Goal: Transaction & Acquisition: Purchase product/service

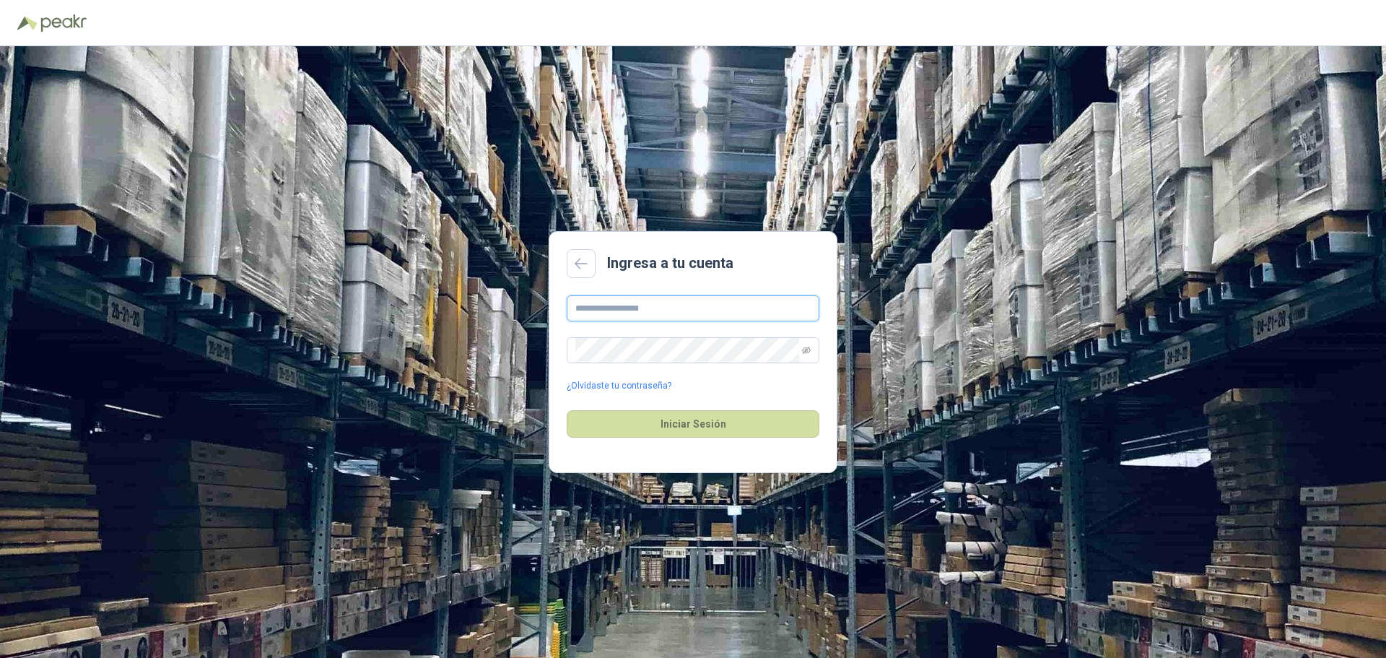
type input "**********"
click at [647, 424] on button "Iniciar Sesión" at bounding box center [693, 423] width 253 height 27
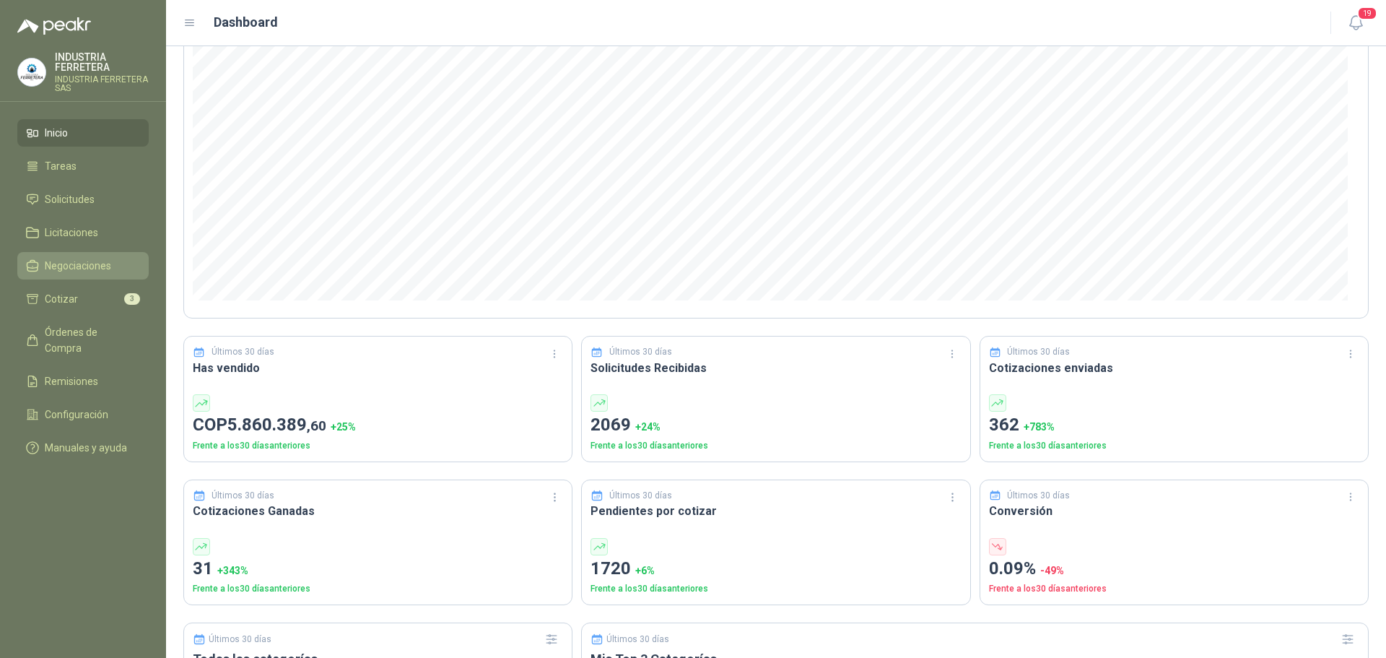
scroll to position [109, 0]
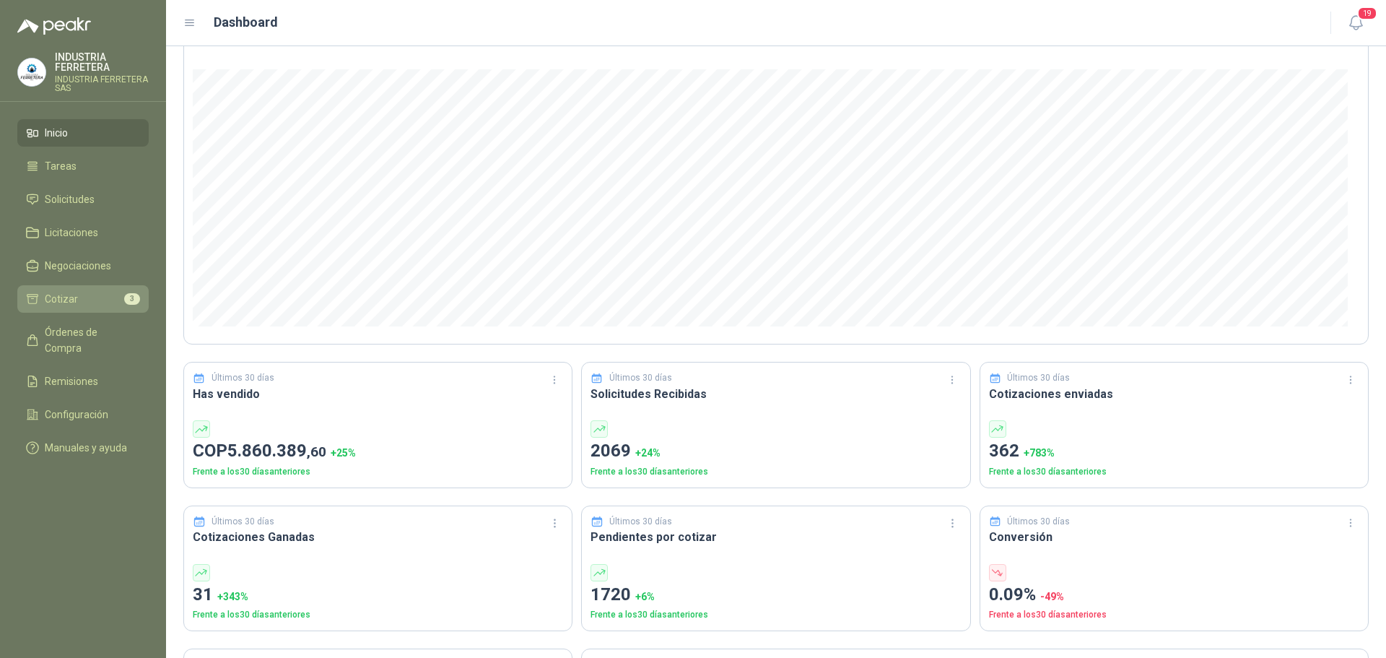
click at [74, 299] on span "Cotizar" at bounding box center [61, 299] width 33 height 16
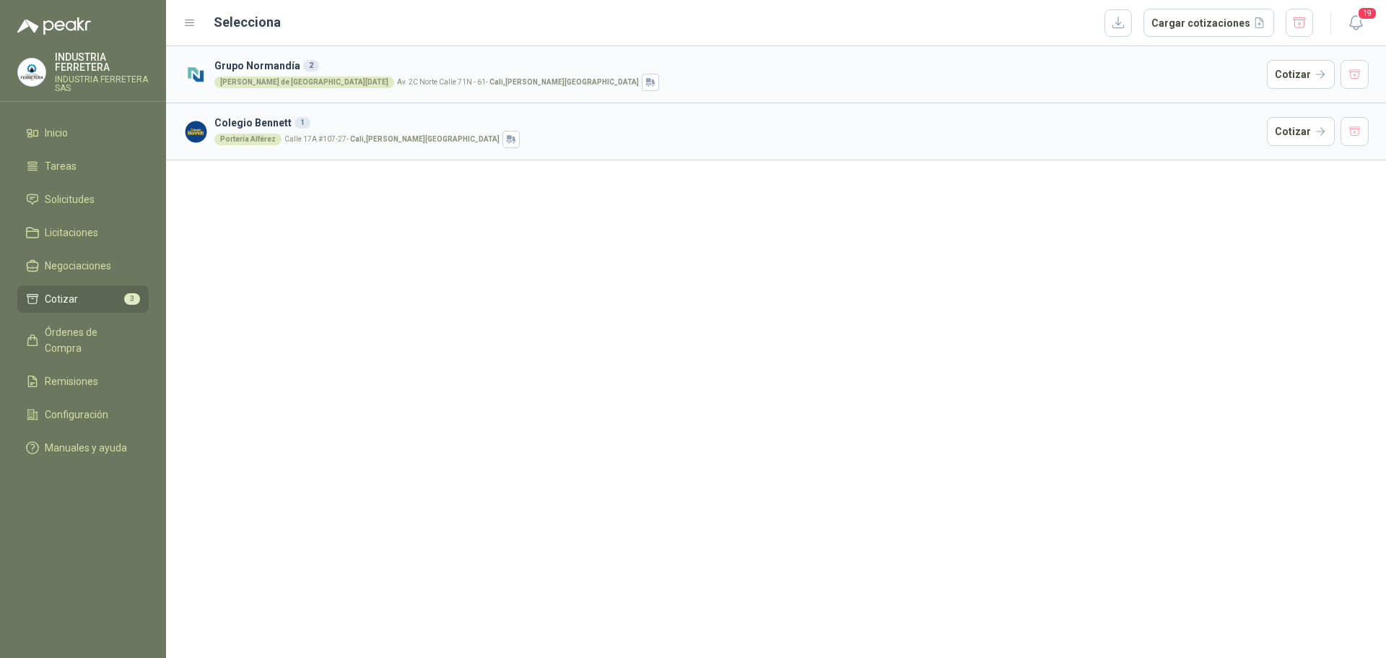
click at [984, 82] on div "[PERSON_NAME] de Santa [DATE] Av. [GEOGRAPHIC_DATA] 71N - 61 - [GEOGRAPHIC_DATA…" at bounding box center [737, 82] width 1047 height 17
click at [1314, 70] on button "Cotizar" at bounding box center [1301, 74] width 68 height 29
click at [1301, 136] on button "Cotizar" at bounding box center [1301, 131] width 68 height 29
click at [61, 194] on span "Solicitudes" at bounding box center [70, 199] width 50 height 16
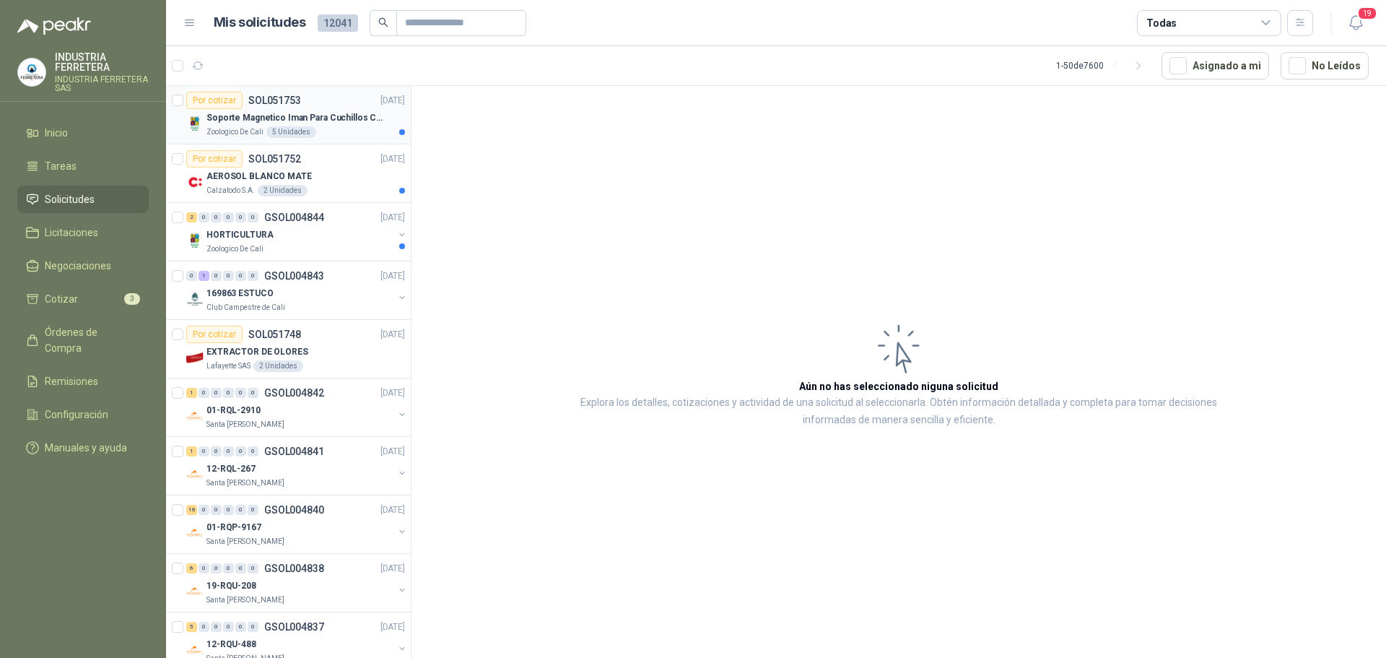
click at [346, 137] on div "Zoologico De Cali 5 Unidades" at bounding box center [305, 132] width 199 height 12
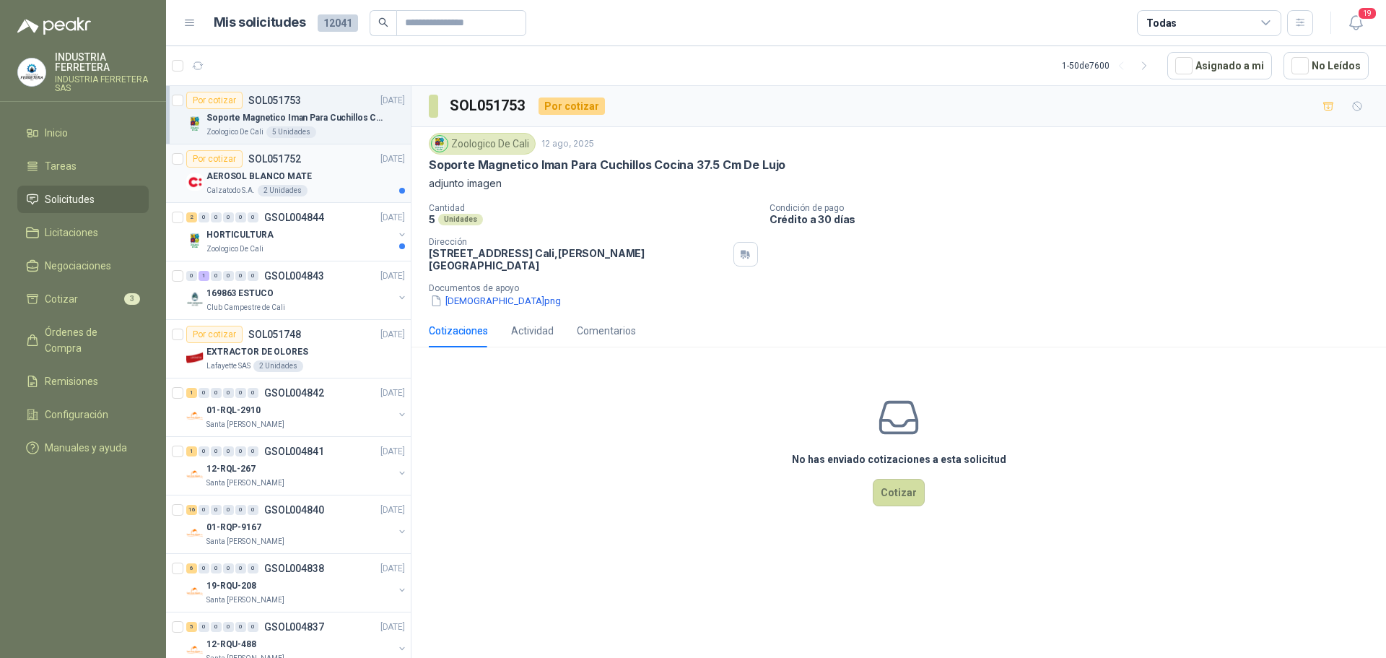
click at [350, 175] on div "AEROSOL BLANCO MATE" at bounding box center [305, 175] width 199 height 17
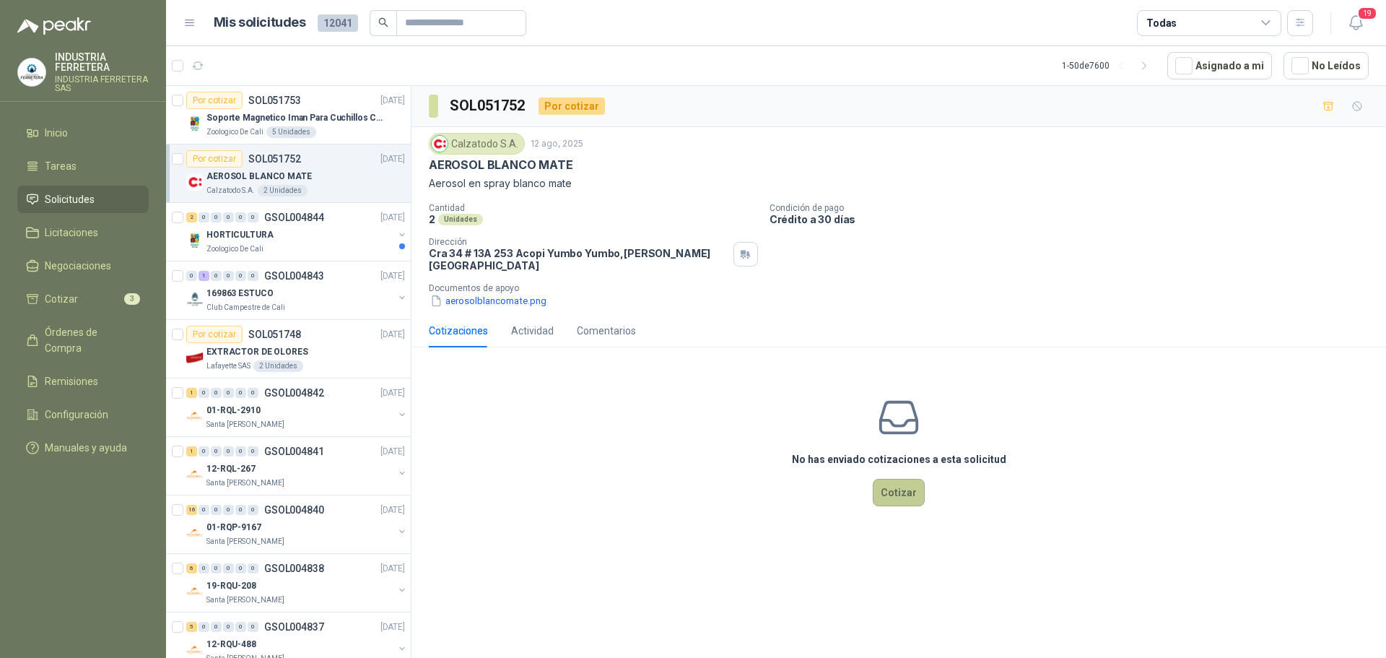
click at [900, 479] on button "Cotizar" at bounding box center [899, 492] width 52 height 27
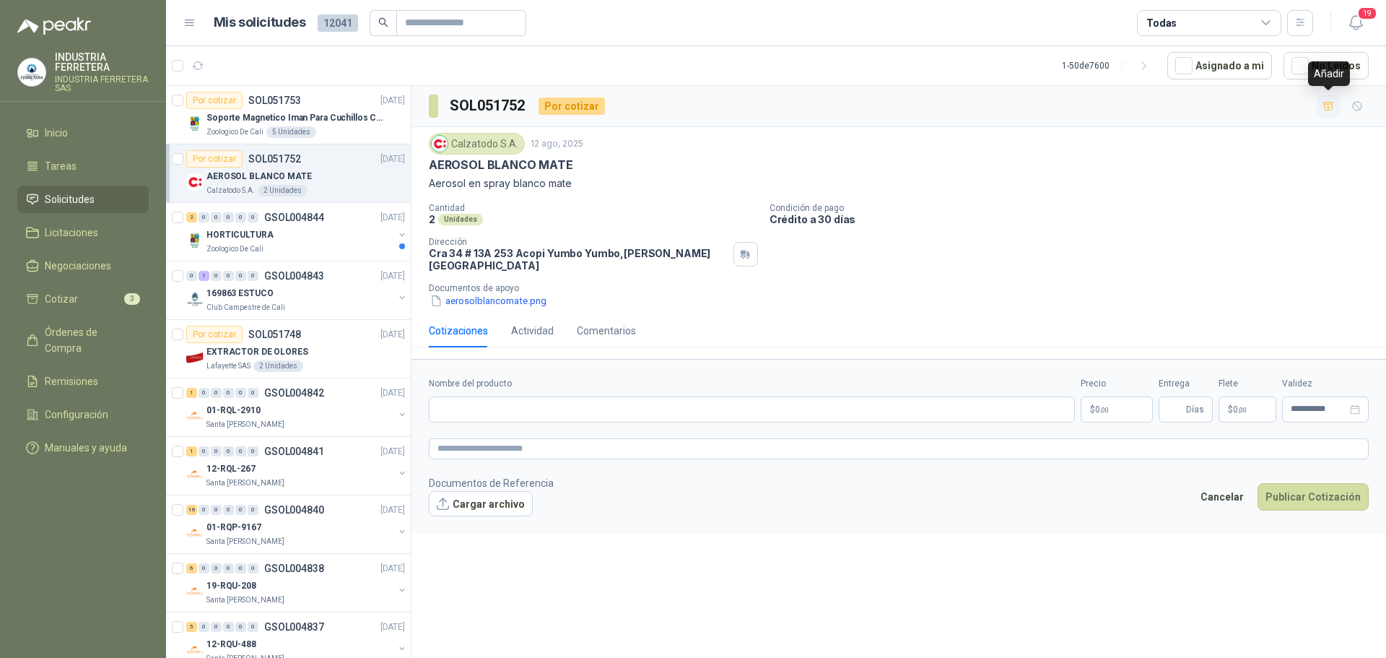
click at [1323, 108] on icon "button" at bounding box center [1328, 106] width 12 height 12
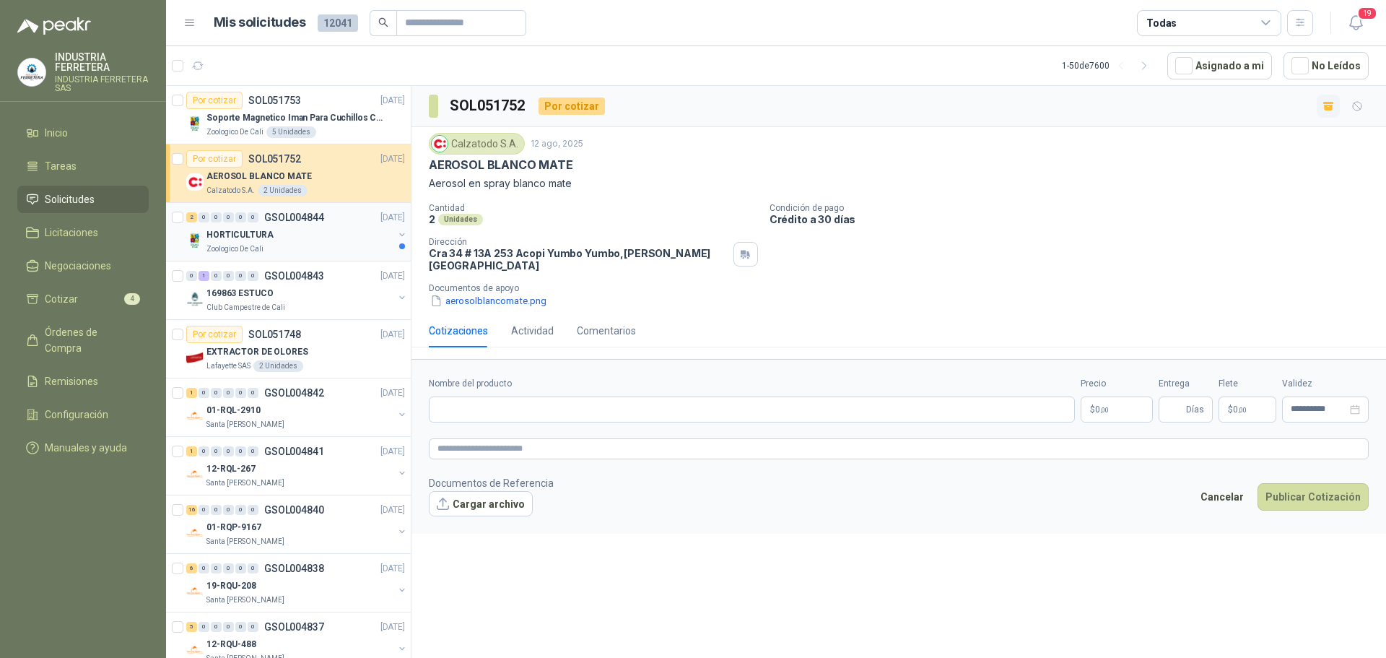
click at [336, 235] on div "HORTICULTURA" at bounding box center [299, 234] width 187 height 17
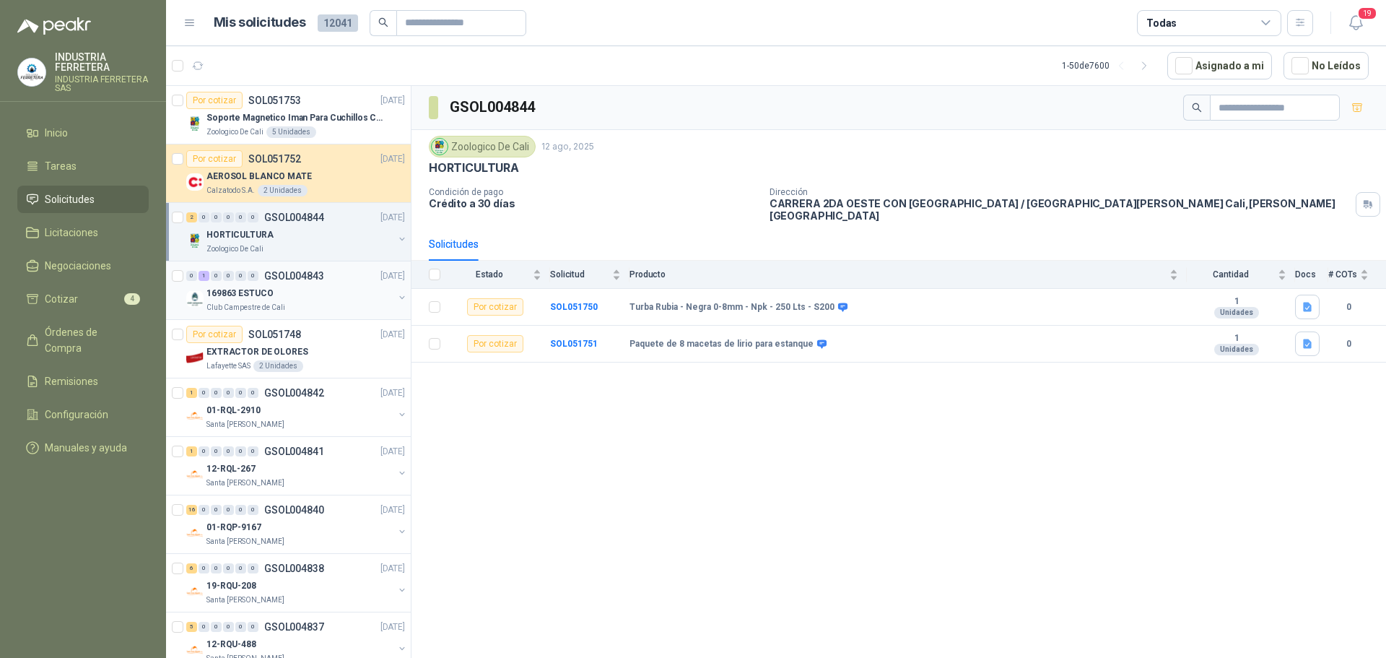
click at [333, 280] on div "0 1 0 0 0 0 GSOL004843 [DATE]" at bounding box center [297, 275] width 222 height 17
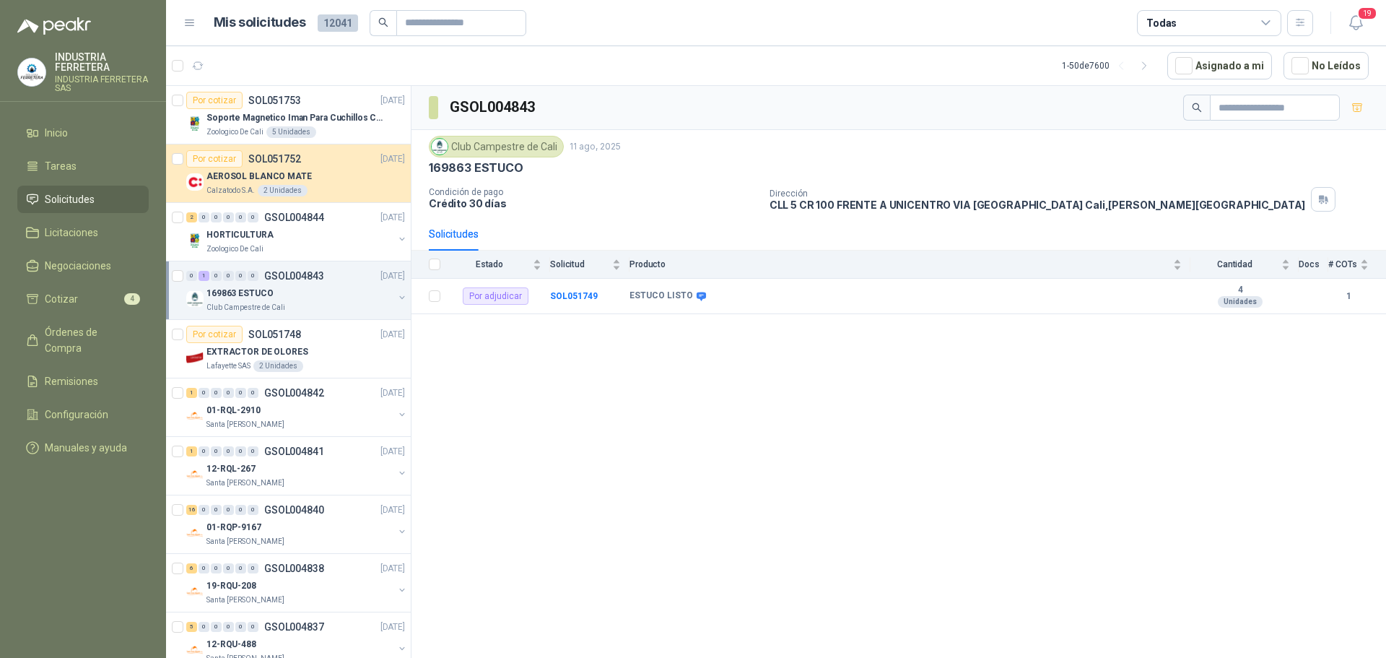
scroll to position [72, 0]
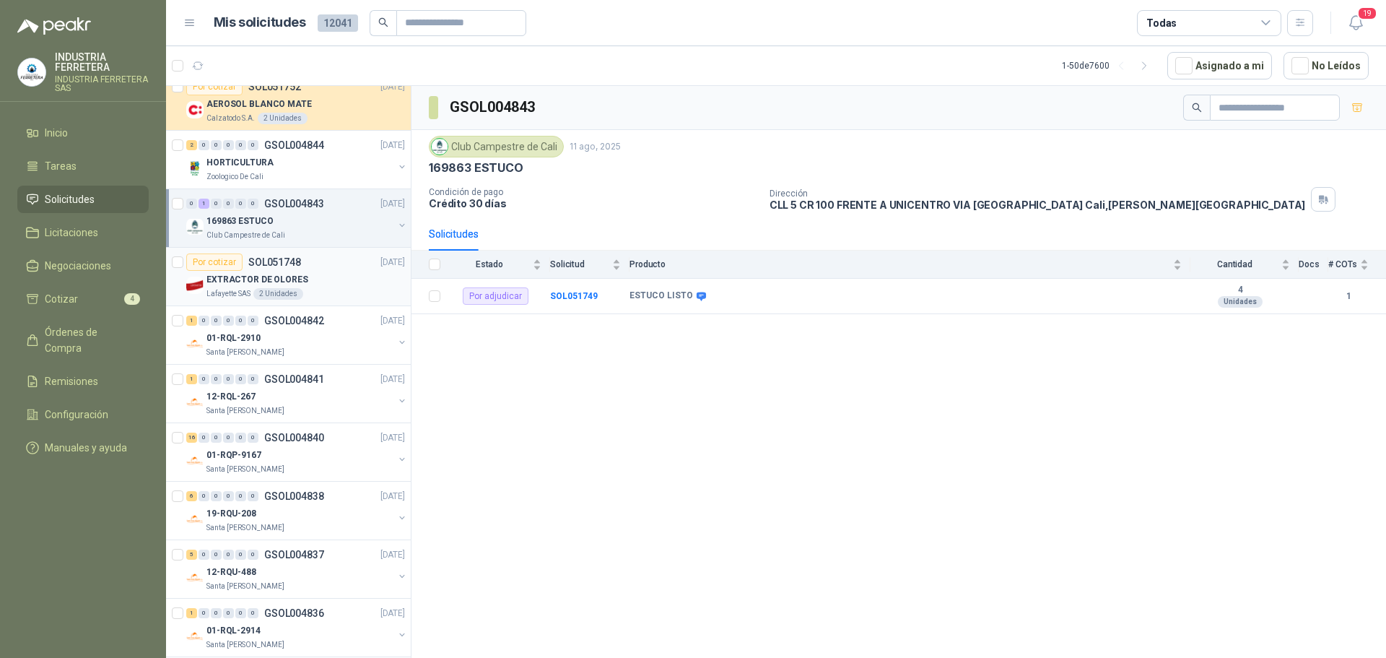
click at [349, 286] on div "EXTRACTOR DE OLORES" at bounding box center [305, 279] width 199 height 17
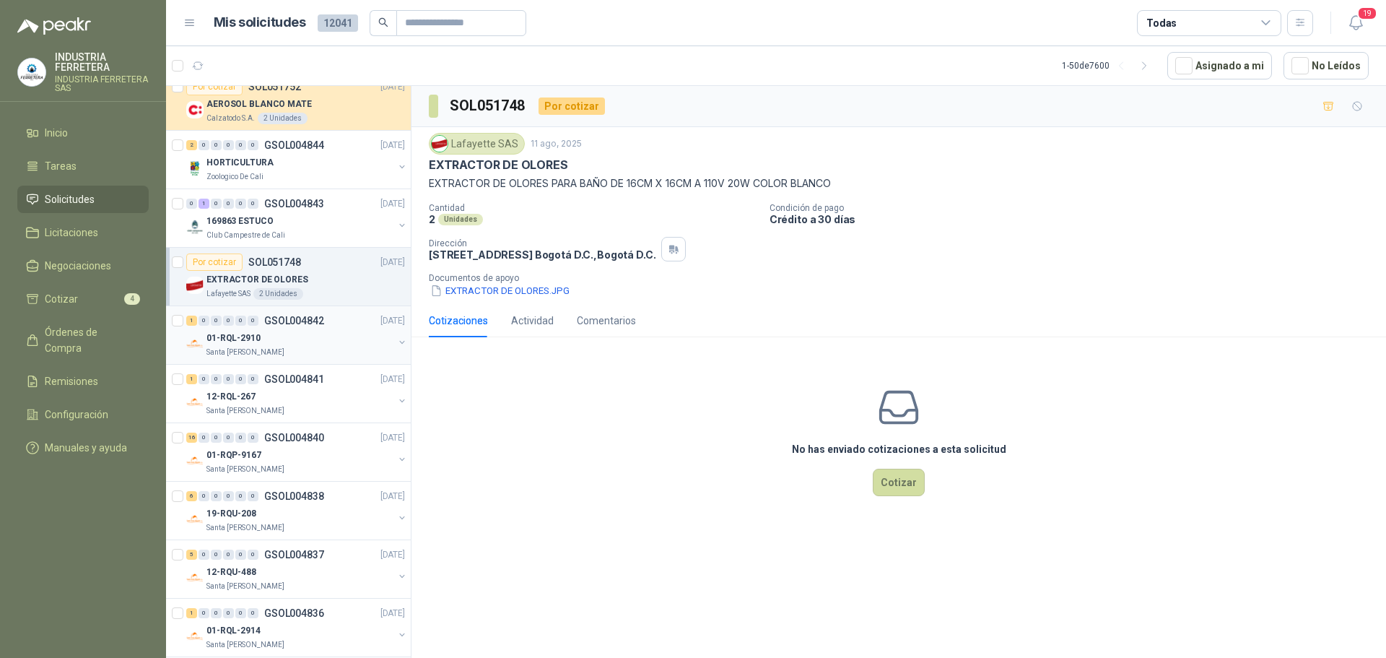
click at [294, 344] on div "01-RQL-2910" at bounding box center [299, 337] width 187 height 17
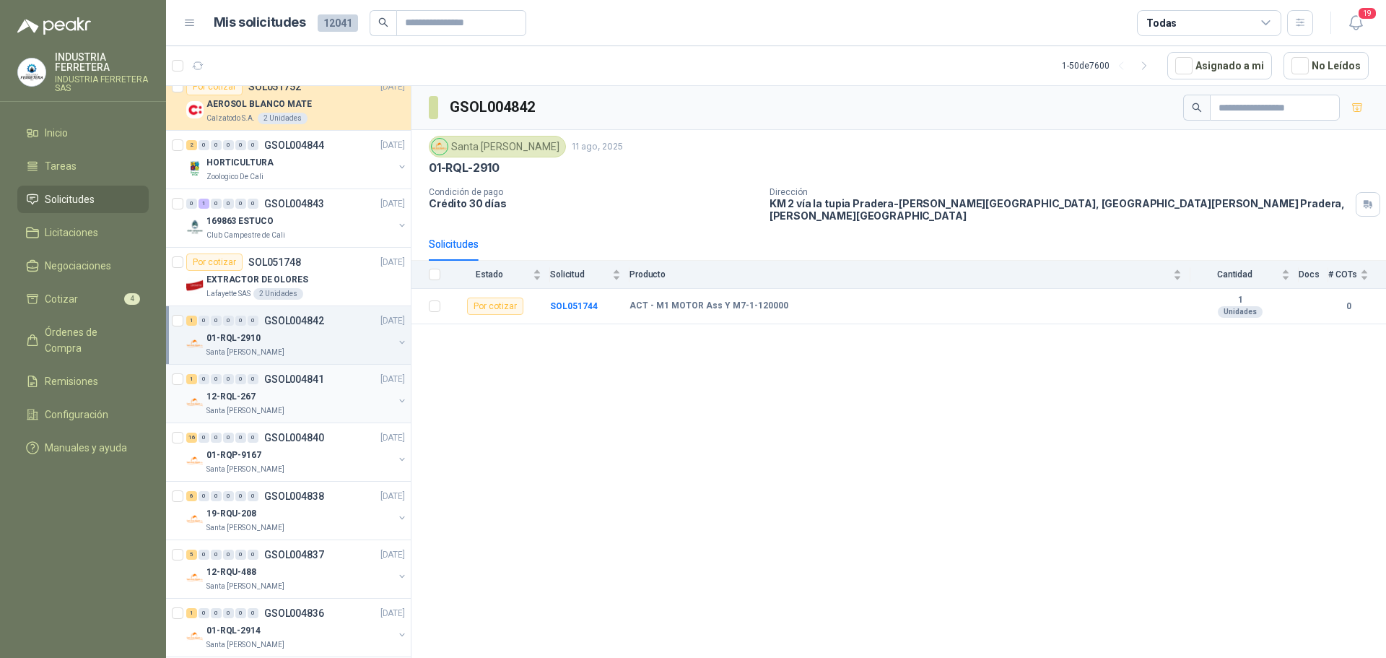
click at [323, 388] on div "12-RQL-267" at bounding box center [299, 396] width 187 height 17
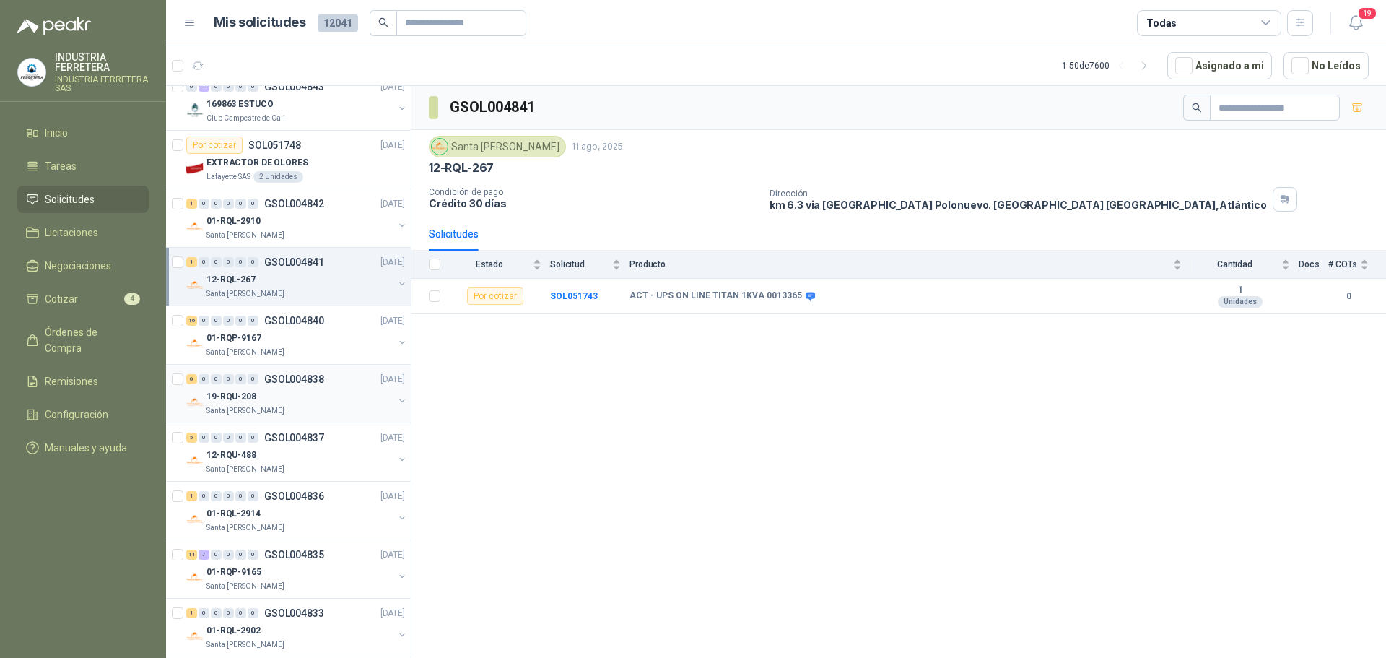
scroll to position [217, 0]
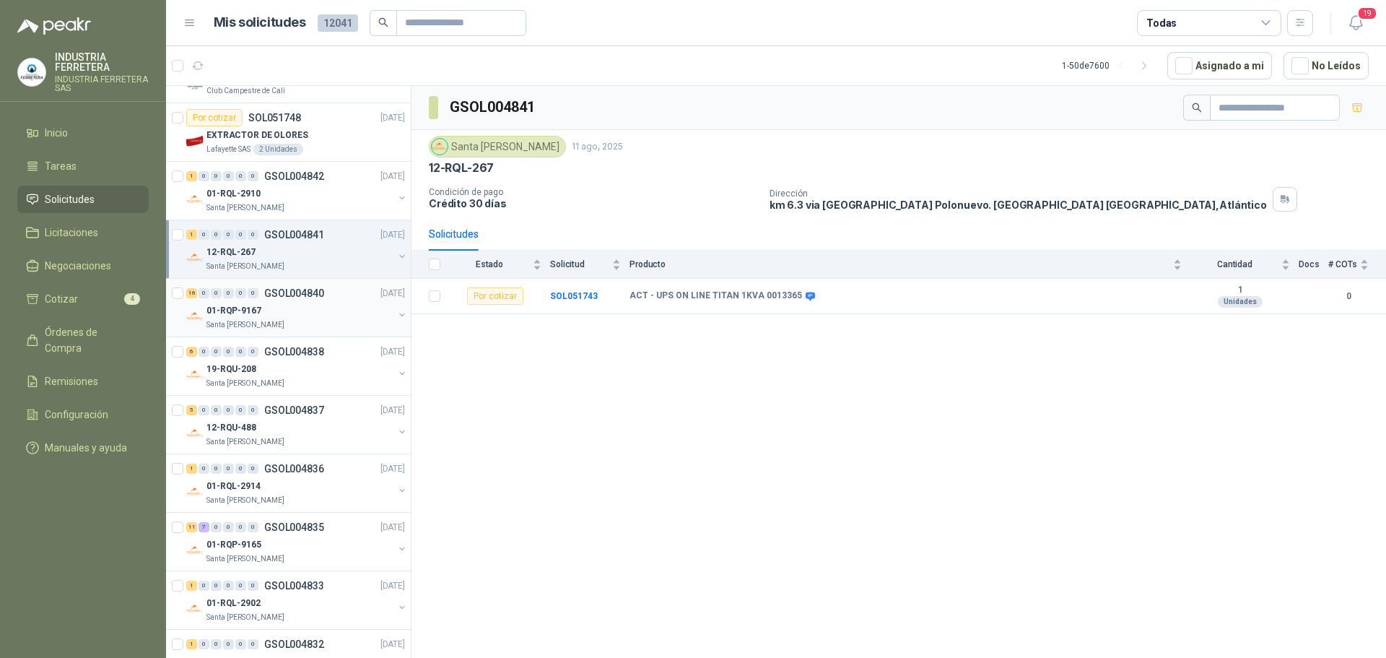
click at [337, 304] on div "01-RQP-9167" at bounding box center [299, 310] width 187 height 17
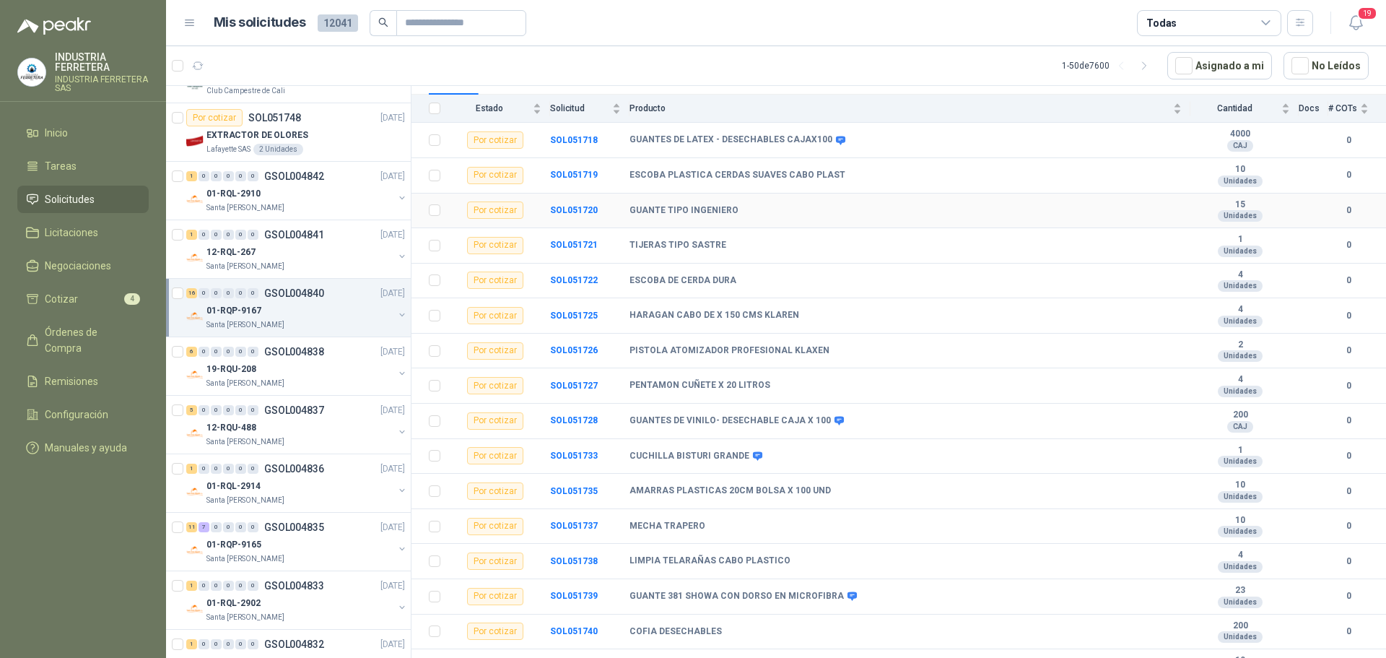
scroll to position [178, 0]
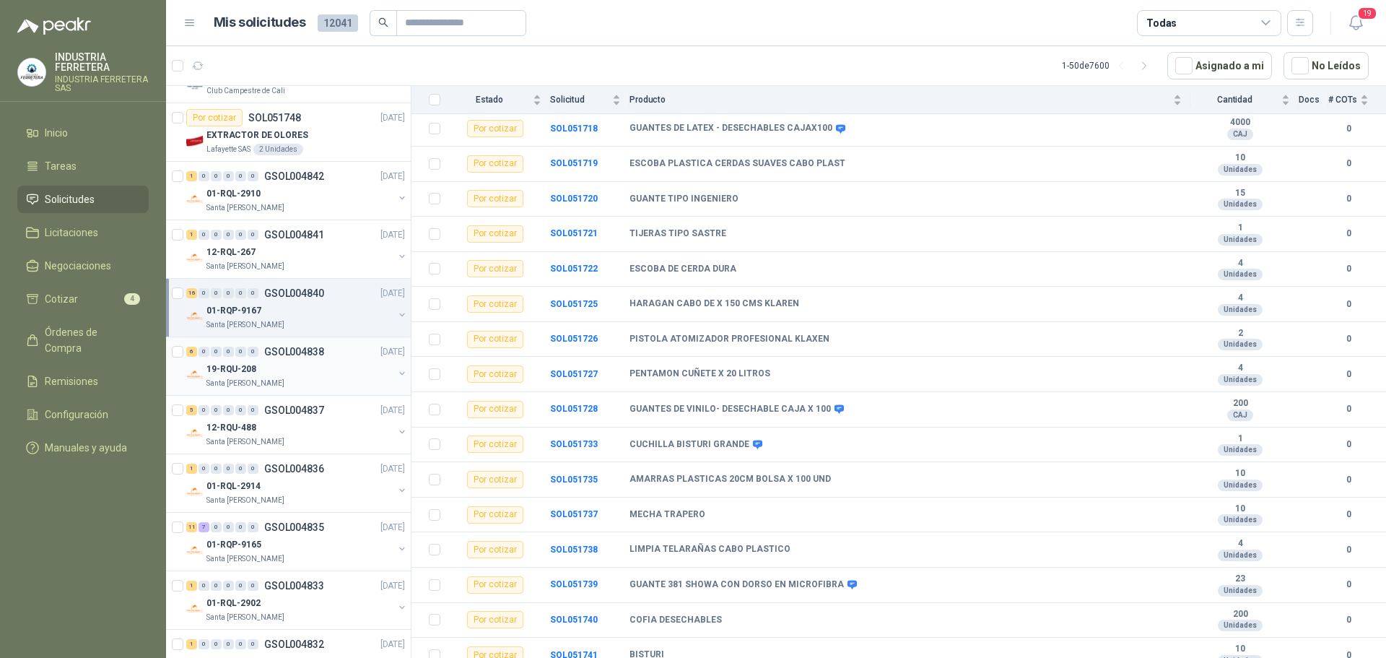
click at [334, 370] on div "19-RQU-208" at bounding box center [299, 368] width 187 height 17
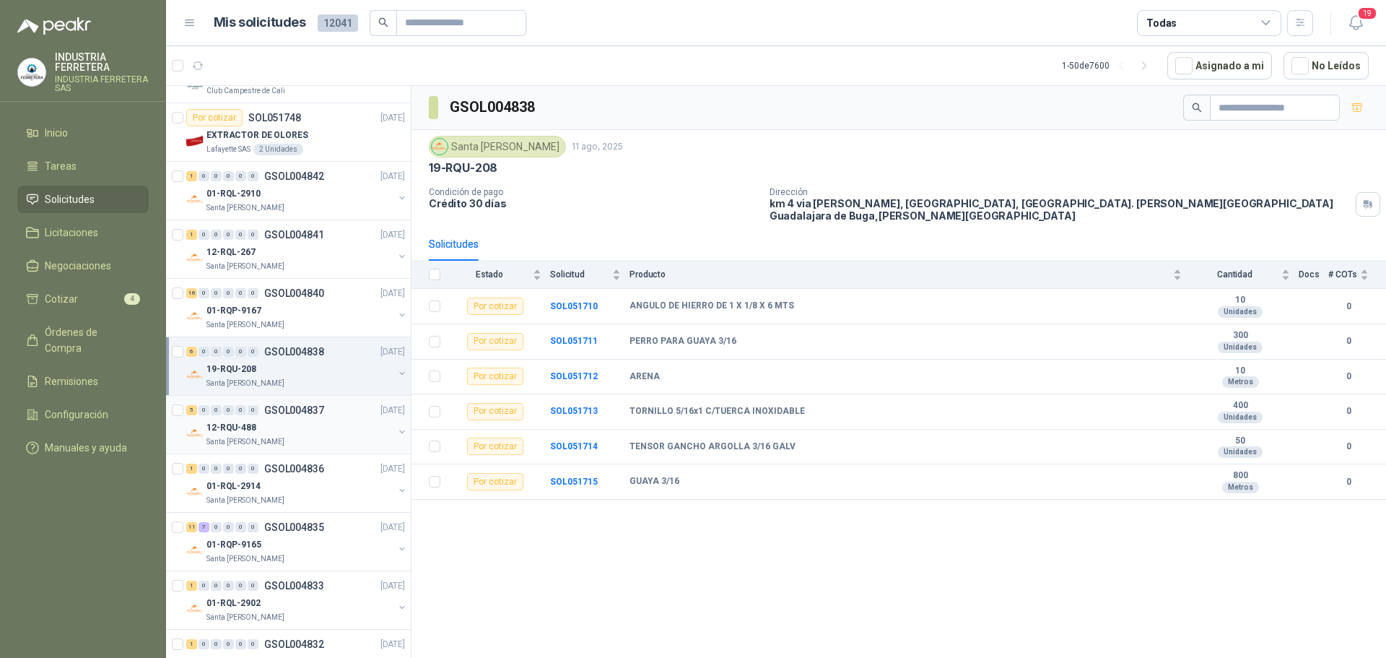
click at [328, 432] on div "12-RQU-488" at bounding box center [299, 427] width 187 height 17
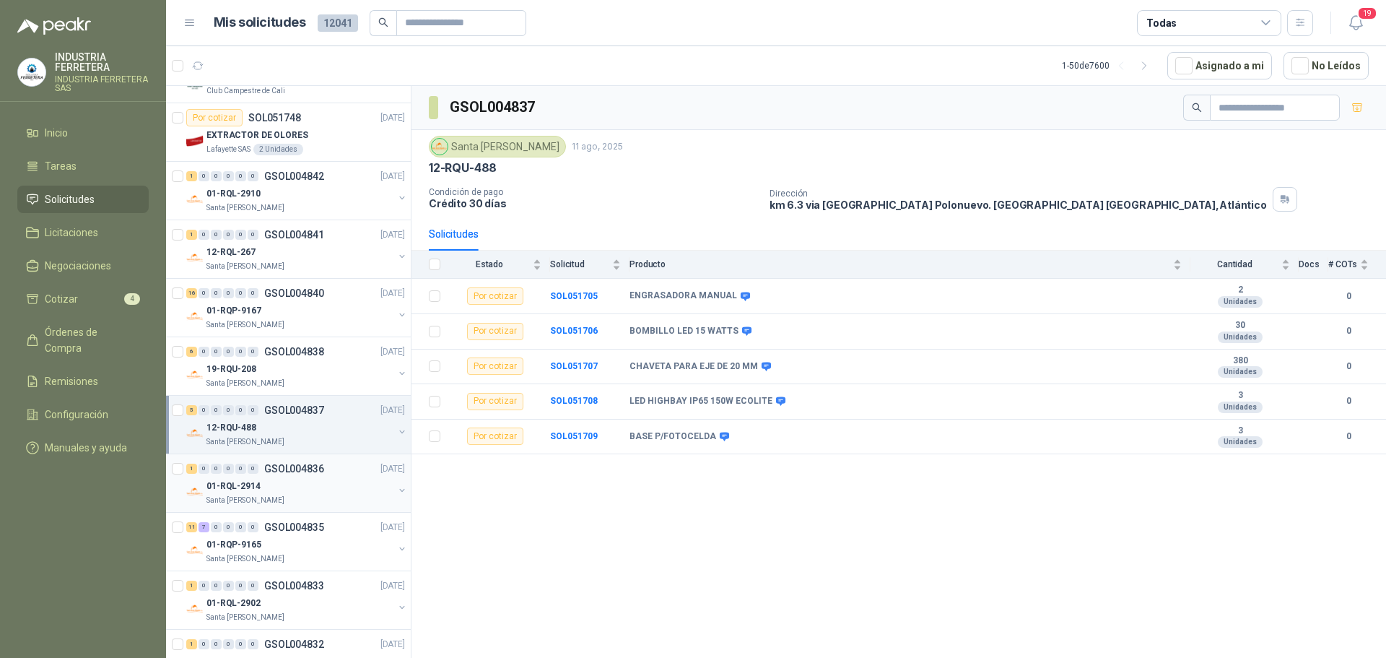
click at [328, 471] on div "1 0 0 0 0 0 GSOL004836 [DATE]" at bounding box center [297, 468] width 222 height 17
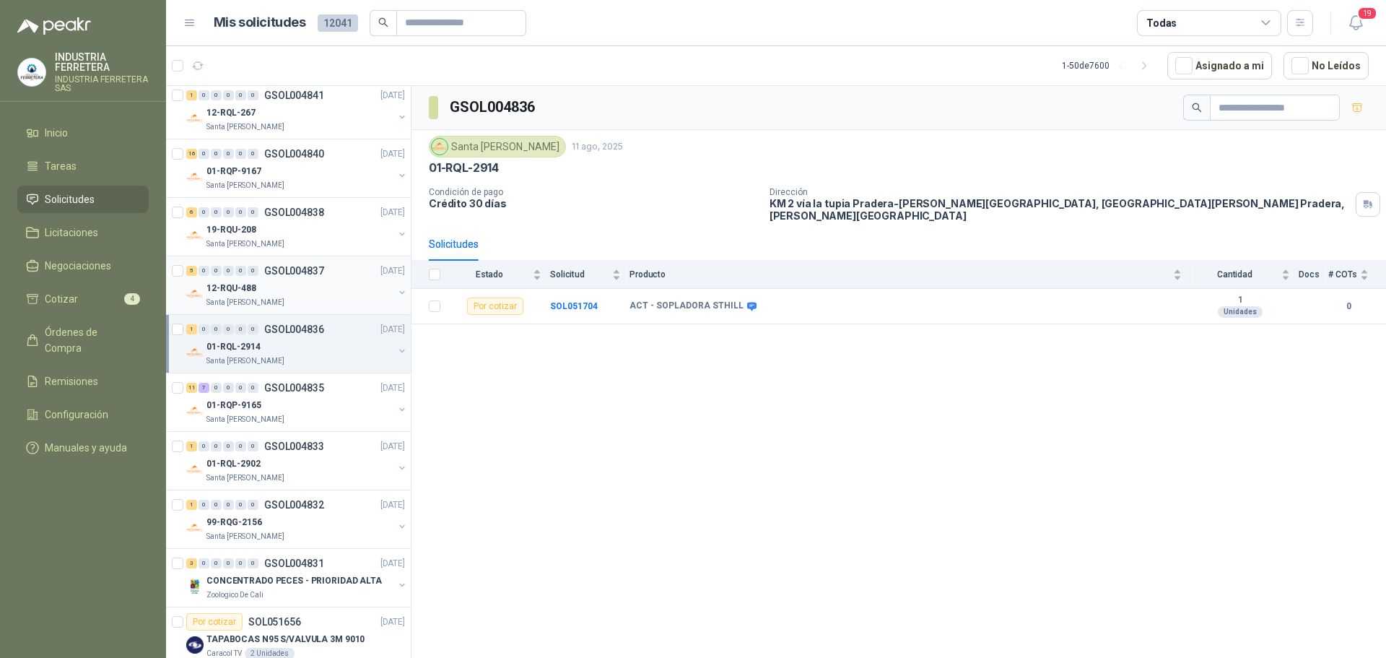
scroll to position [433, 0]
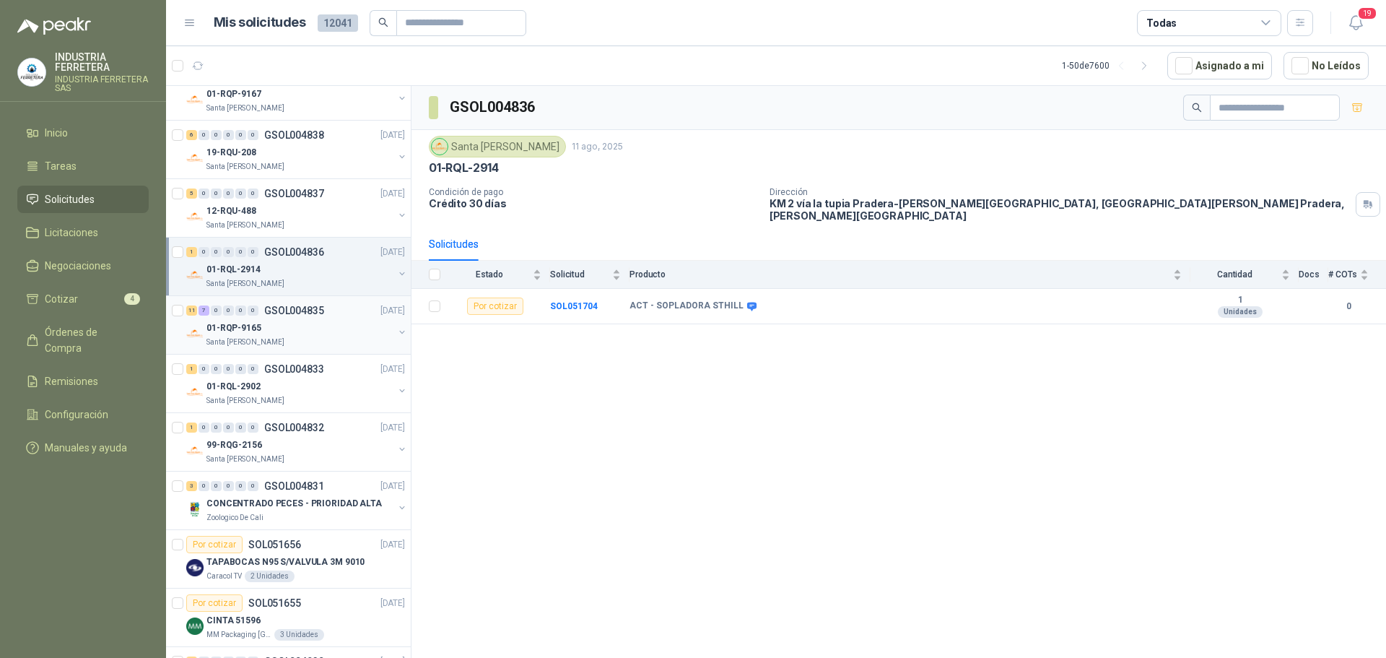
click at [342, 337] on div "Santa [PERSON_NAME]" at bounding box center [299, 342] width 187 height 12
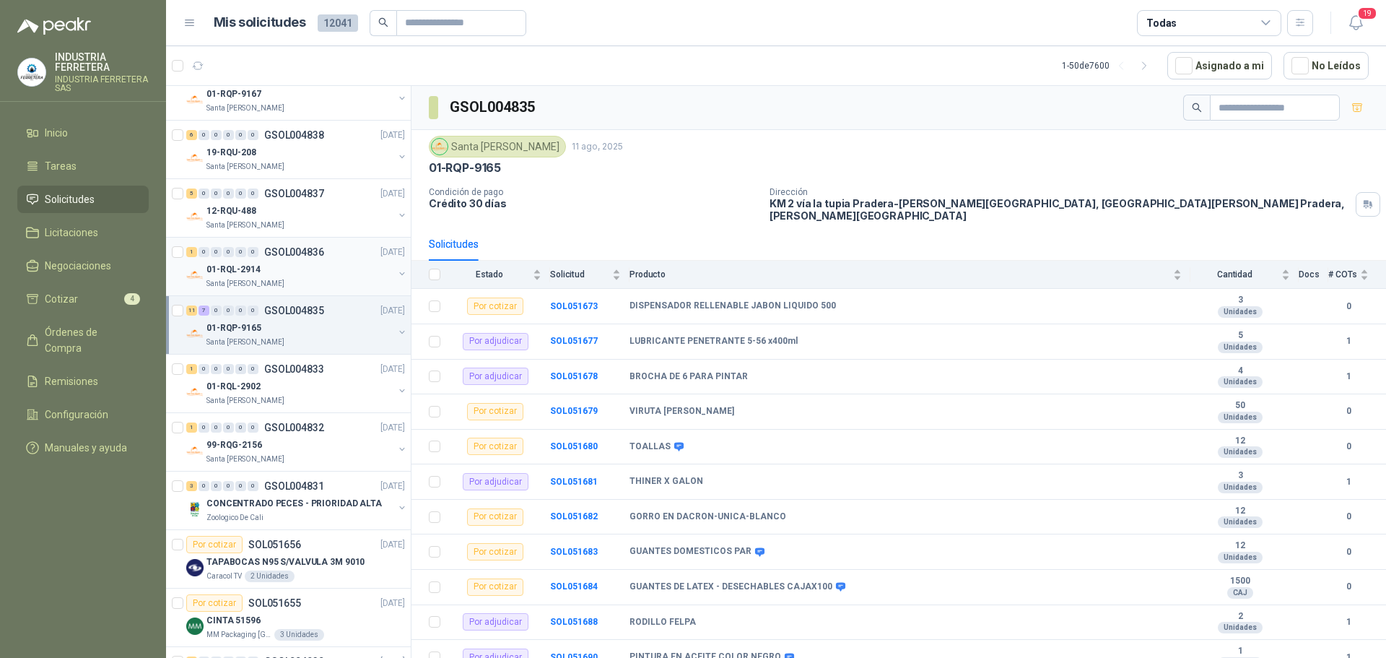
click at [326, 284] on div "Santa [PERSON_NAME]" at bounding box center [299, 284] width 187 height 12
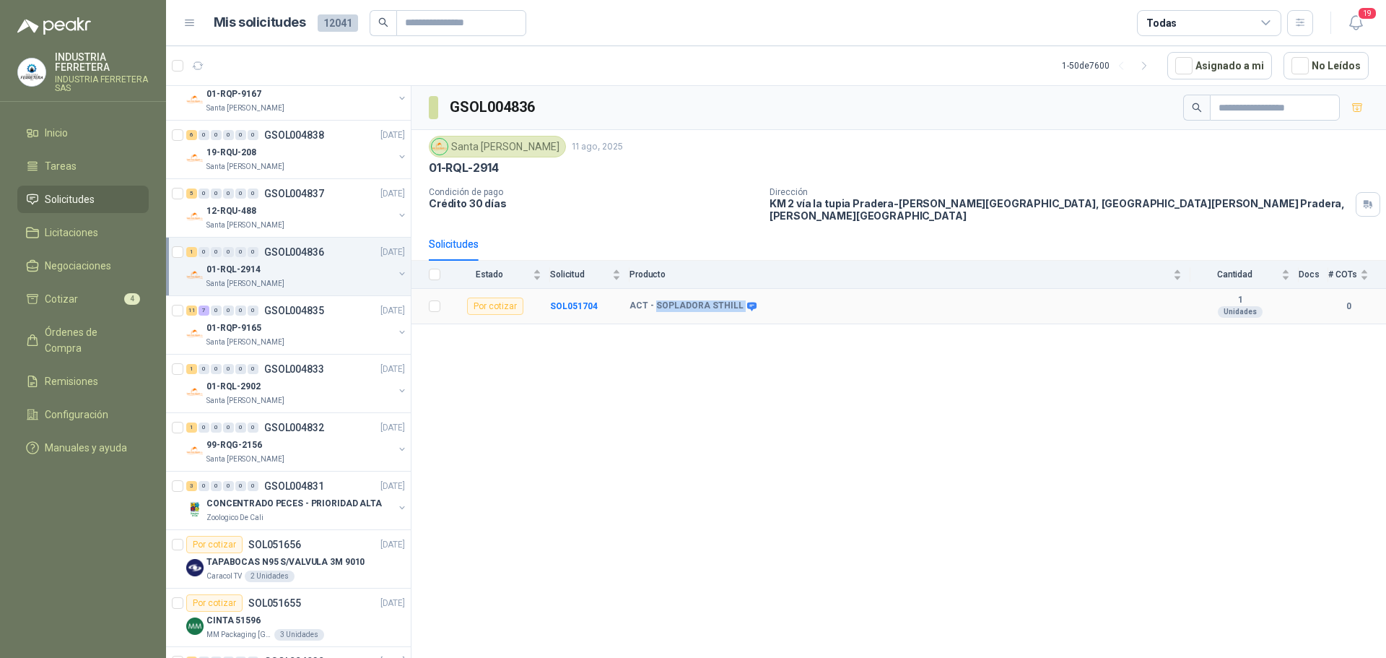
drag, startPoint x: 738, startPoint y: 297, endPoint x: 653, endPoint y: 298, distance: 84.5
click at [653, 300] on div "ACT - SOPLADORA STHILL" at bounding box center [691, 306] width 125 height 12
copy div "SOPLADORA STHILL"
click at [1366, 105] on button "button" at bounding box center [1356, 107] width 23 height 23
click at [340, 318] on div "11 7 0 0 0 0 GSOL004835 [DATE]" at bounding box center [297, 310] width 222 height 17
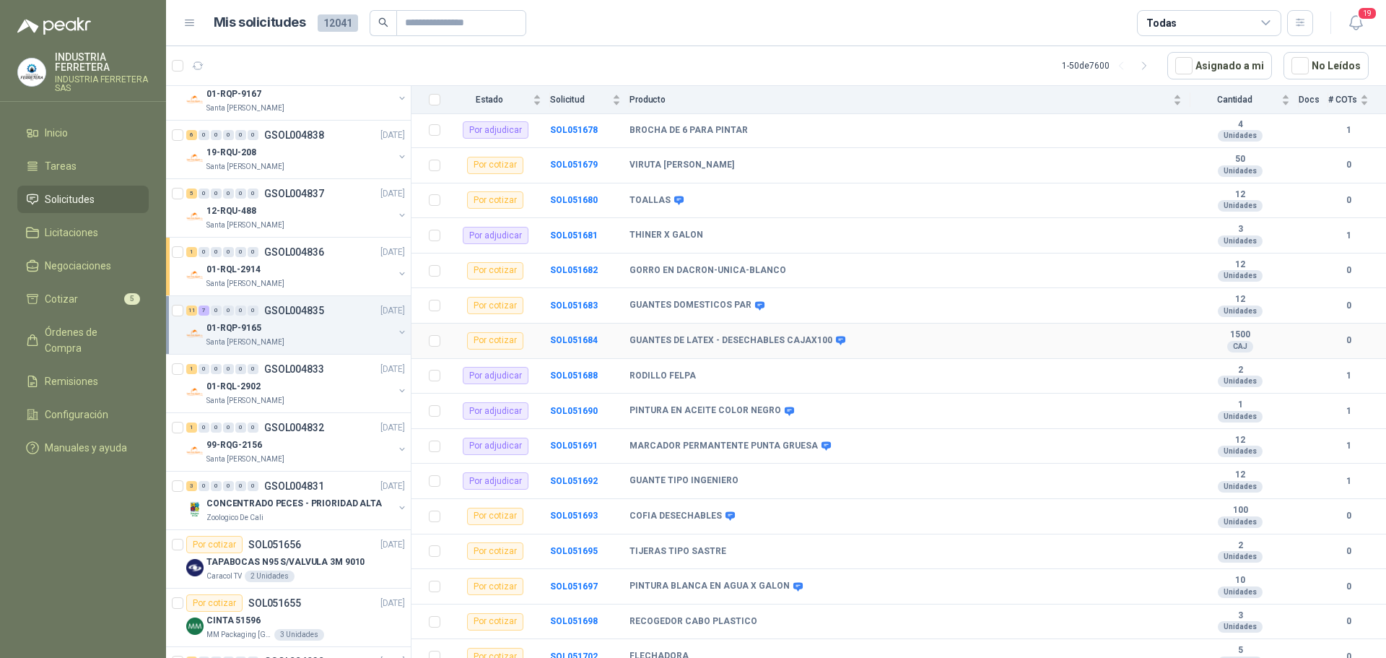
scroll to position [248, 0]
click at [313, 372] on p "GSOL004833" at bounding box center [294, 369] width 60 height 10
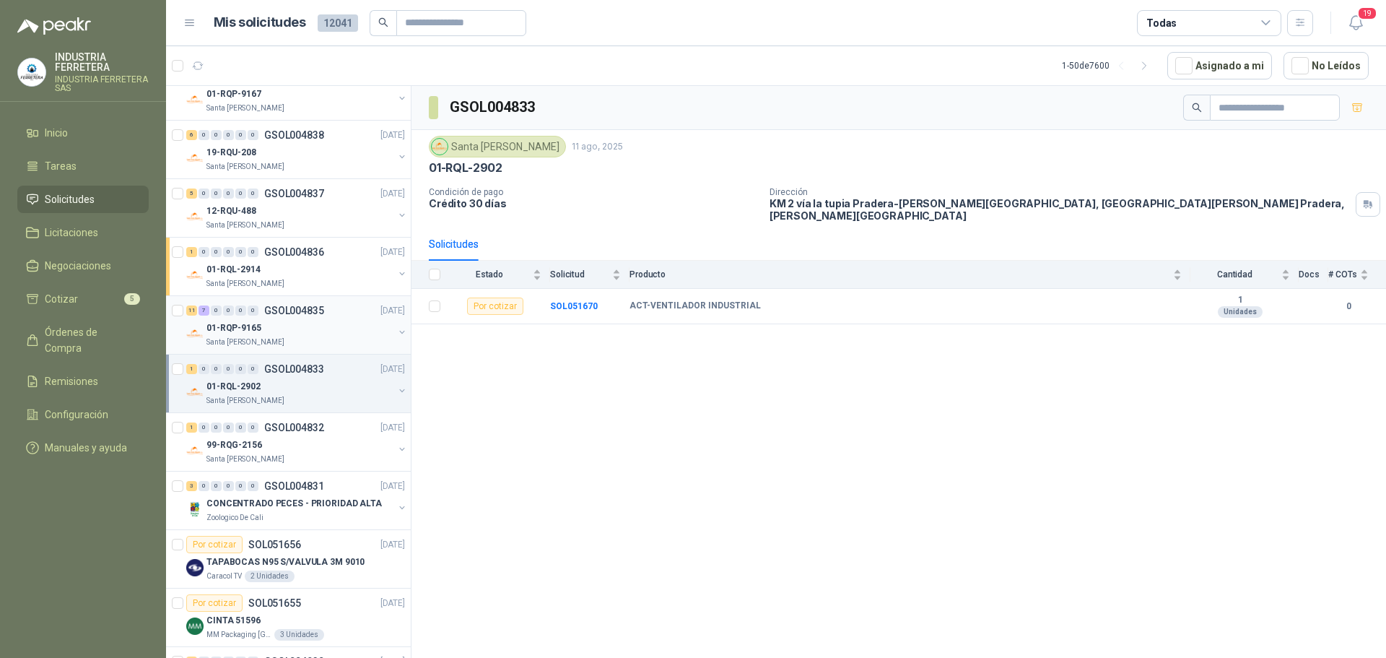
click at [318, 331] on div "01-RQP-9165" at bounding box center [299, 327] width 187 height 17
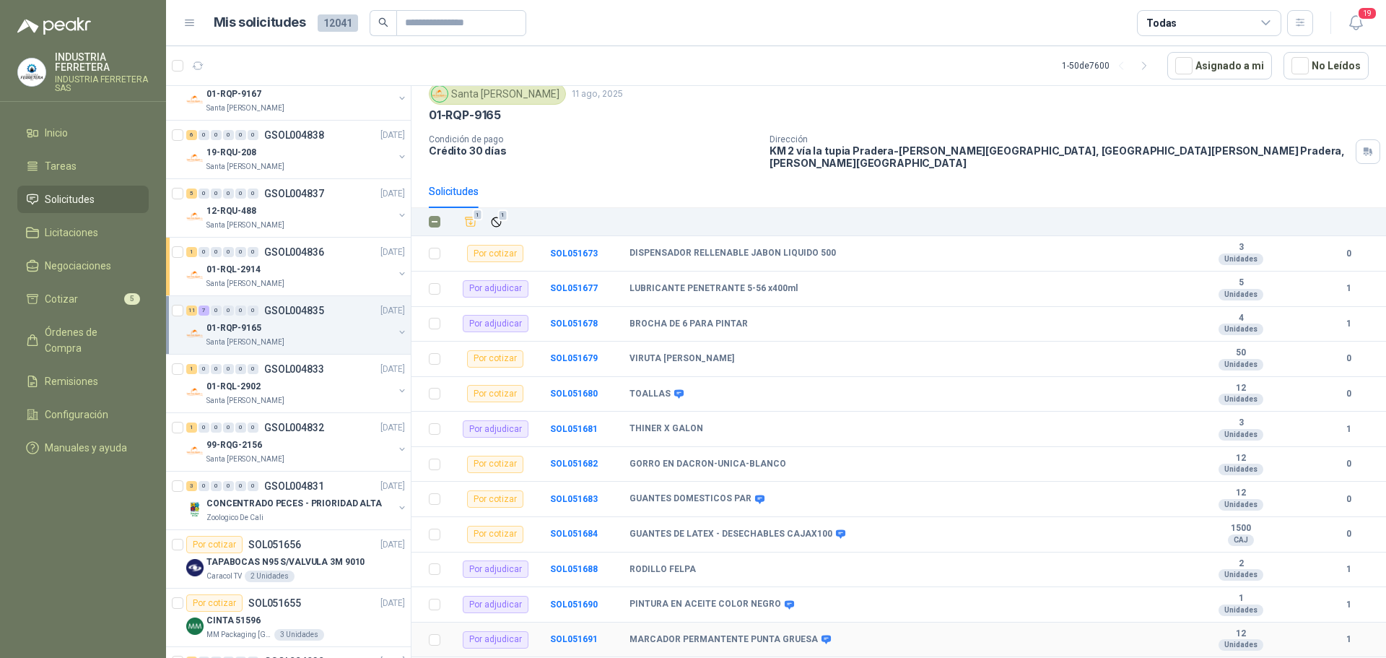
scroll to position [31, 0]
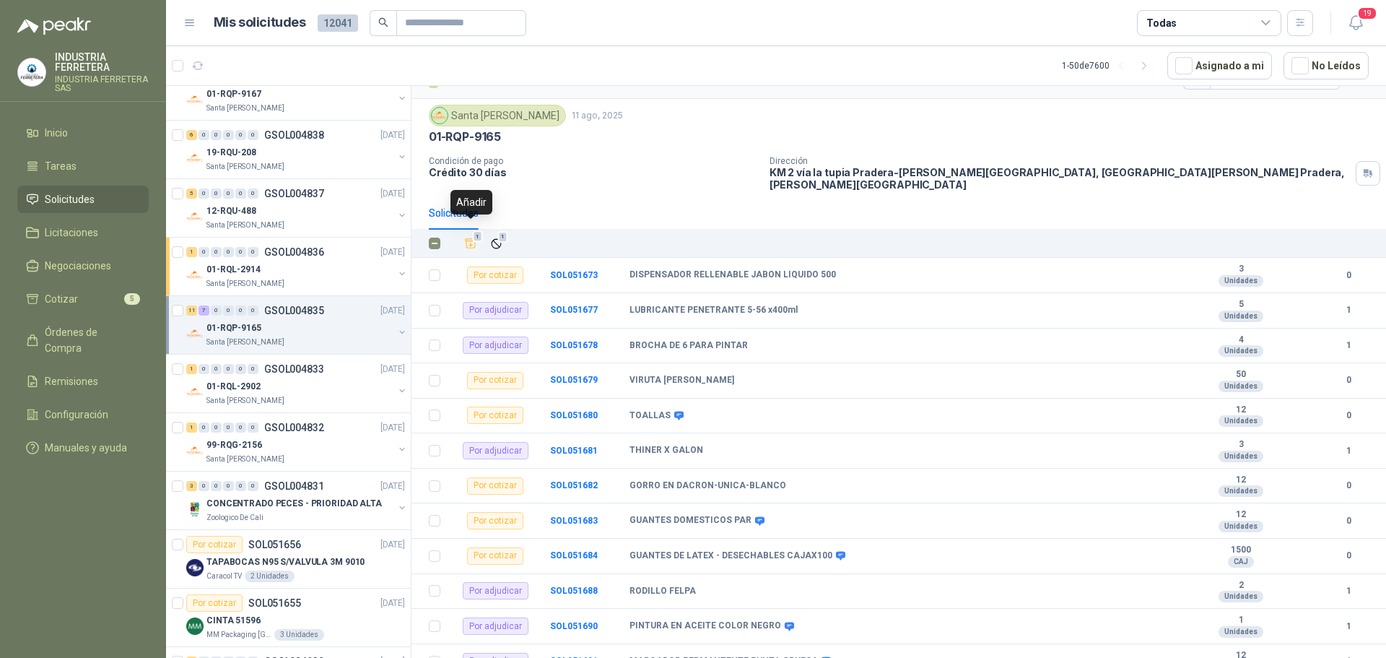
click at [465, 237] on icon "Añadir" at bounding box center [470, 243] width 13 height 13
click at [292, 393] on div "01-RQL-2902" at bounding box center [299, 386] width 187 height 17
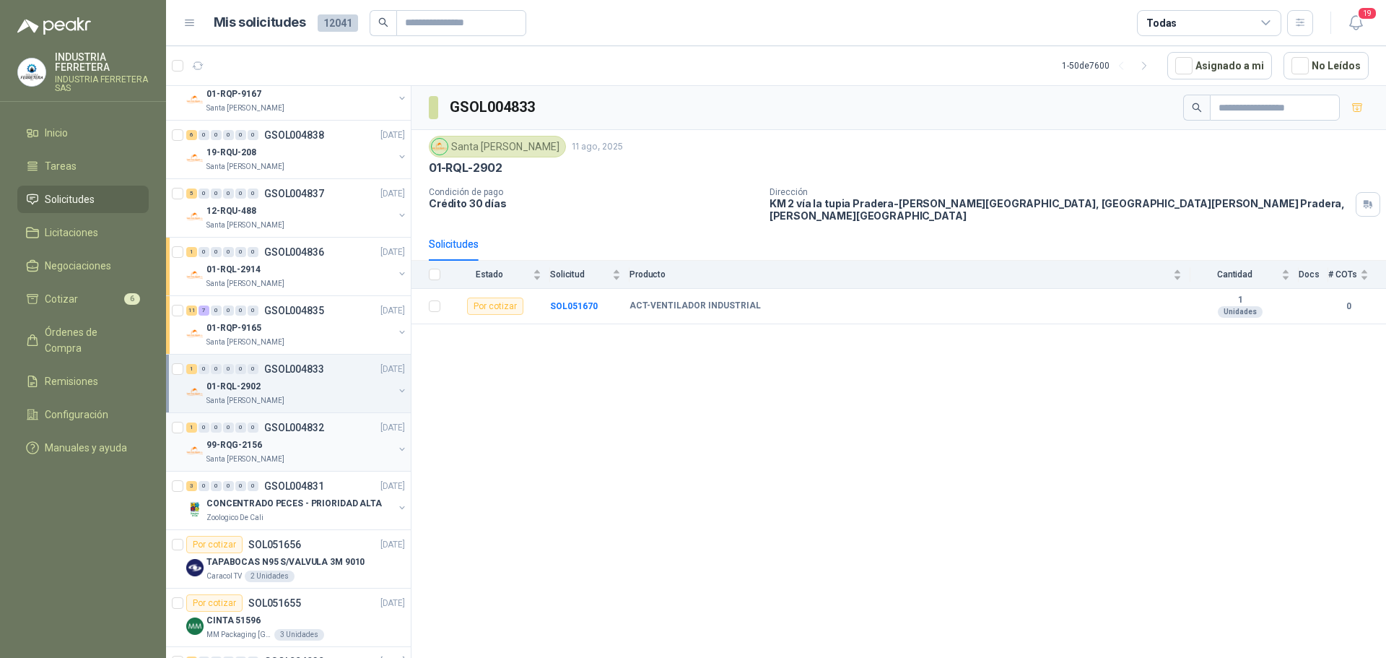
click at [328, 427] on div "1 0 0 0 0 0 GSOL004832 [DATE]" at bounding box center [297, 427] width 222 height 17
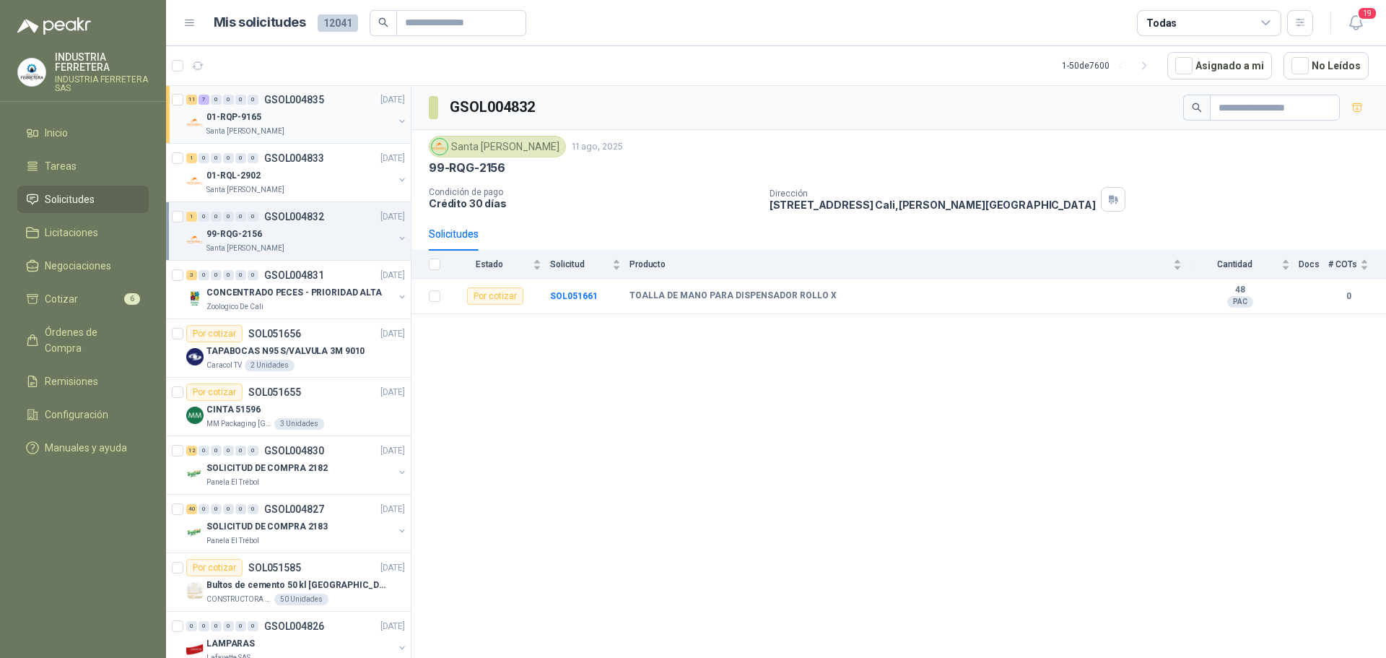
scroll to position [722, 0]
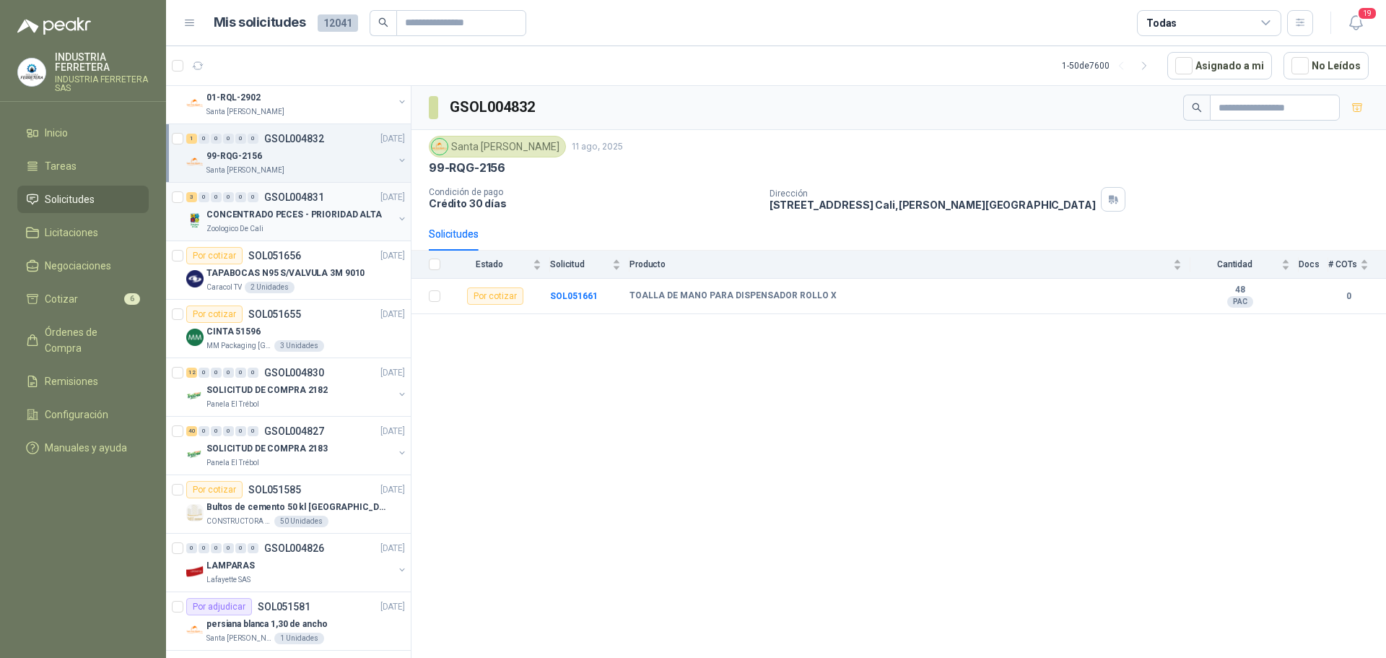
click at [315, 227] on div "Zoologico De Cali" at bounding box center [299, 229] width 187 height 12
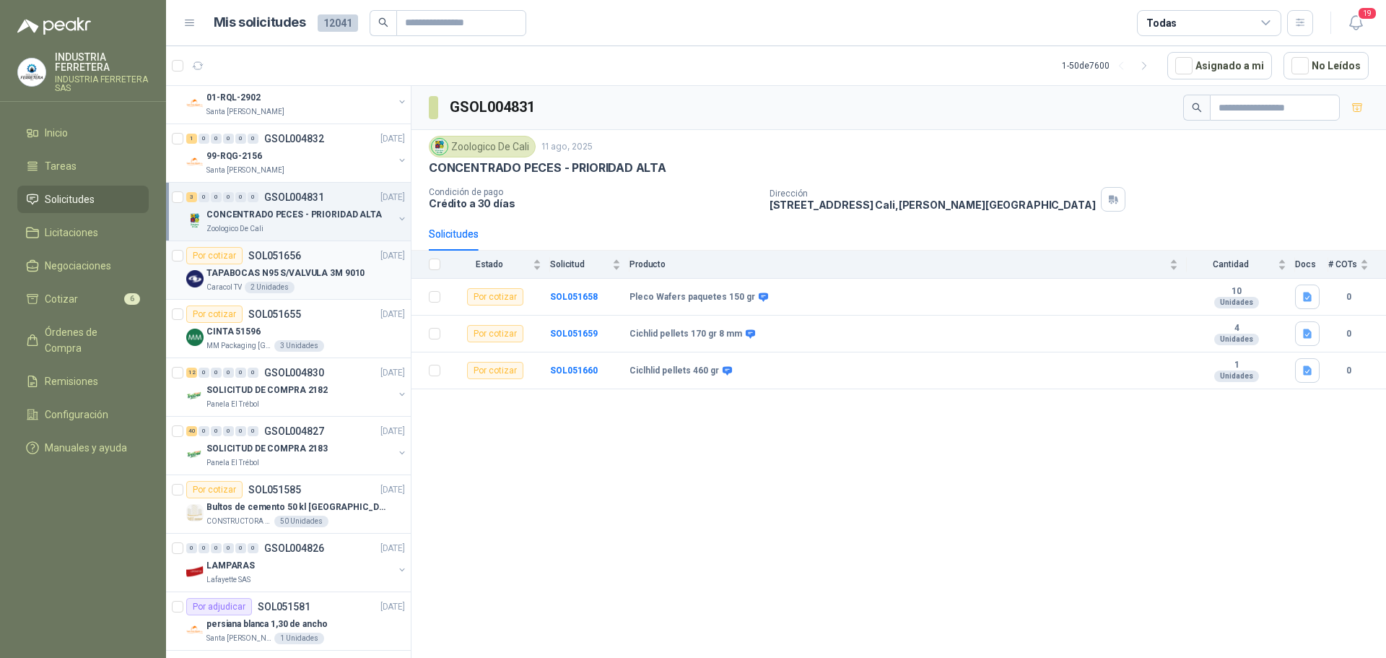
click at [347, 273] on p "TAPABOCAS N95 S/VALVULA 3M 9010" at bounding box center [285, 273] width 158 height 14
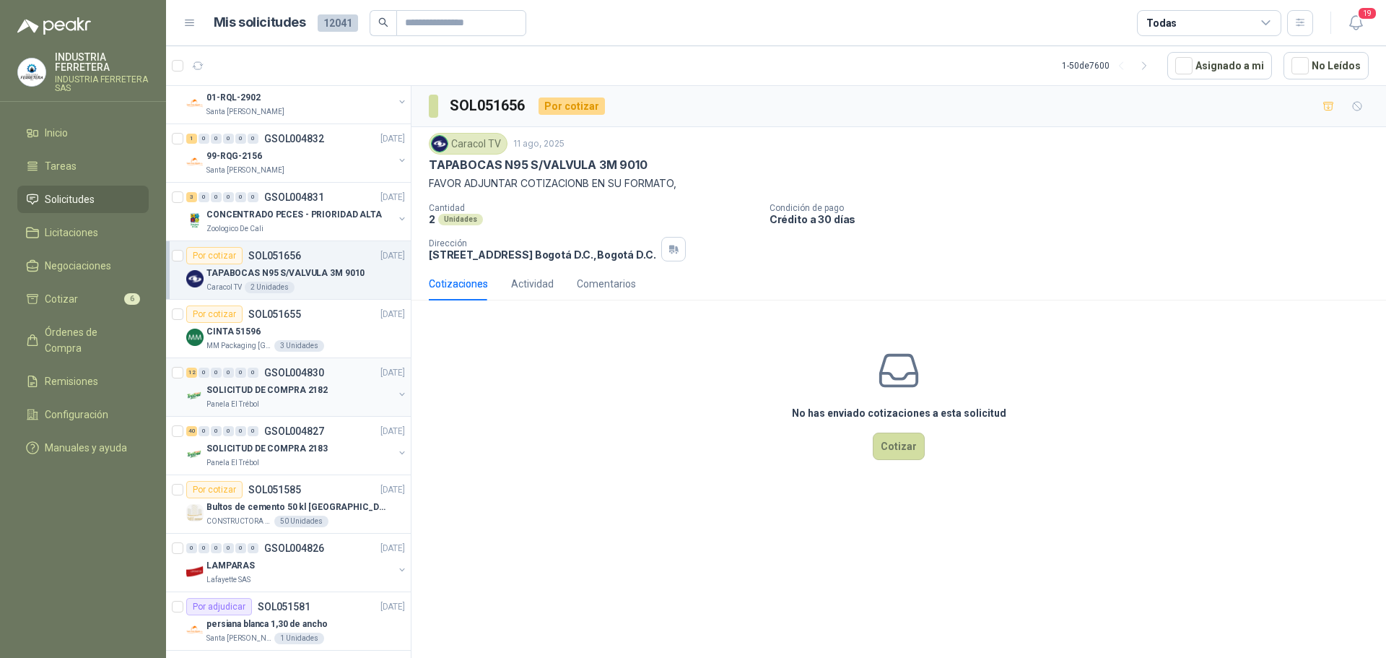
click at [328, 405] on div "Panela El Trébol" at bounding box center [299, 404] width 187 height 12
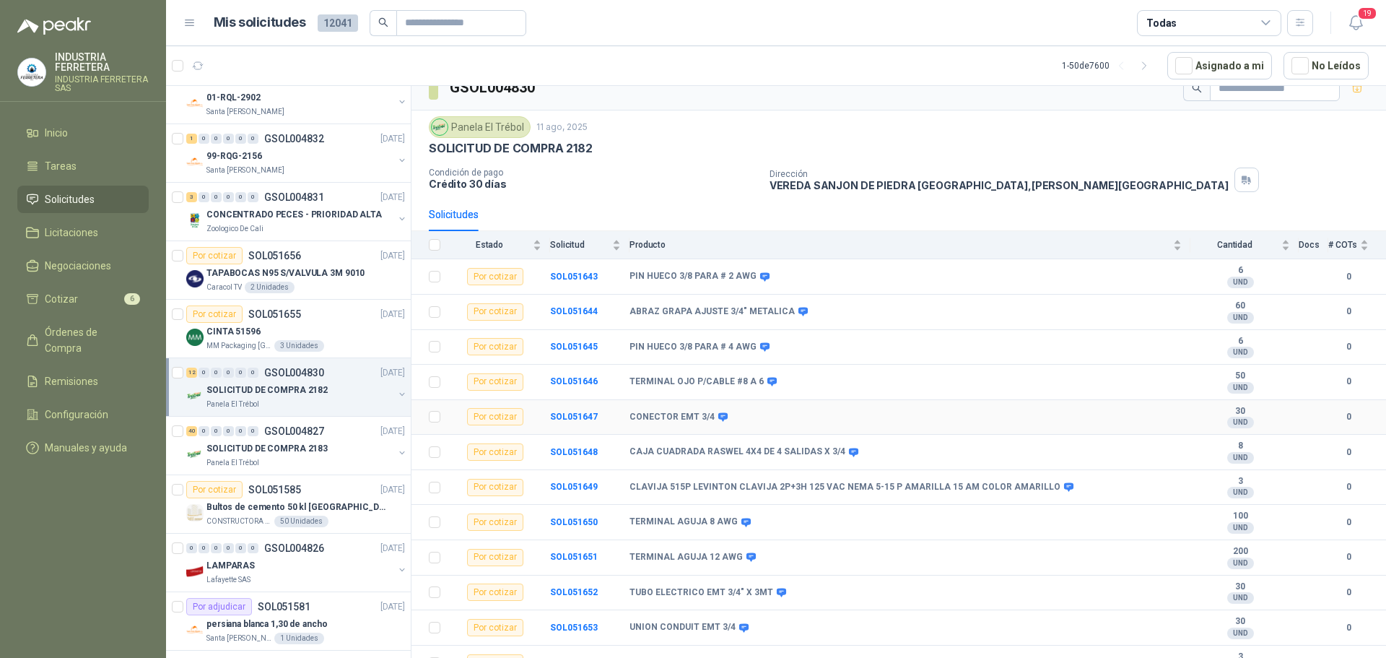
scroll to position [37, 0]
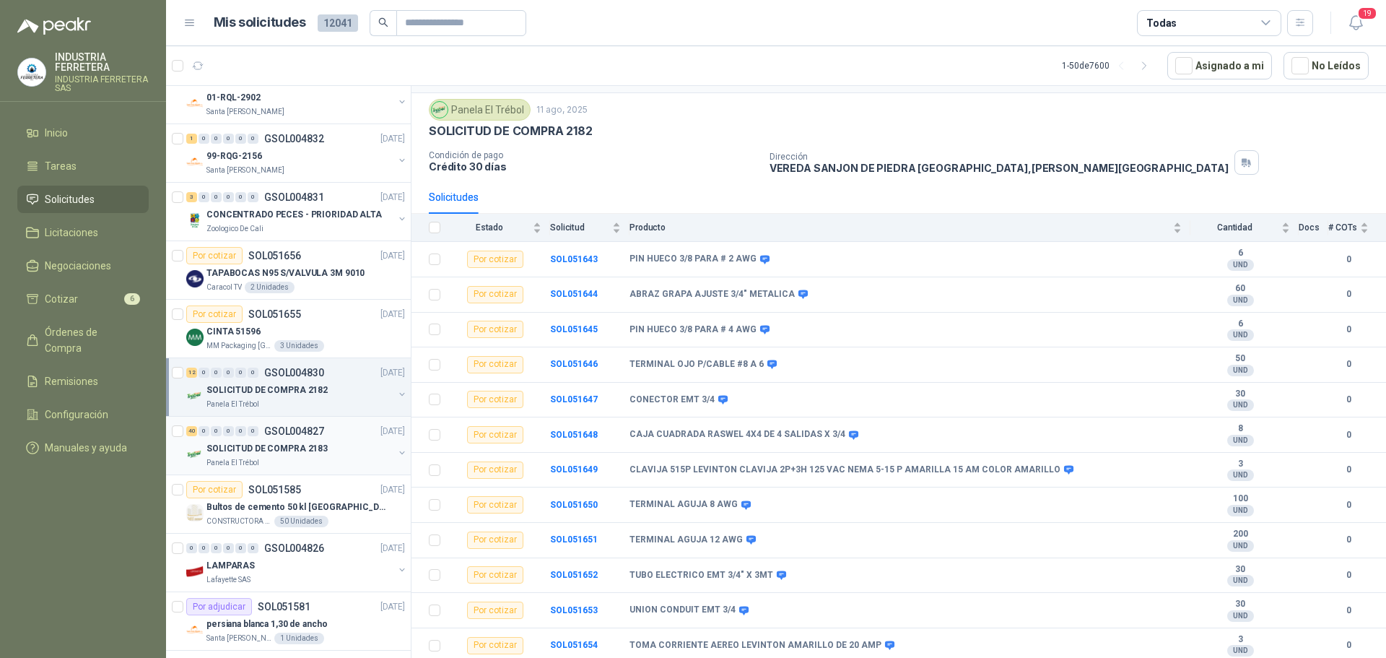
click at [351, 432] on div "40 0 0 0 0 0 GSOL004827 [DATE]" at bounding box center [297, 430] width 222 height 17
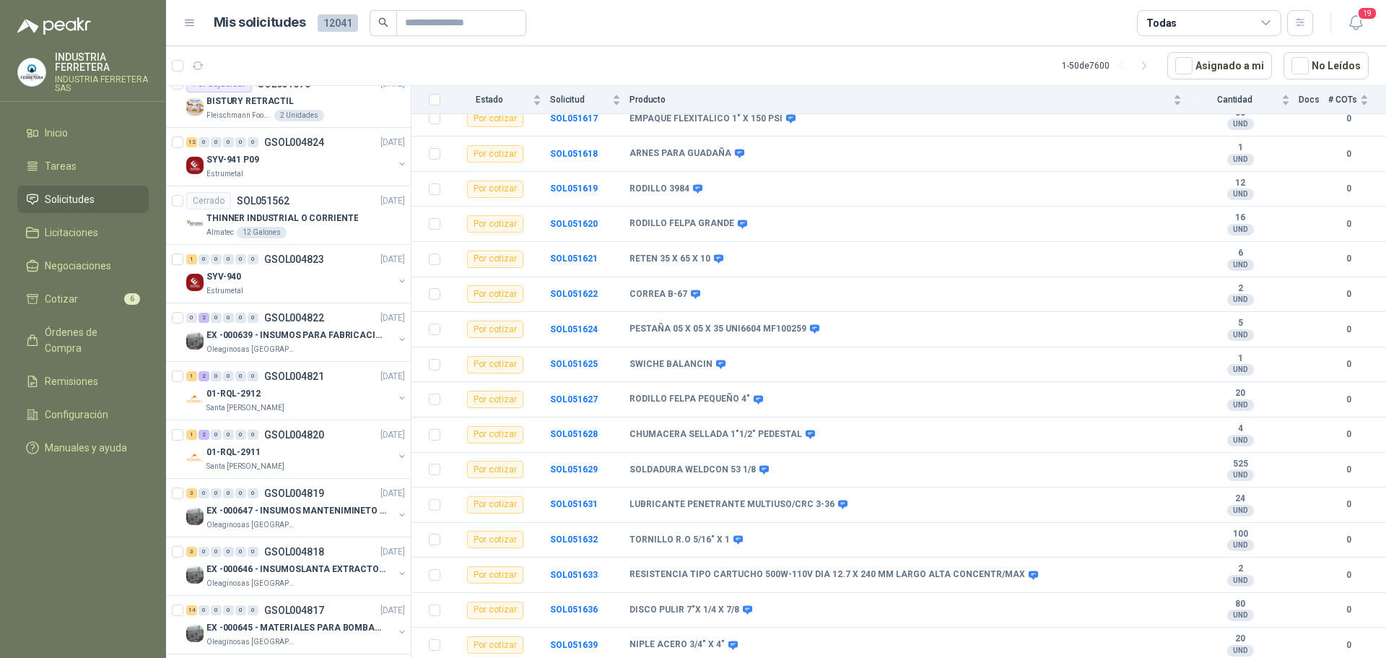
scroll to position [1444, 0]
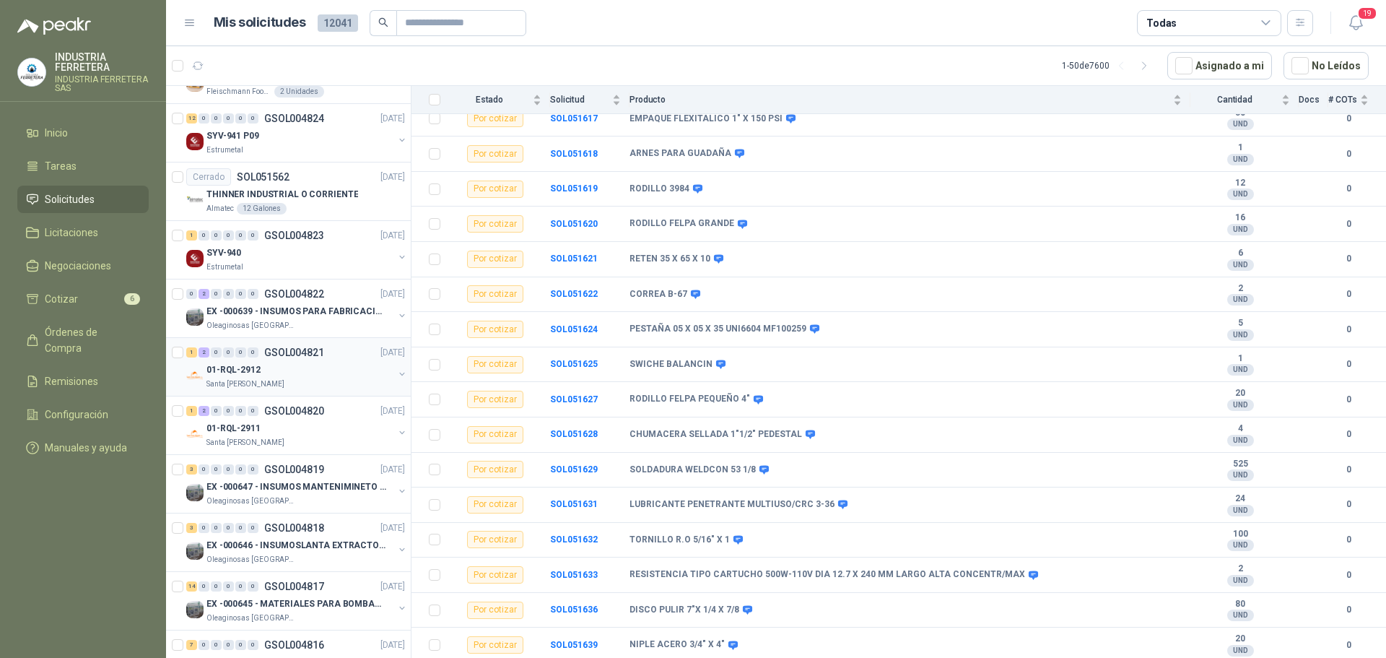
click at [338, 347] on div "1 2 0 0 0 0 GSOL004821 [DATE]" at bounding box center [297, 352] width 222 height 17
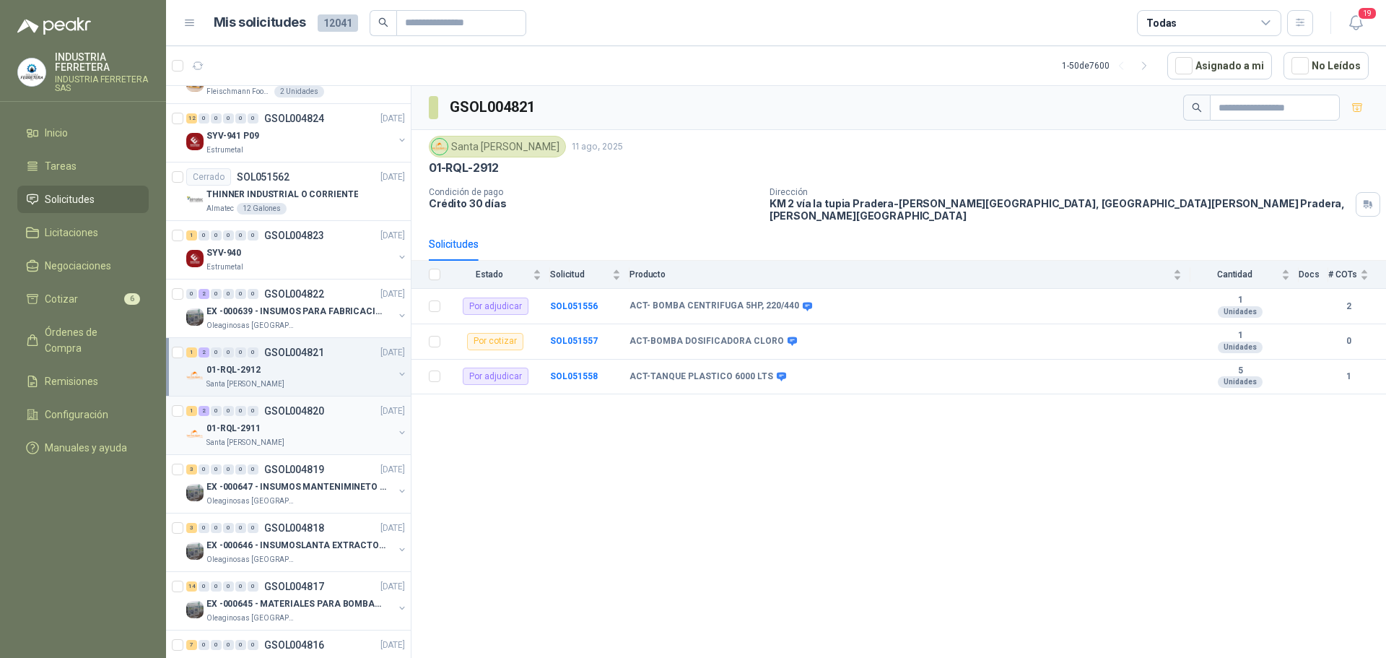
click at [328, 419] on div "1 2 0 0 0 0 GSOL004820 [DATE]" at bounding box center [297, 410] width 222 height 17
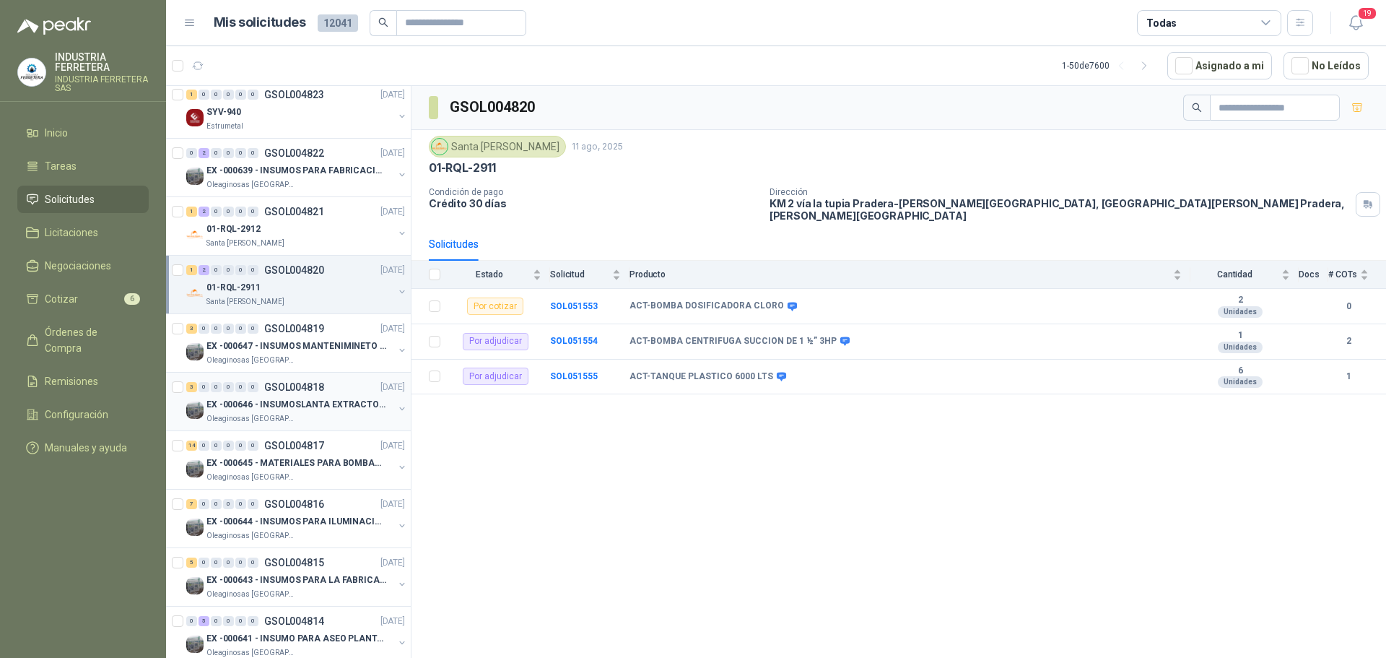
scroll to position [1588, 0]
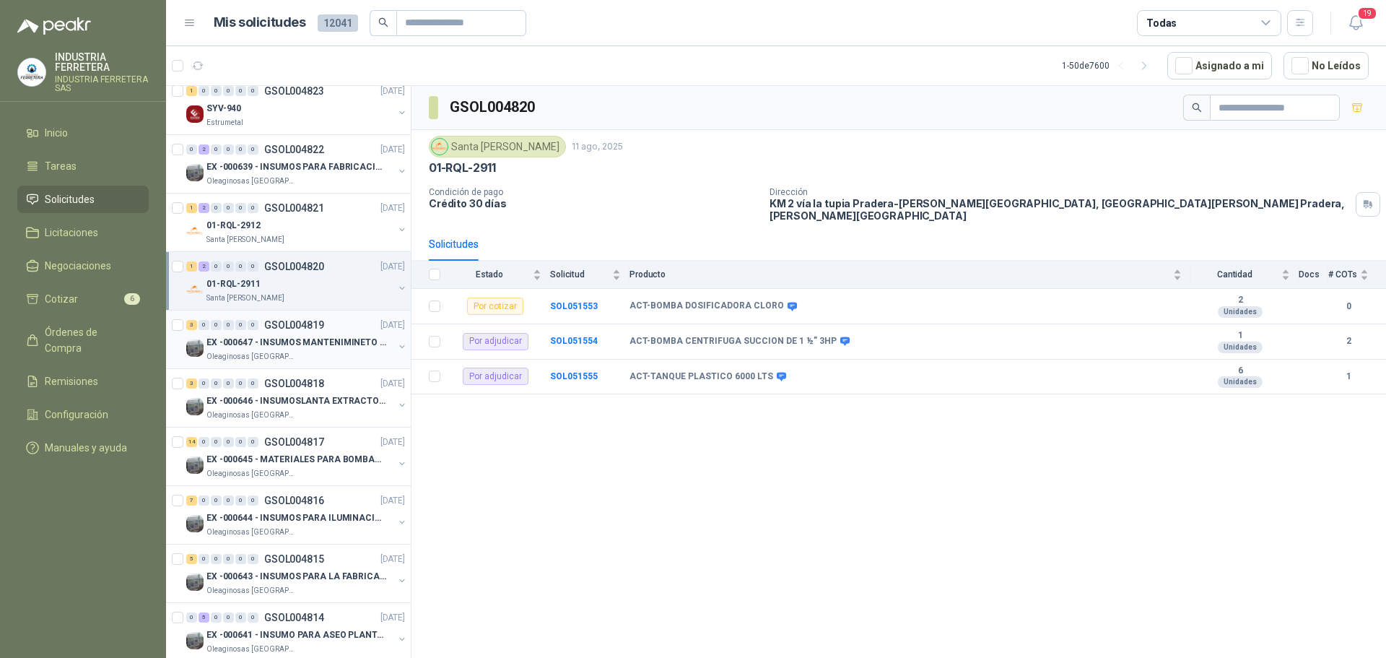
click at [326, 354] on div "Oleaginosas [GEOGRAPHIC_DATA][PERSON_NAME]" at bounding box center [299, 357] width 187 height 12
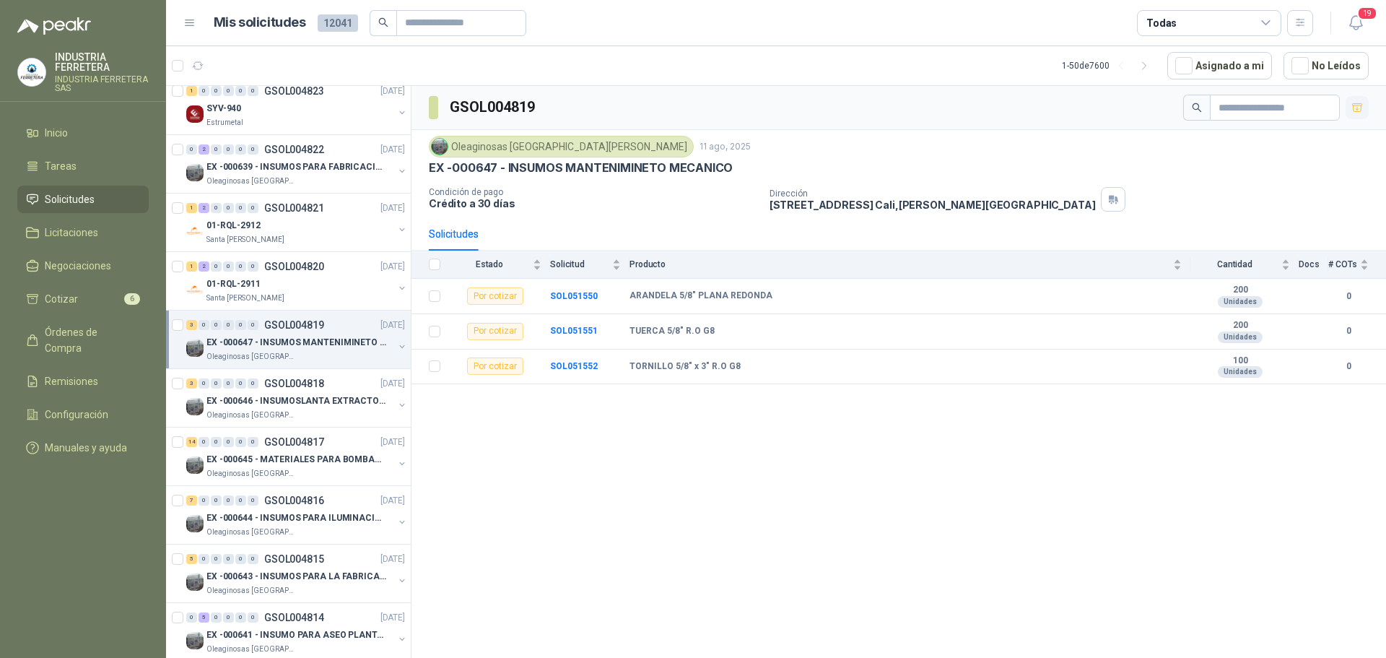
click at [1362, 102] on icon "button" at bounding box center [1357, 108] width 12 height 12
click at [297, 394] on p "EX -000646 - INSUMOSLANTA EXTRACTORA" at bounding box center [296, 401] width 180 height 14
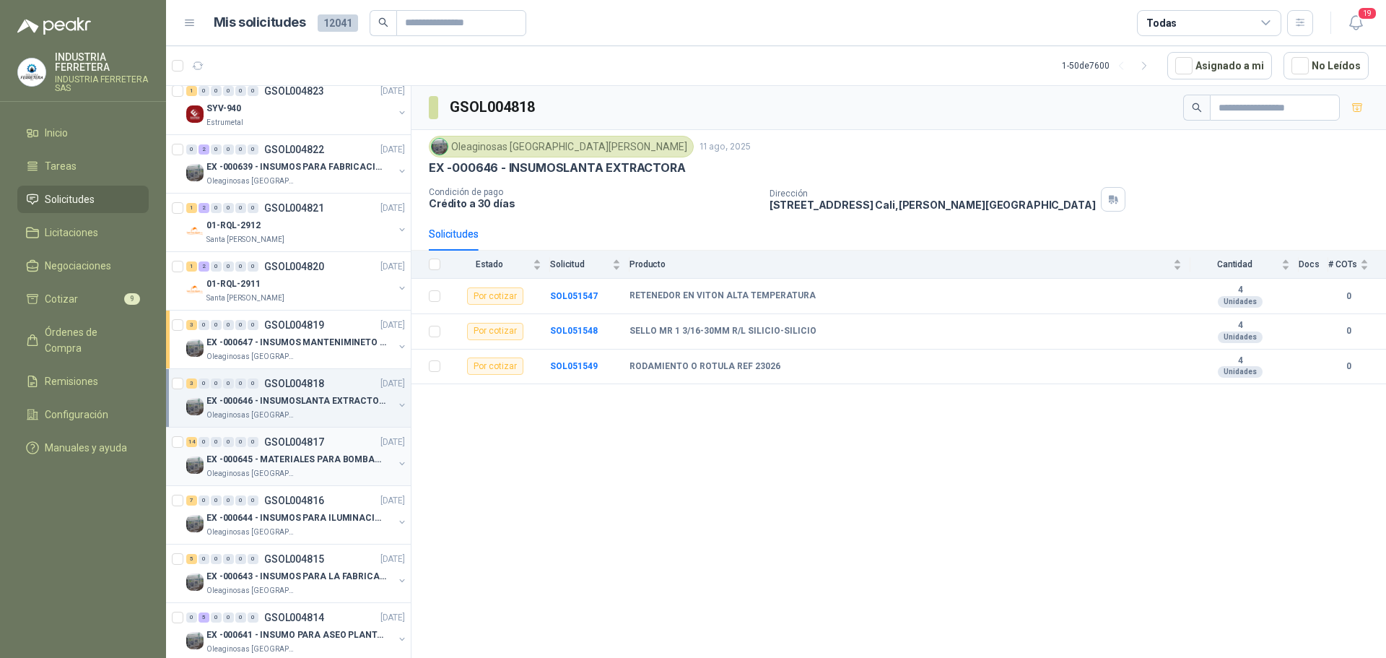
click at [299, 463] on p "EX -000645 - MATERIALES PARA BOMBAS STANDBY PLANTA" at bounding box center [296, 460] width 180 height 14
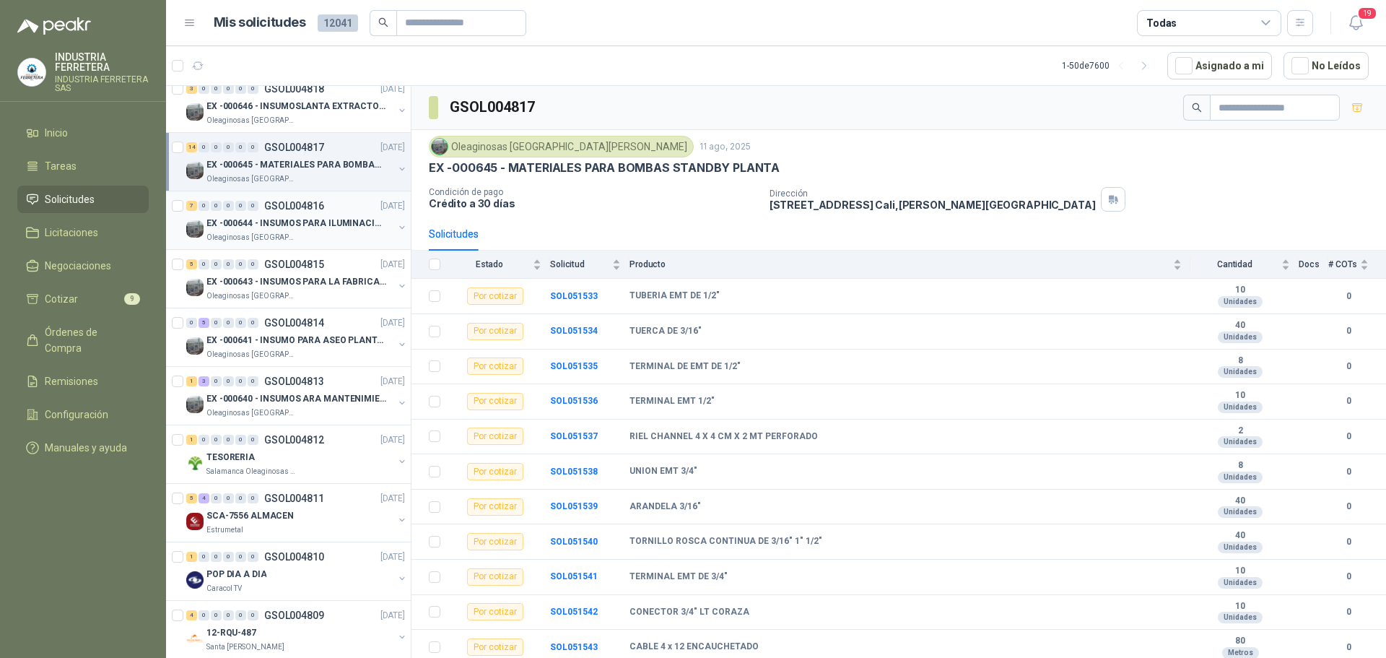
scroll to position [1877, 0]
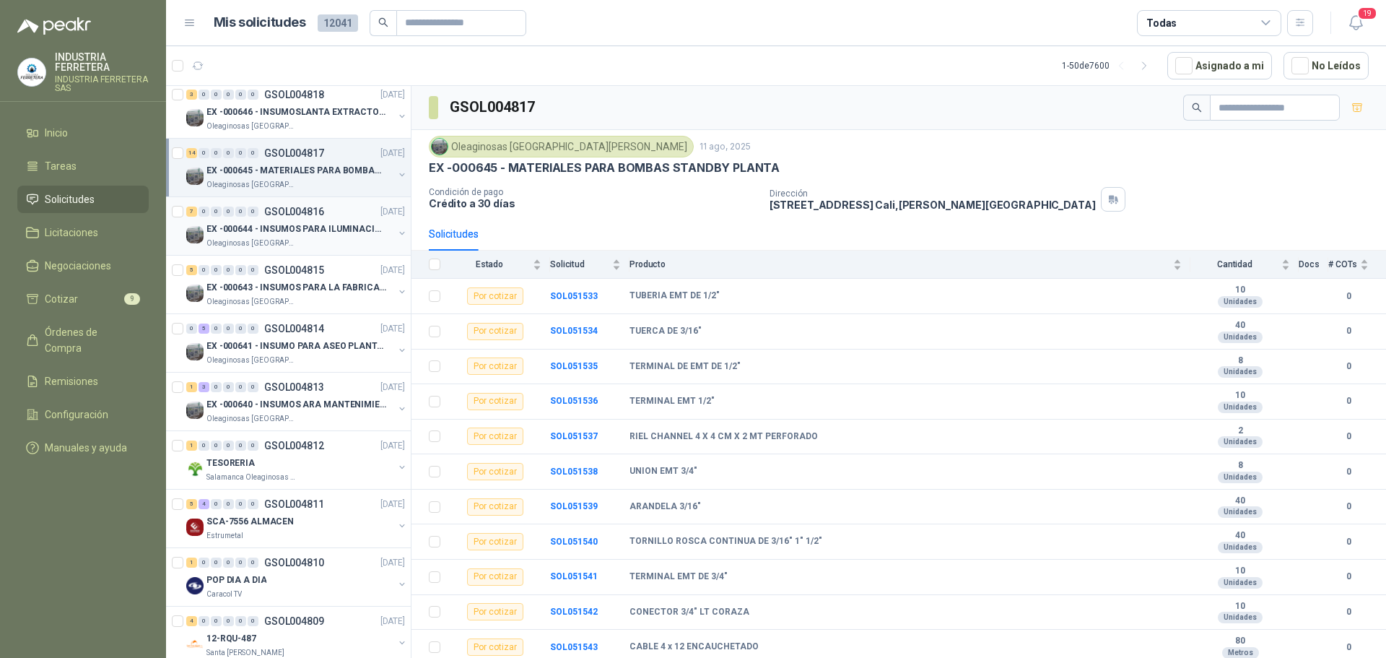
click at [316, 235] on p "EX -000644 - INSUMOS PARA ILUMINACIONN ZONA DE CLA" at bounding box center [296, 229] width 180 height 14
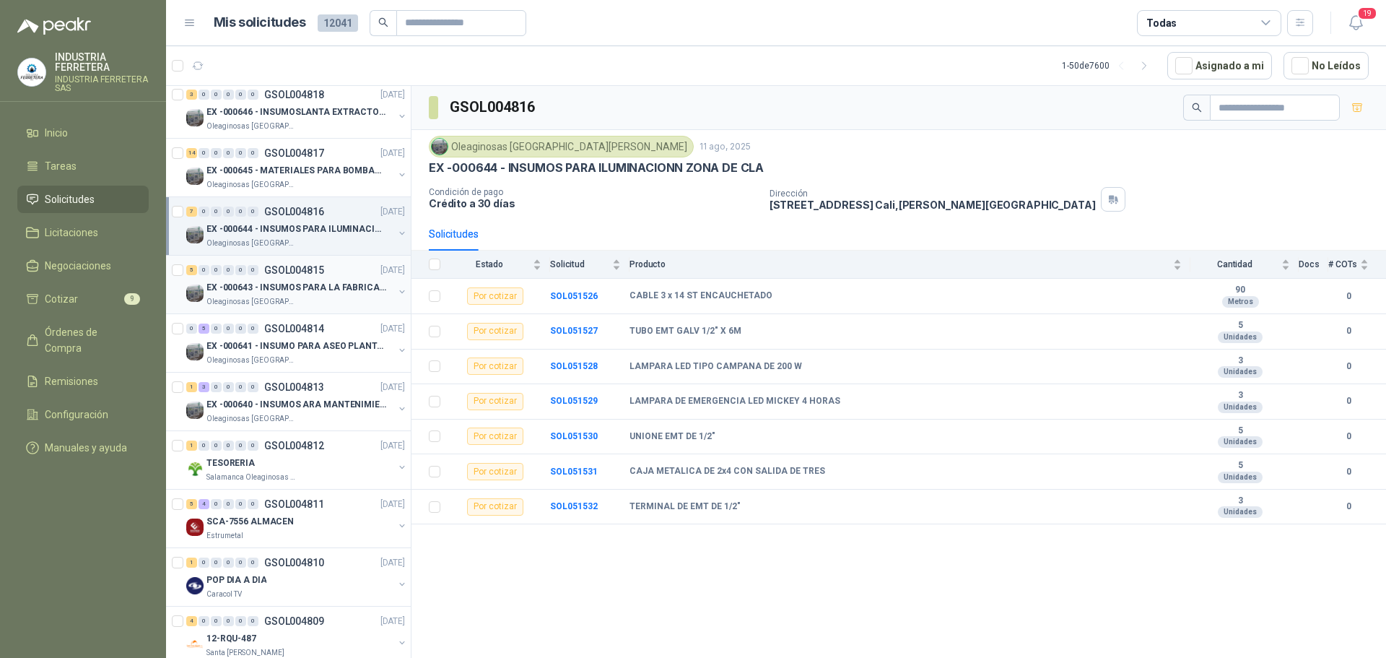
click at [320, 265] on p "GSOL004815" at bounding box center [294, 270] width 60 height 10
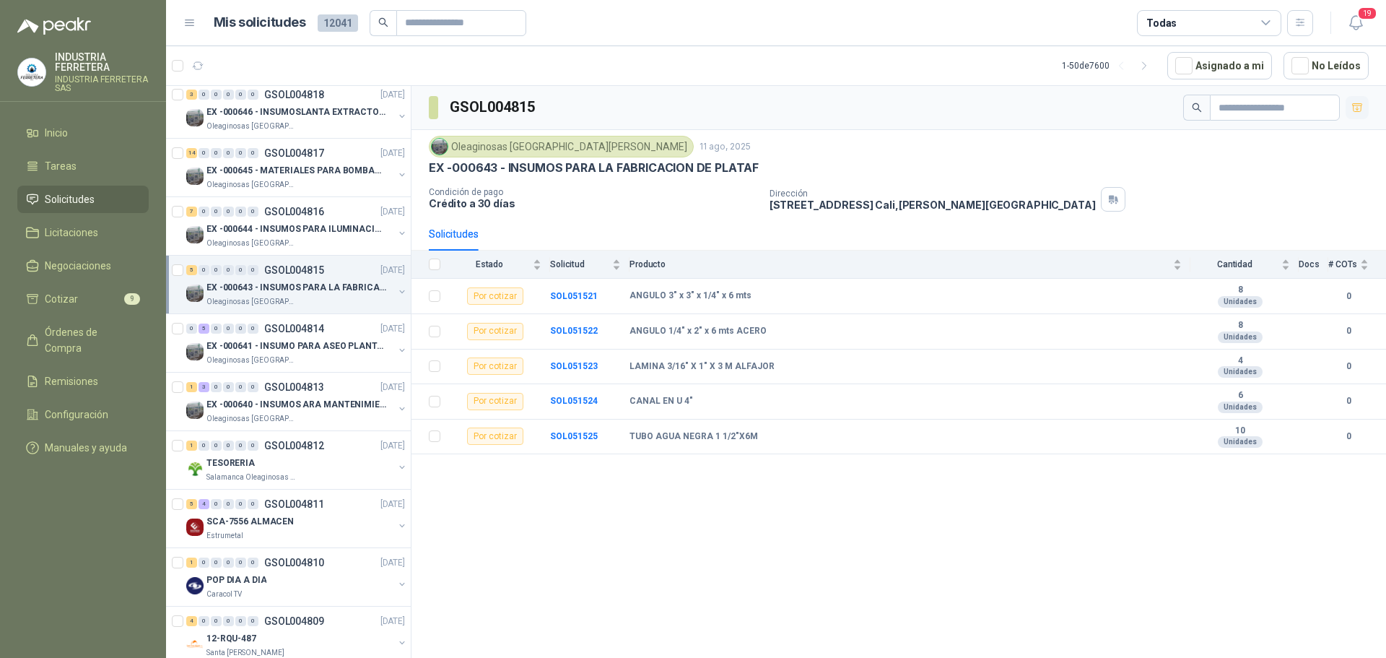
click at [1359, 110] on icon "button" at bounding box center [1357, 108] width 12 height 12
click at [317, 351] on p "EX -000641 - INSUMO PARA ASEO PLANTA EXTRACTORA" at bounding box center [296, 346] width 180 height 14
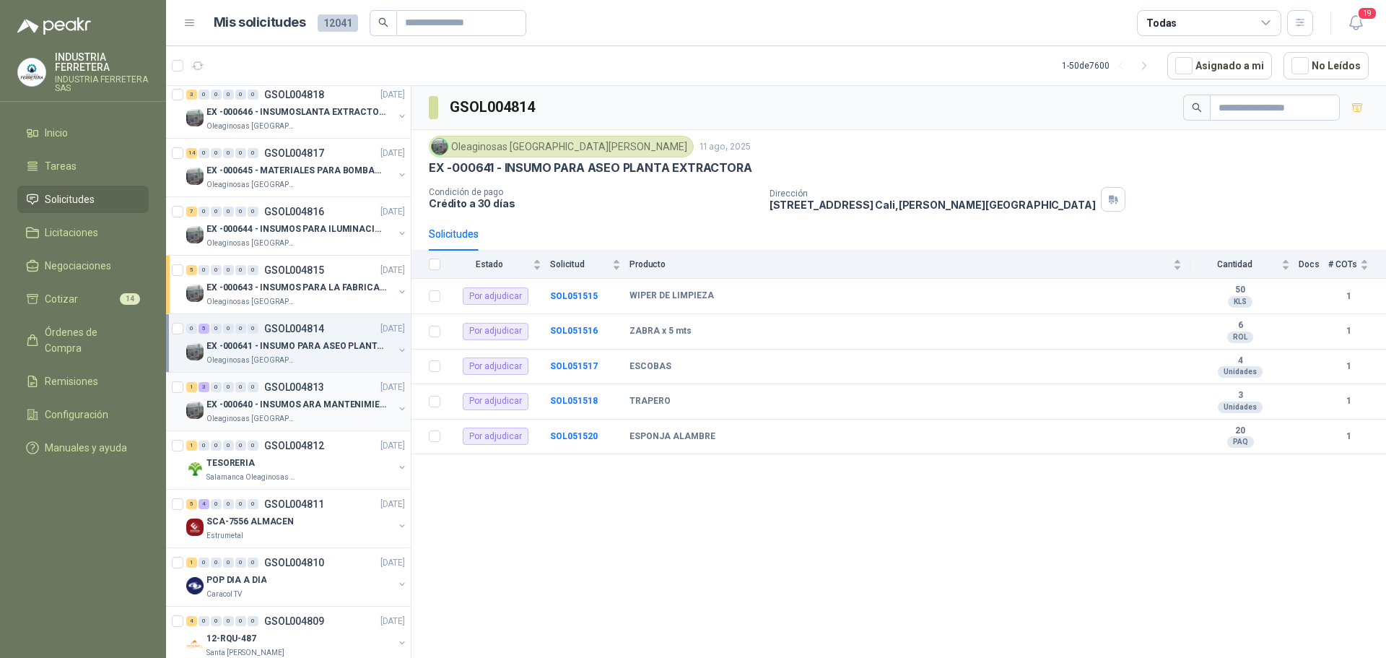
click at [329, 390] on div "1 3 0 0 0 0 GSOL004813 [DATE]" at bounding box center [297, 386] width 222 height 17
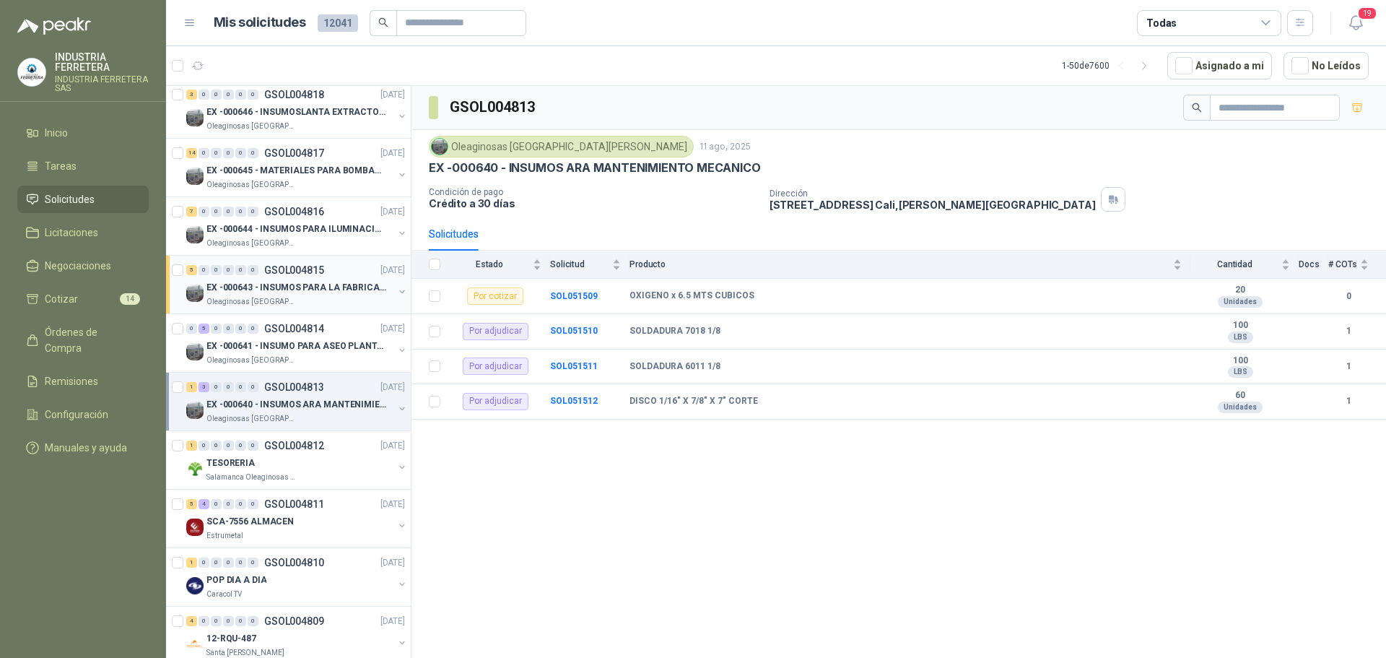
scroll to position [2021, 0]
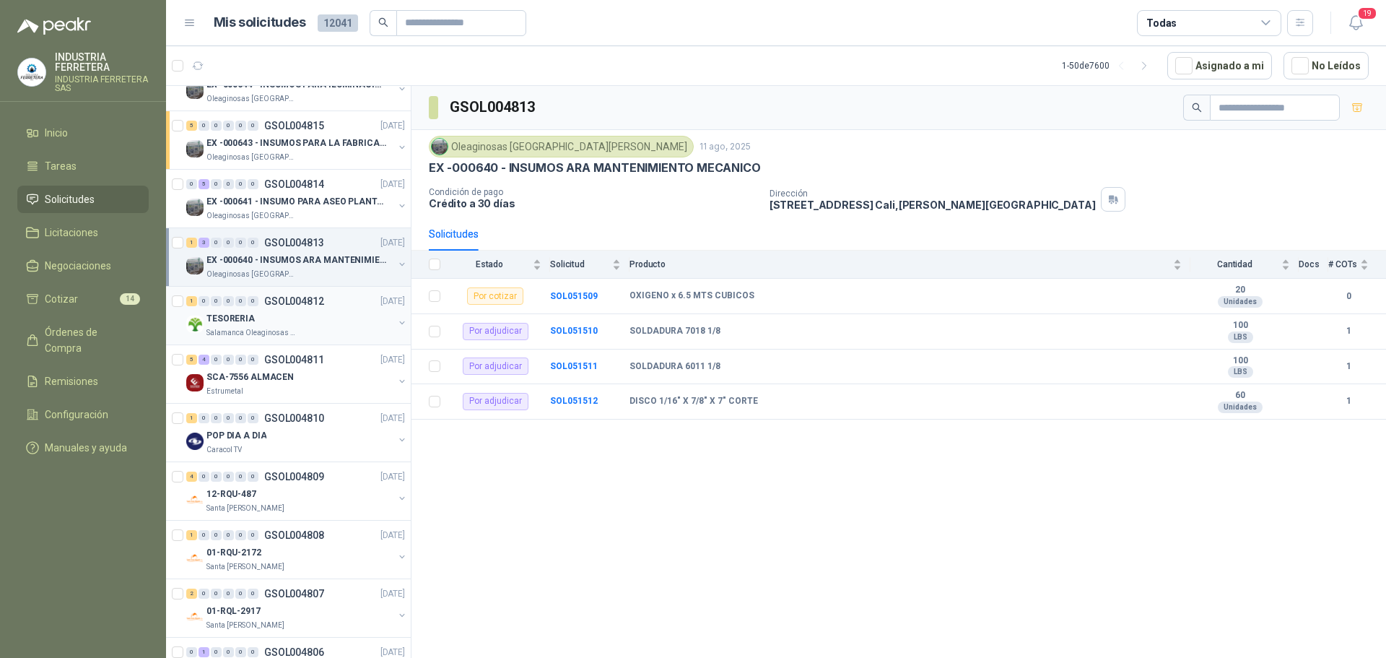
click at [339, 299] on div "1 0 0 0 0 0 GSOL004812 [DATE]" at bounding box center [297, 300] width 222 height 17
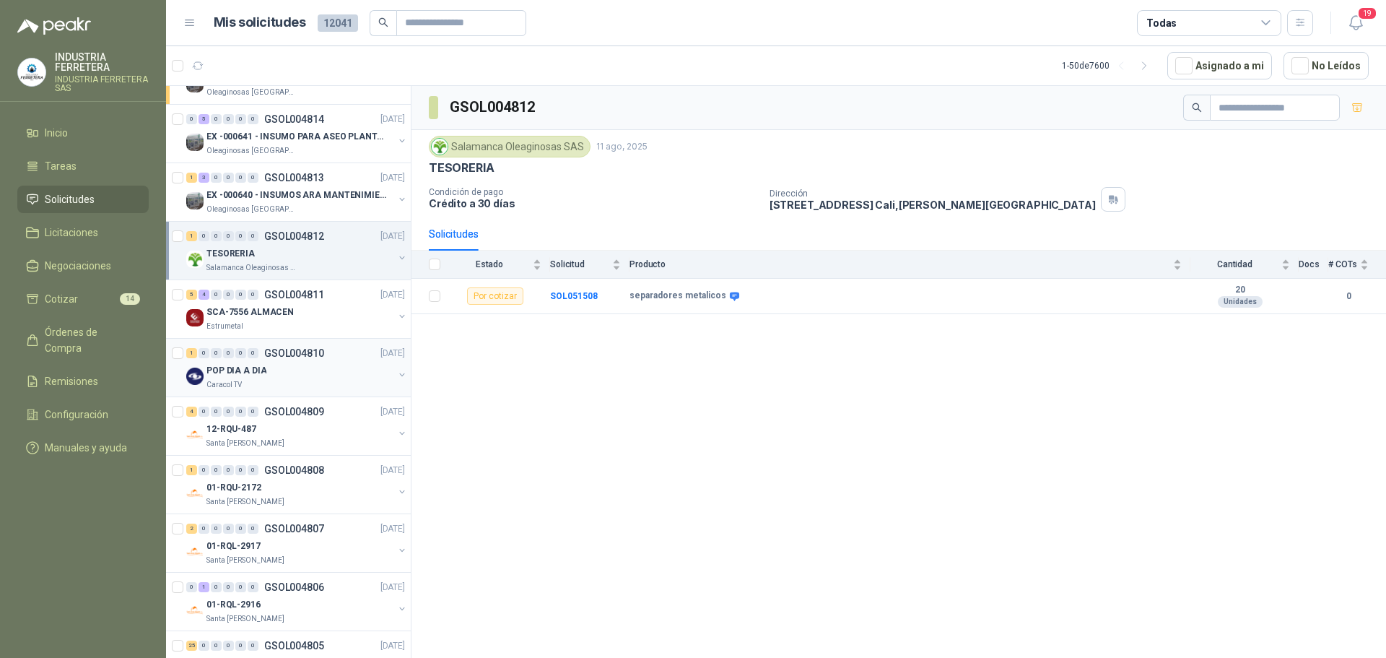
scroll to position [2165, 0]
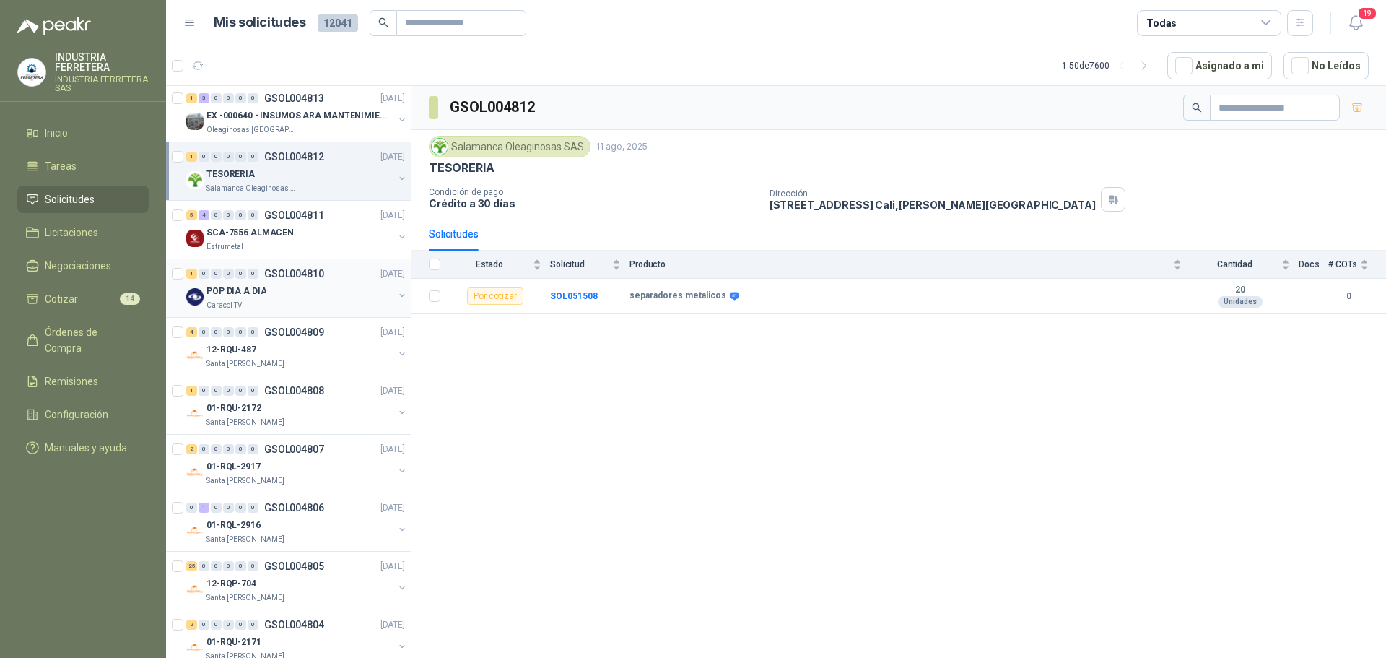
click at [314, 284] on div "POP DIA A DIA" at bounding box center [299, 290] width 187 height 17
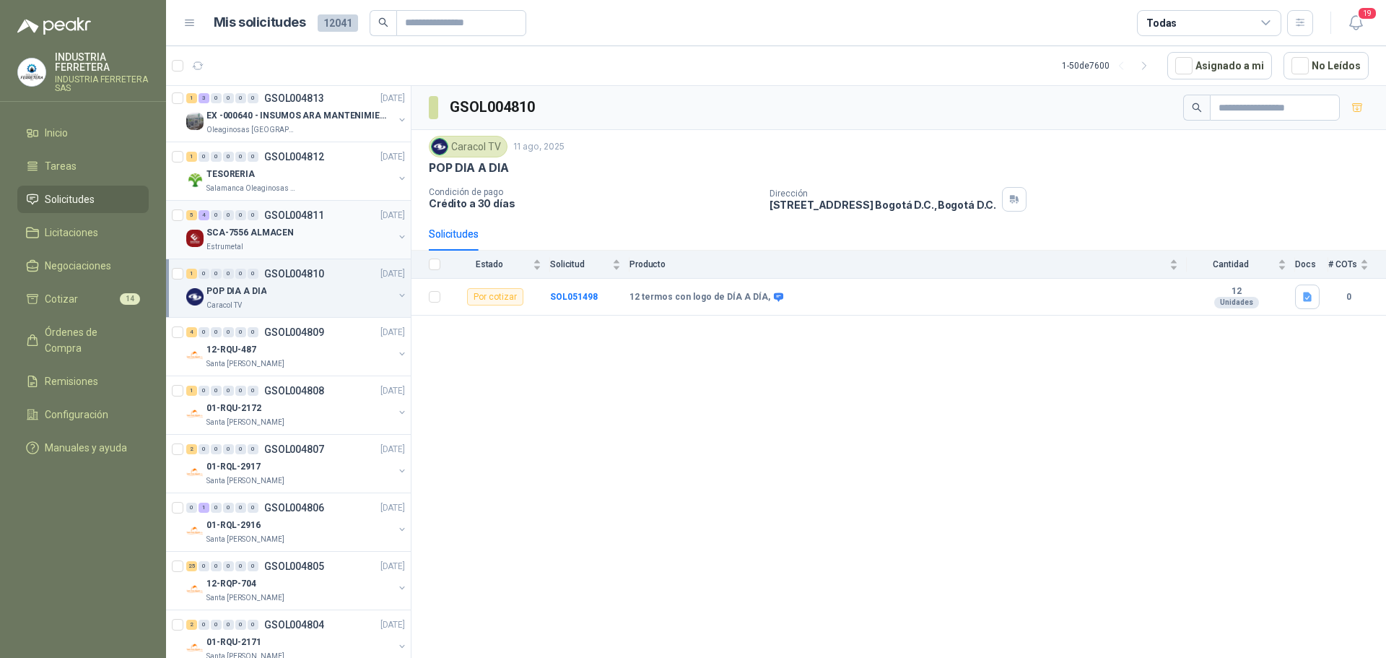
click at [316, 240] on div "SCA-7556 ALMACEN" at bounding box center [299, 232] width 187 height 17
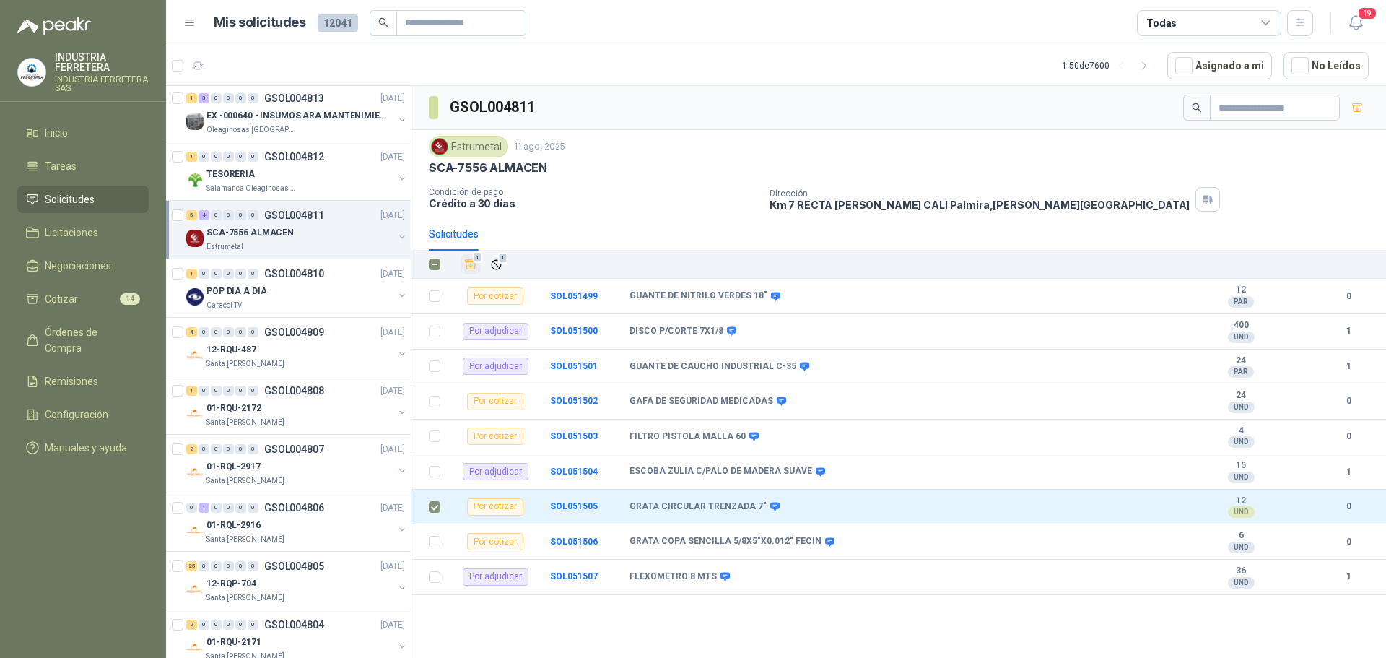
click at [468, 262] on icon "Añadir" at bounding box center [471, 264] width 11 height 9
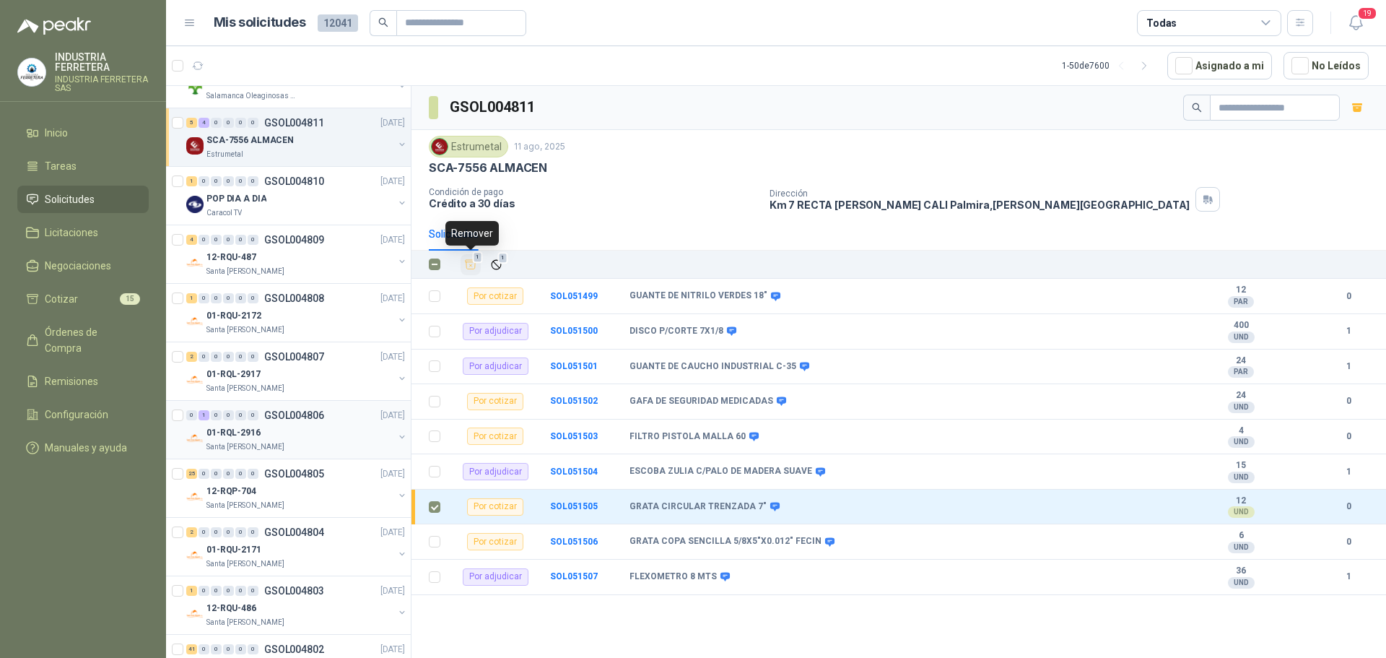
scroll to position [2165, 0]
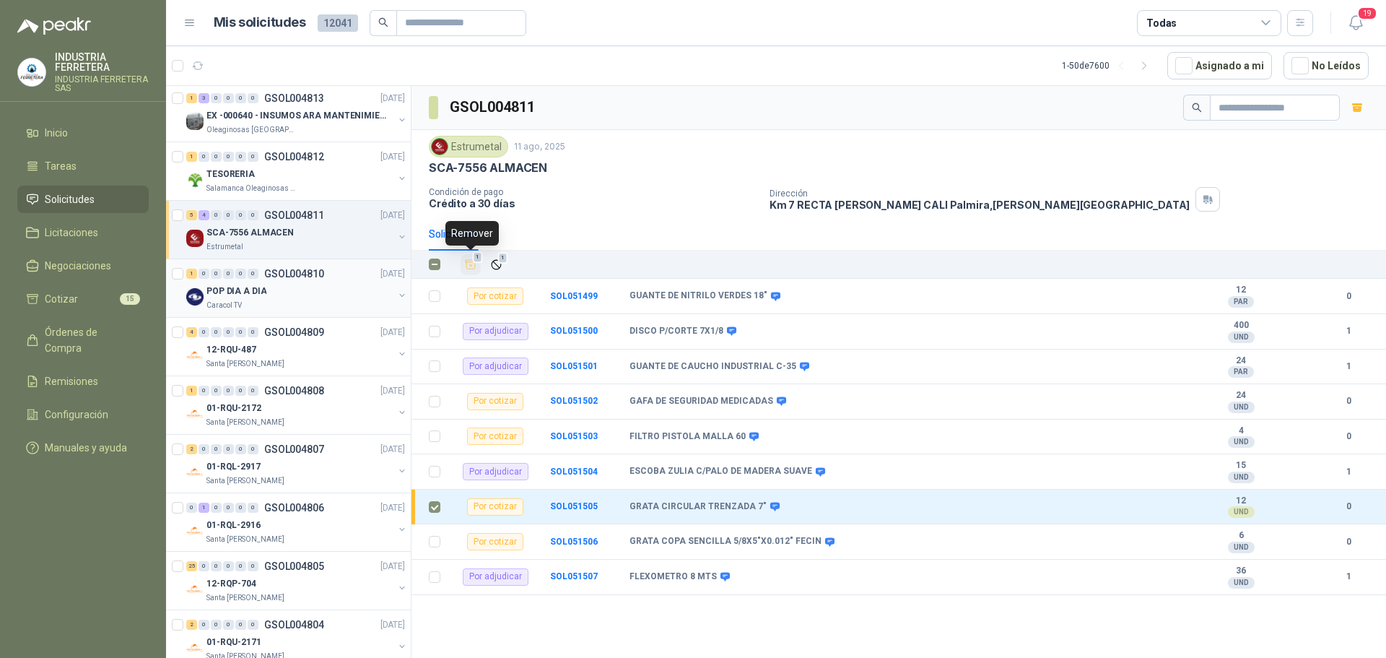
click at [307, 284] on div "POP DIA A DIA" at bounding box center [299, 290] width 187 height 17
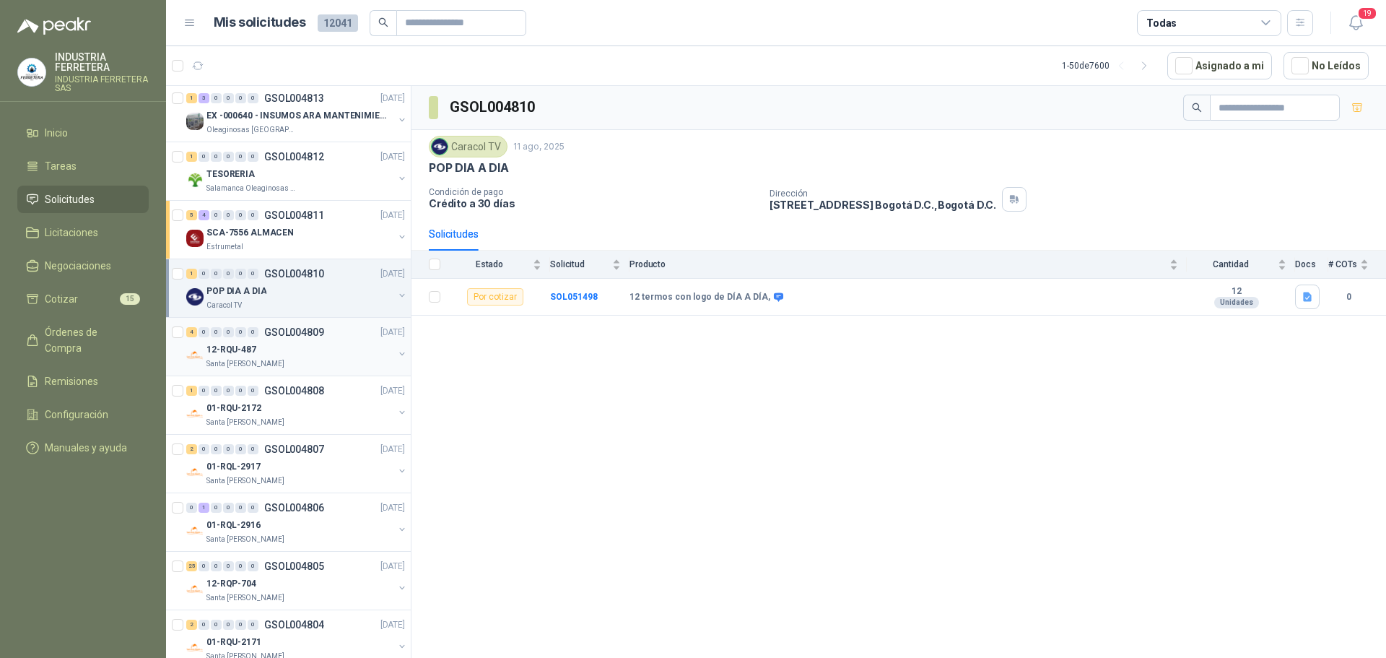
click at [315, 339] on div "4 0 0 0 0 0 GSOL004809 [DATE]" at bounding box center [297, 331] width 222 height 17
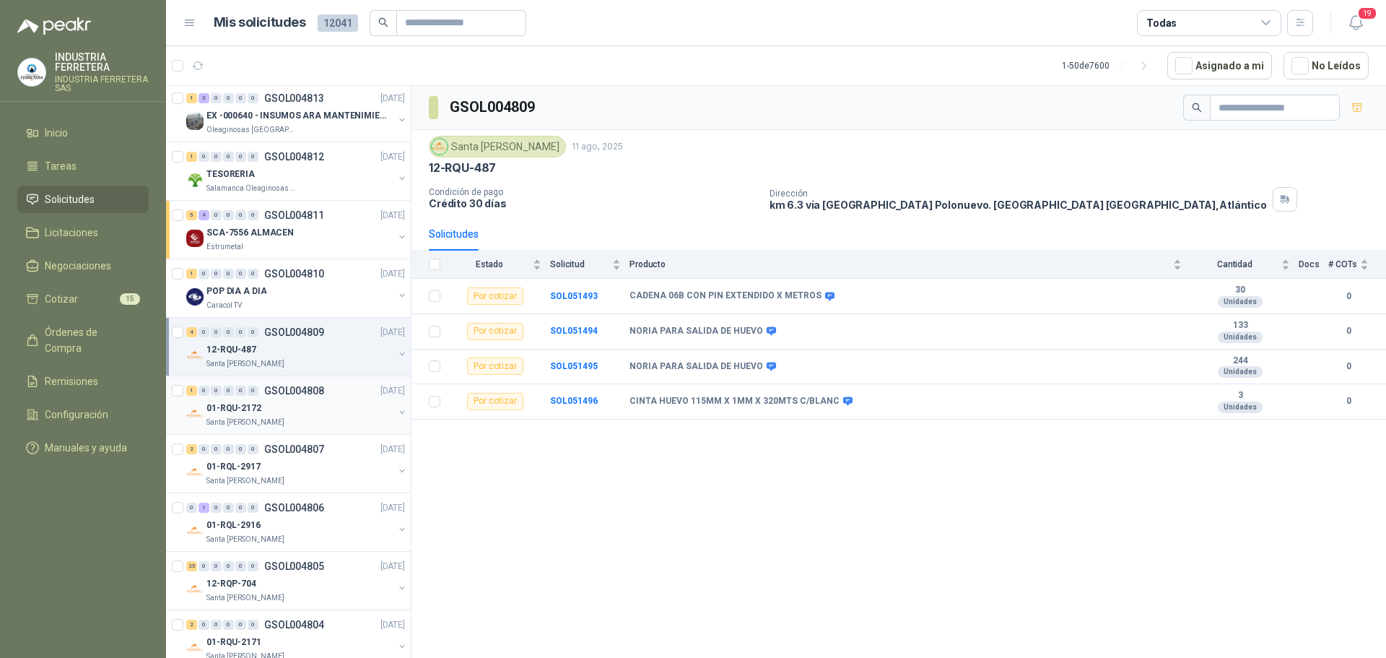
click at [309, 390] on p "GSOL004808" at bounding box center [294, 390] width 60 height 10
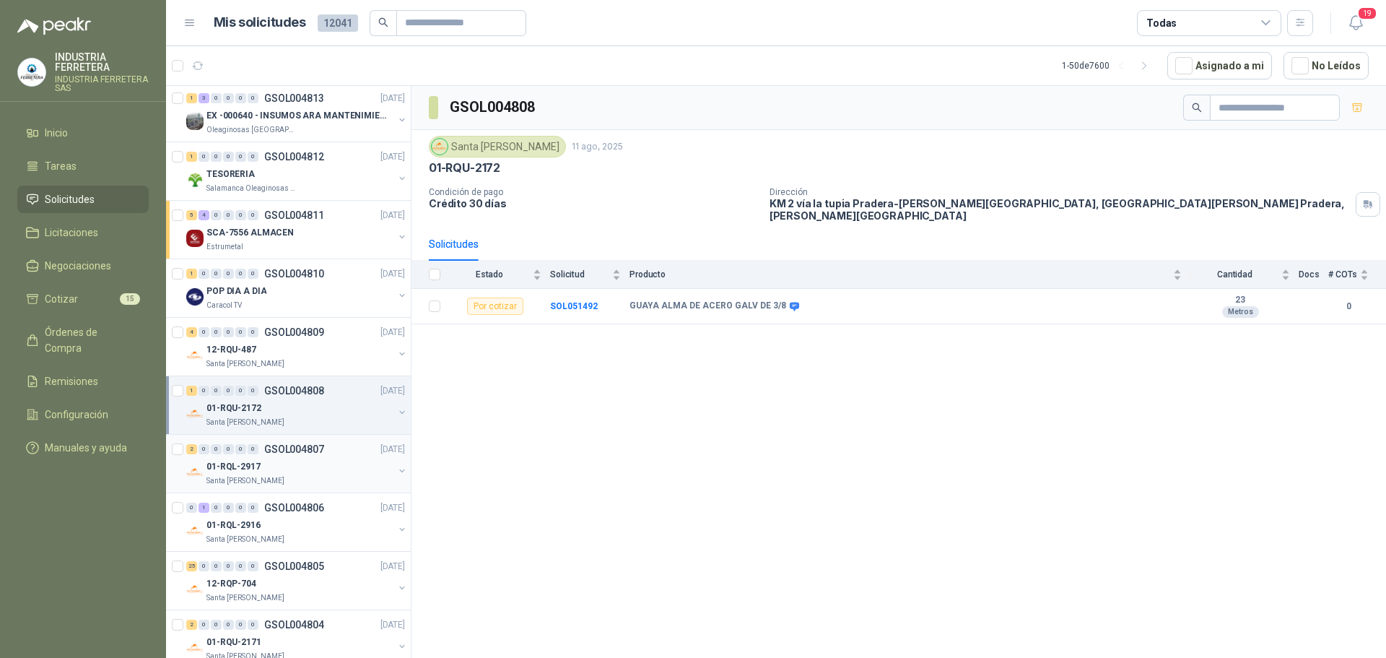
click at [303, 462] on div "01-RQL-2917" at bounding box center [299, 466] width 187 height 17
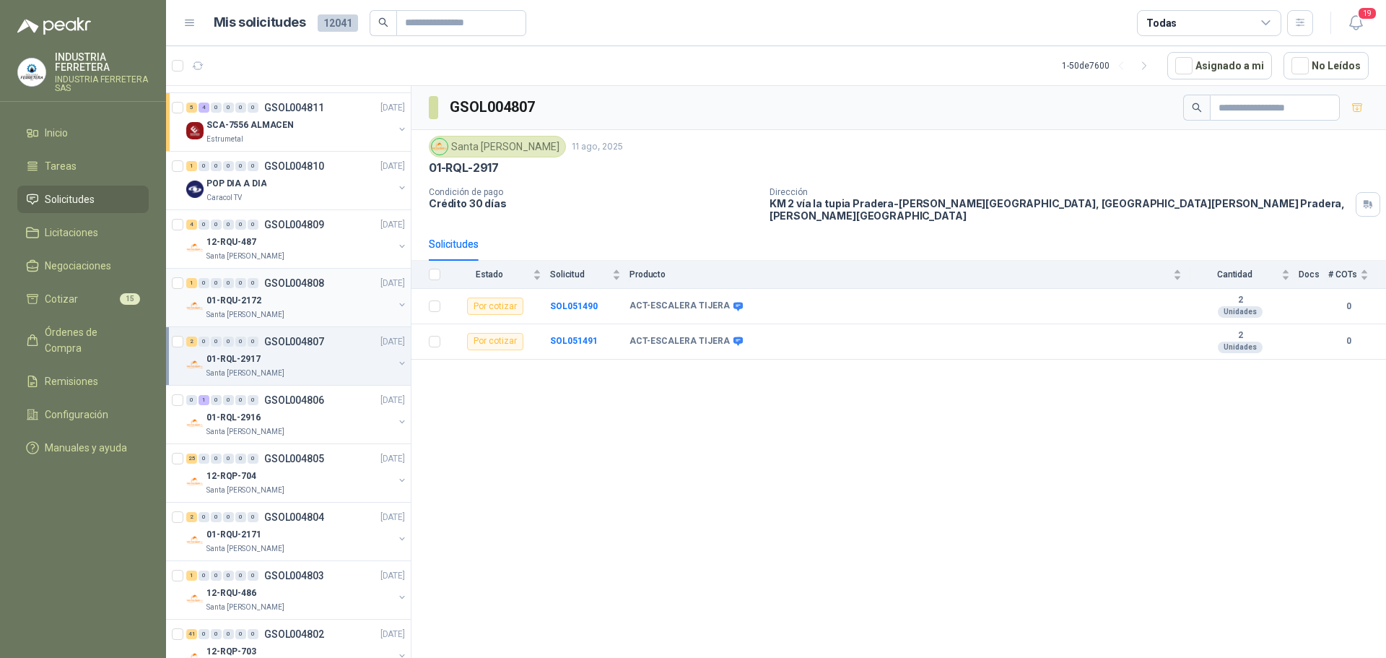
scroll to position [2310, 0]
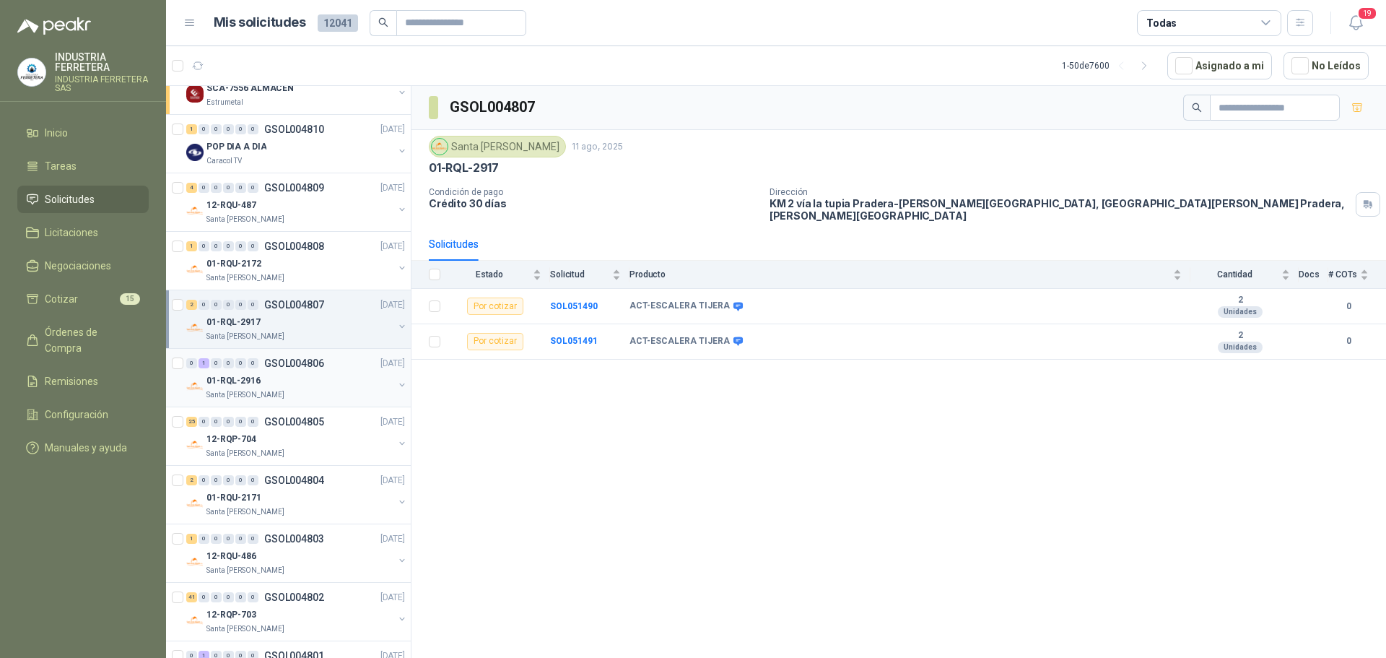
click at [316, 387] on div "01-RQL-2916" at bounding box center [299, 380] width 187 height 17
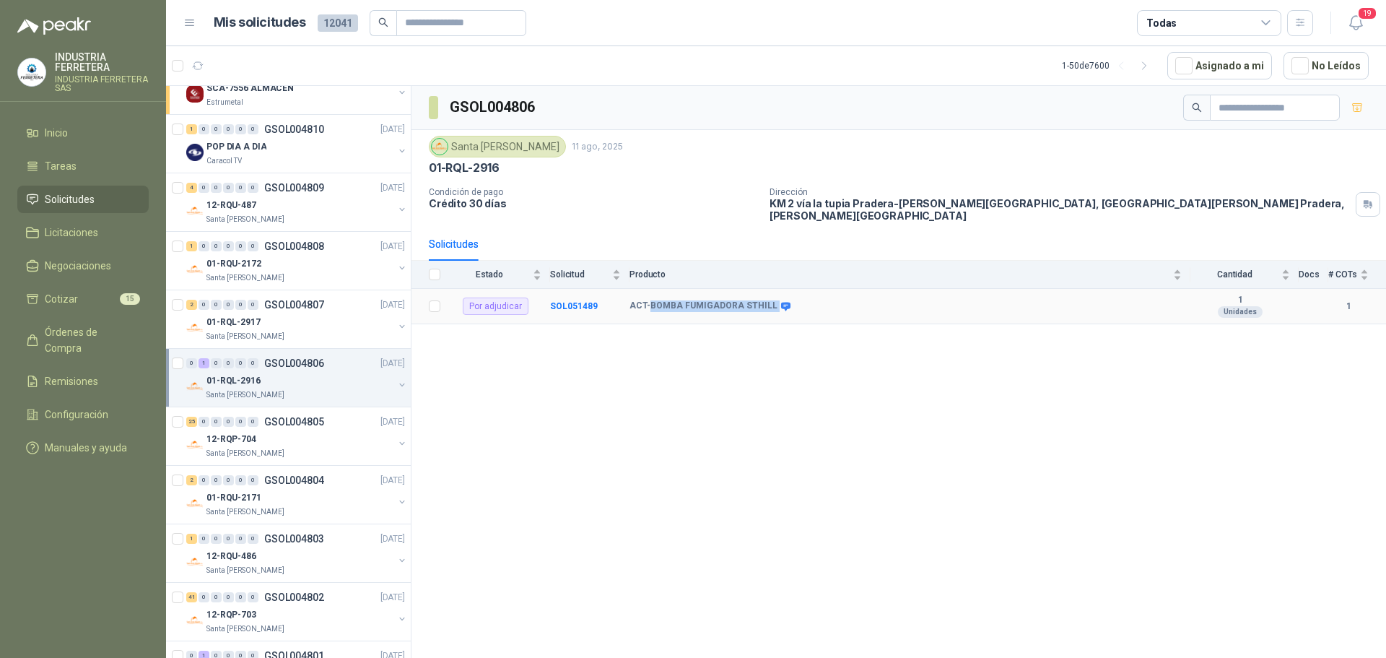
drag, startPoint x: 648, startPoint y: 291, endPoint x: 767, endPoint y: 295, distance: 118.4
click at [767, 300] on div "ACT-BOMBA FUMIGADORA STHILL" at bounding box center [708, 306] width 159 height 12
copy div "BOMBA FUMIGADORA STHILL"
click at [440, 297] on td at bounding box center [430, 306] width 38 height 35
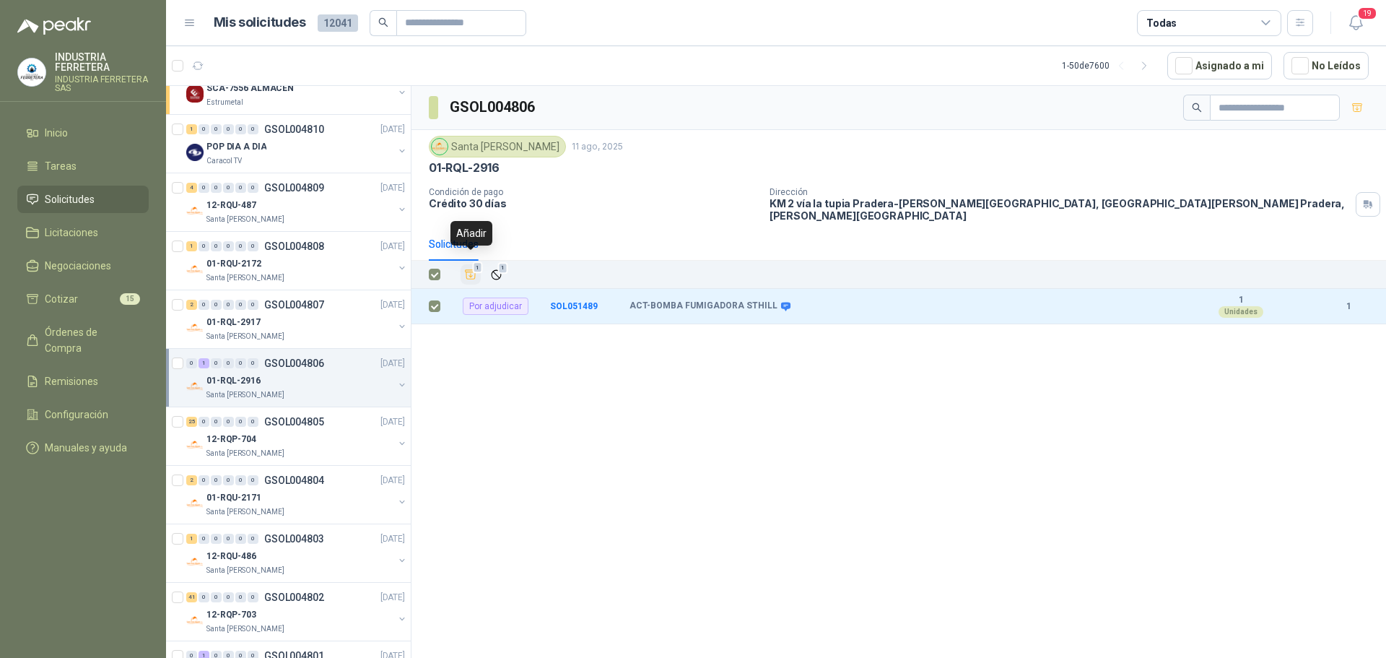
click at [472, 271] on icon "Añadir" at bounding box center [470, 274] width 13 height 13
click at [311, 432] on div "12-RQP-704" at bounding box center [299, 438] width 187 height 17
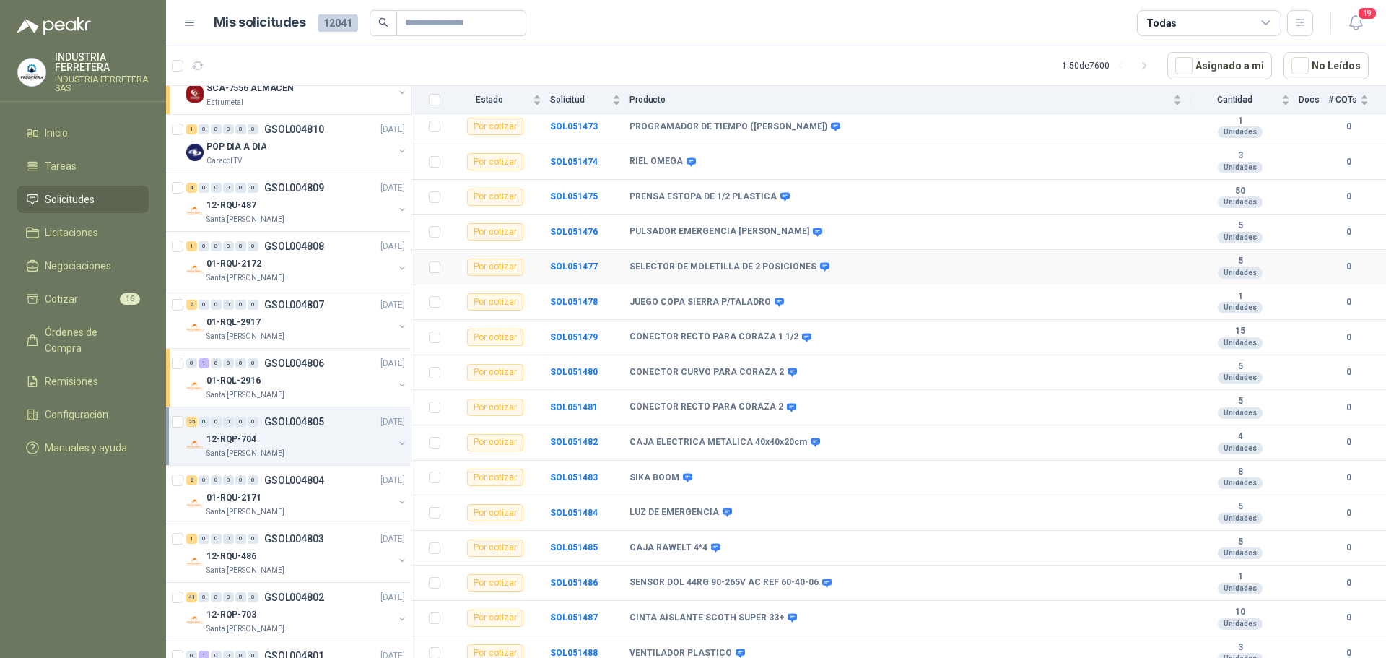
scroll to position [493, 0]
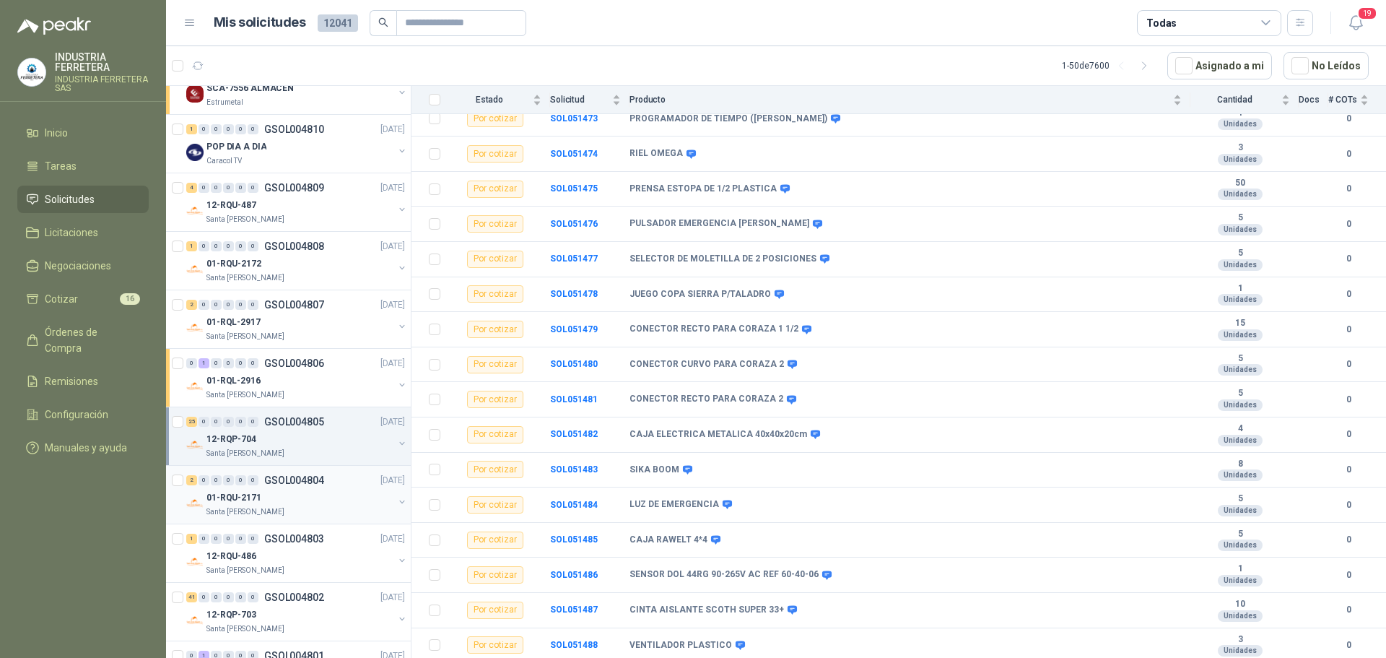
click at [309, 489] on div "01-RQU-2171" at bounding box center [299, 497] width 187 height 17
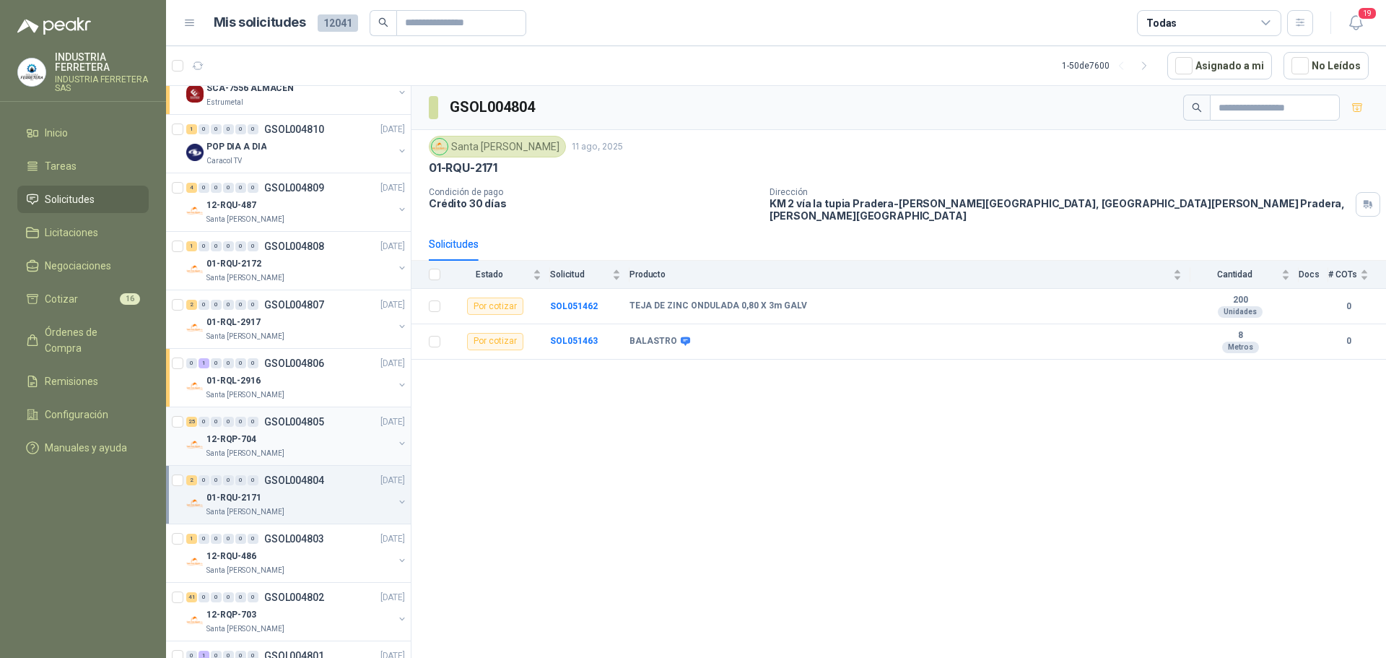
scroll to position [2378, 0]
click at [320, 490] on div "12-RQU-486" at bounding box center [299, 498] width 187 height 17
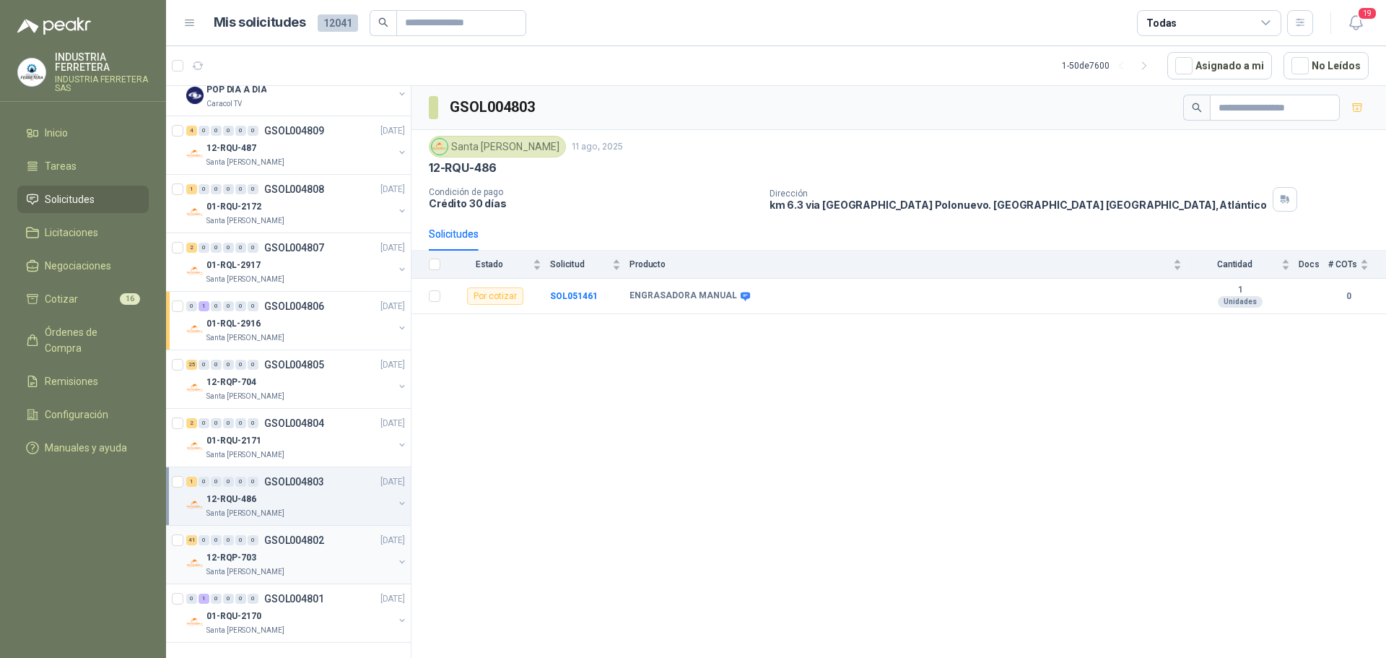
click at [313, 549] on div "12-RQP-703" at bounding box center [299, 557] width 187 height 17
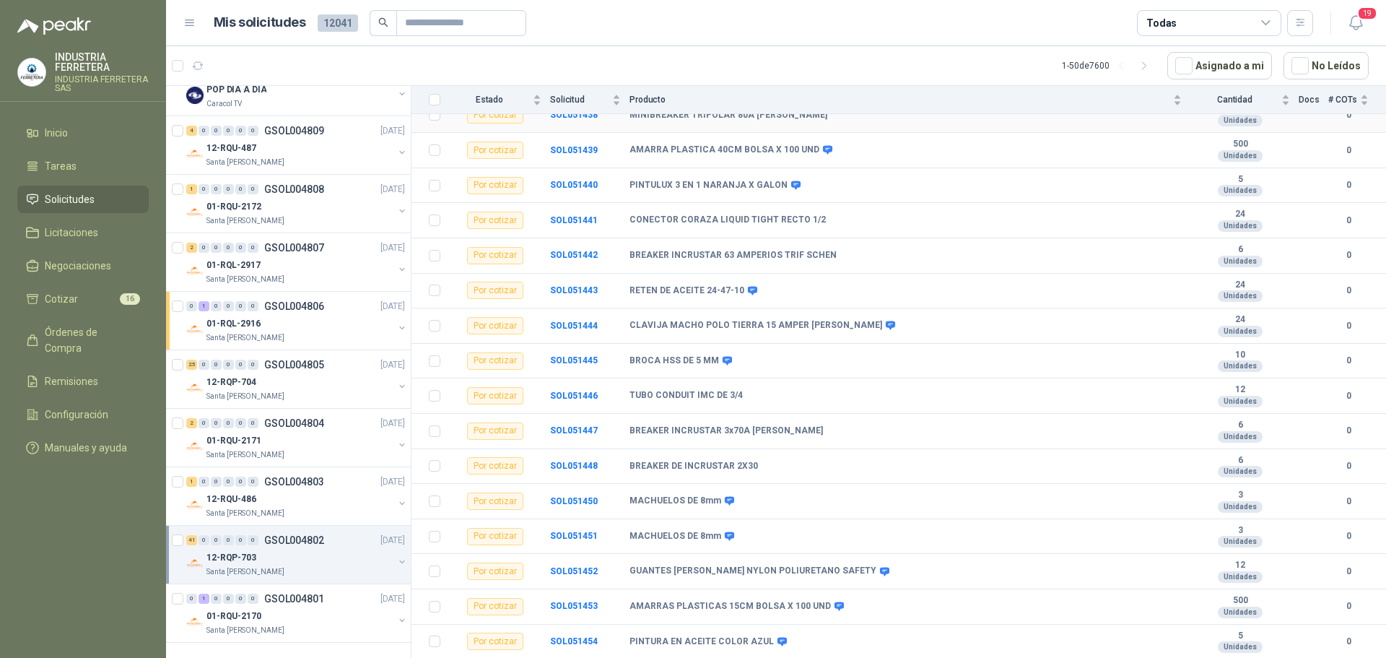
scroll to position [866, 0]
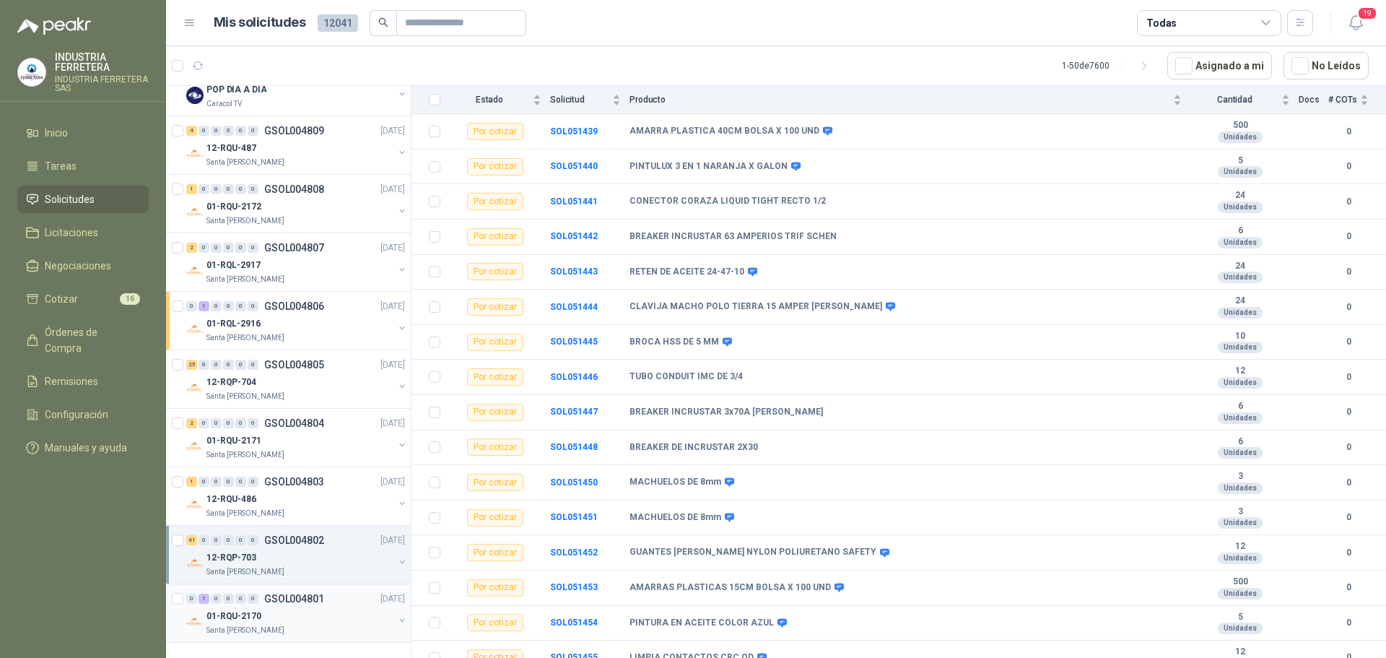
click at [326, 609] on div "01-RQU-2170" at bounding box center [299, 615] width 187 height 17
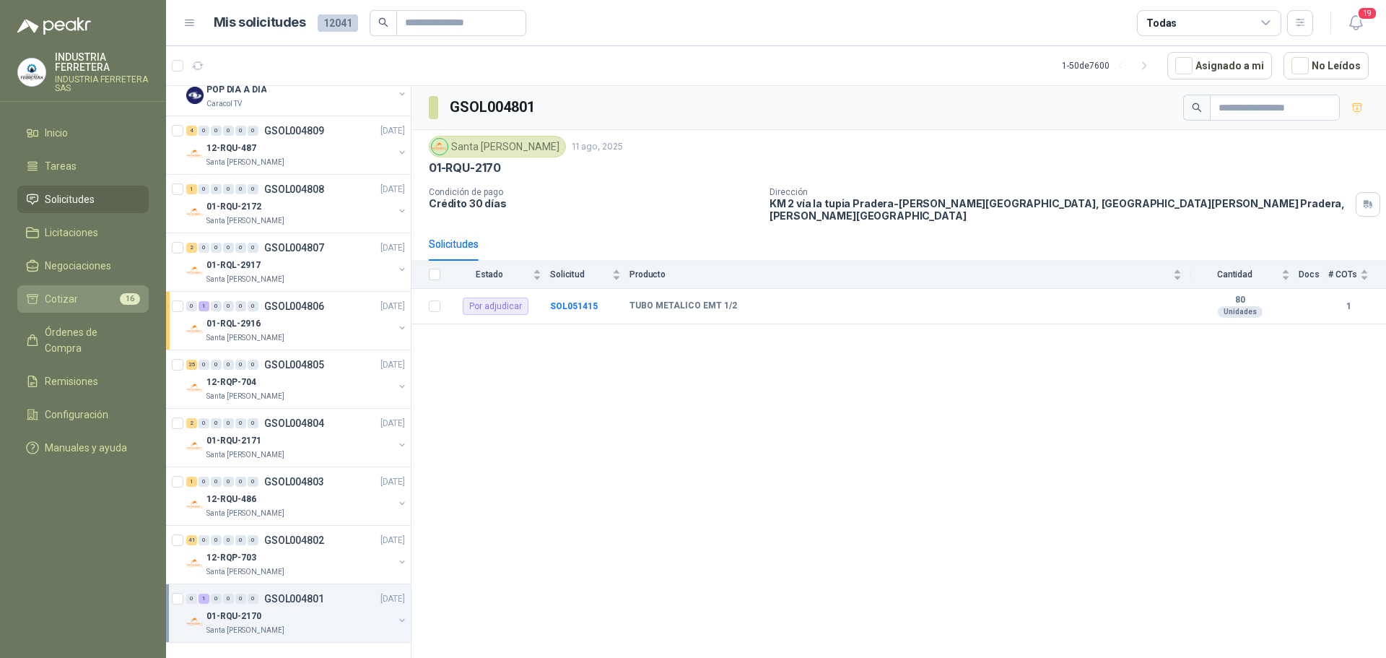
click at [84, 301] on li "Cotizar 16" at bounding box center [83, 299] width 114 height 16
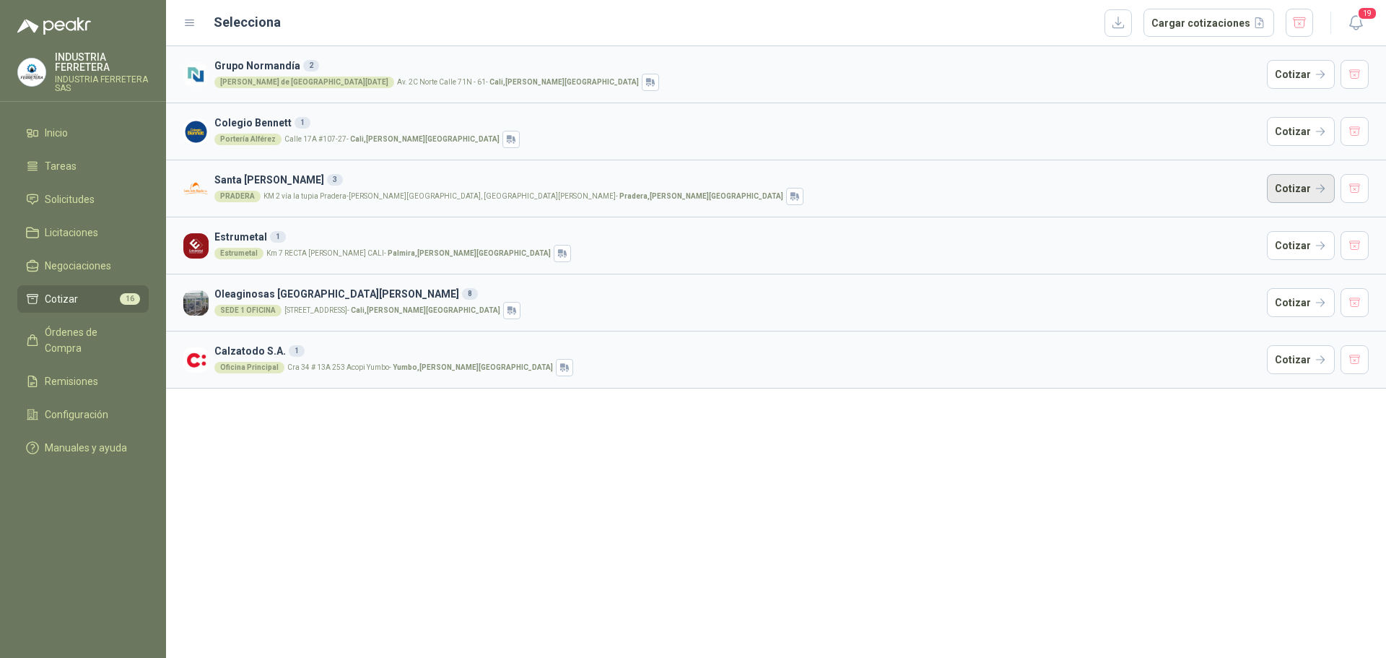
click at [1319, 193] on button "Cotizar" at bounding box center [1301, 188] width 68 height 29
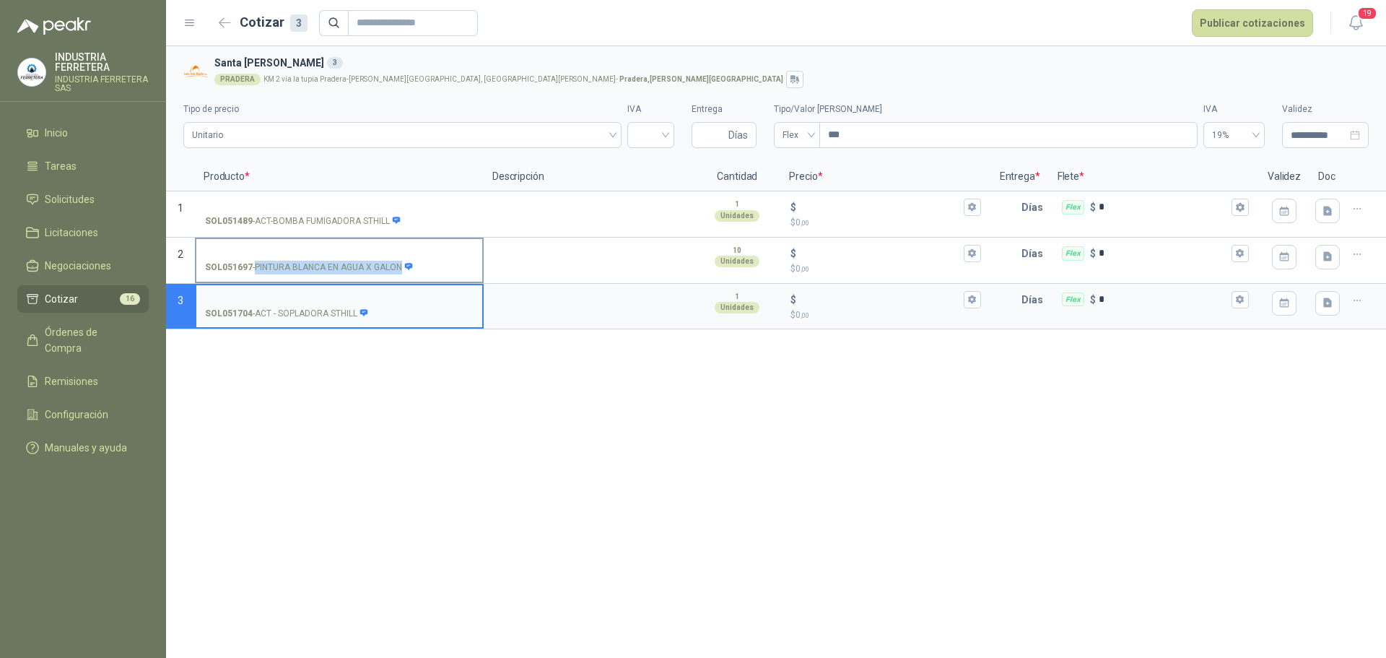
drag, startPoint x: 258, startPoint y: 266, endPoint x: 417, endPoint y: 280, distance: 159.5
click at [417, 280] on div "SOL051697 - PINTURA BLANCA EN AGUA X GALON" at bounding box center [339, 260] width 289 height 46
copy div "PINTURA BLANCA EN AGUA X GALON"
click at [378, 376] on div "**********" at bounding box center [776, 351] width 1220 height 611
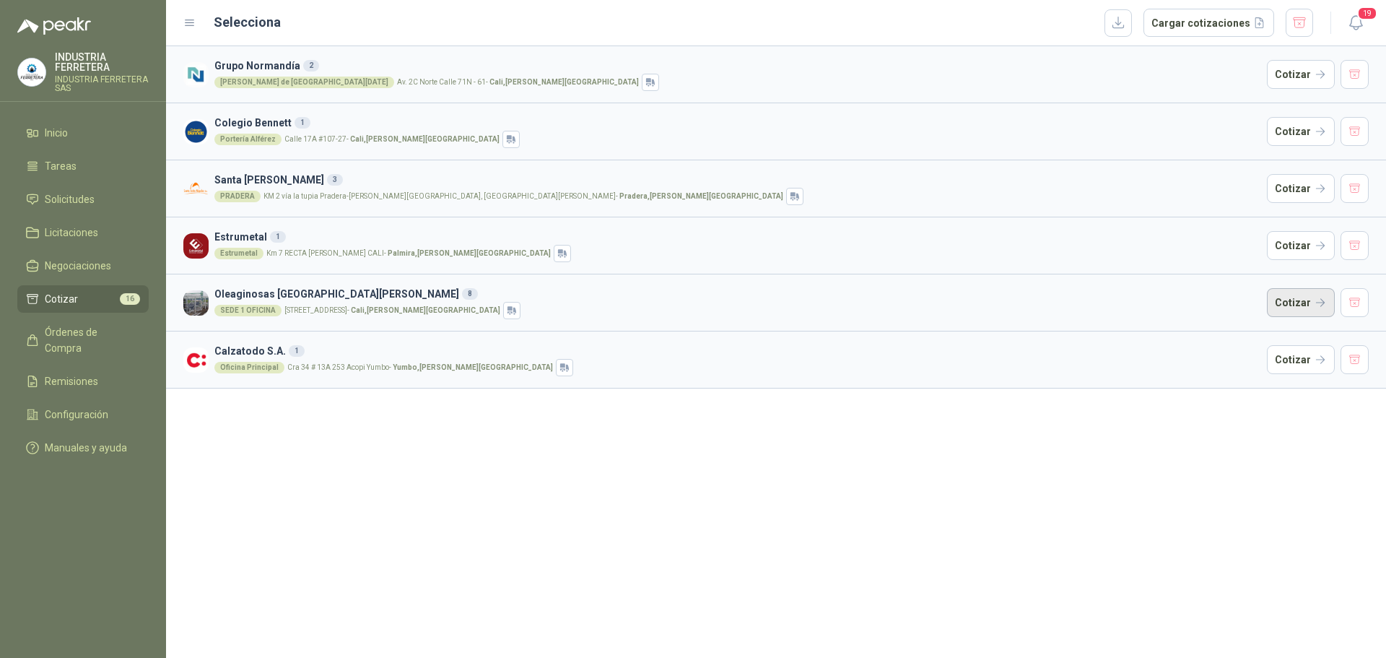
click at [1312, 295] on button "Cotizar" at bounding box center [1301, 302] width 68 height 29
click at [1316, 353] on button "Cotizar" at bounding box center [1301, 359] width 68 height 29
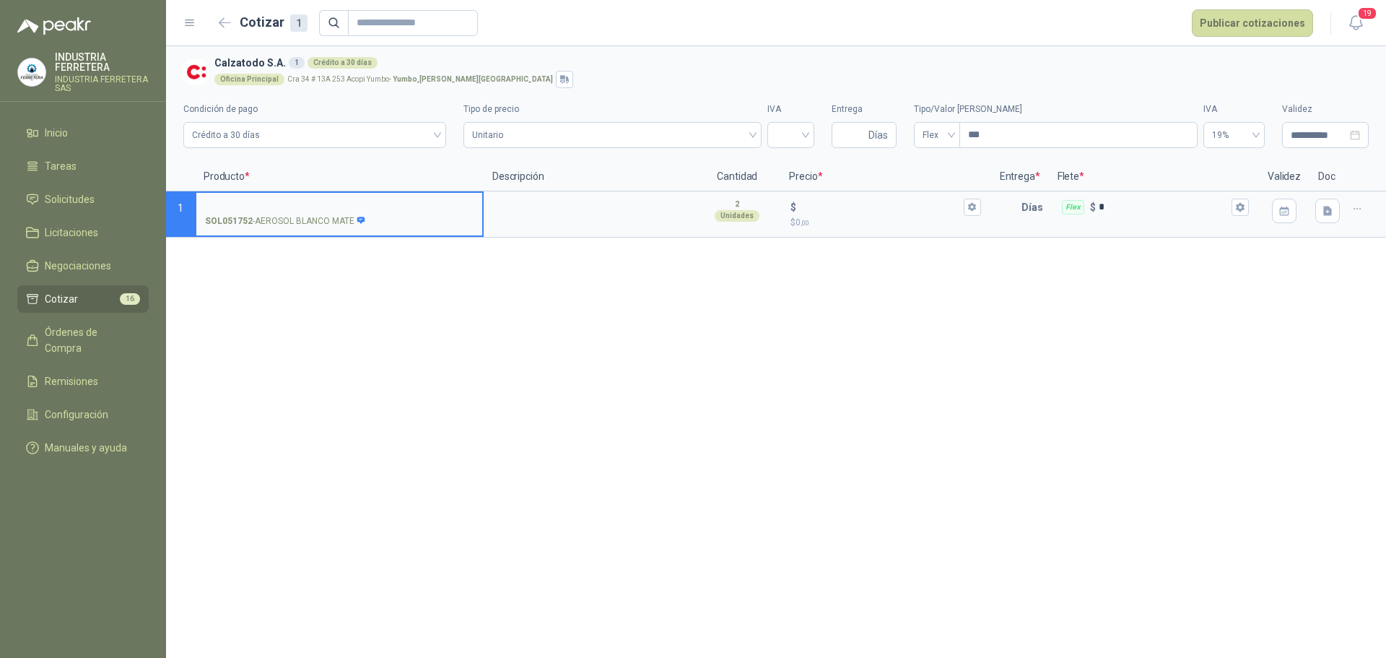
drag, startPoint x: 542, startPoint y: 440, endPoint x: 541, endPoint y: 432, distance: 8.8
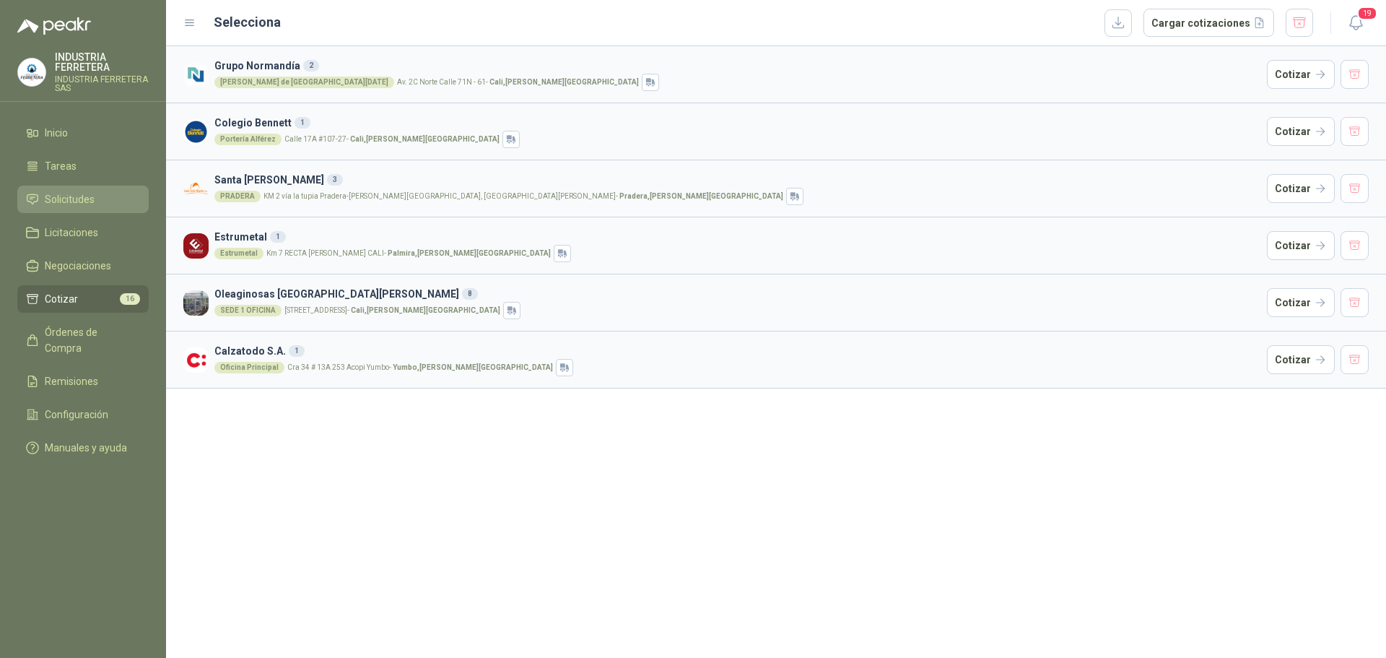
click at [74, 200] on span "Solicitudes" at bounding box center [70, 199] width 50 height 16
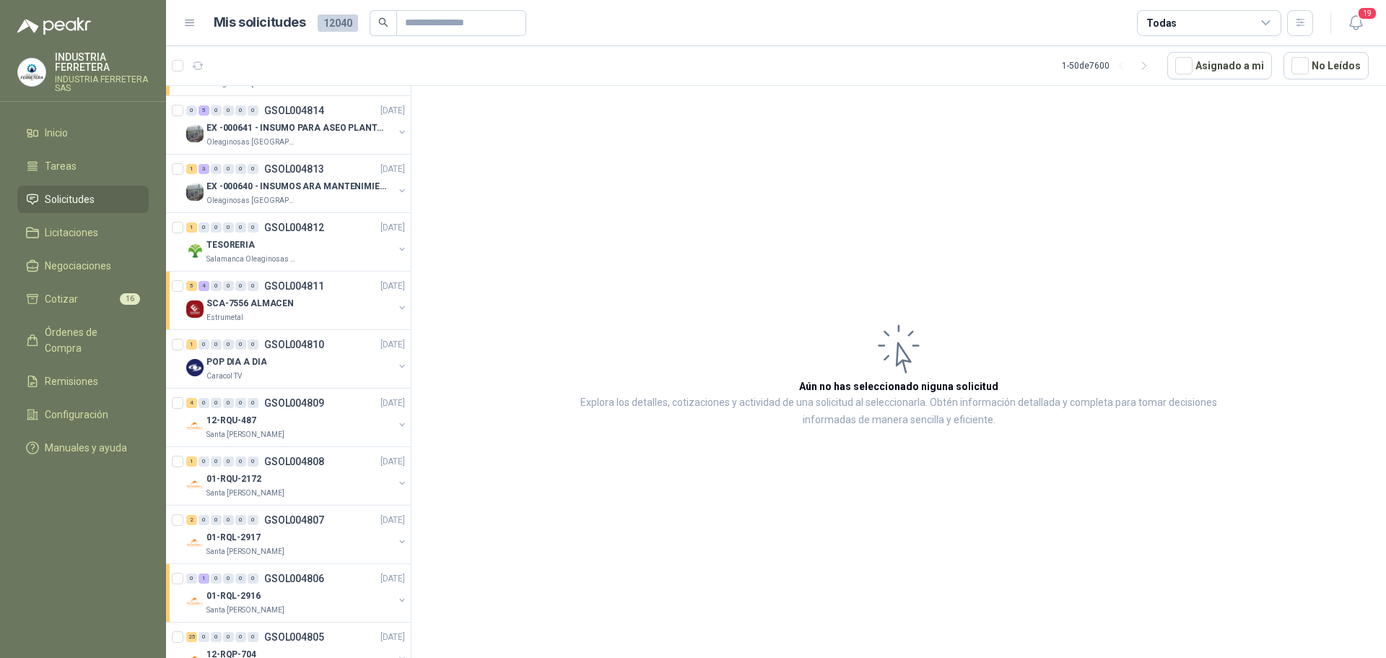
scroll to position [2378, 0]
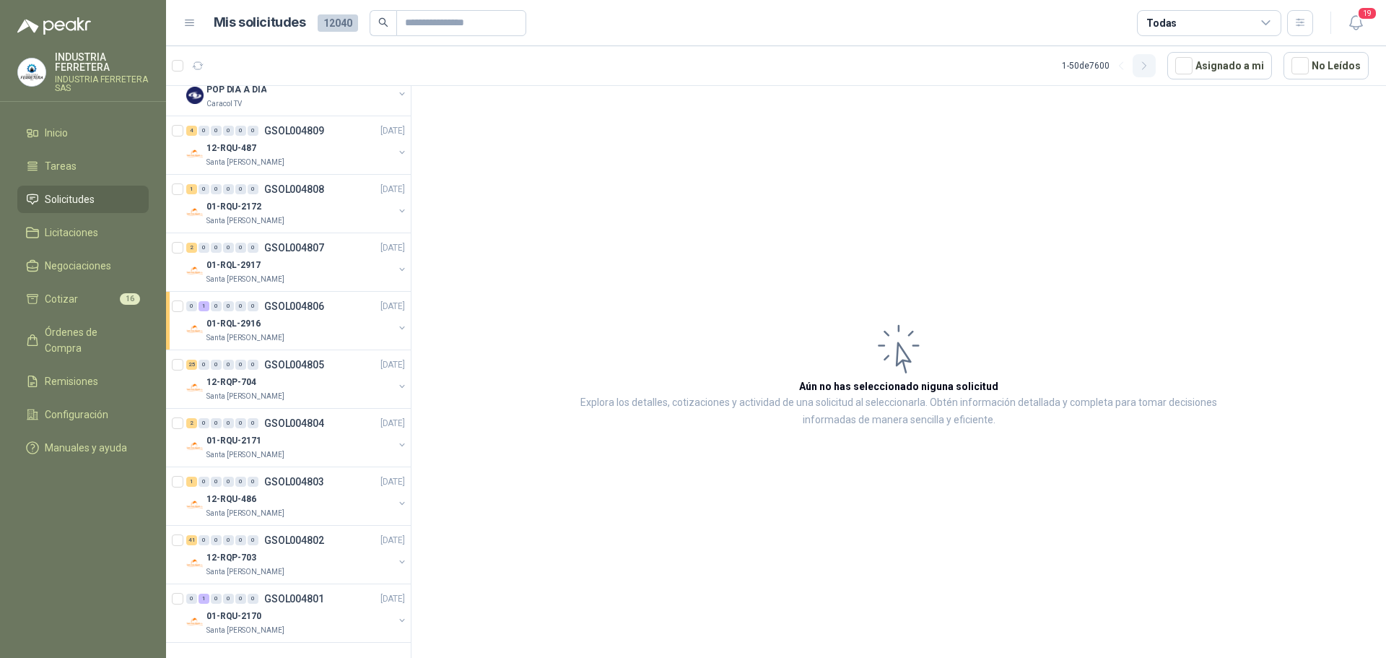
click at [1148, 65] on icon "button" at bounding box center [1144, 66] width 12 height 12
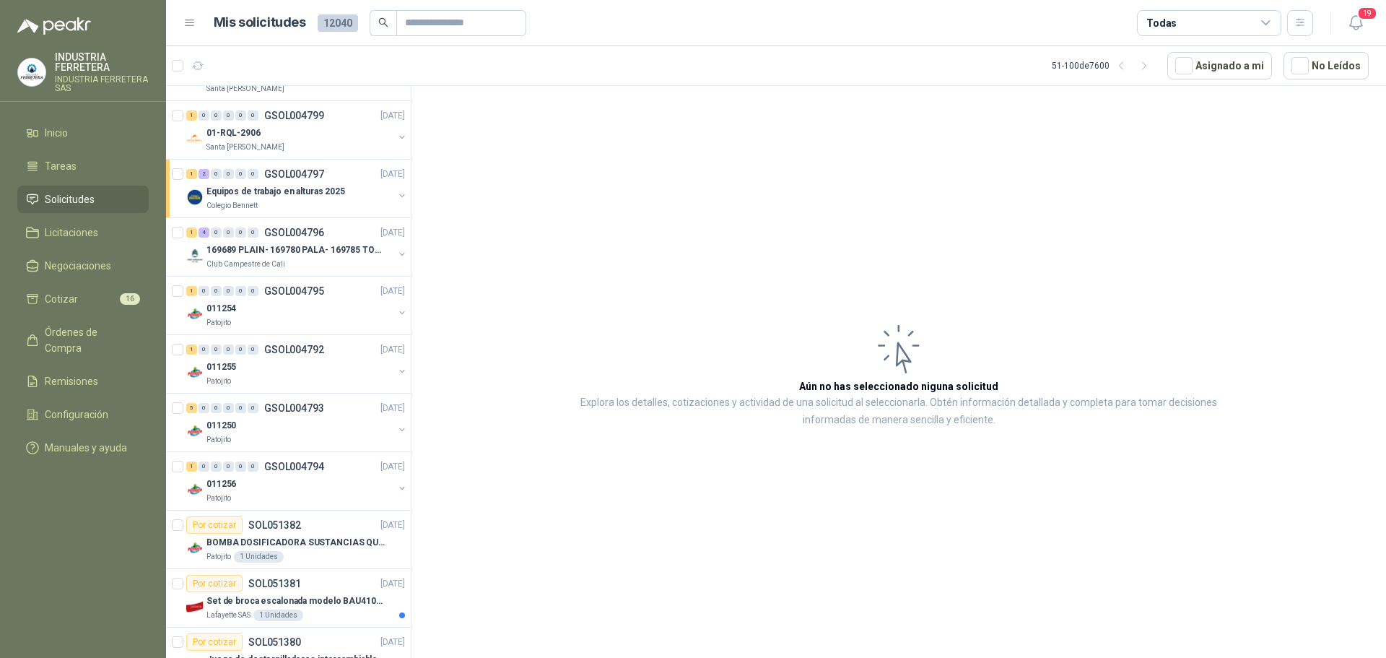
scroll to position [0, 0]
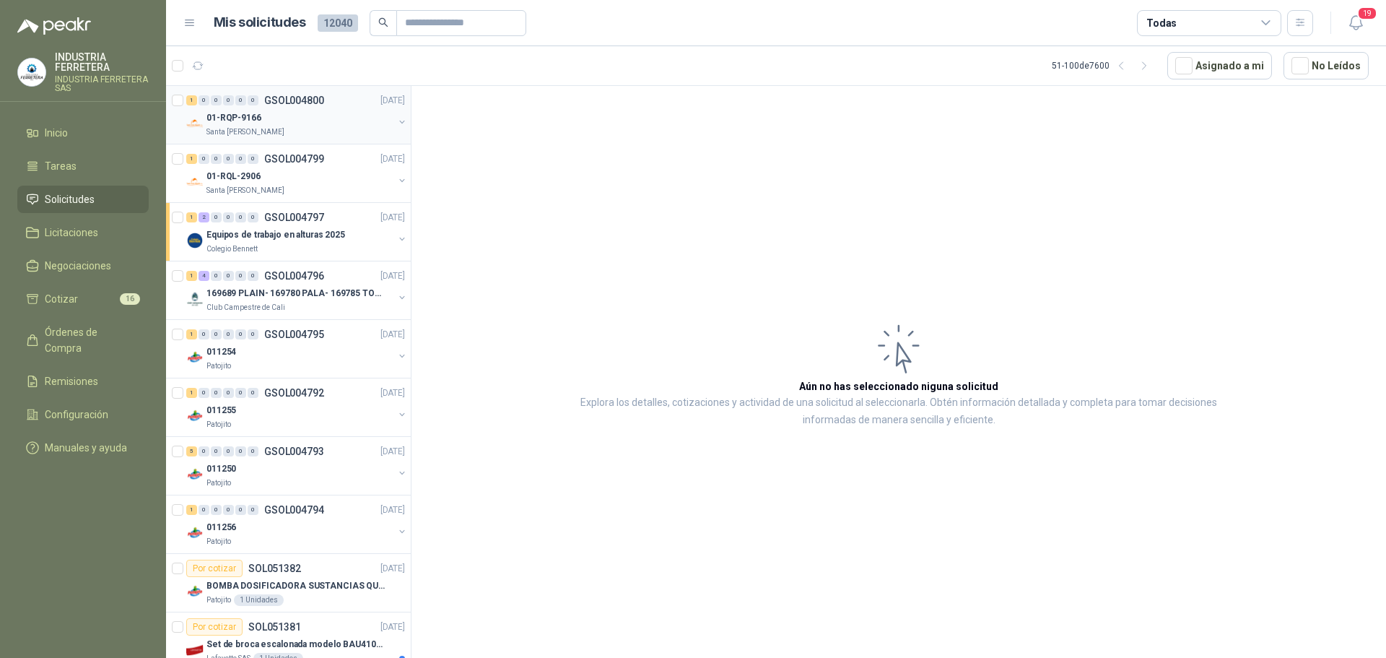
click at [289, 141] on div "1 0 0 0 0 0 GSOL004800 [DATE] 01-RQP-9166 [GEOGRAPHIC_DATA][PERSON_NAME]" at bounding box center [288, 115] width 245 height 58
click at [331, 122] on div "01-RQP-9166" at bounding box center [299, 117] width 187 height 17
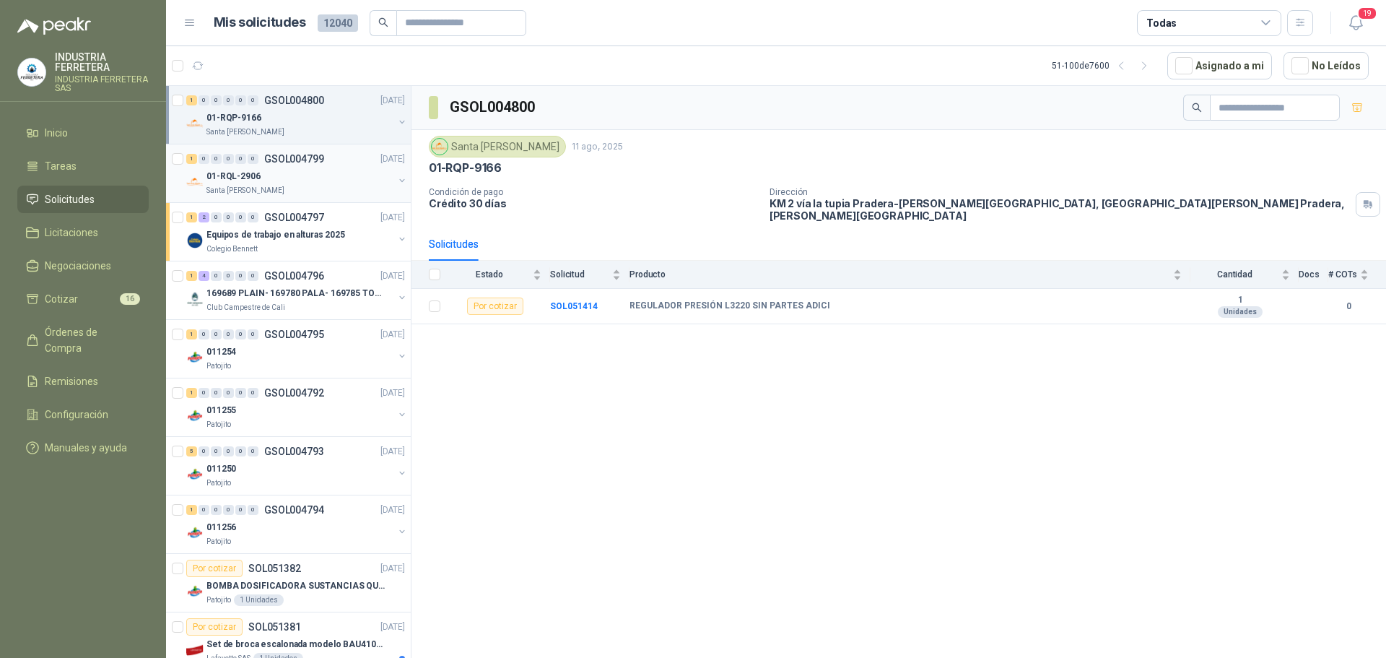
click at [281, 161] on p "GSOL004799" at bounding box center [294, 159] width 60 height 10
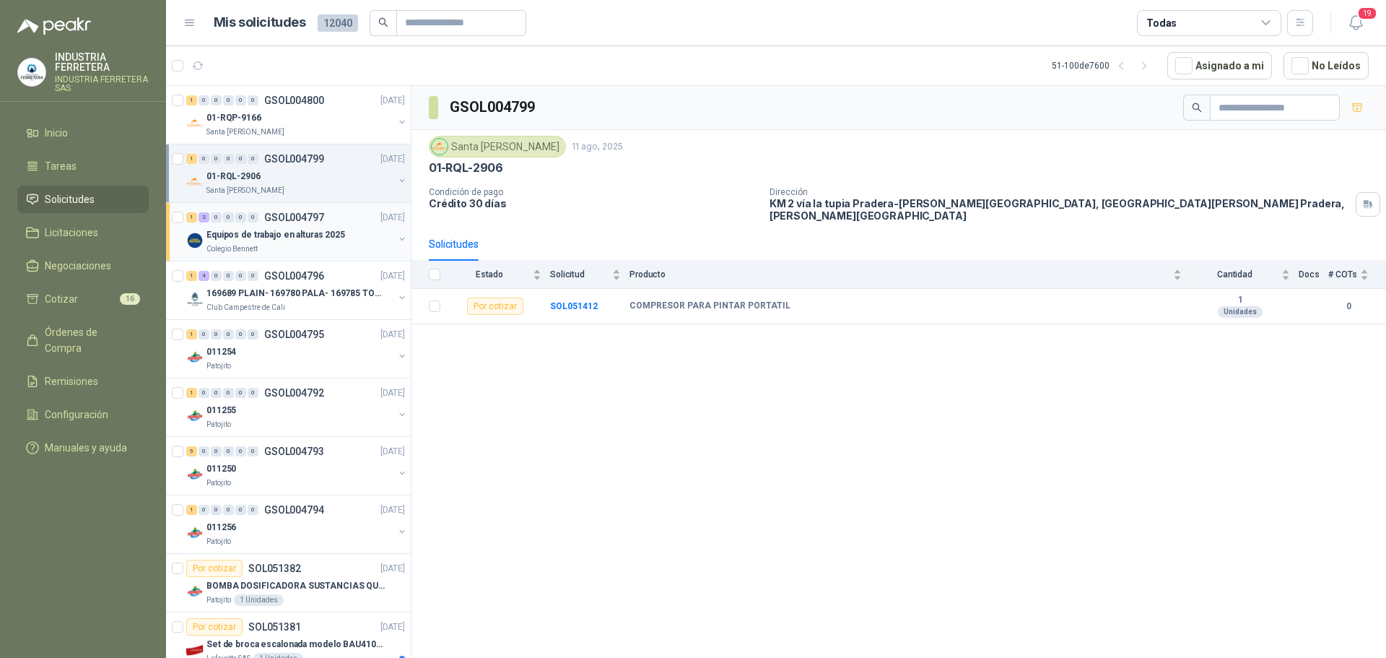
click at [281, 233] on p "Equipos de trabajo en alturas 2025" at bounding box center [275, 235] width 139 height 14
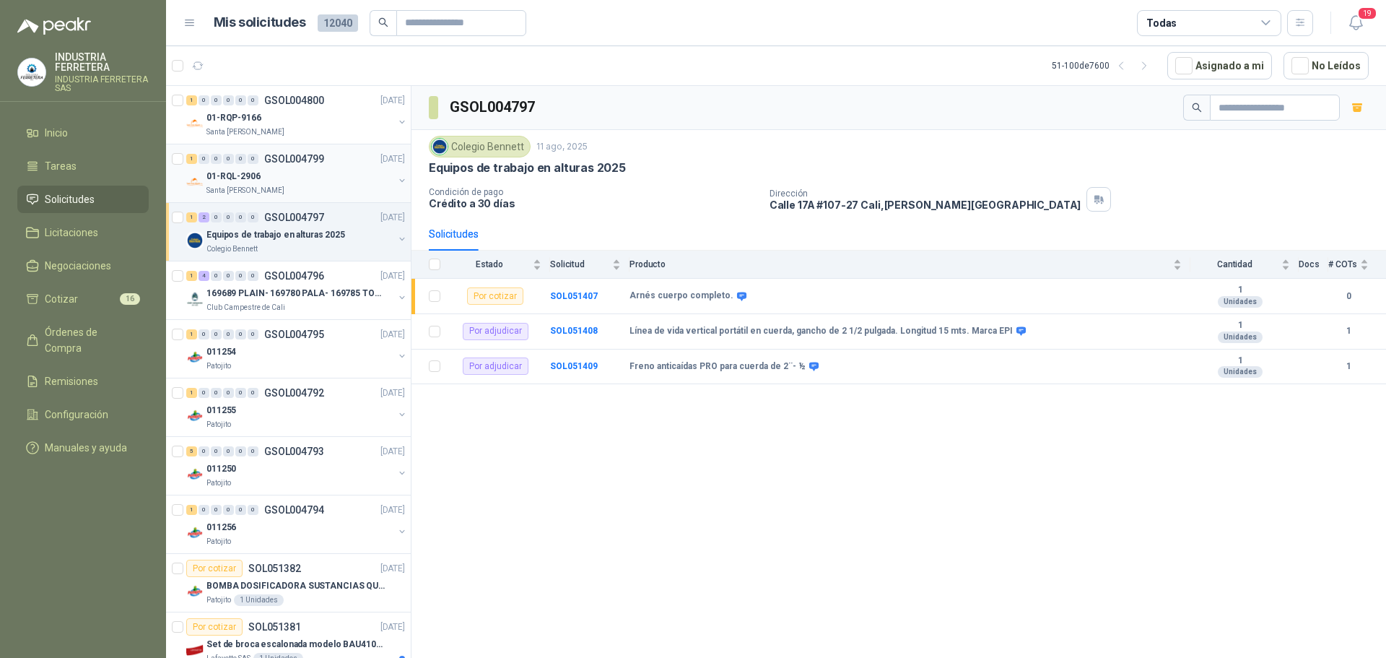
click at [292, 186] on div "Santa [PERSON_NAME]" at bounding box center [299, 191] width 187 height 12
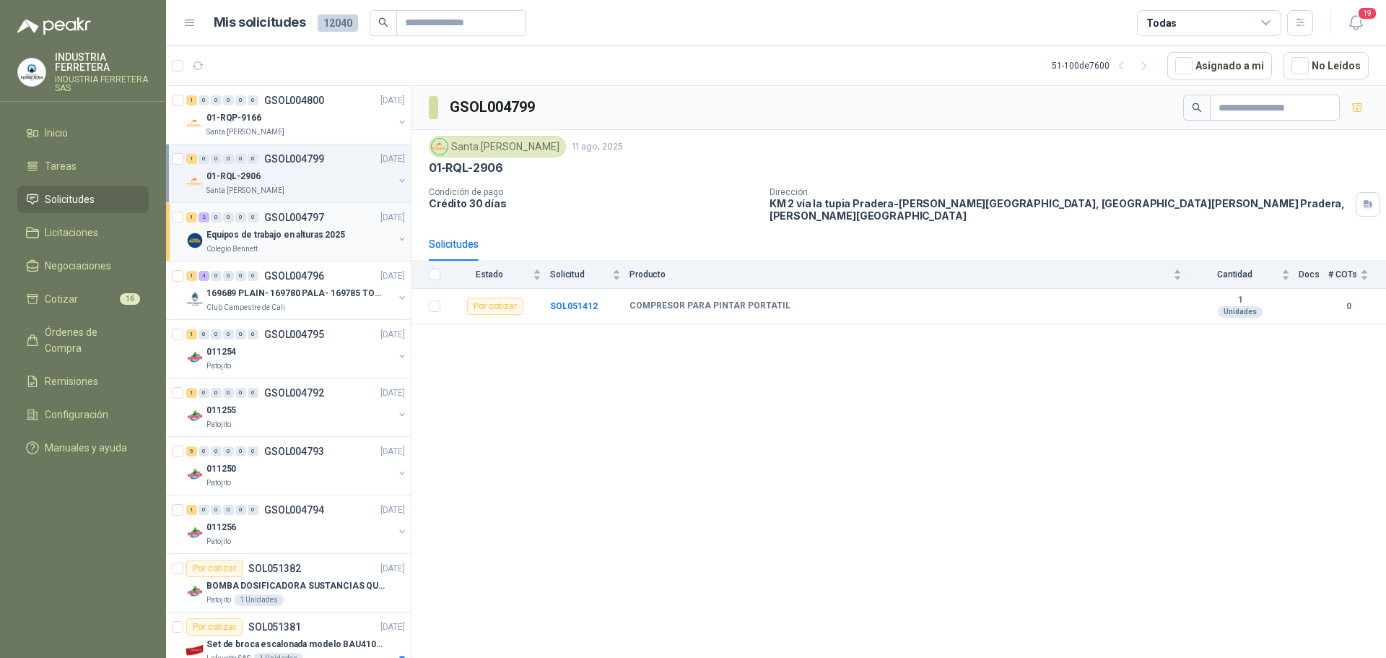
click at [325, 245] on div "Colegio Bennett" at bounding box center [299, 249] width 187 height 12
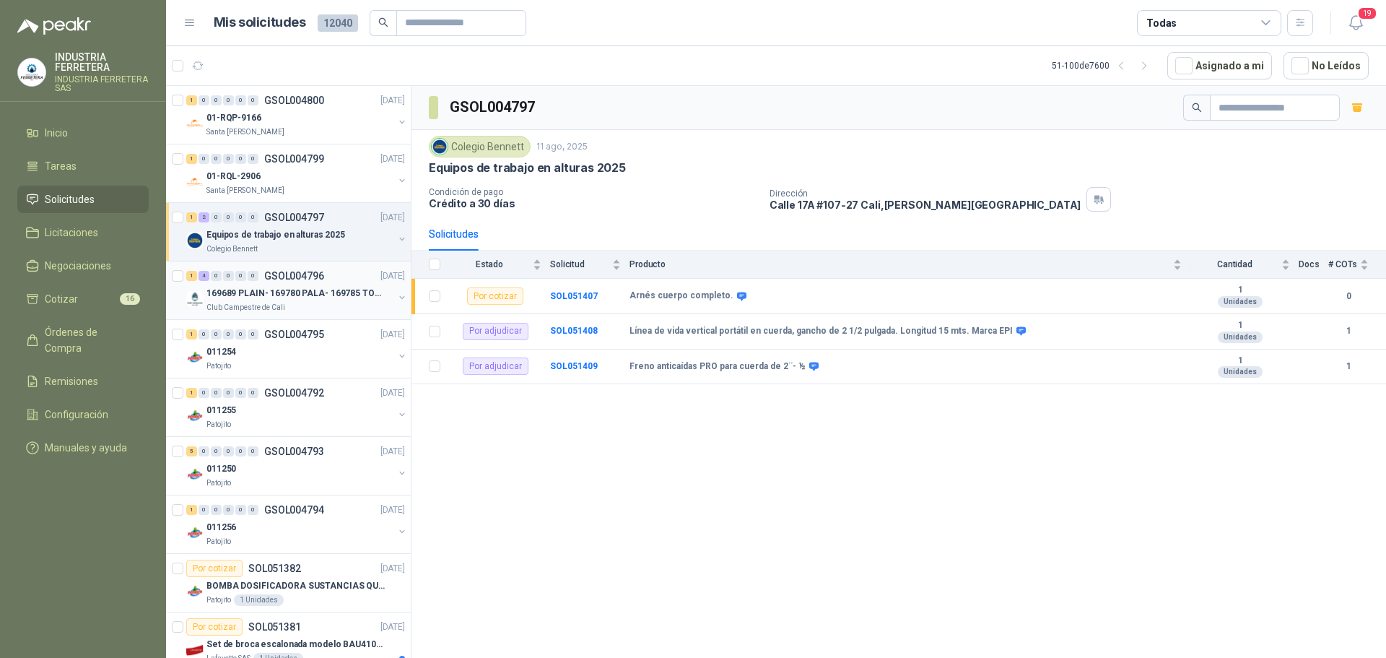
click at [327, 288] on p "169689 PLAIN- 169780 PALA- 169785 TORNILL 169796 C" at bounding box center [296, 294] width 180 height 14
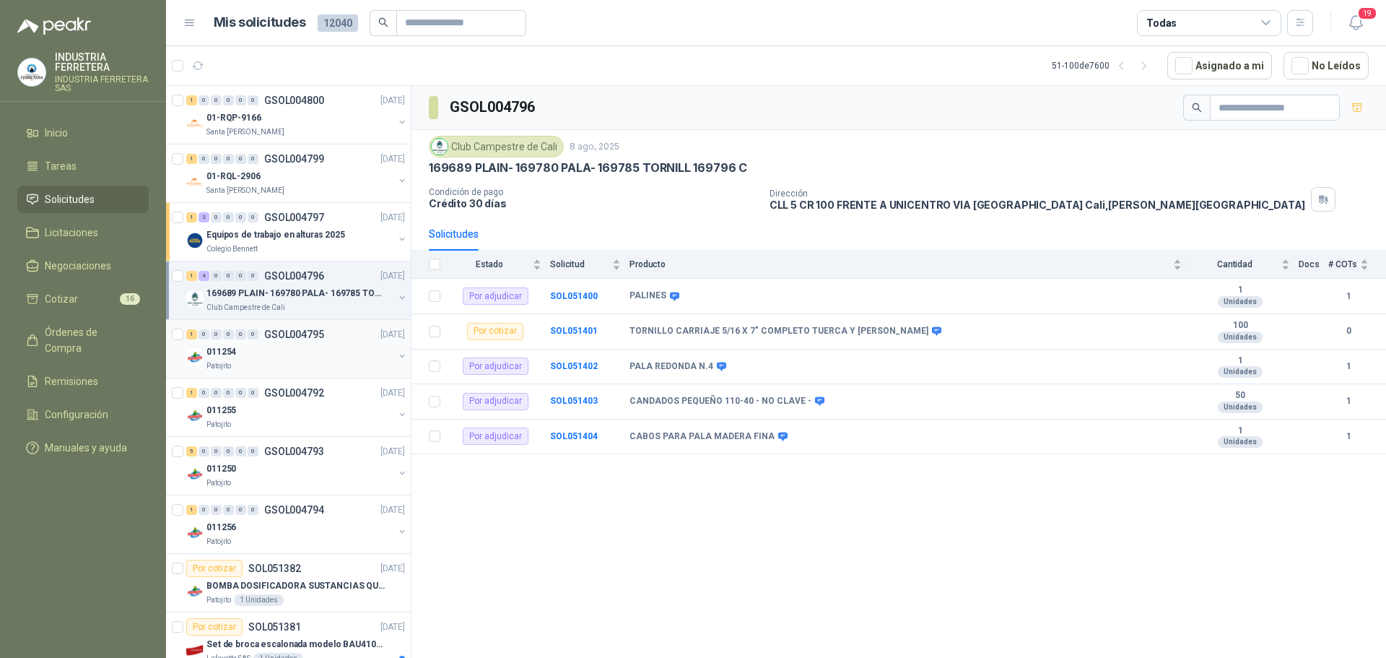
click at [338, 349] on div "011254" at bounding box center [299, 351] width 187 height 17
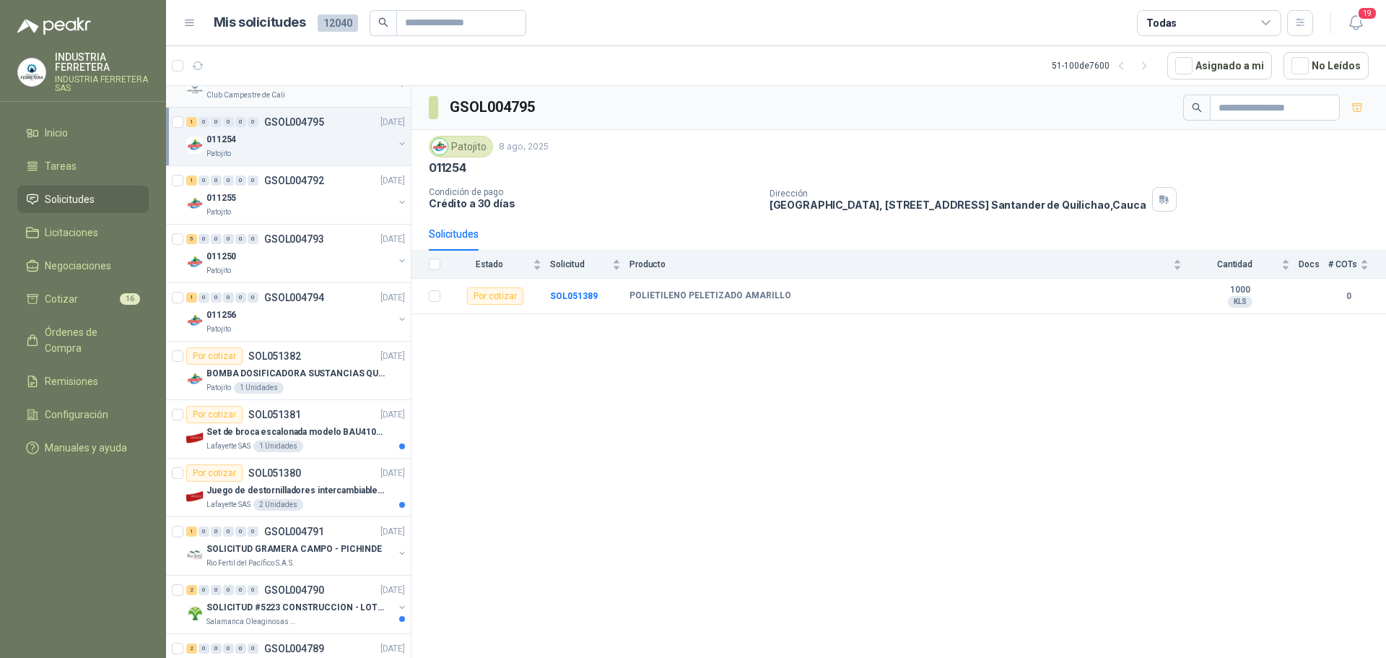
scroll to position [217, 0]
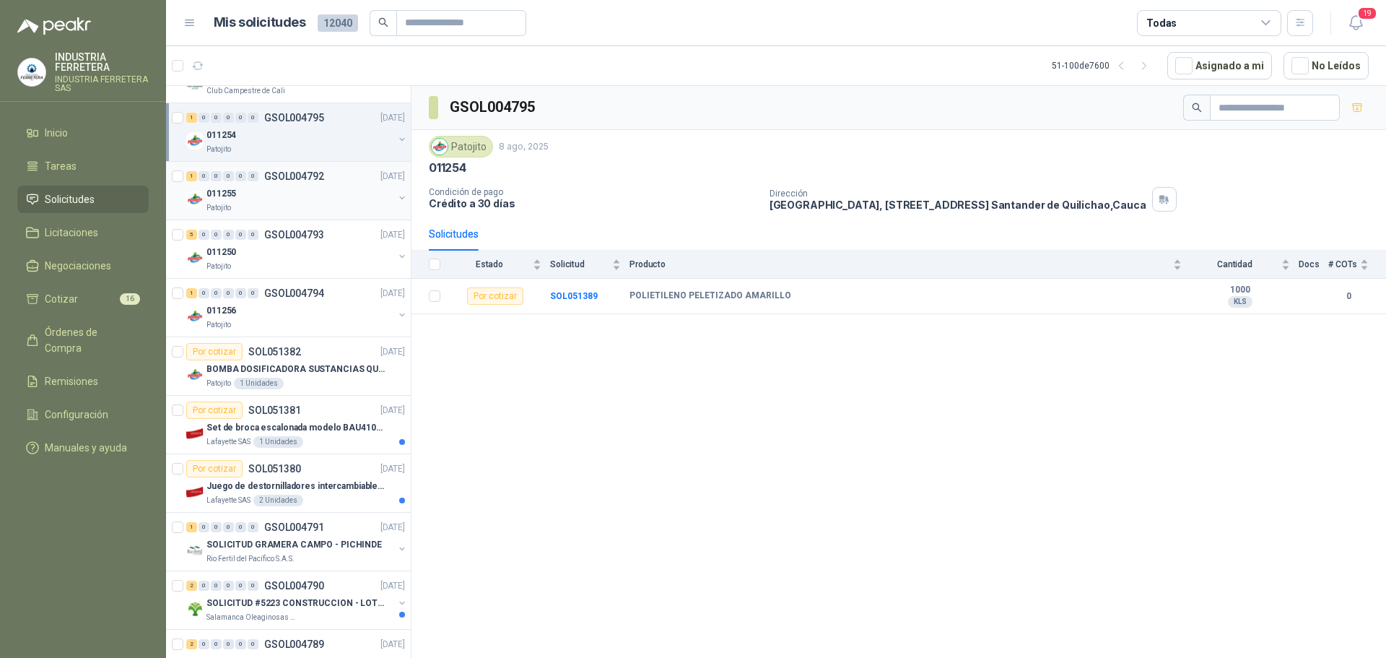
click at [321, 206] on div "Patojito" at bounding box center [299, 208] width 187 height 12
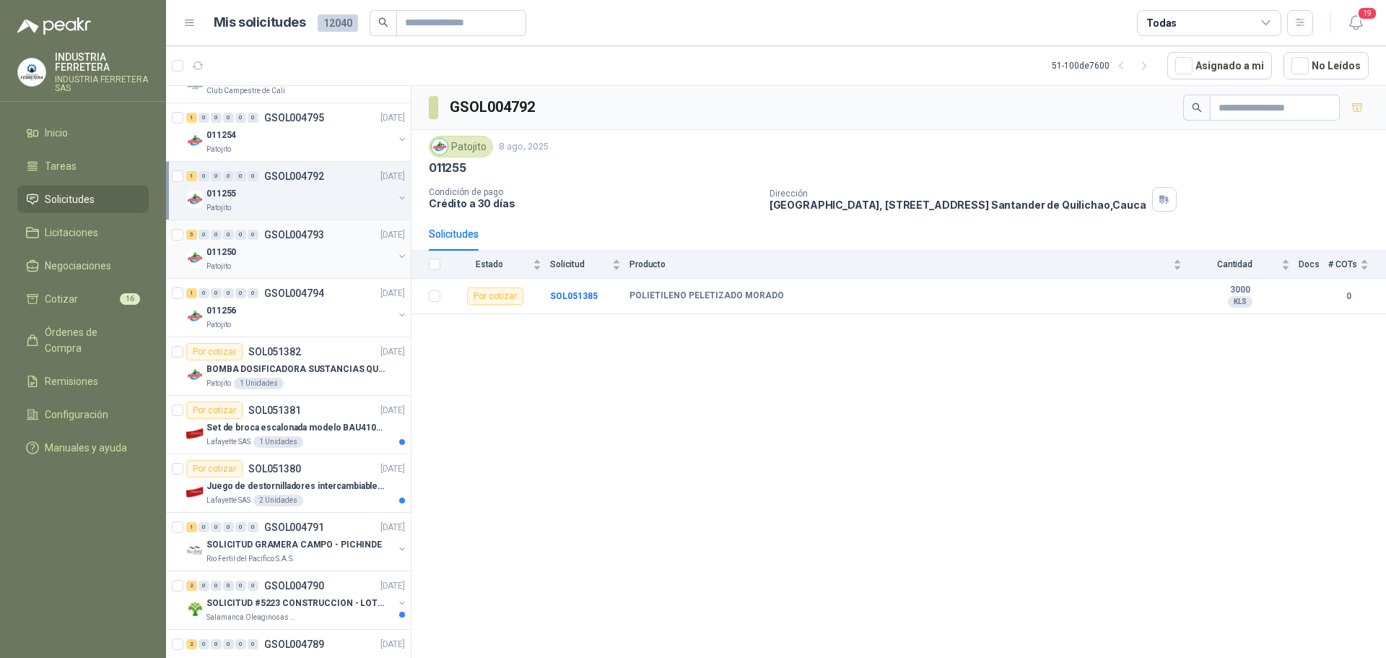
click at [324, 252] on div "011250" at bounding box center [299, 251] width 187 height 17
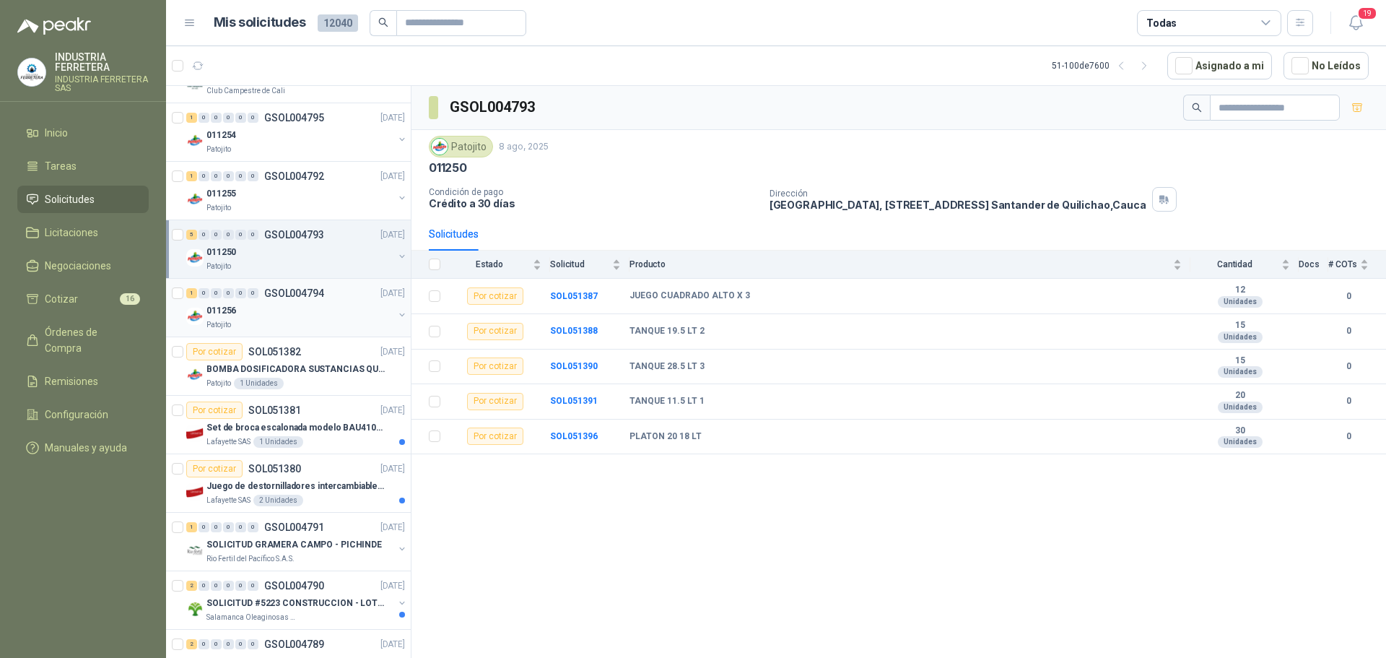
click at [324, 318] on div "011256" at bounding box center [299, 310] width 187 height 17
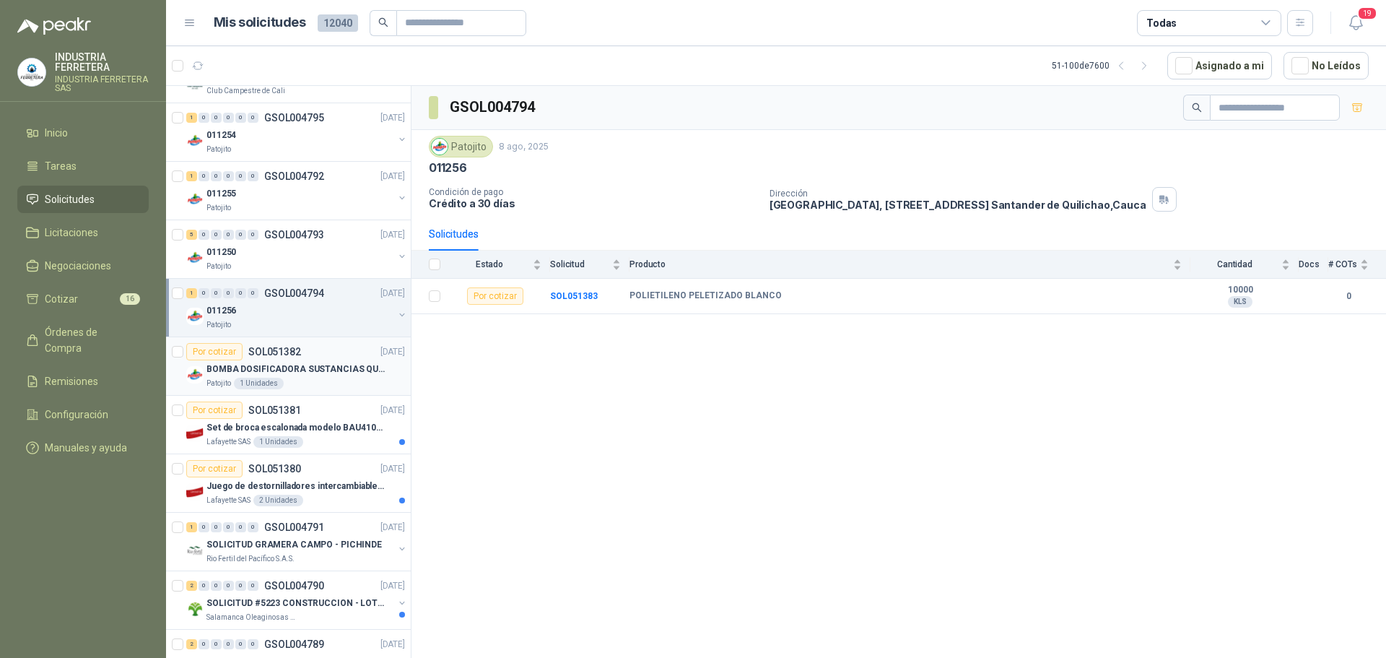
click at [330, 375] on p "BOMBA DOSIFICADORA SUSTANCIAS QUIMICAS" at bounding box center [296, 369] width 180 height 14
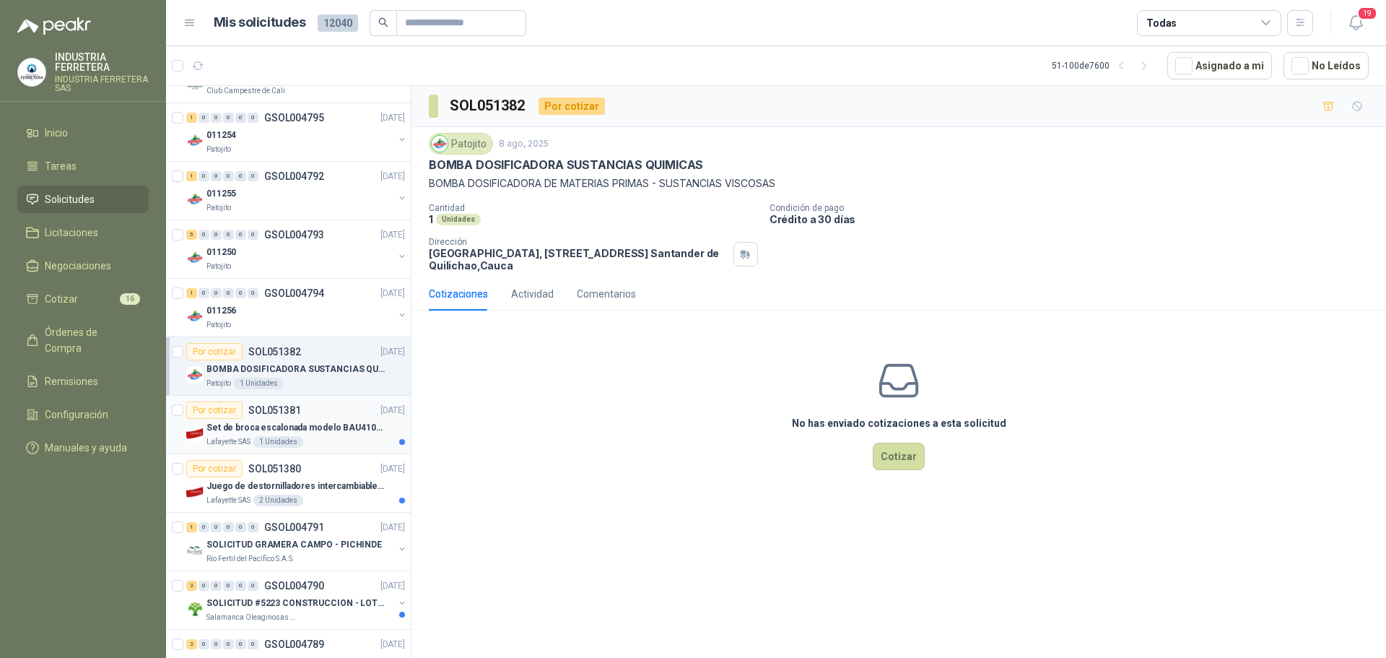
click at [339, 403] on div "Por cotizar SOL051381 [DATE]" at bounding box center [295, 409] width 219 height 17
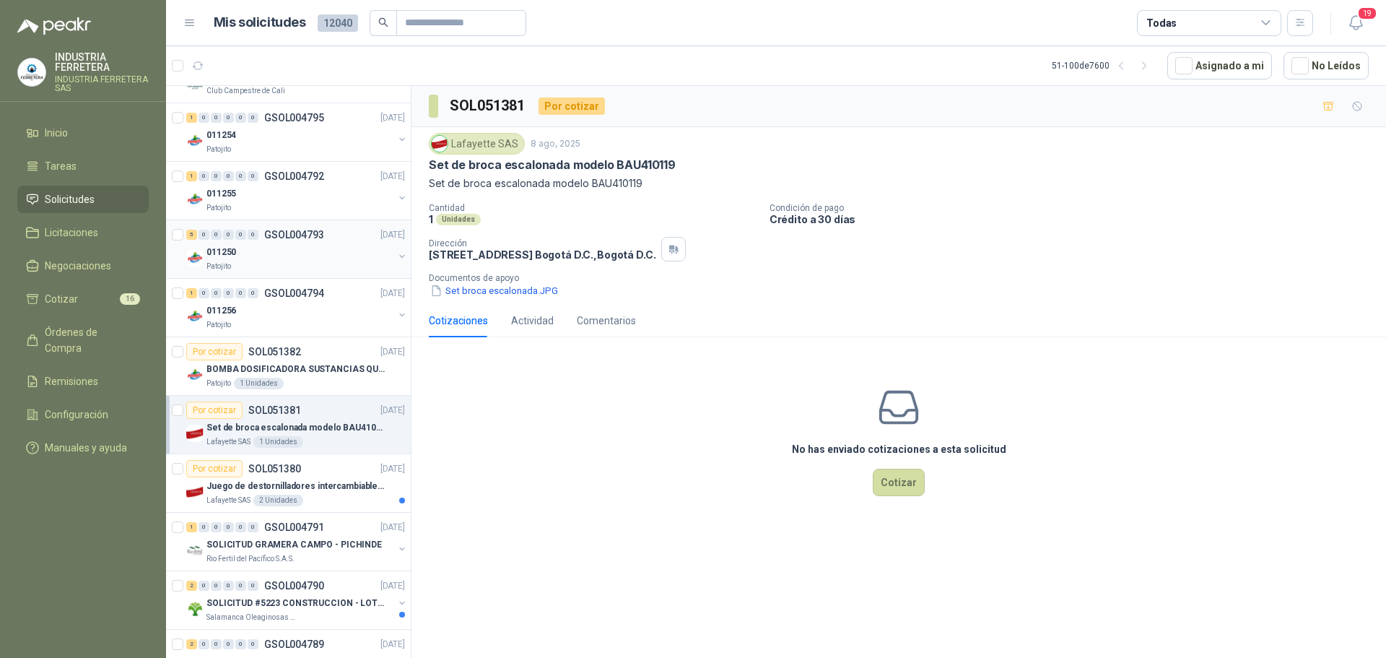
scroll to position [361, 0]
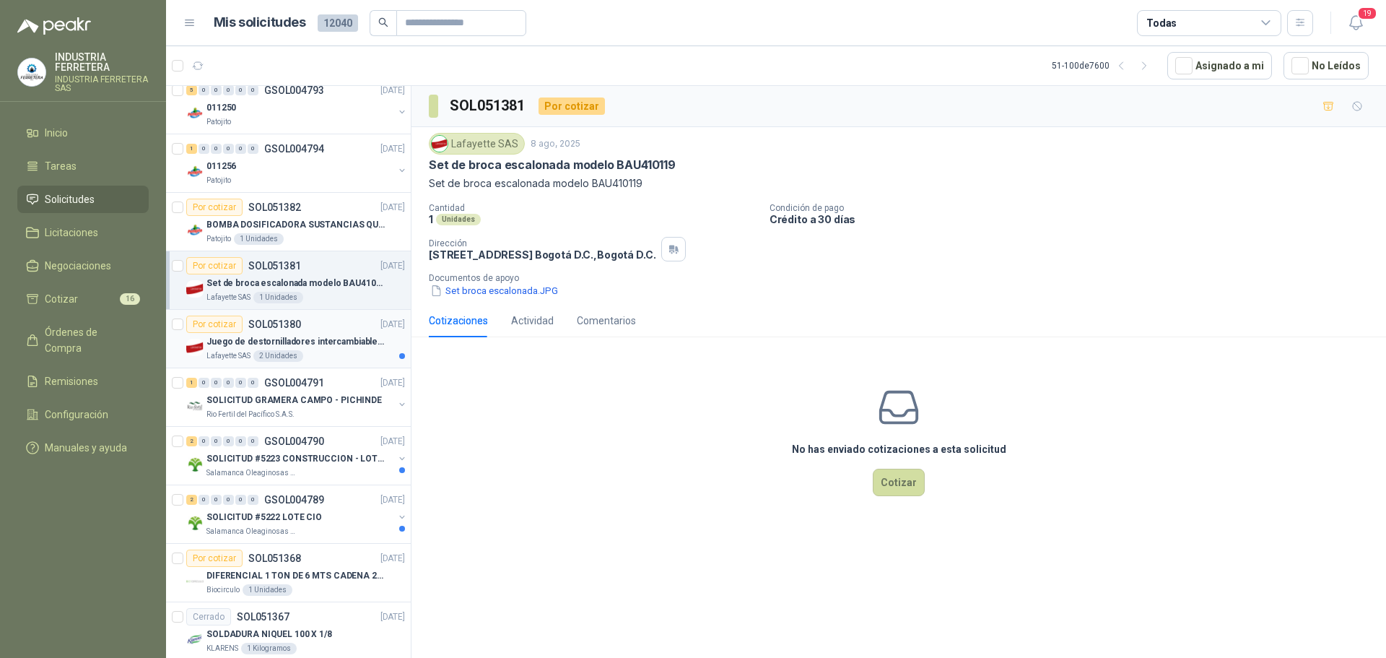
click at [346, 346] on p "Juego de destornilladores intercambiables de mango aislados Ref: 32288" at bounding box center [296, 342] width 180 height 14
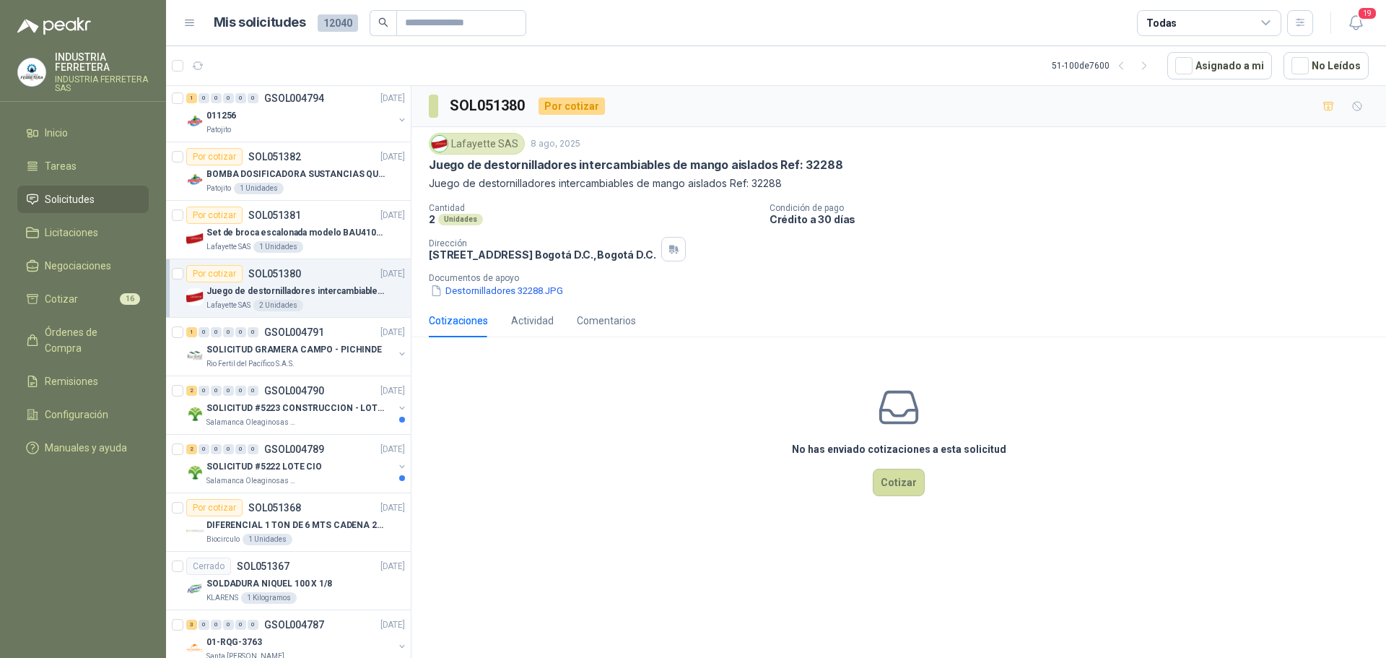
scroll to position [433, 0]
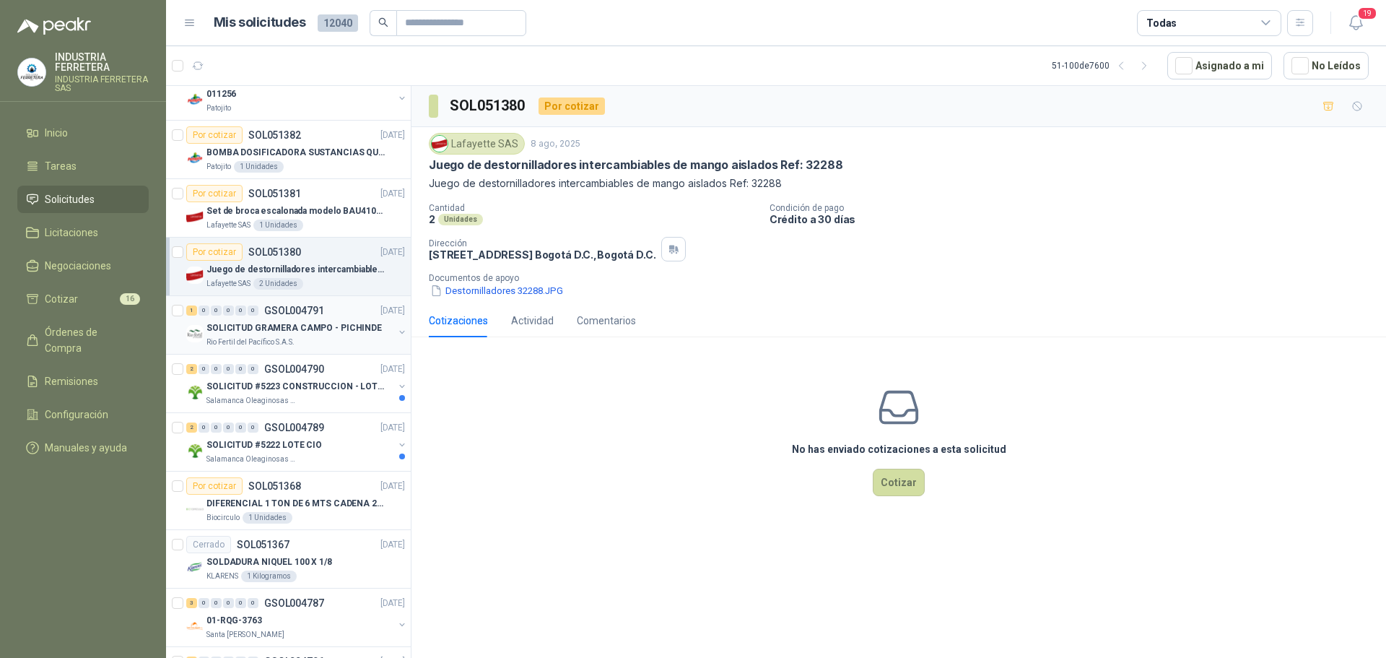
click at [349, 332] on p "SOLICITUD GRAMERA CAMPO - PICHINDE" at bounding box center [293, 328] width 175 height 14
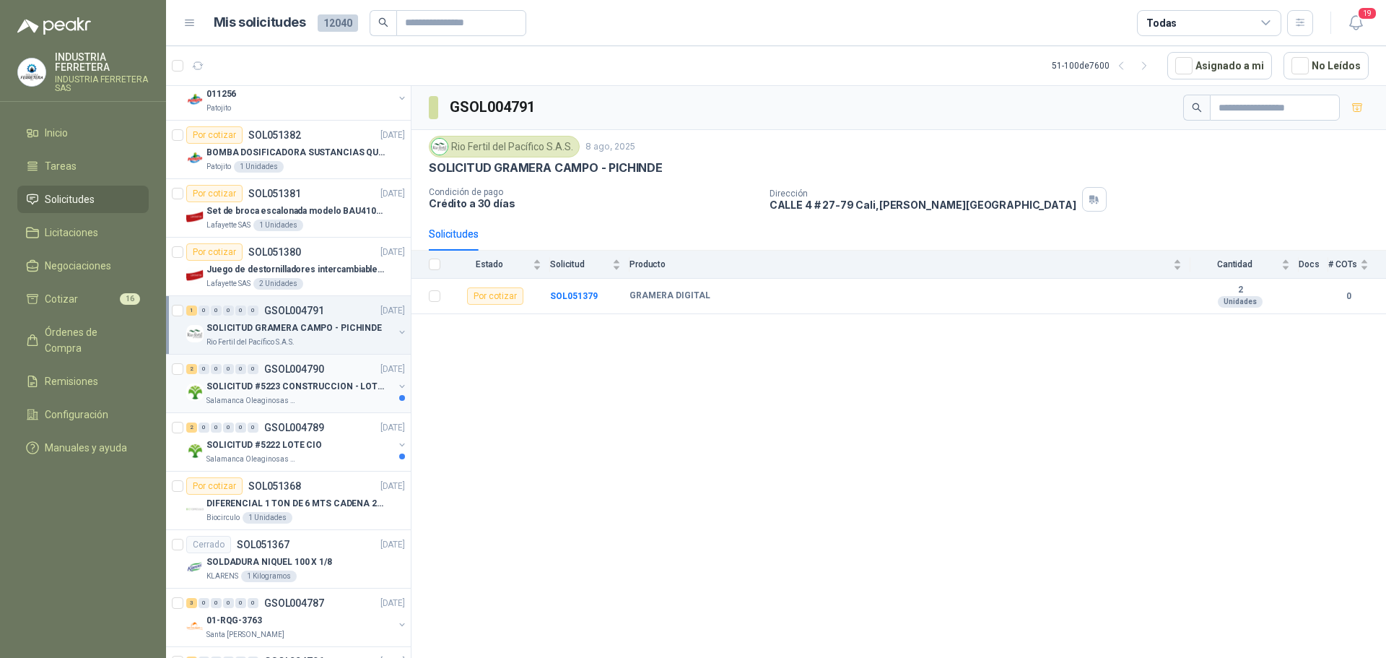
click at [357, 391] on p "SOLICITUD #5223 CONSTRUCCION - LOTE CIO" at bounding box center [296, 387] width 180 height 14
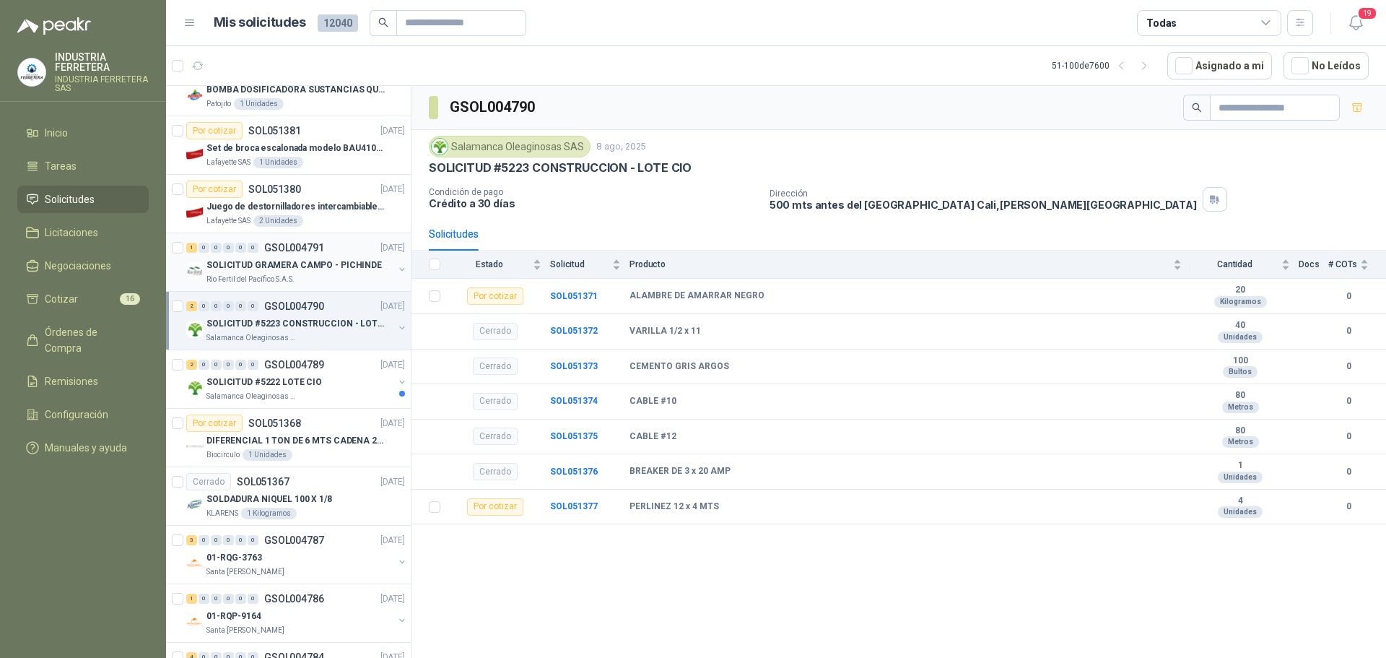
scroll to position [577, 0]
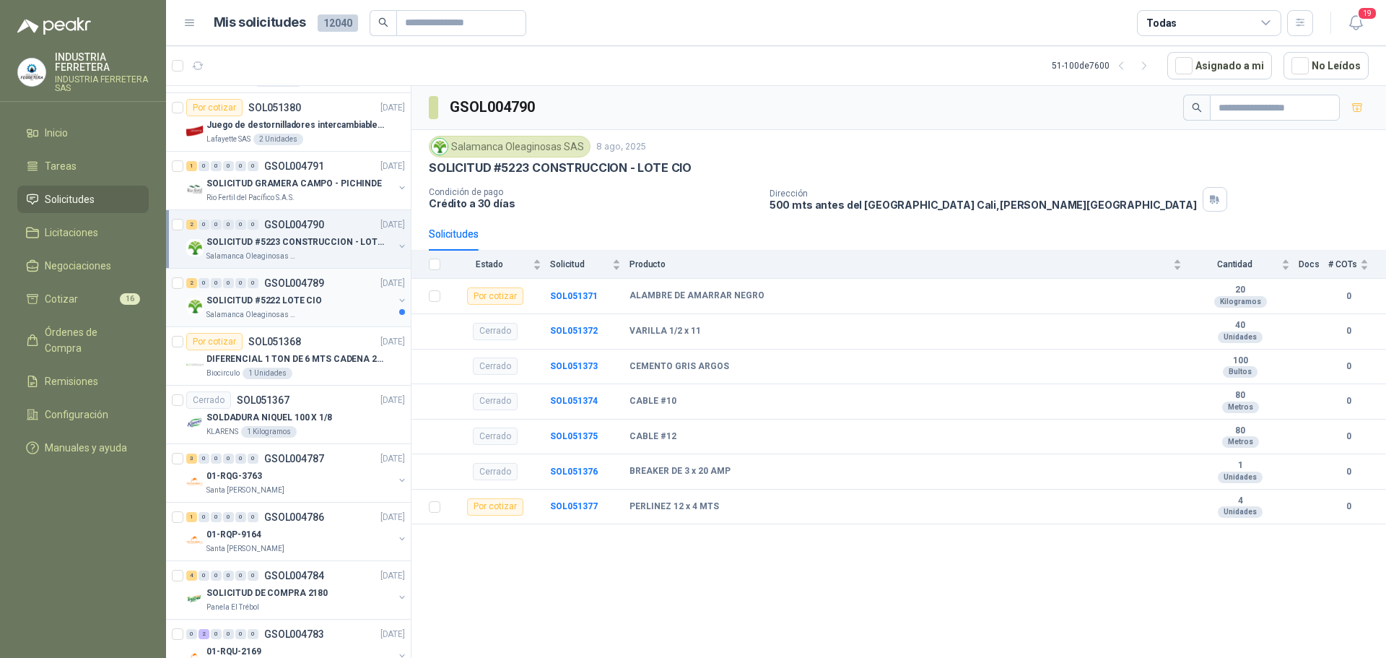
click at [345, 305] on div "SOLICITUD #5222 LOTE CIO" at bounding box center [299, 300] width 187 height 17
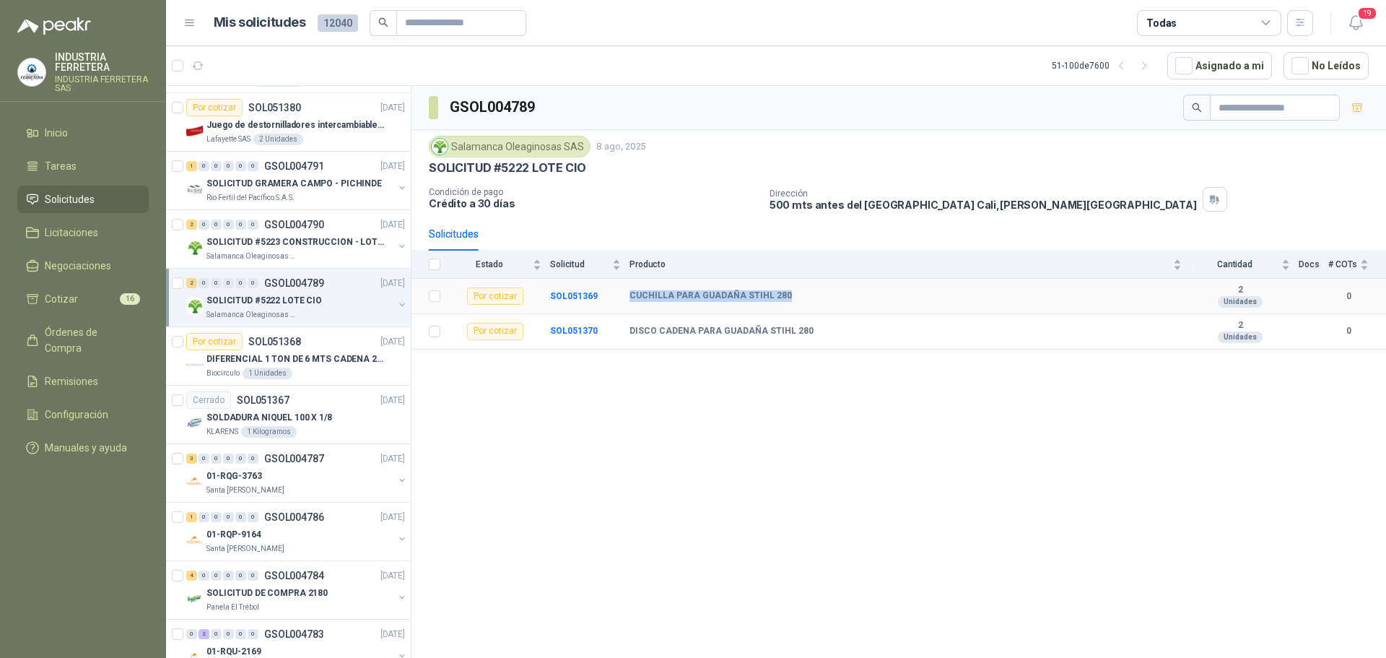
drag, startPoint x: 637, startPoint y: 297, endPoint x: 826, endPoint y: 300, distance: 189.1
click at [826, 300] on tr "Por cotizar SOL051369 CUCHILLA PARA GUADAÑA STIHL 280 2 Unidades 0" at bounding box center [898, 296] width 974 height 35
drag, startPoint x: 632, startPoint y: 333, endPoint x: 816, endPoint y: 324, distance: 184.3
click at [813, 326] on div "DISCO CADENA PARA GUADAÑA STIHL 280" at bounding box center [905, 332] width 552 height 12
copy b "DISCO CADENA PARA GUADAÑA STIHL 280"
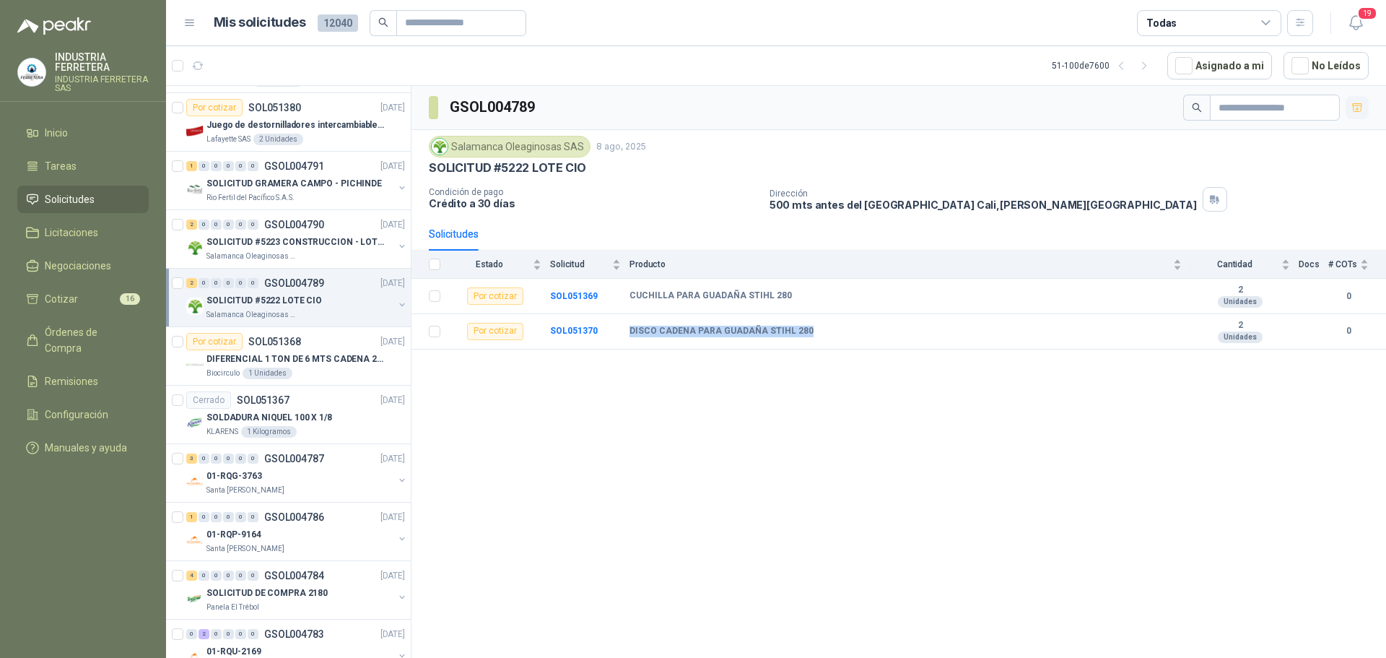
click at [1358, 110] on icon "button" at bounding box center [1357, 108] width 12 height 12
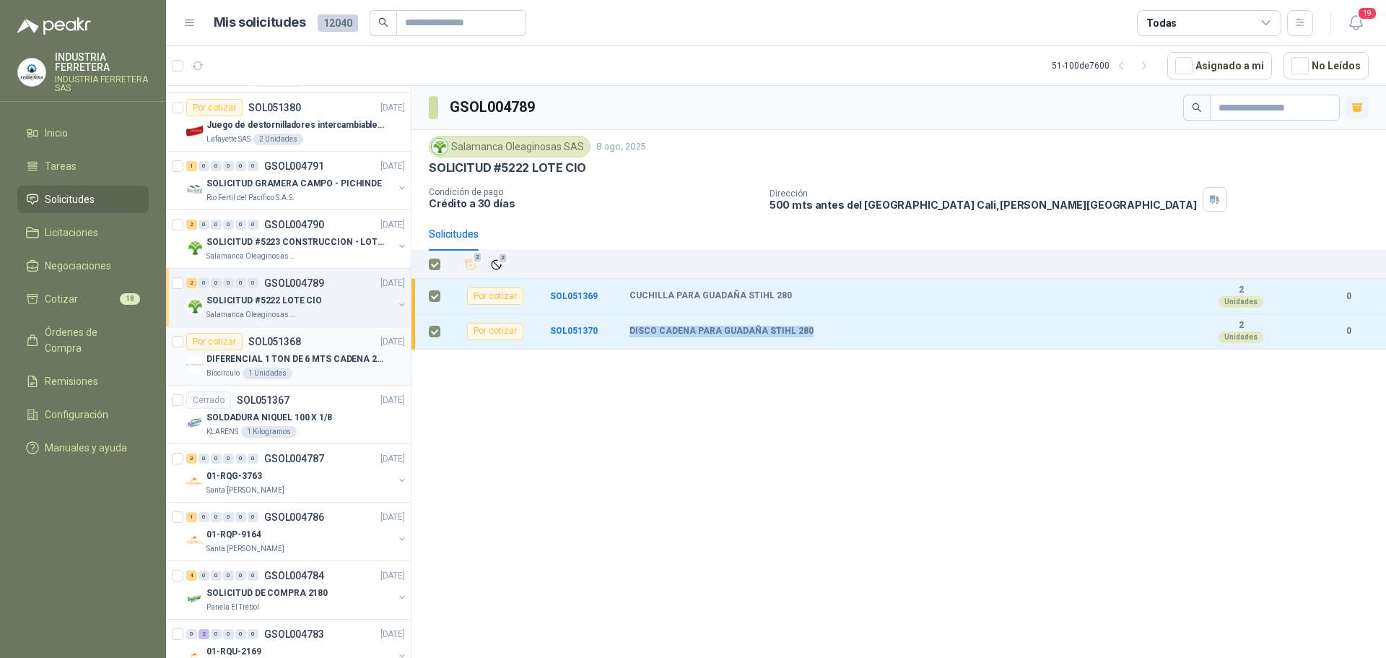
click at [326, 382] on article "Por cotizar SOL051368 [DATE] DIFERENCIAL 1 TON DE 6 MTS CADENA 220V BISONTE Bio…" at bounding box center [288, 356] width 245 height 58
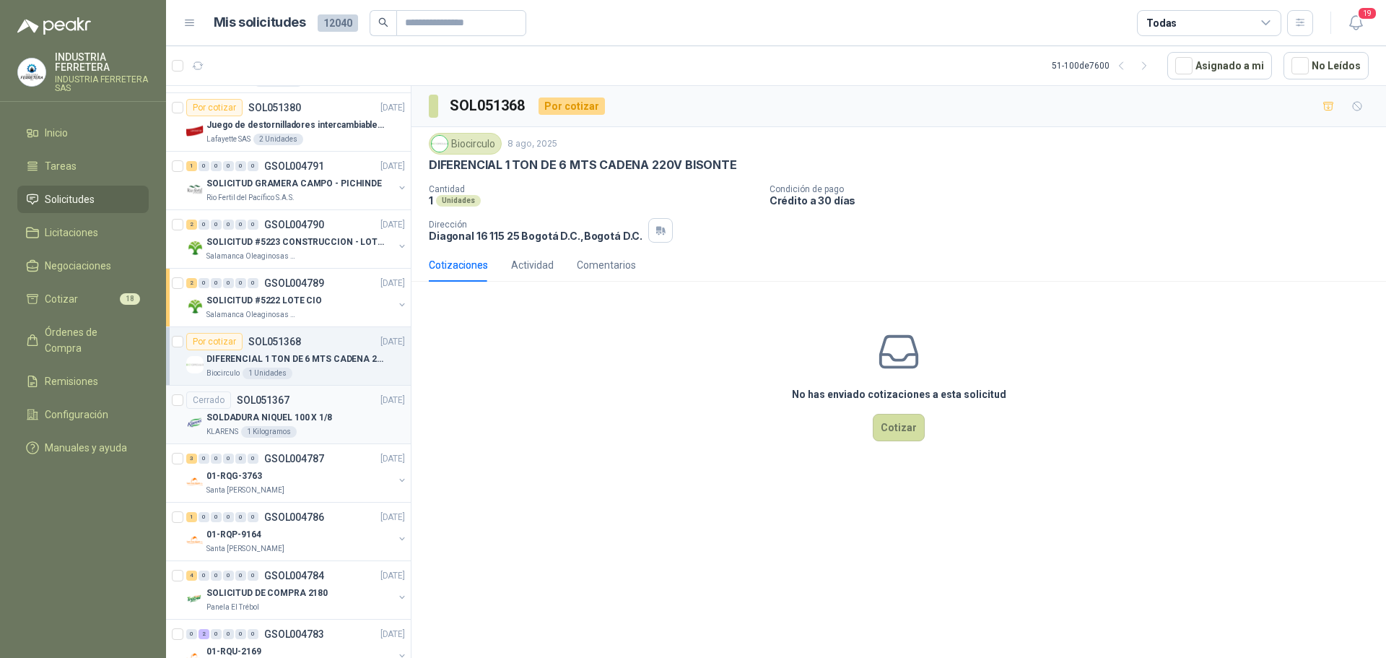
click at [326, 416] on p "SOLDADURA NIQUEL 100 X 1/8" at bounding box center [269, 418] width 126 height 14
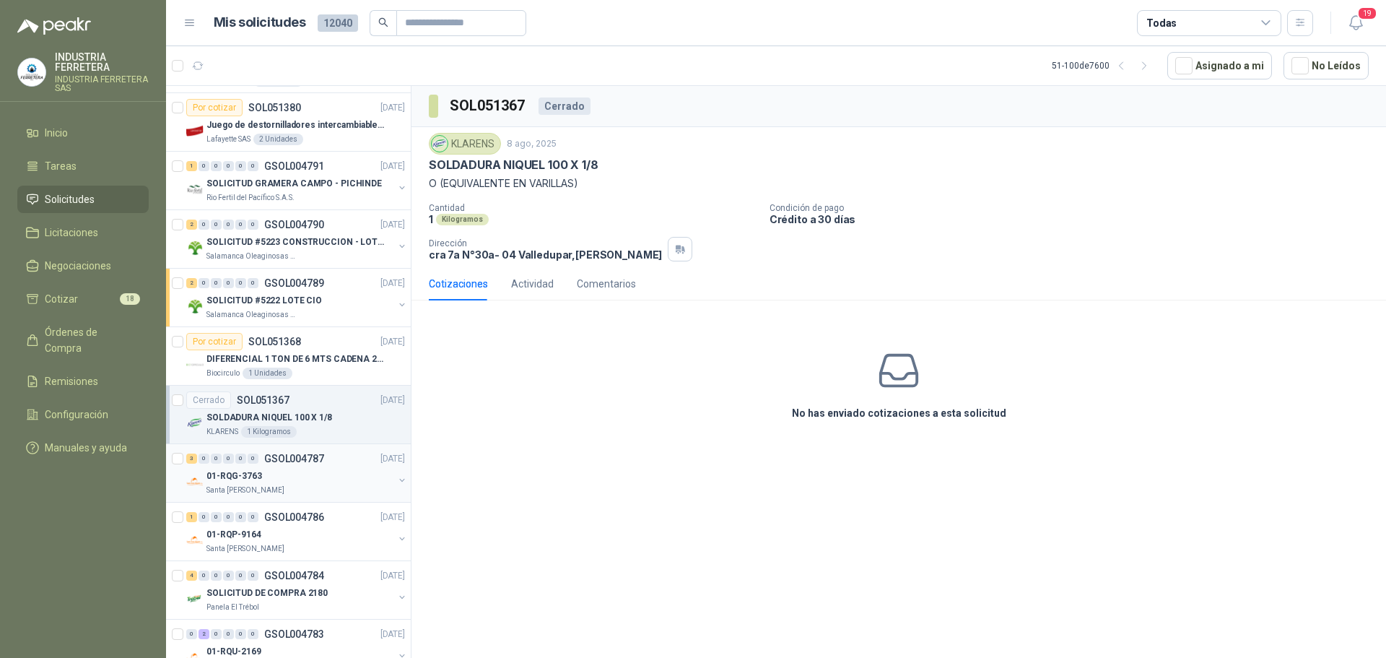
click at [319, 478] on div "01-RQG-3763" at bounding box center [299, 475] width 187 height 17
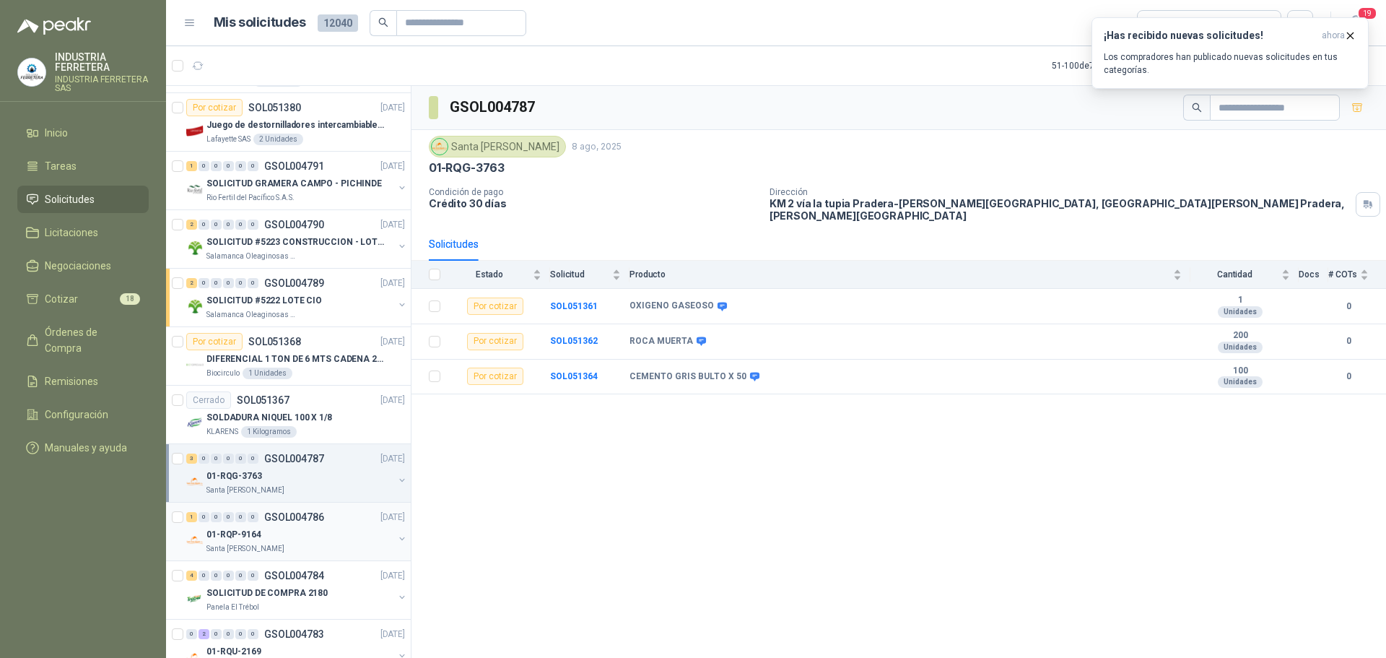
click at [306, 522] on p "GSOL004786" at bounding box center [294, 517] width 60 height 10
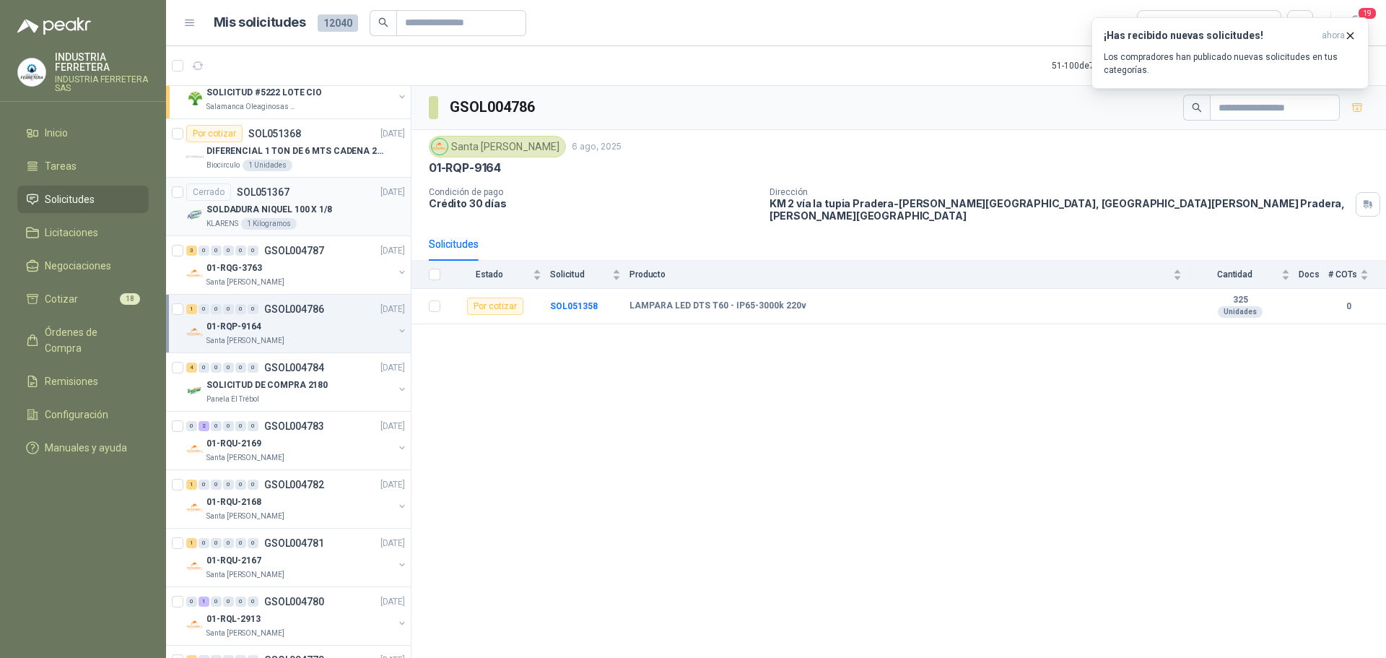
scroll to position [794, 0]
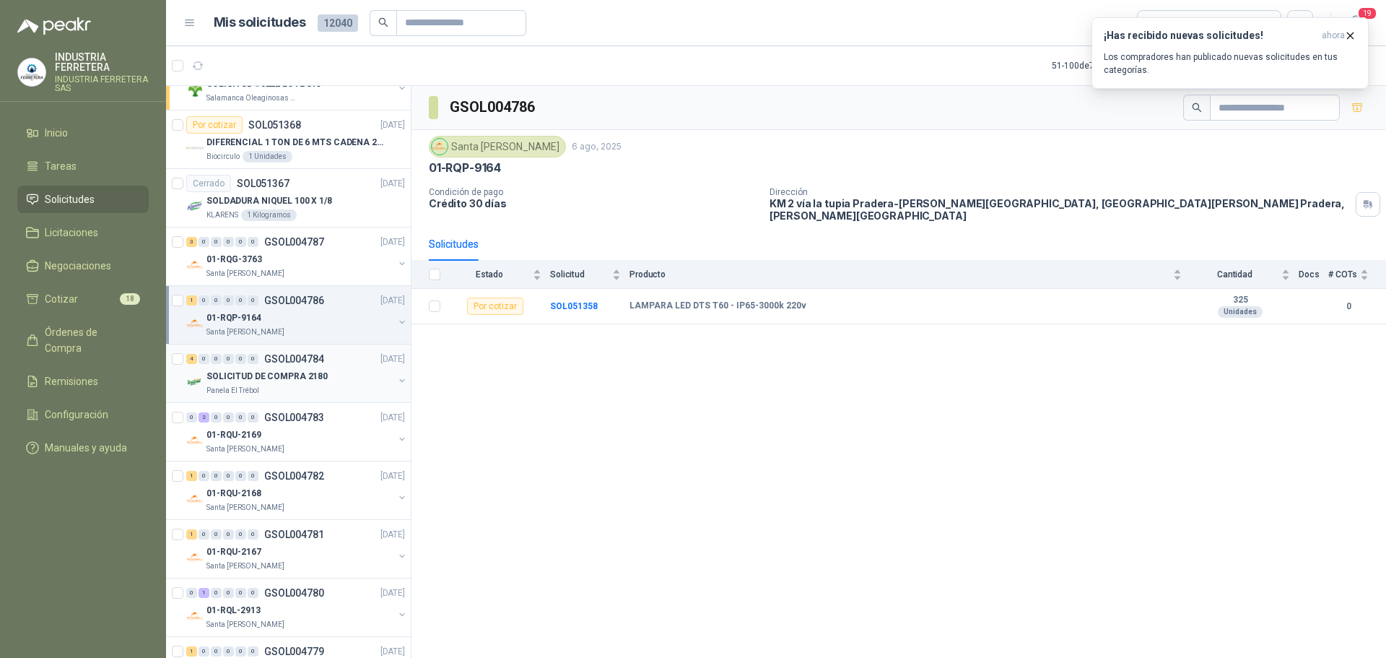
click at [350, 385] on div "Panela El Trébol" at bounding box center [299, 391] width 187 height 12
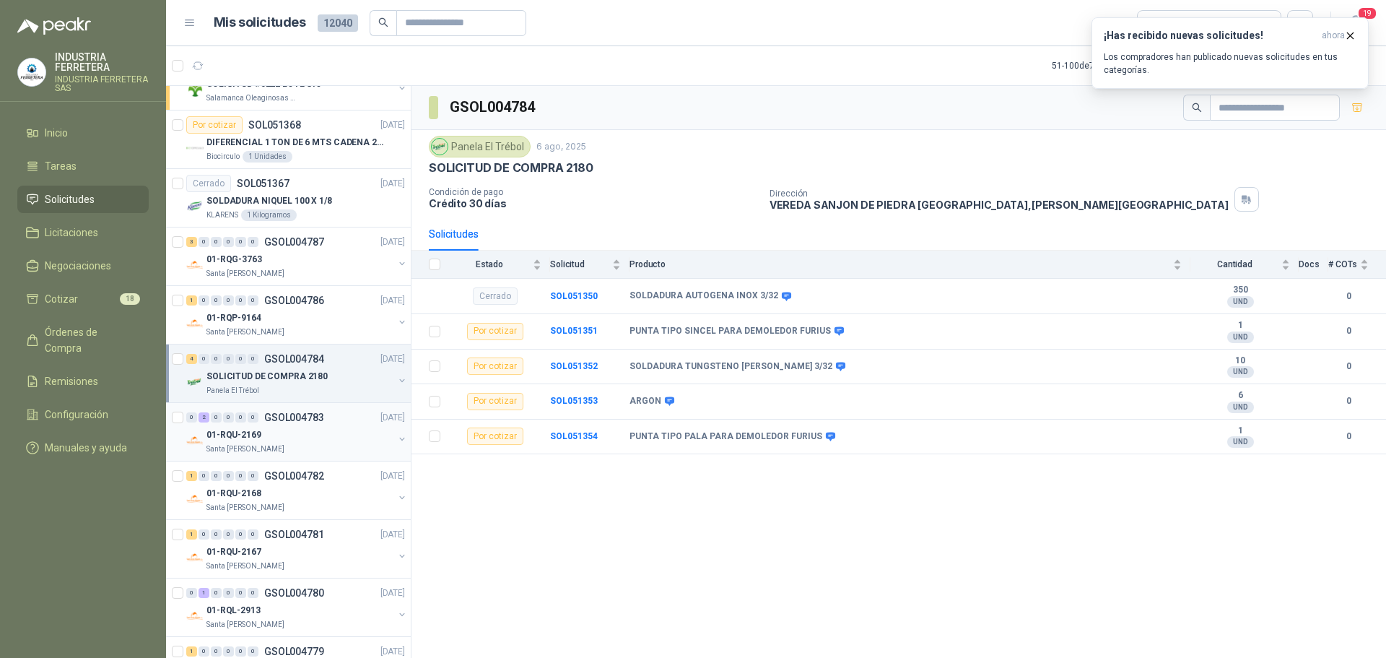
click at [343, 434] on div "01-RQU-2169" at bounding box center [299, 434] width 187 height 17
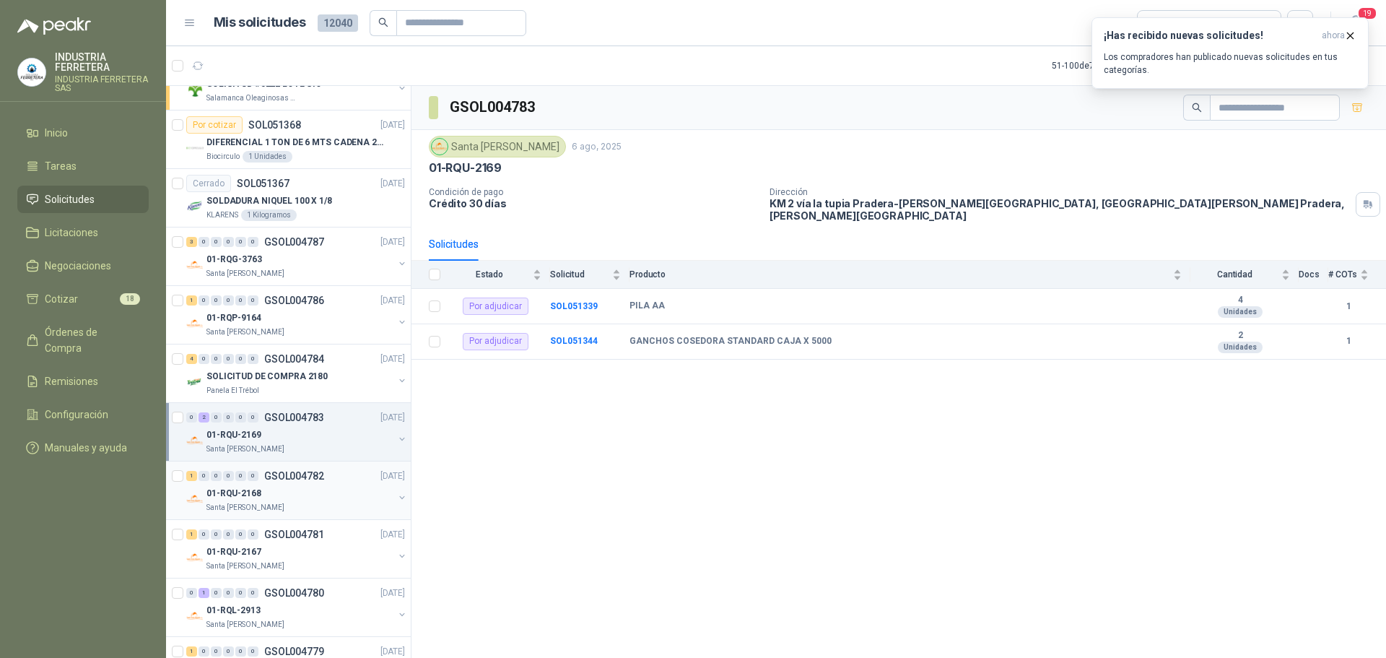
click at [347, 484] on div "01-RQU-2168" at bounding box center [299, 492] width 187 height 17
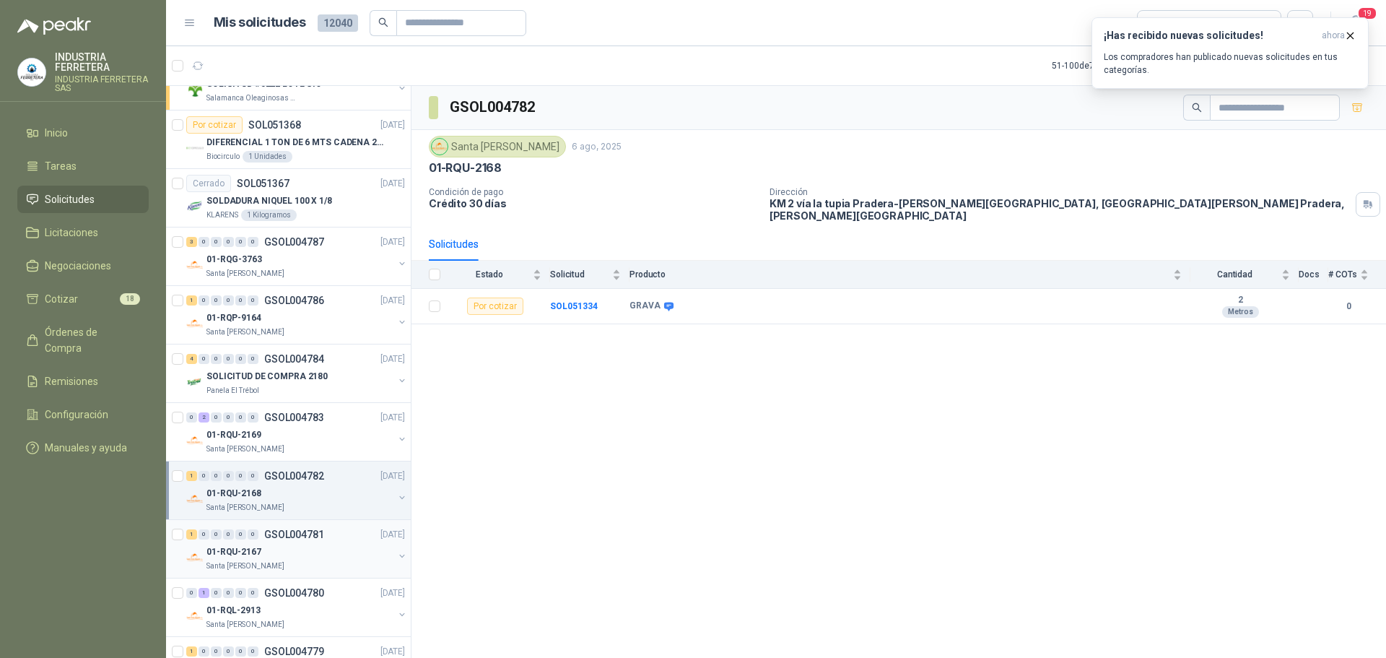
click at [324, 554] on div "01-RQU-2167" at bounding box center [299, 551] width 187 height 17
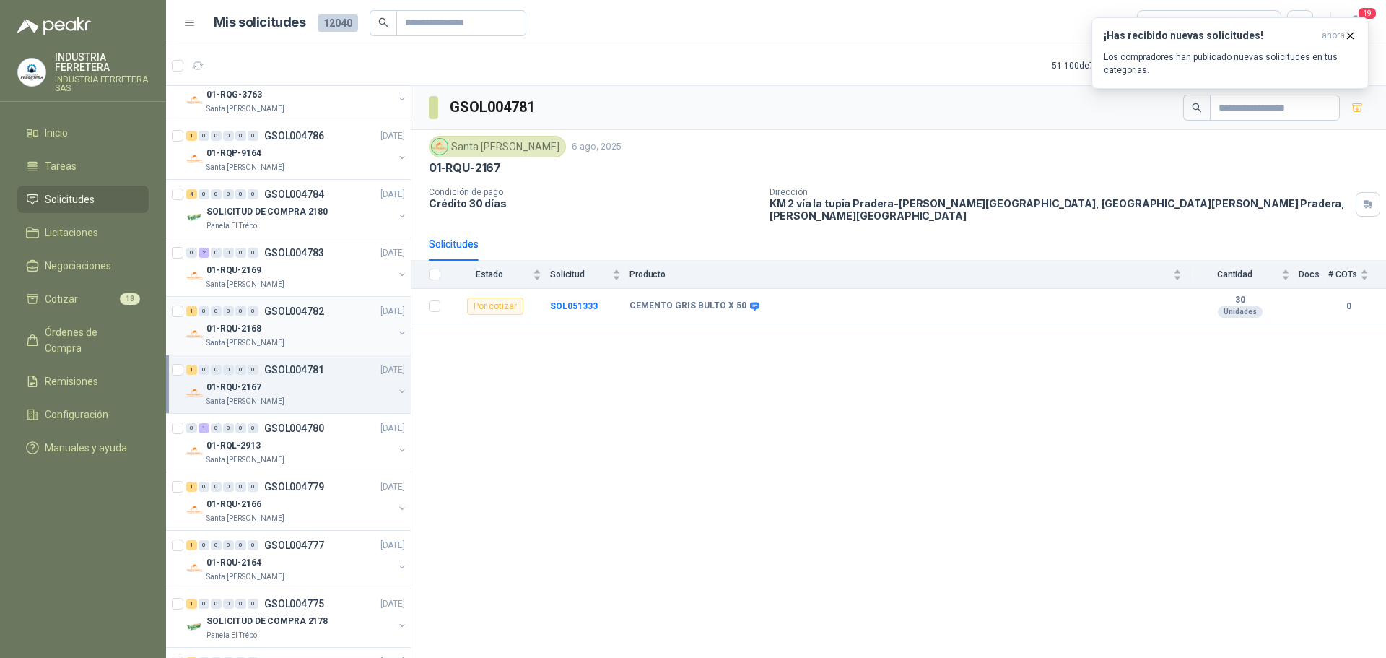
scroll to position [1011, 0]
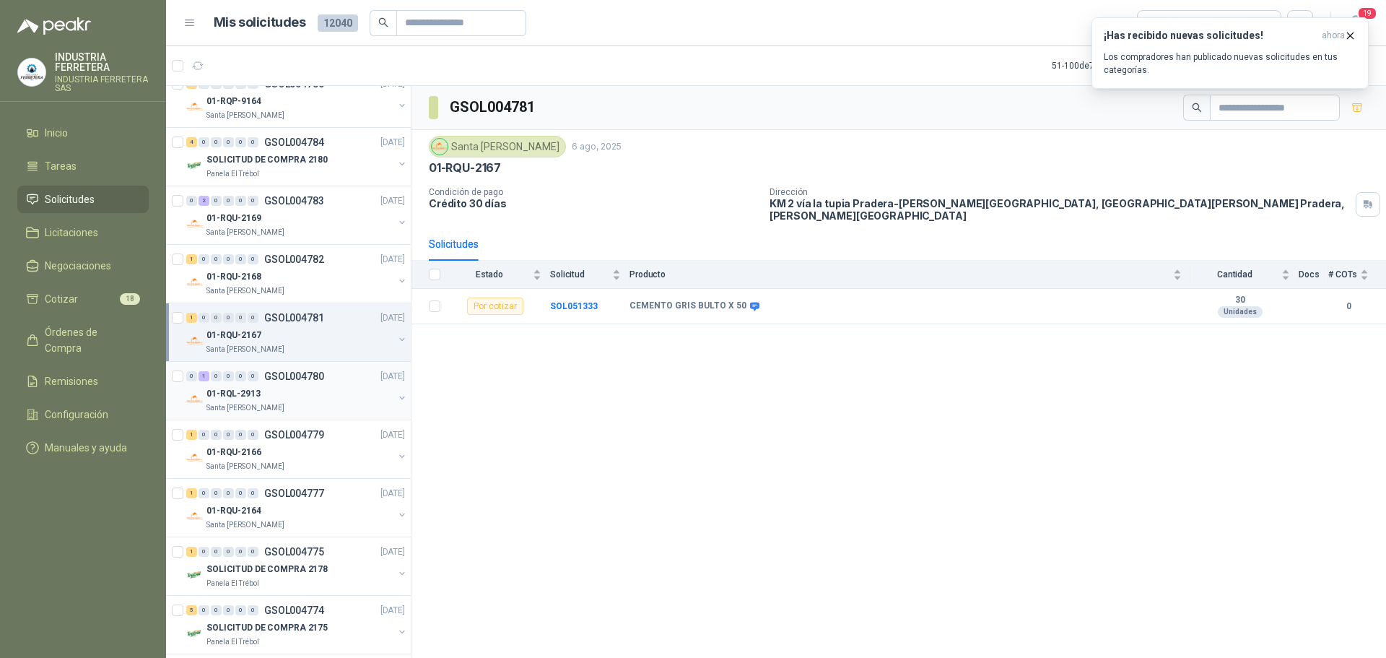
click at [346, 375] on div "0 1 0 0 0 0 GSOL004780 [DATE]" at bounding box center [297, 375] width 222 height 17
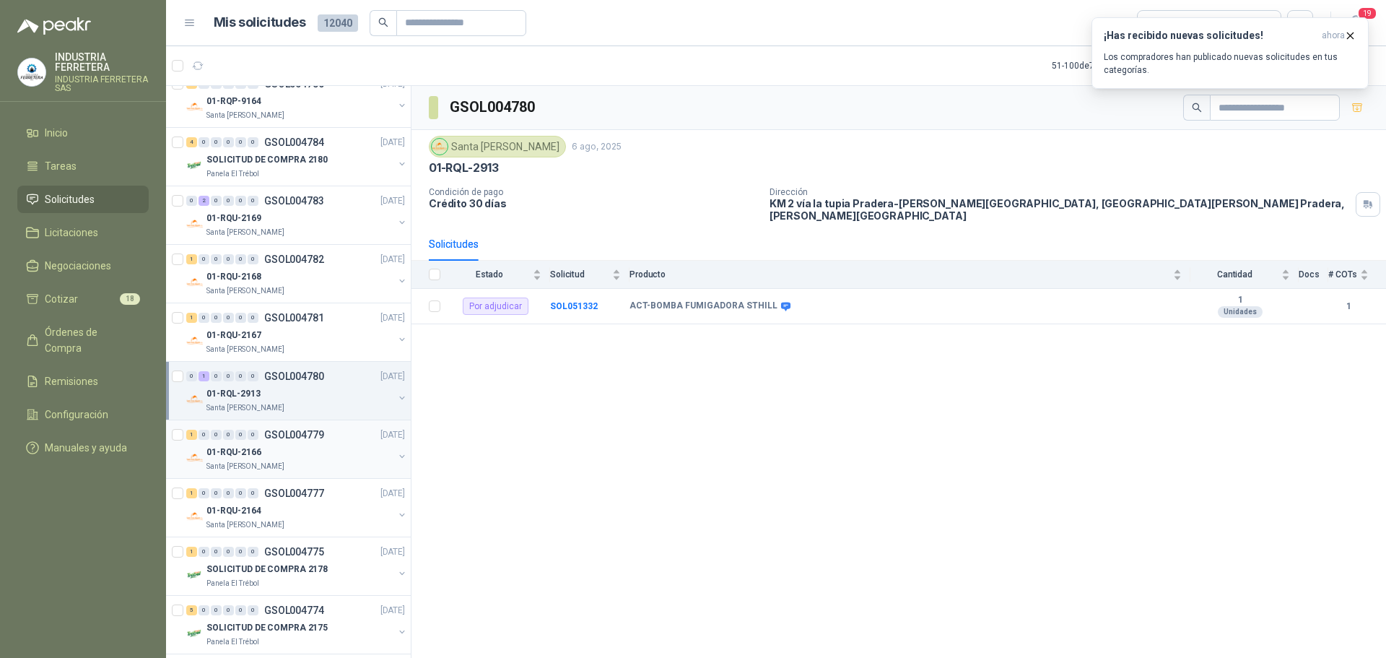
click at [336, 447] on div "01-RQU-2166" at bounding box center [299, 451] width 187 height 17
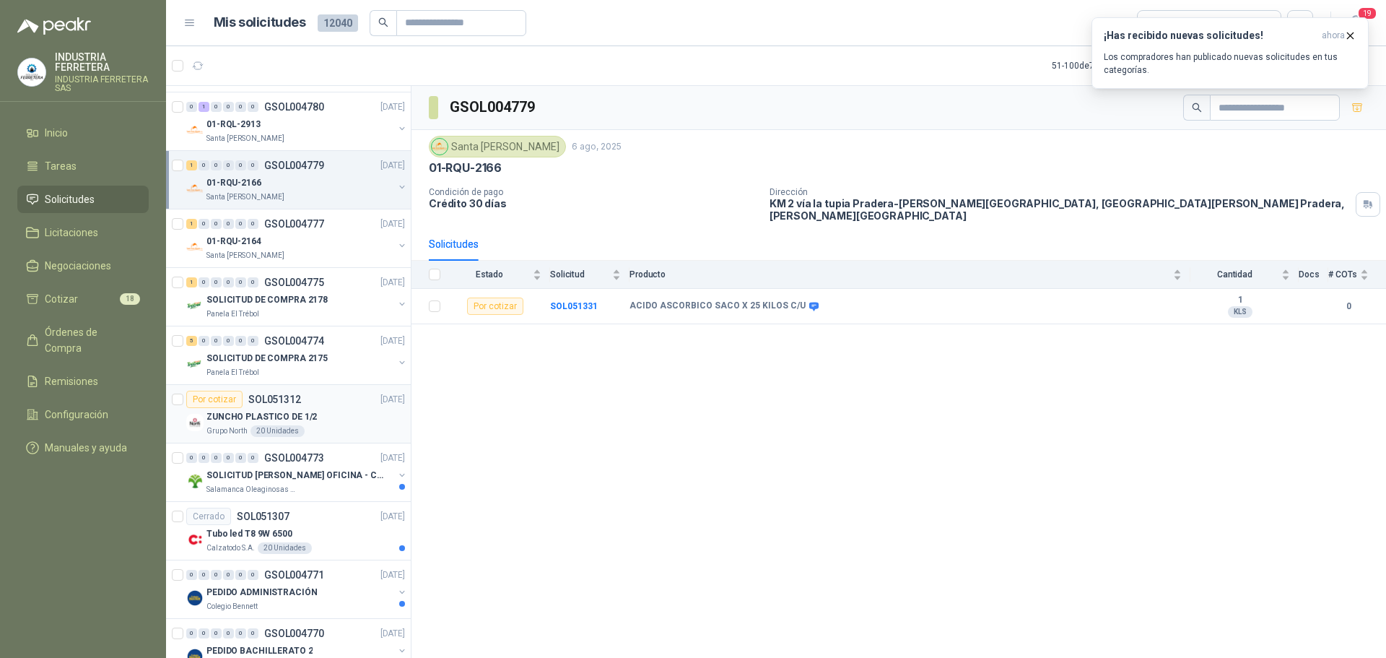
scroll to position [1299, 0]
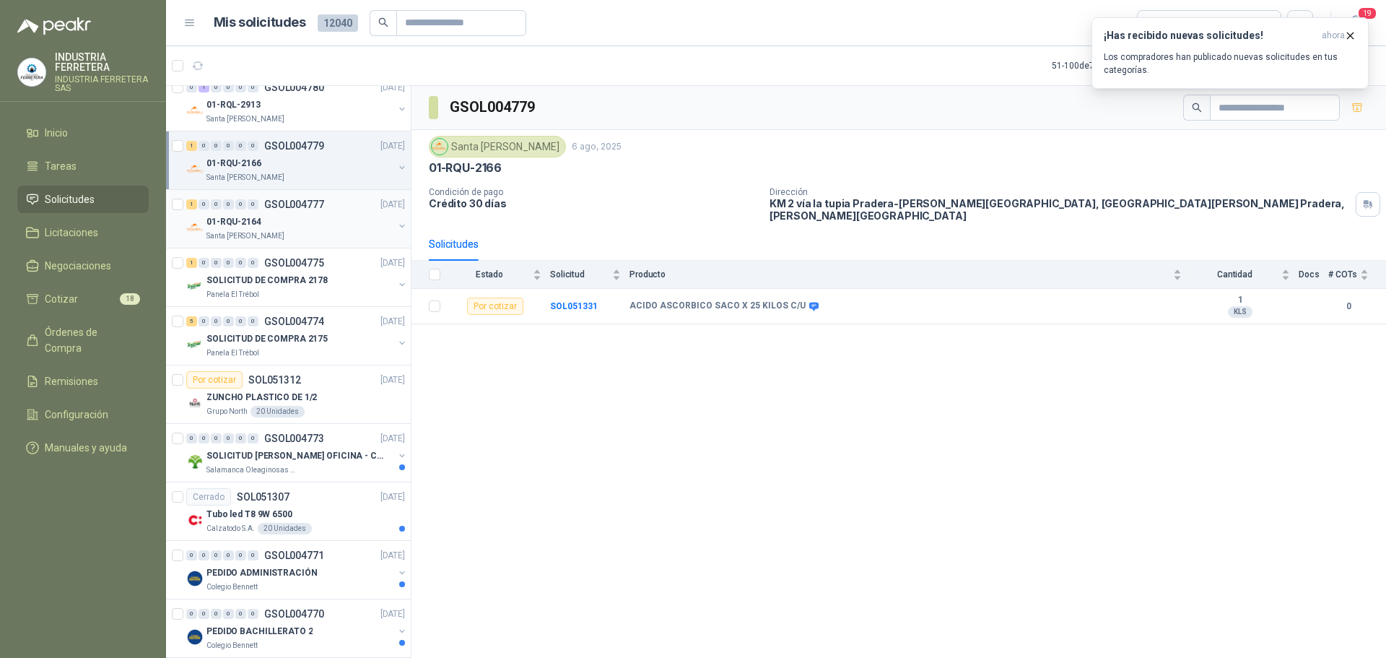
click at [292, 200] on p "GSOL004777" at bounding box center [294, 204] width 60 height 10
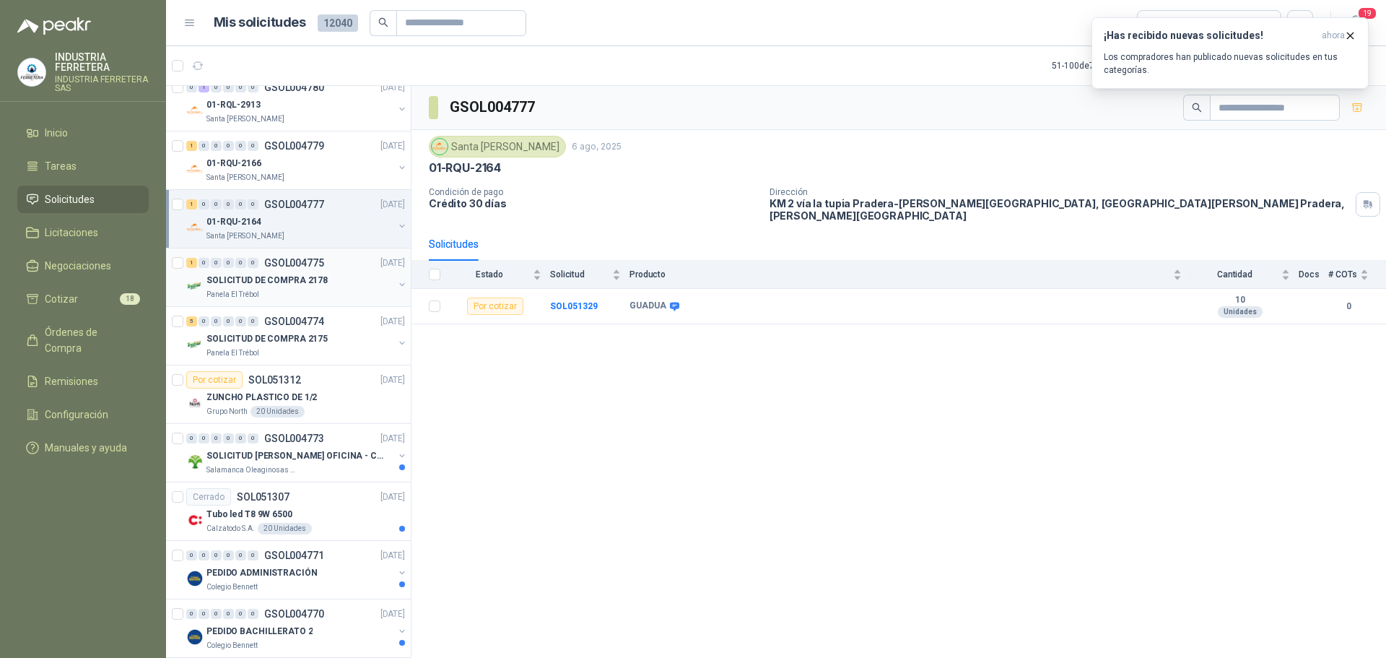
click at [333, 267] on div "1 0 0 0 0 0 GSOL004775 [DATE]" at bounding box center [297, 262] width 222 height 17
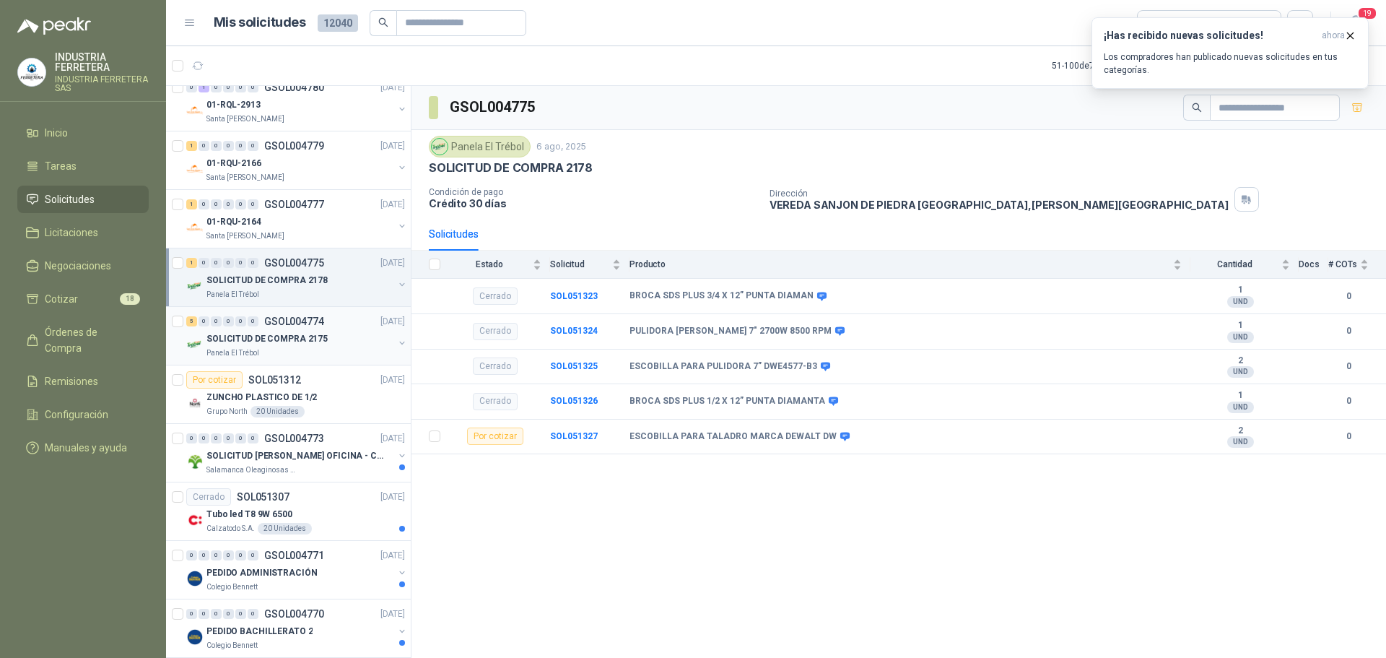
click at [328, 320] on div "5 0 0 0 0 0 GSOL004774 [DATE]" at bounding box center [297, 321] width 222 height 17
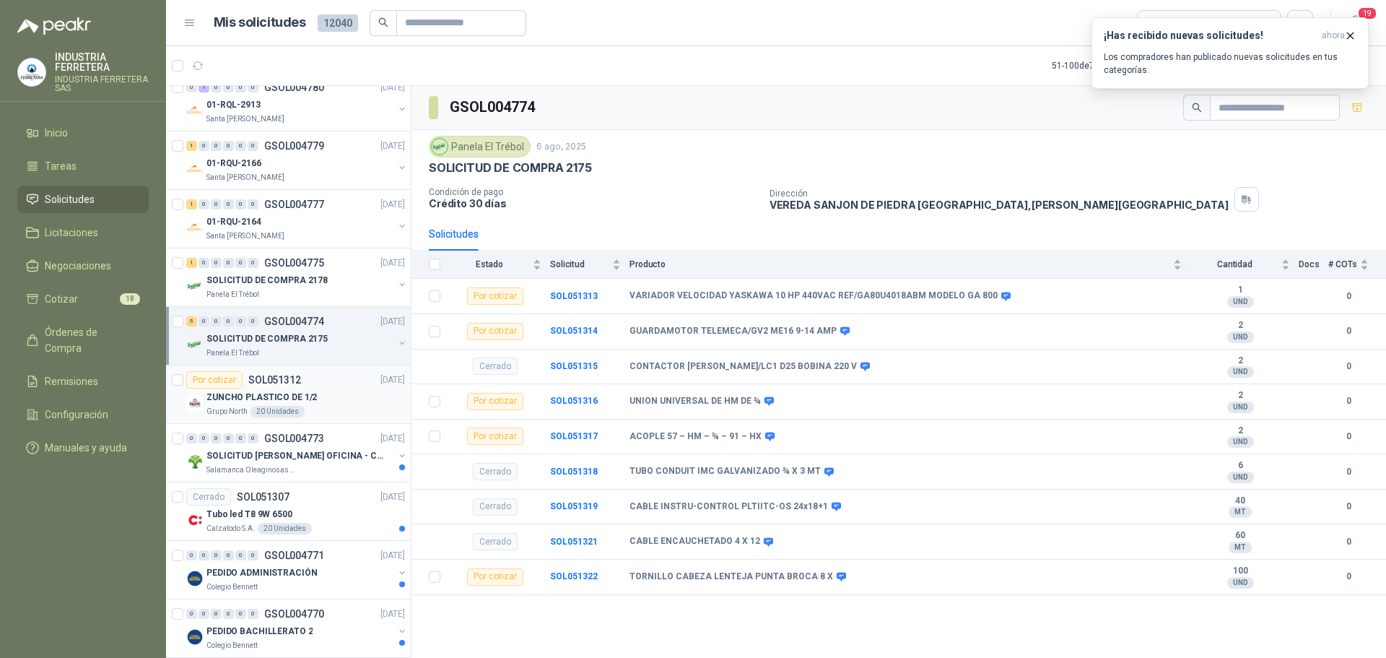
click at [321, 396] on div "ZUNCHO PLASTICO DE 1/2" at bounding box center [305, 396] width 199 height 17
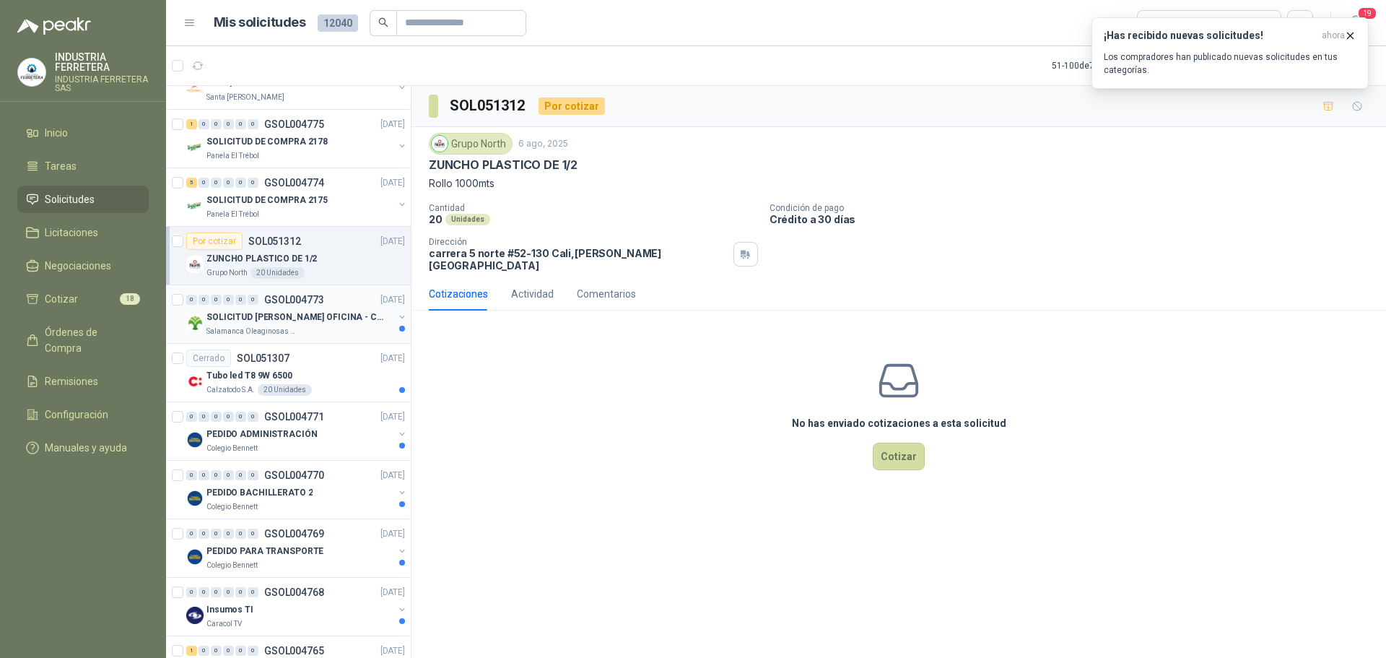
scroll to position [1444, 0]
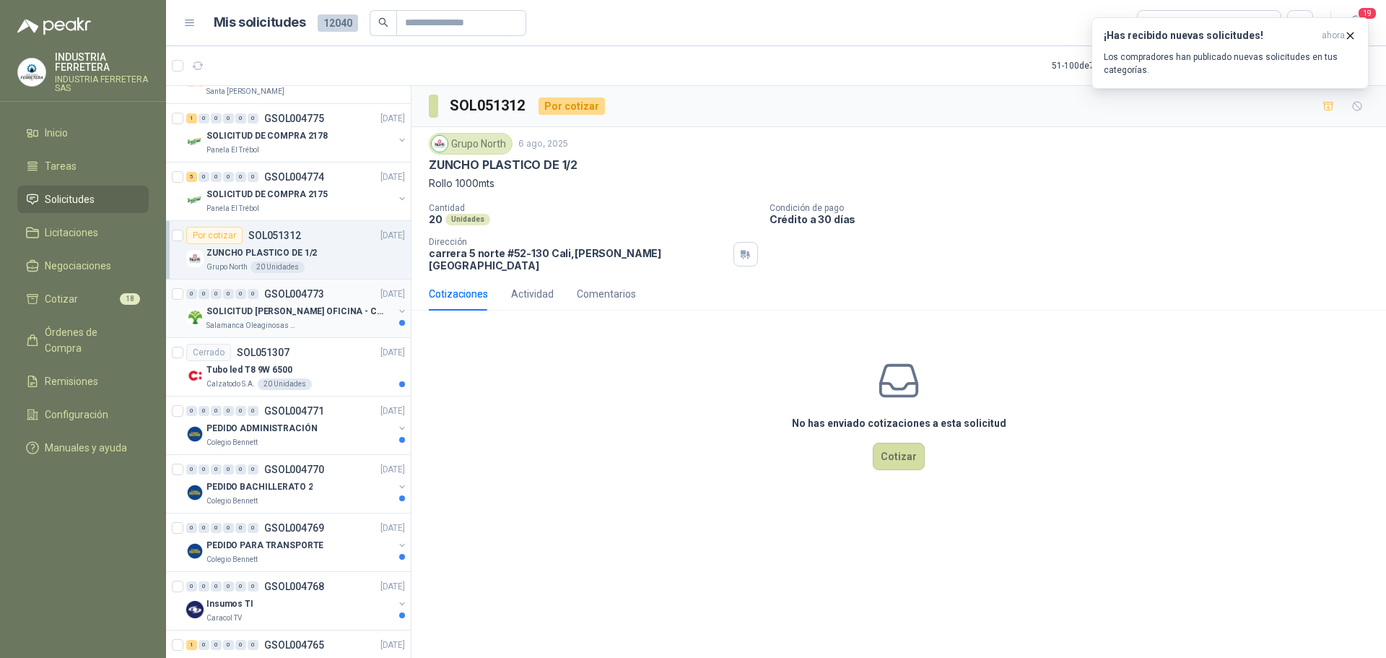
click at [345, 315] on p "SOLICITUD [PERSON_NAME] OFICINA - CALI" at bounding box center [296, 312] width 180 height 14
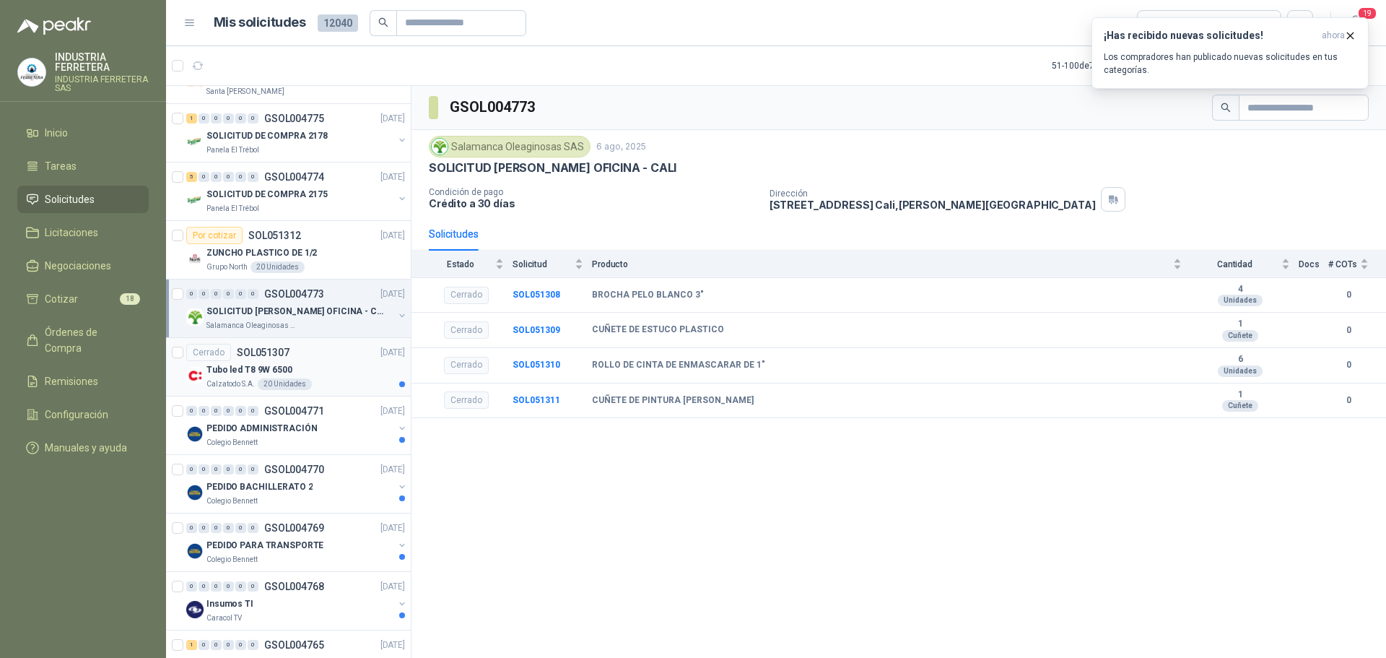
click at [350, 360] on div "Cerrado SOL051307 [DATE]" at bounding box center [295, 352] width 219 height 17
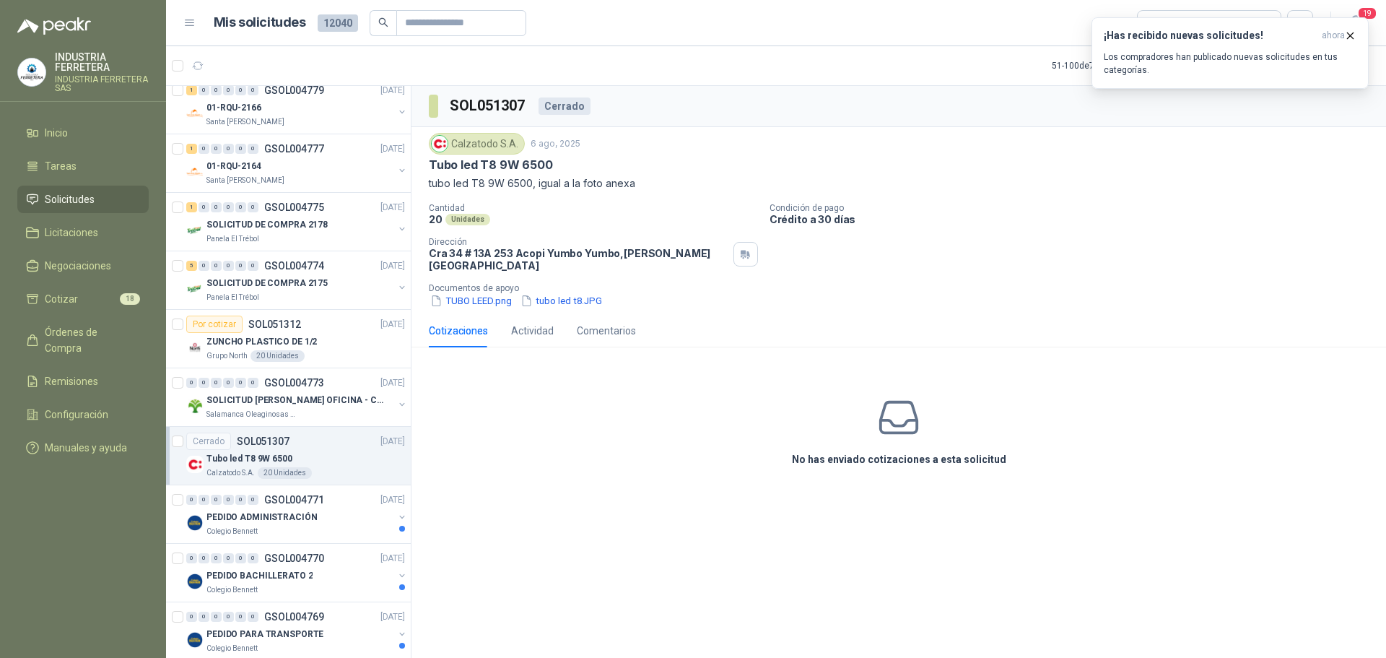
scroll to position [1299, 0]
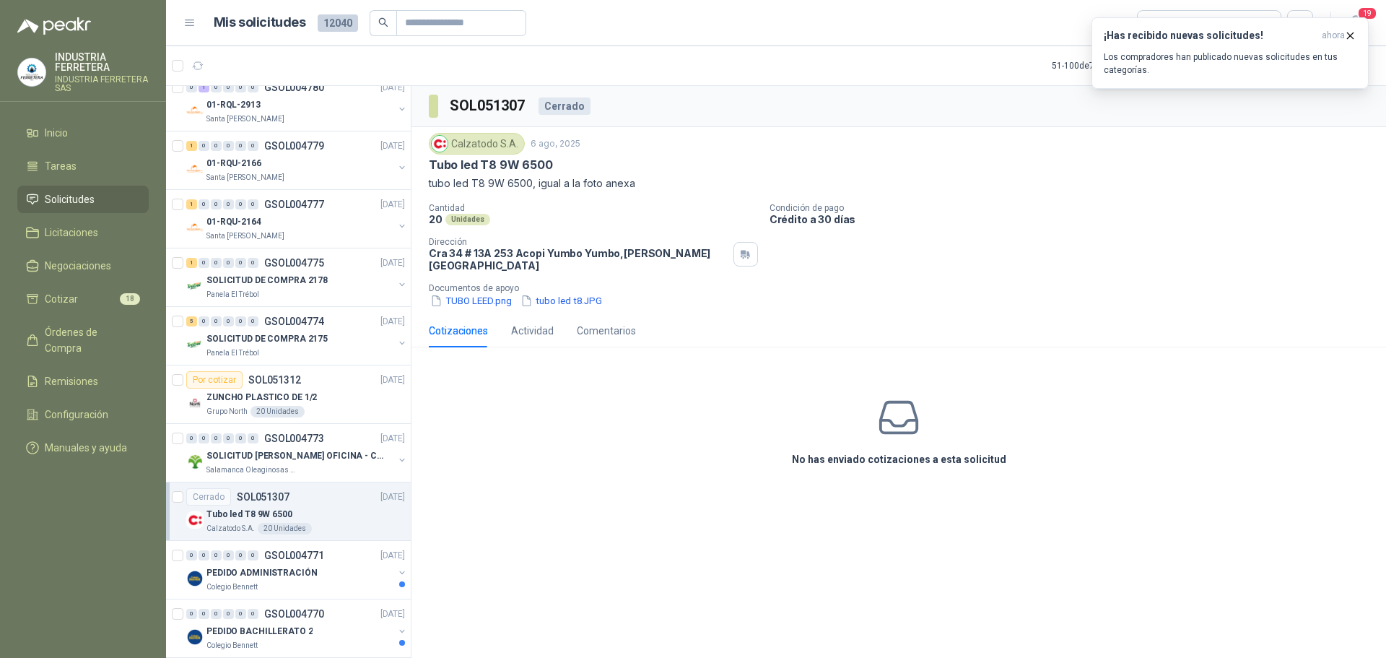
click at [92, 280] on ul "Inicio Tareas Solicitudes Licitaciones Negociaciones Cotizar 18 Órdenes de Comp…" at bounding box center [83, 293] width 166 height 348
click at [89, 297] on li "Cotizar 18" at bounding box center [83, 299] width 114 height 16
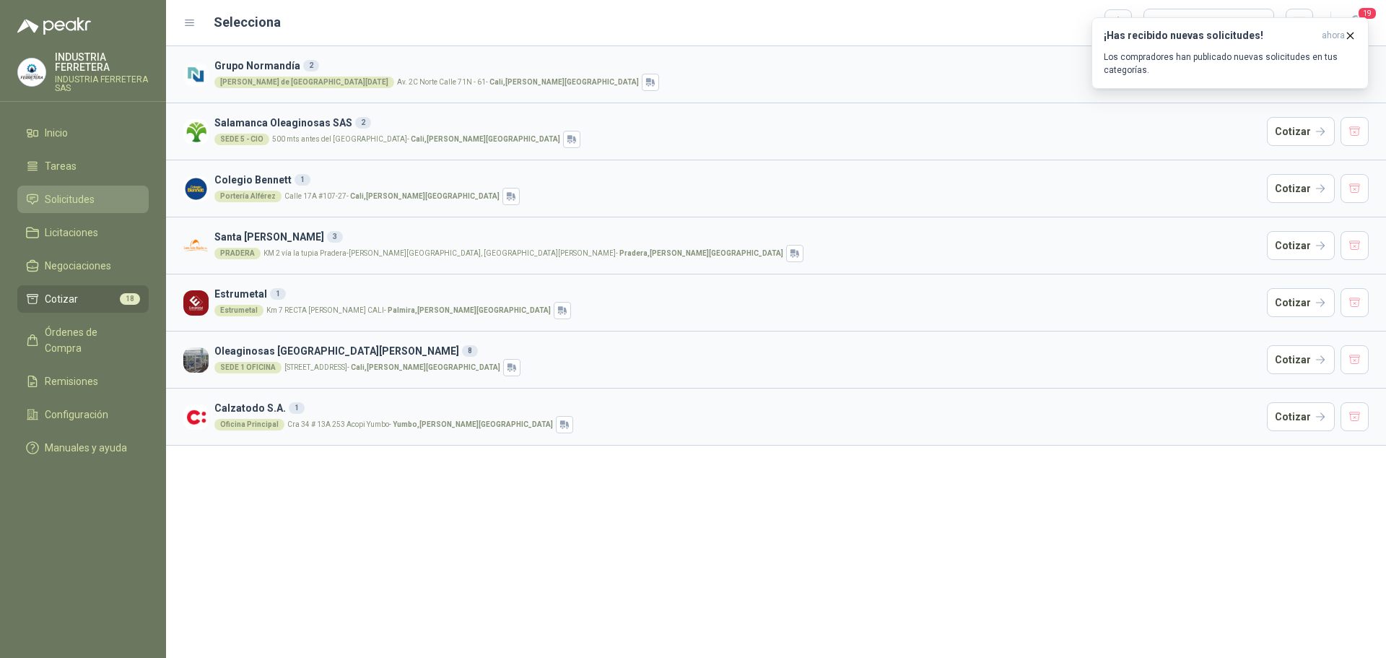
click at [66, 209] on link "Solicitudes" at bounding box center [82, 199] width 131 height 27
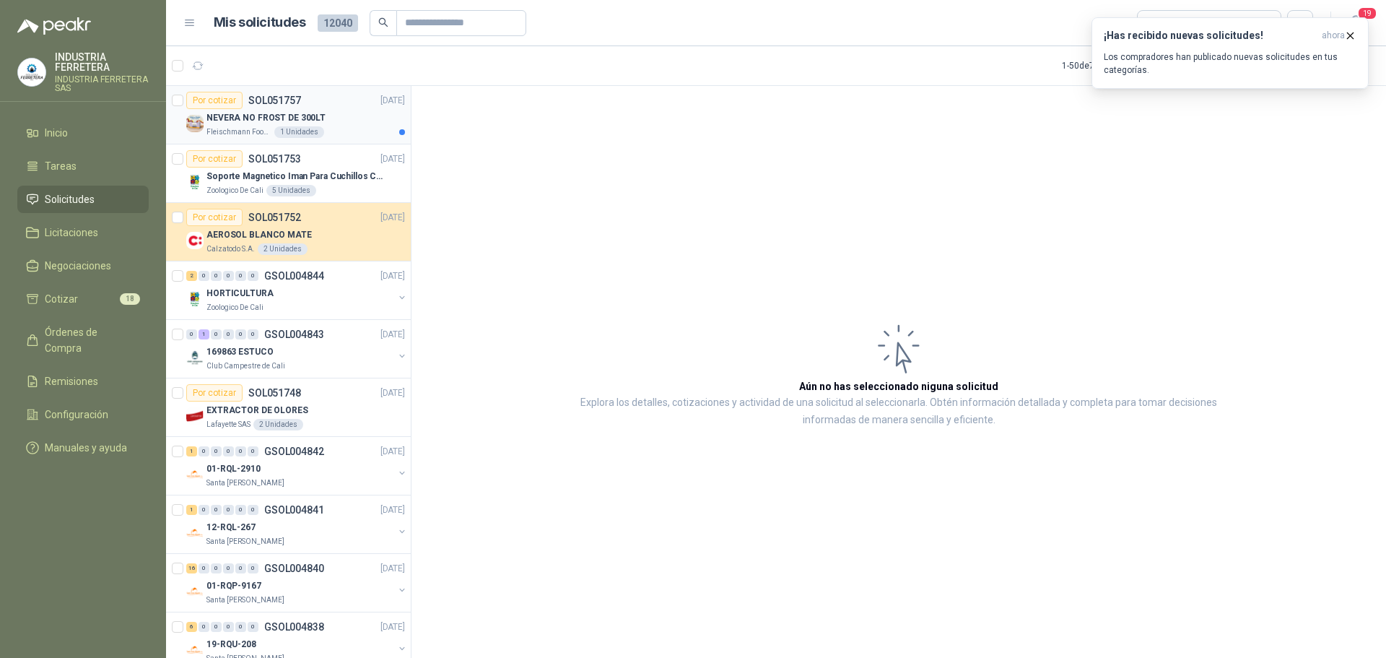
click at [332, 131] on div "[PERSON_NAME] Foods S.A. 1 Unidades" at bounding box center [305, 132] width 199 height 12
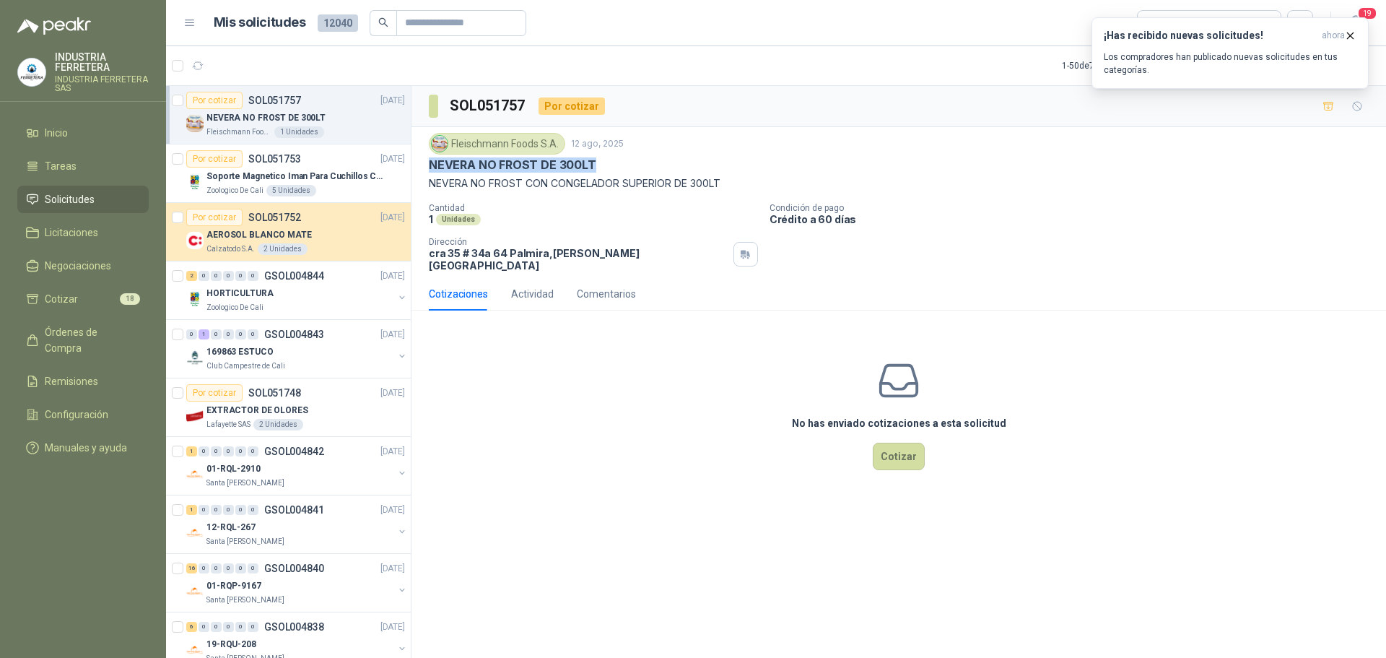
drag, startPoint x: 440, startPoint y: 170, endPoint x: 605, endPoint y: 162, distance: 164.7
click at [605, 162] on div "NEVERA NO FROST DE 300LT" at bounding box center [899, 164] width 940 height 15
drag, startPoint x: 429, startPoint y: 183, endPoint x: 734, endPoint y: 184, distance: 304.6
click at [734, 184] on div "[PERSON_NAME] Foods [DATE] NEVERA NO FROST DE 300LT NEVERA NO FROST CON CONGELA…" at bounding box center [898, 202] width 974 height 150
copy p "NEVERA NO FROST CON CONGELADOR SUPERIOR DE 300LT"
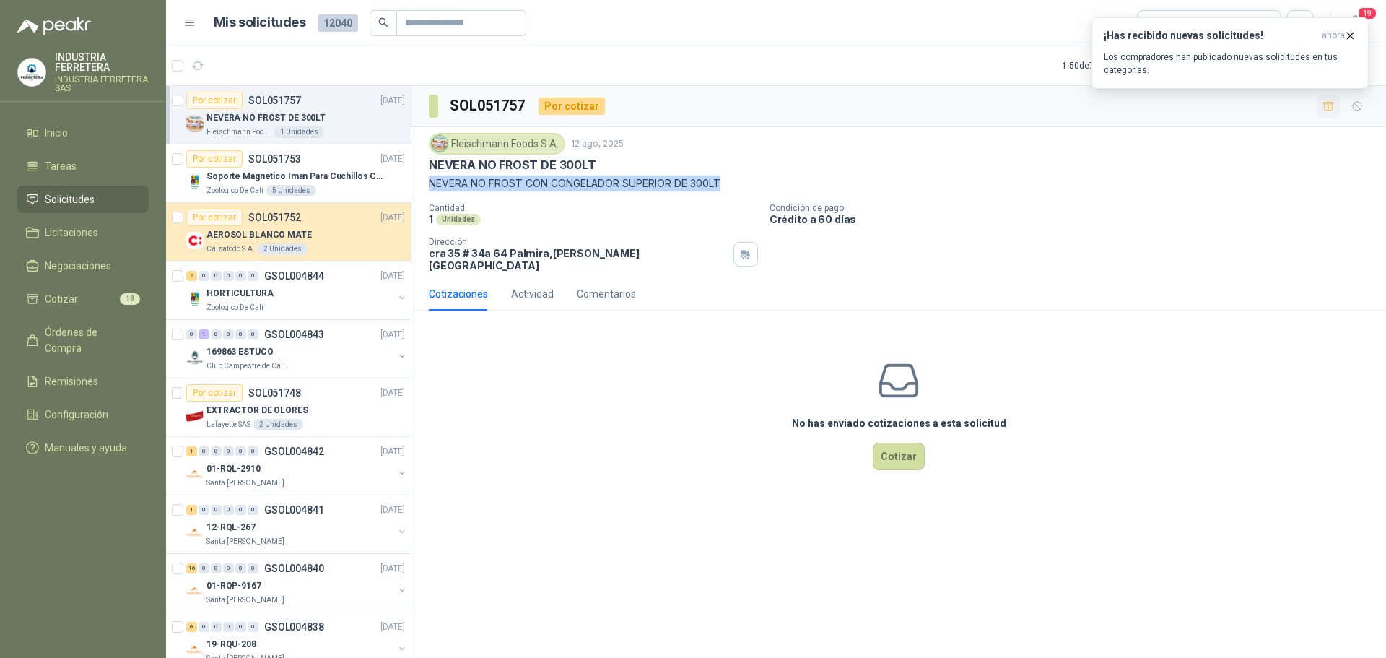
click at [1322, 113] on button "button" at bounding box center [1328, 106] width 23 height 23
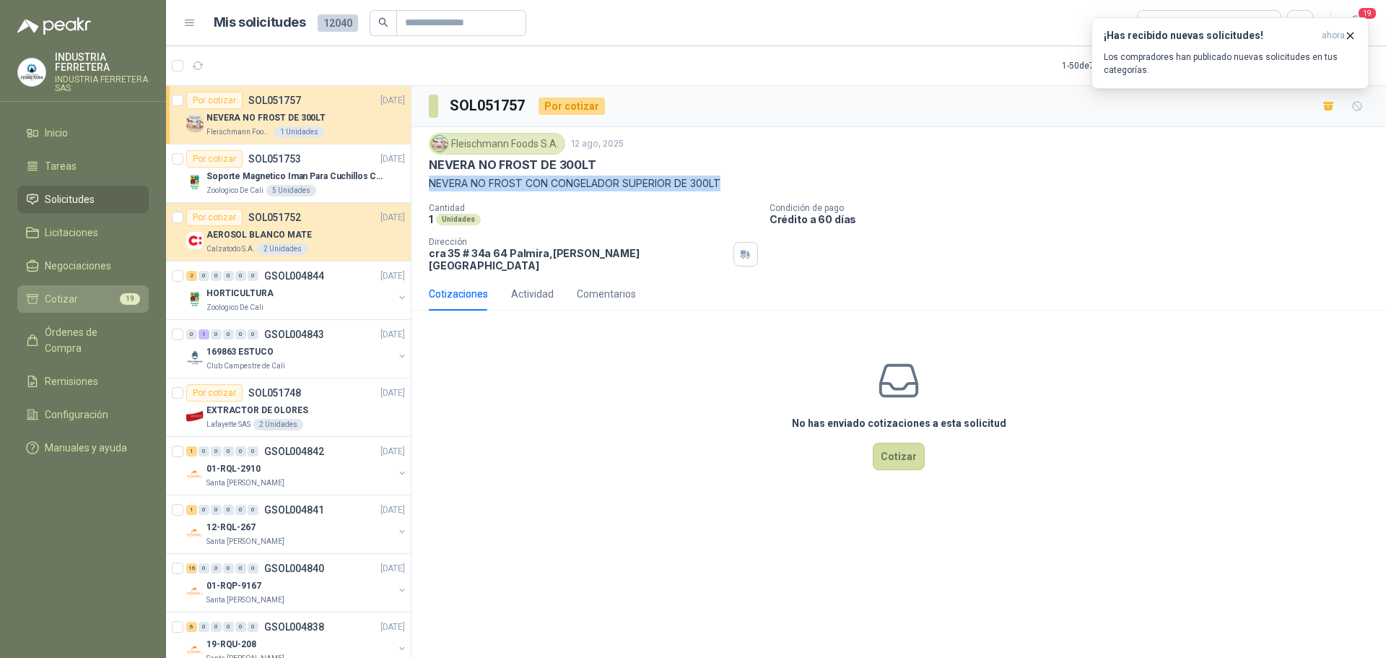
click at [95, 287] on link "Cotizar 19" at bounding box center [82, 298] width 131 height 27
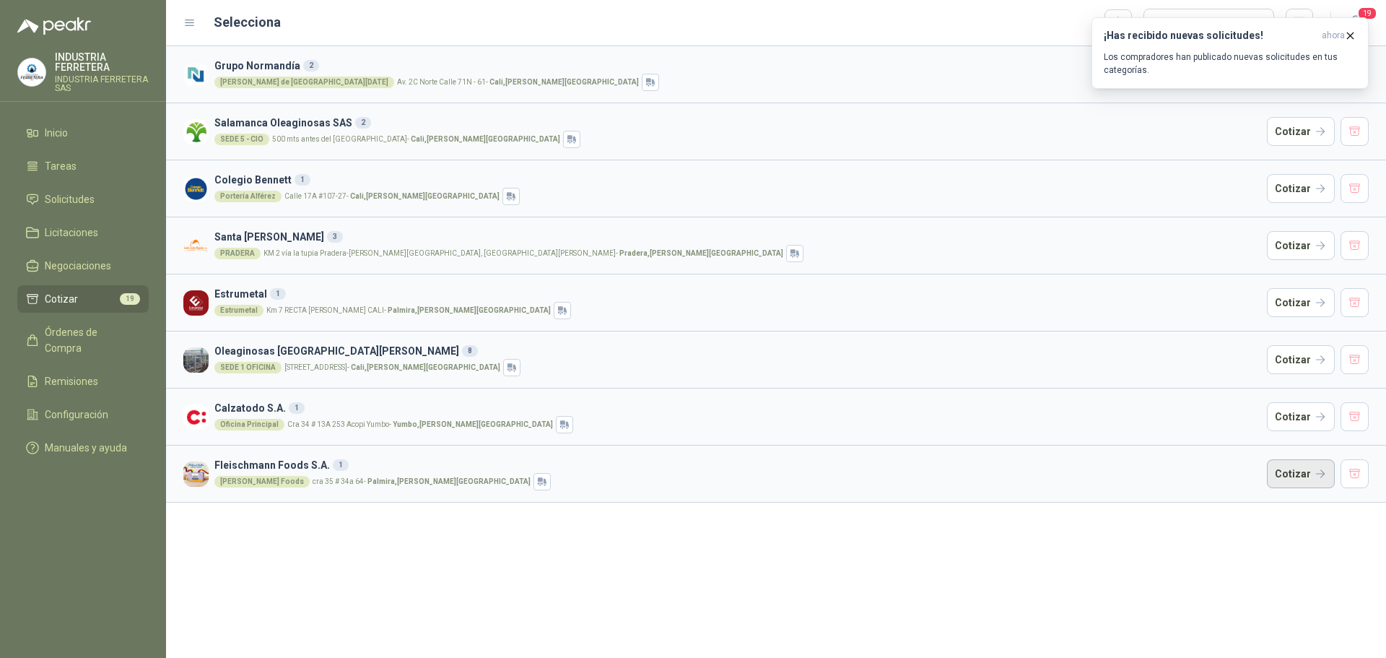
click at [1316, 473] on button "Cotizar" at bounding box center [1301, 473] width 68 height 29
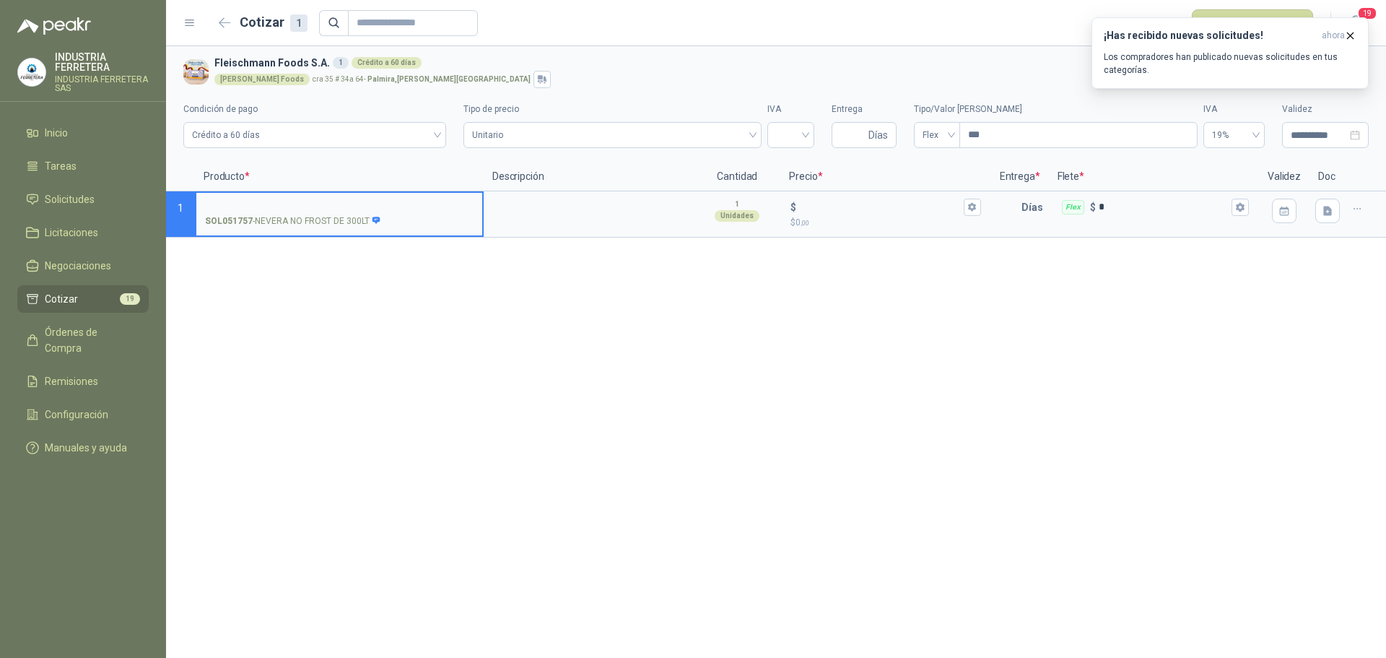
click at [294, 196] on label "SOL051757 - NEVERA NO FROST DE 300LT" at bounding box center [339, 213] width 286 height 41
click at [294, 202] on input "SOL051757 - NEVERA NO FROST DE 300LT" at bounding box center [339, 207] width 269 height 11
click at [552, 208] on textarea at bounding box center [588, 209] width 207 height 33
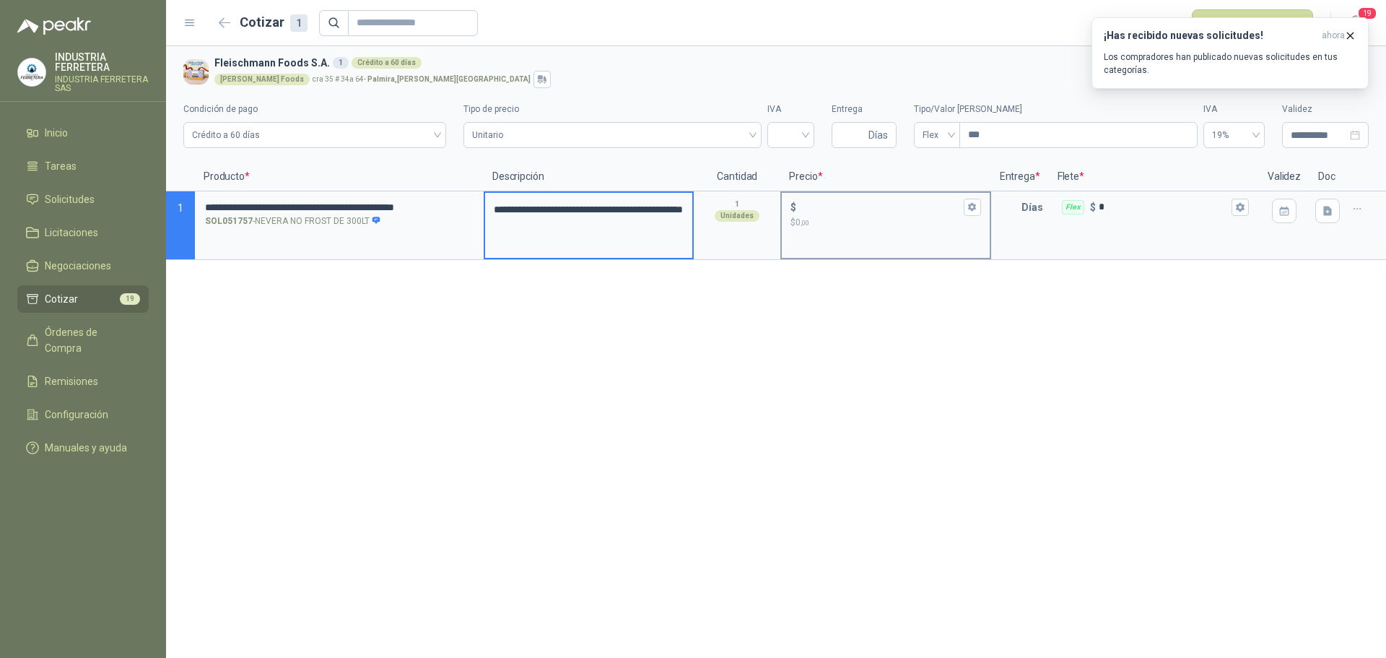
click at [826, 219] on p "$ 0 ,00" at bounding box center [885, 223] width 190 height 14
click at [826, 212] on input "$ $ 0 ,00" at bounding box center [879, 206] width 161 height 11
type textarea "**********"
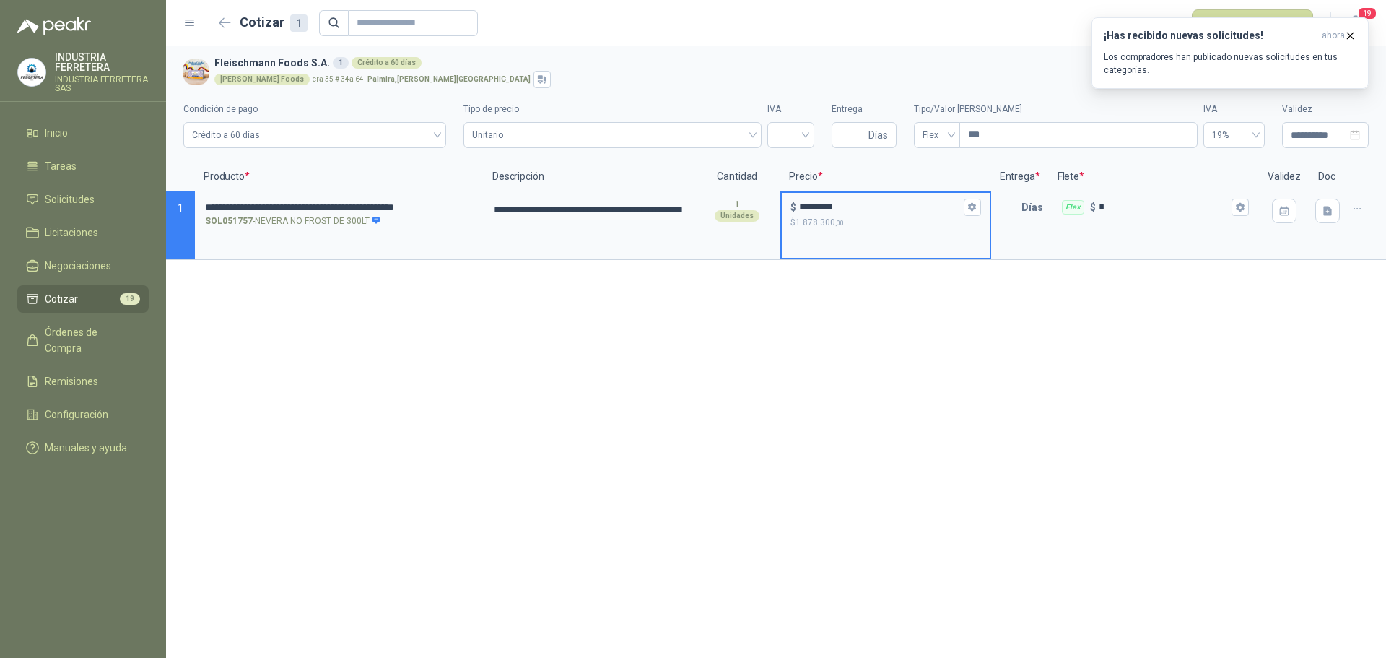
type input "*********"
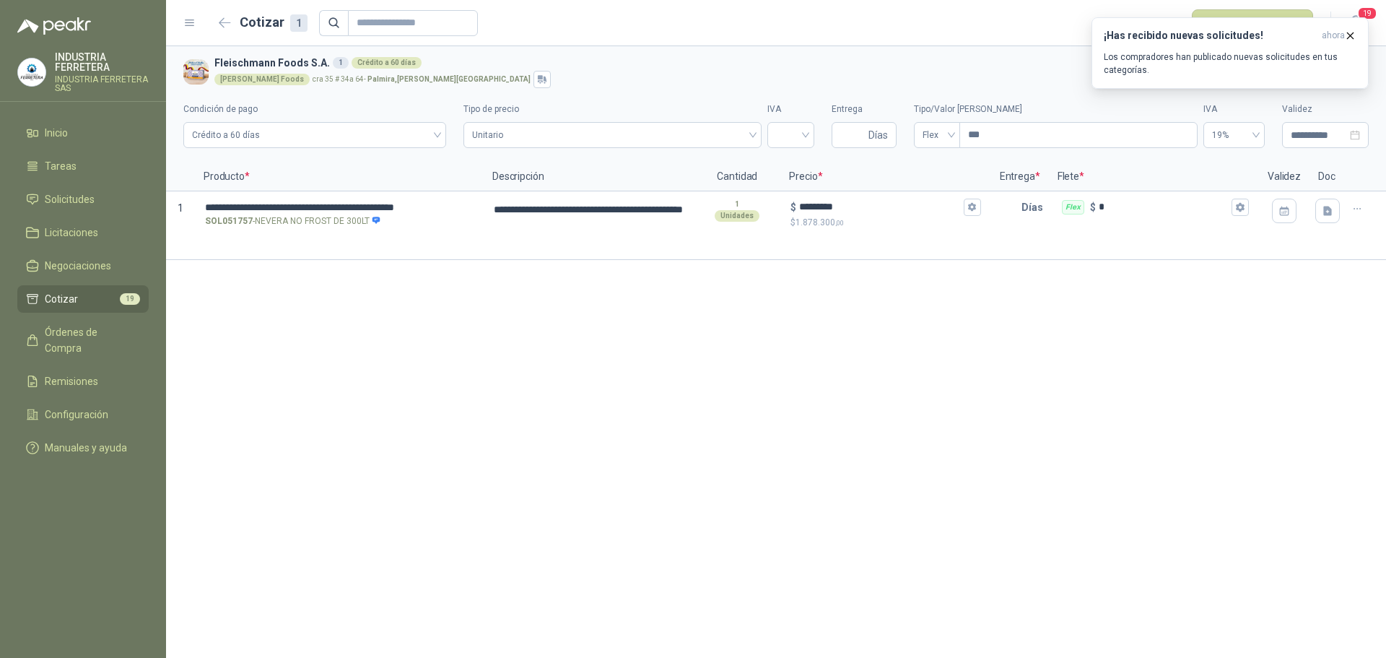
type textarea "**********"
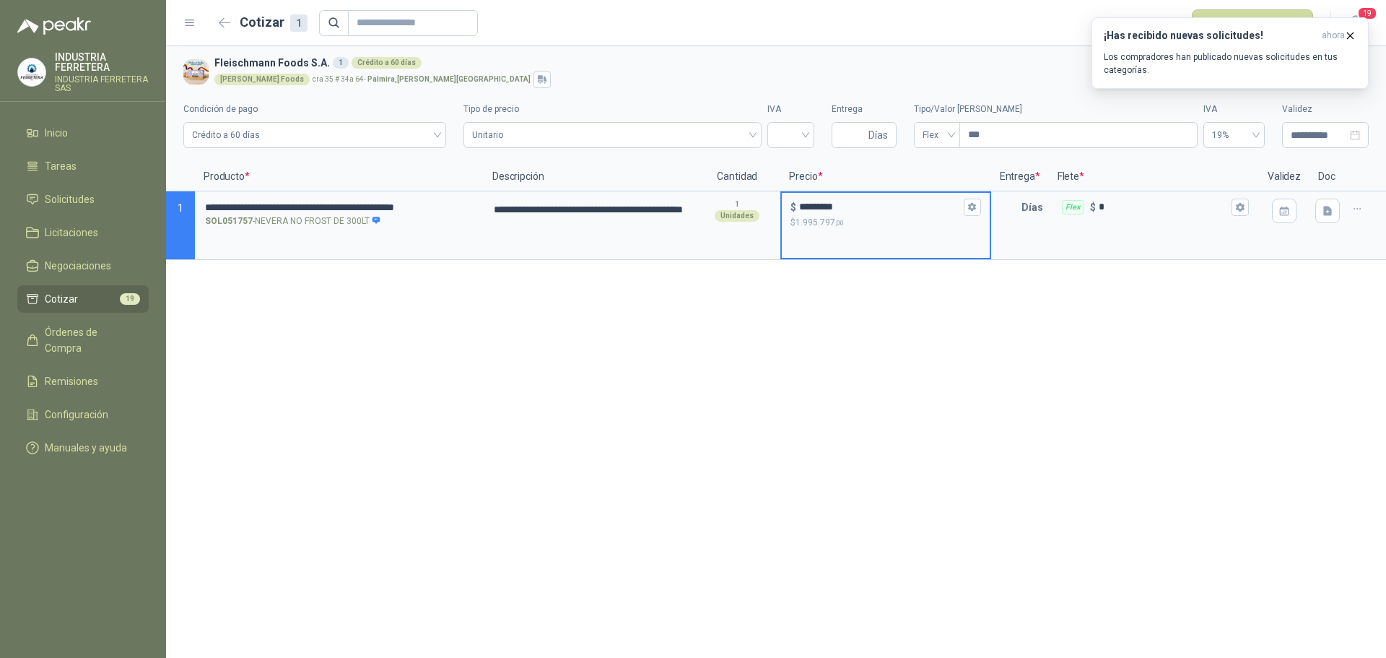
type input "*********"
click at [803, 134] on input "search" at bounding box center [791, 134] width 30 height 22
type textarea "**********"
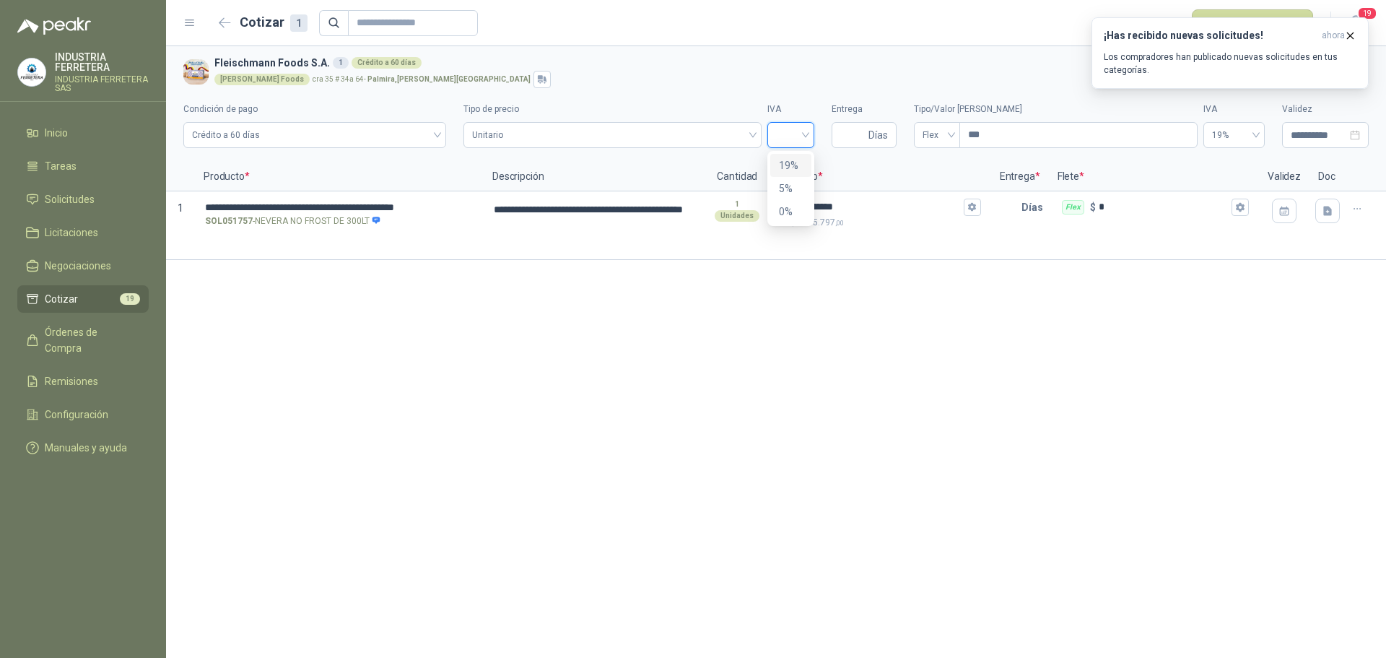
click at [790, 165] on div "19%" at bounding box center [791, 165] width 24 height 16
type textarea "**********"
click at [853, 141] on input "Entrega" at bounding box center [852, 135] width 25 height 25
type input "*"
click at [410, 138] on span "Crédito a 60 días" at bounding box center [314, 135] width 245 height 22
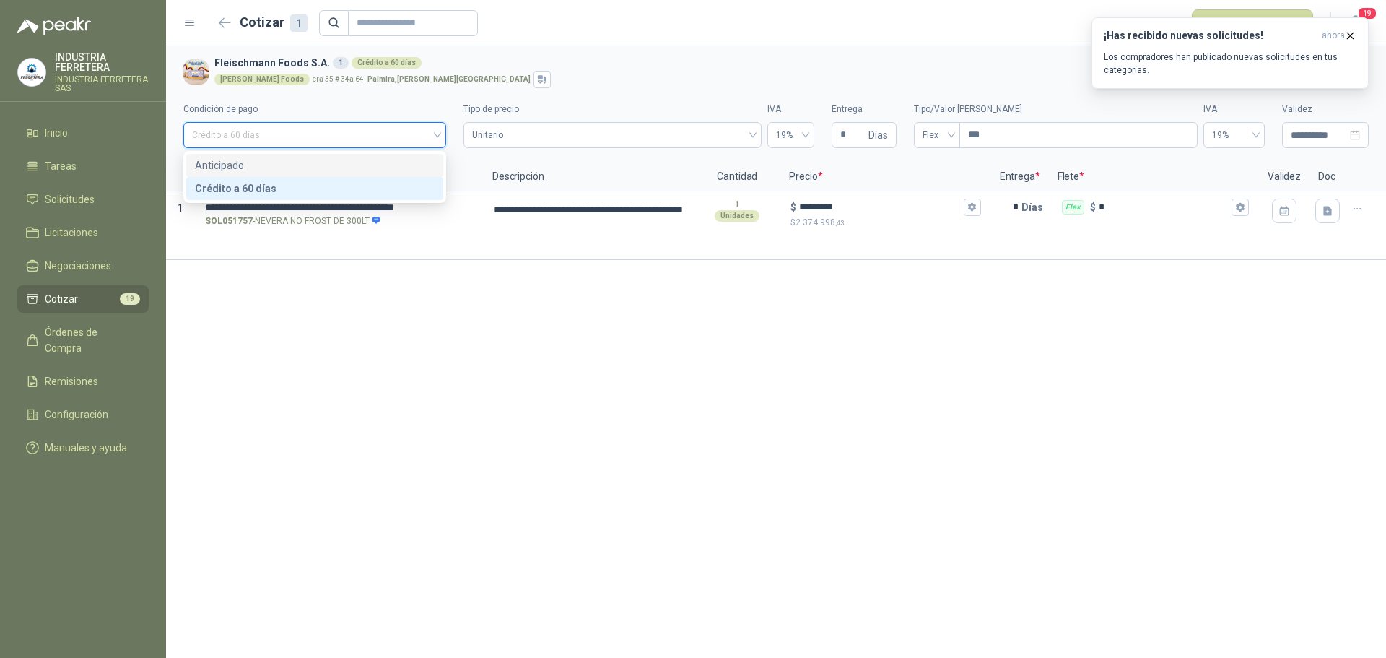
click at [306, 171] on div "Anticipado" at bounding box center [315, 165] width 240 height 16
click at [1120, 331] on div "**********" at bounding box center [776, 351] width 1220 height 611
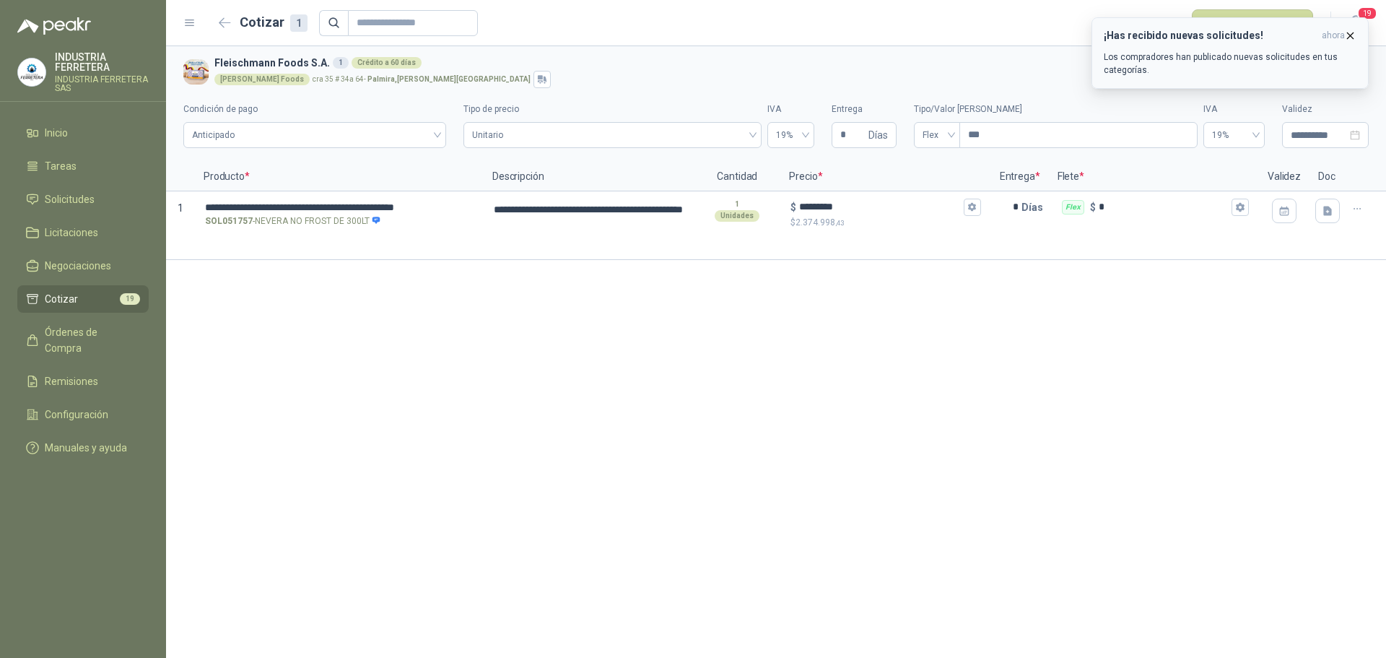
click at [1355, 31] on icon "button" at bounding box center [1350, 36] width 12 height 12
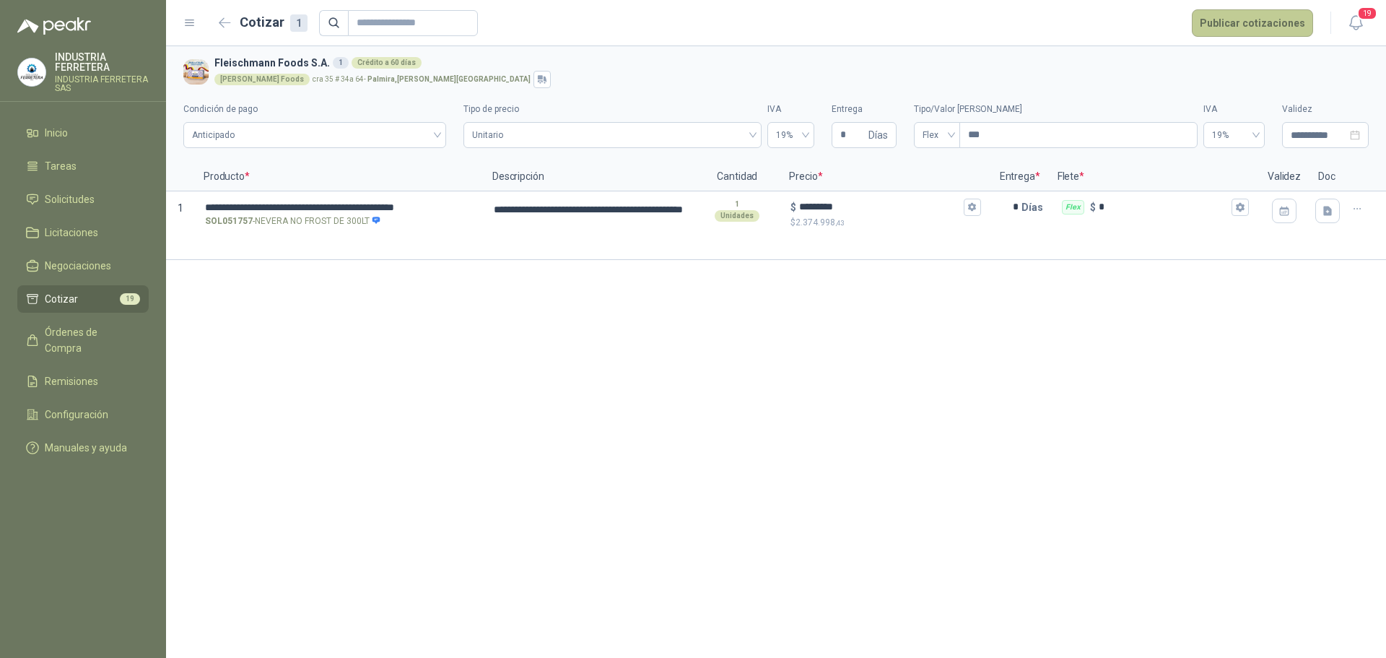
click at [1218, 29] on button "Publicar cotizaciones" at bounding box center [1252, 22] width 121 height 27
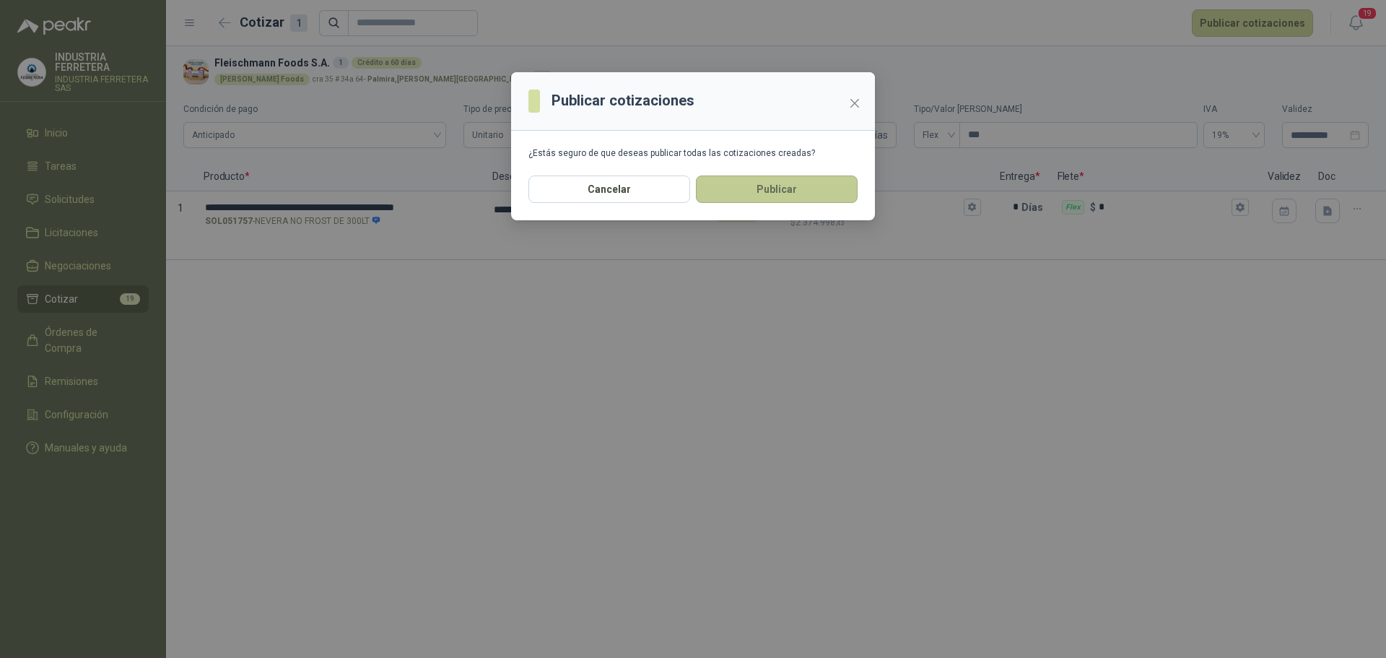
click at [770, 183] on button "Publicar" at bounding box center [777, 188] width 162 height 27
type textarea "**********"
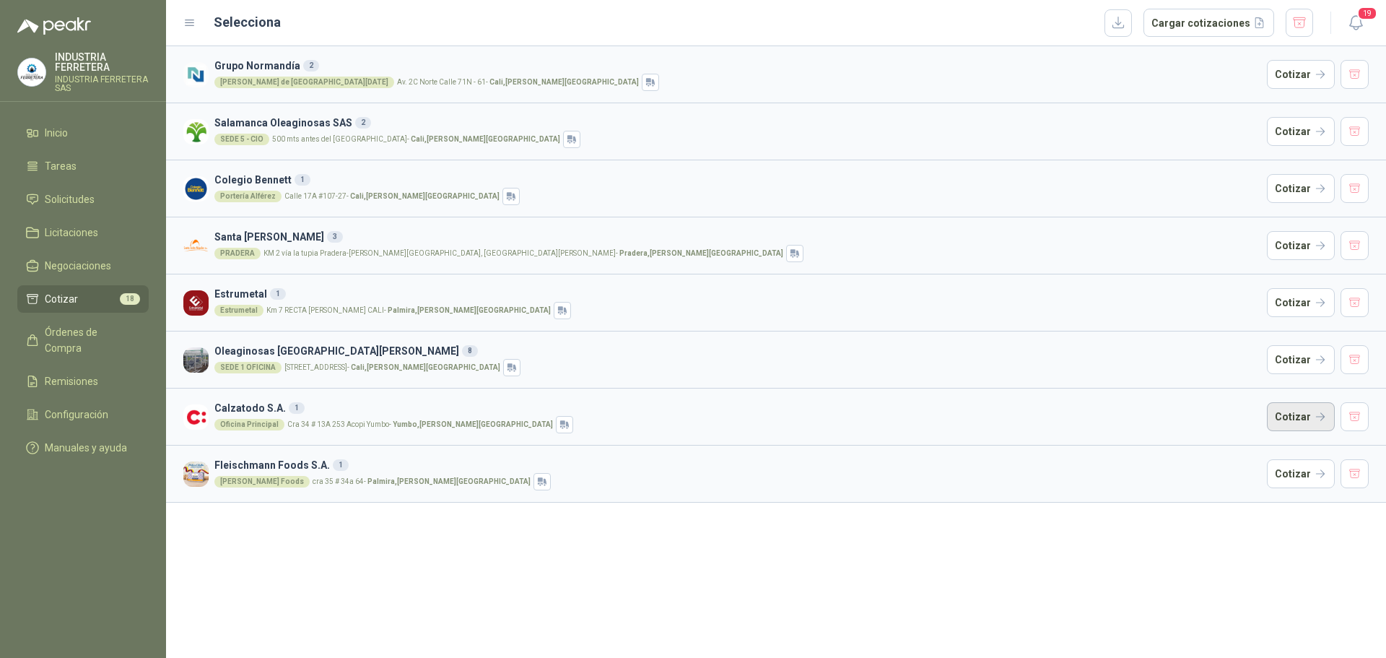
click at [1285, 414] on button "Cotizar" at bounding box center [1301, 416] width 68 height 29
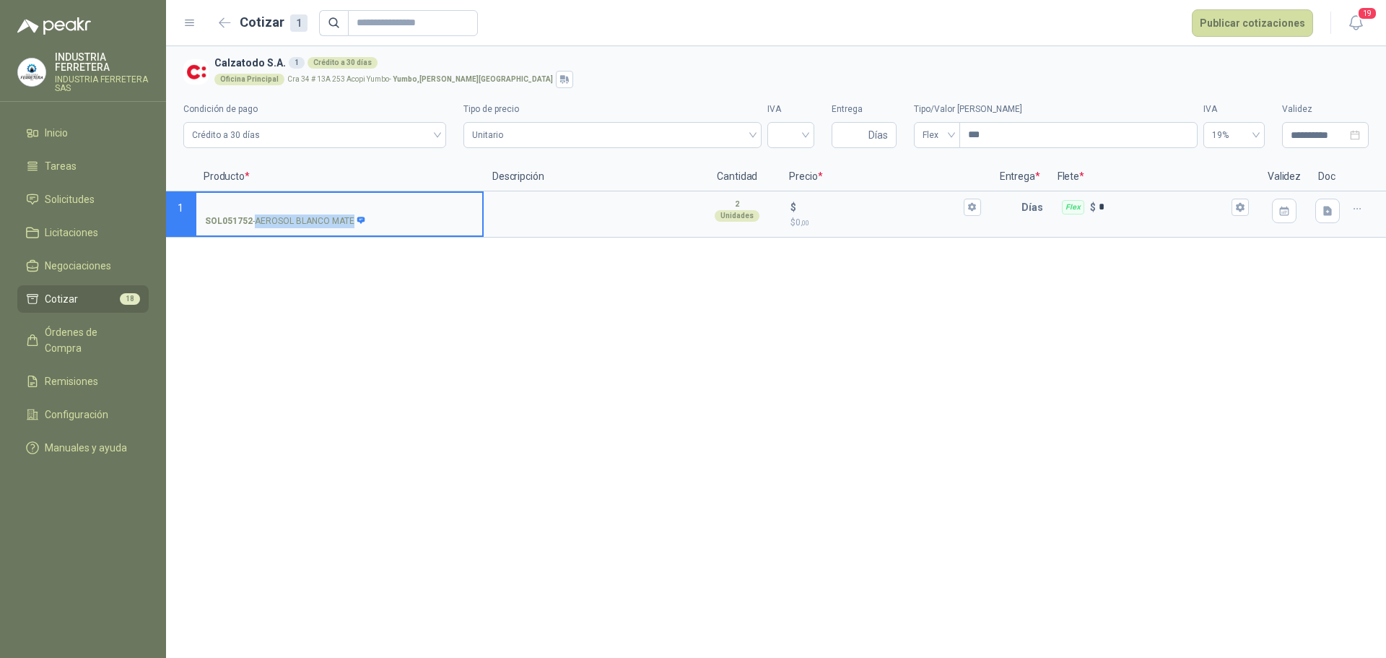
drag, startPoint x: 353, startPoint y: 224, endPoint x: 256, endPoint y: 224, distance: 96.7
click at [256, 224] on p "SOL051752 - AEROSOL BLANCO MATE" at bounding box center [285, 221] width 161 height 14
copy p "AEROSOL BLANCO MATE"
click at [253, 202] on input "SOL051752 - AEROSOL BLANCO MATE" at bounding box center [339, 207] width 269 height 11
click at [524, 199] on textarea at bounding box center [588, 209] width 207 height 33
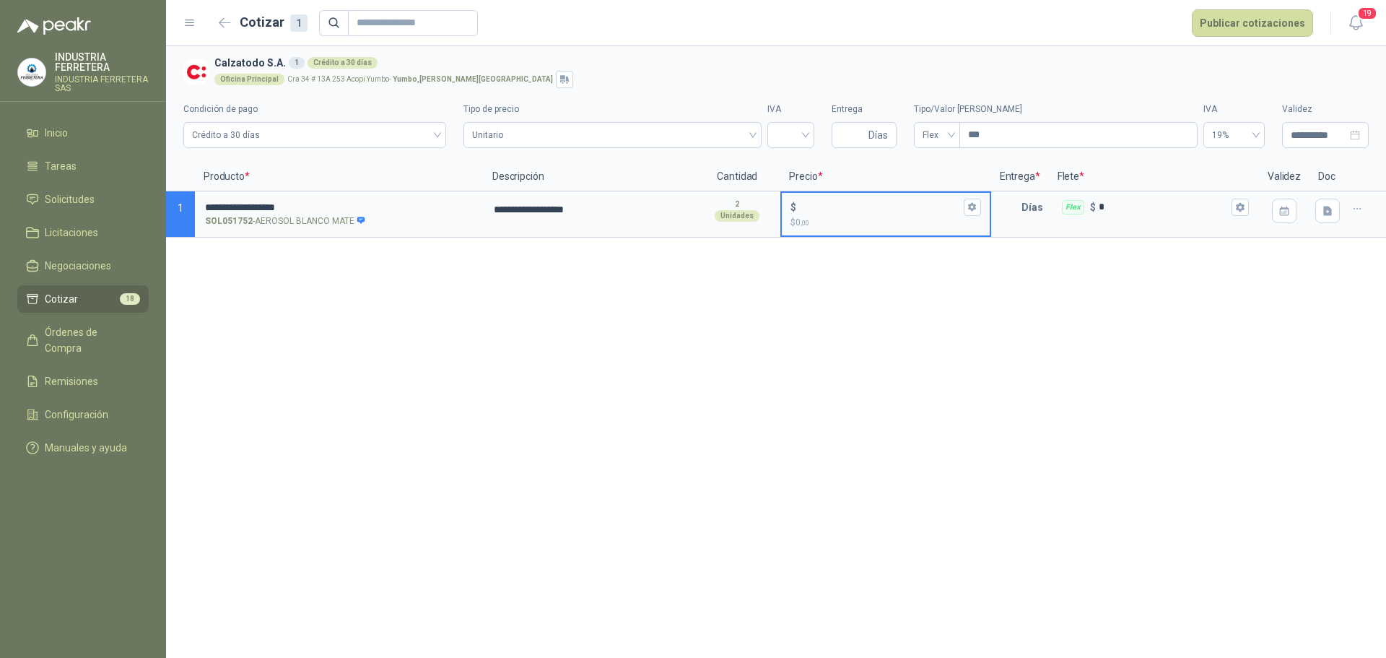
click at [865, 204] on input "$ $ 0 ,00" at bounding box center [879, 206] width 161 height 11
click at [372, 144] on span "Crédito a 30 días" at bounding box center [314, 135] width 245 height 22
type input "******"
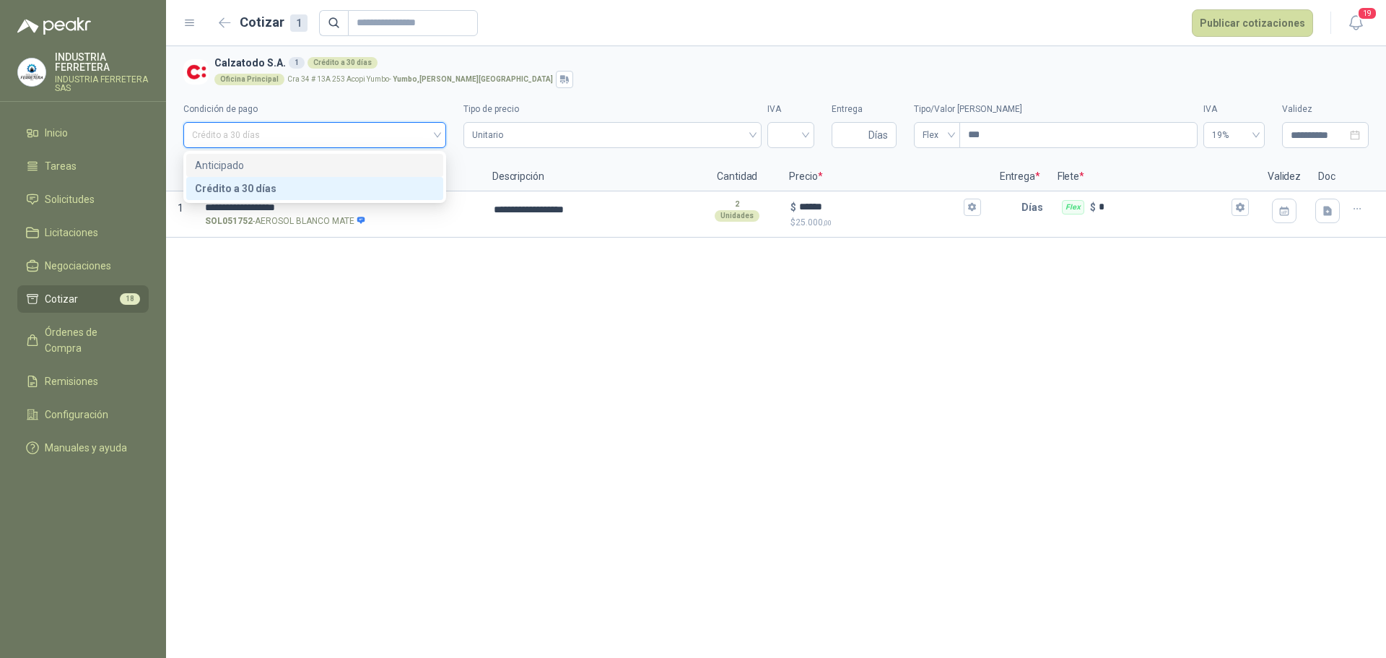
click at [332, 156] on div "Anticipado" at bounding box center [314, 165] width 257 height 23
click at [733, 130] on span "Unitario" at bounding box center [612, 135] width 281 height 22
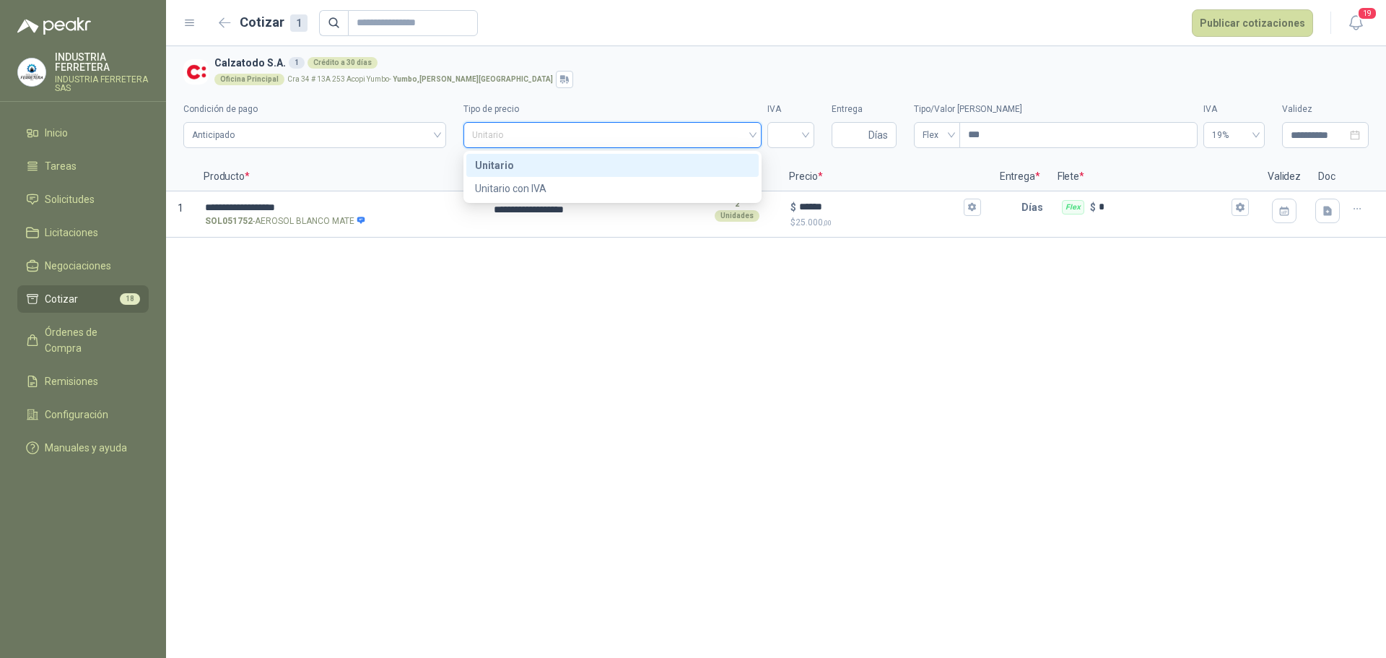
click at [733, 130] on span "Unitario" at bounding box center [612, 135] width 281 height 22
click at [787, 130] on input "search" at bounding box center [791, 134] width 30 height 22
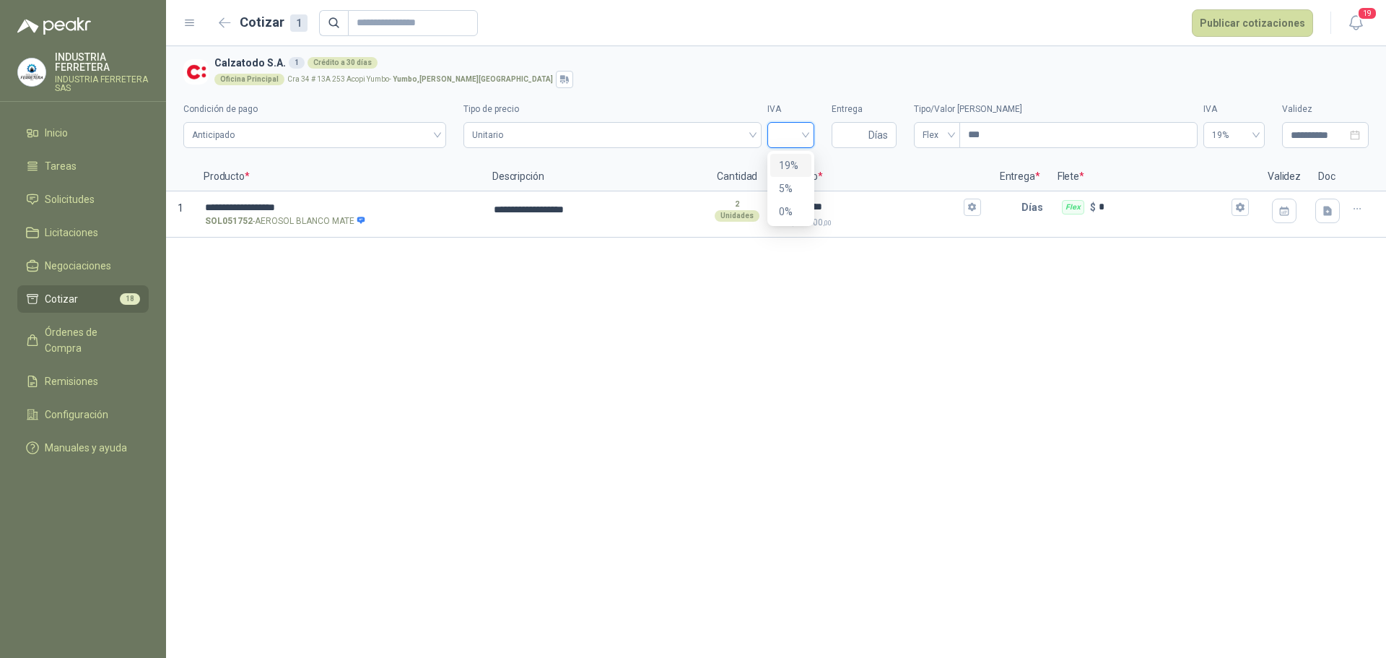
click at [795, 164] on div "19%" at bounding box center [791, 165] width 24 height 16
click at [855, 134] on input "Entrega" at bounding box center [852, 135] width 25 height 25
type input "*"
click at [865, 163] on p "Precio *" at bounding box center [885, 176] width 210 height 29
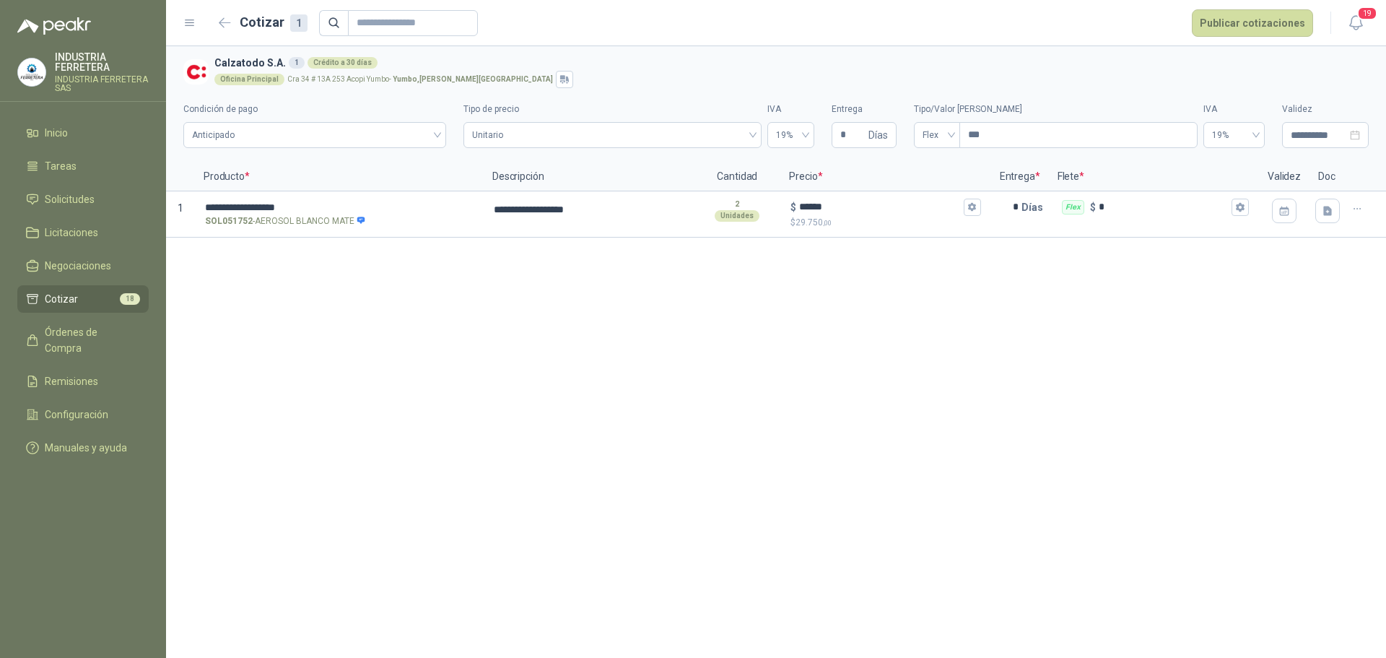
click at [872, 163] on p "Precio *" at bounding box center [885, 176] width 210 height 29
click at [1291, 13] on button "Publicar cotizaciones" at bounding box center [1252, 22] width 121 height 27
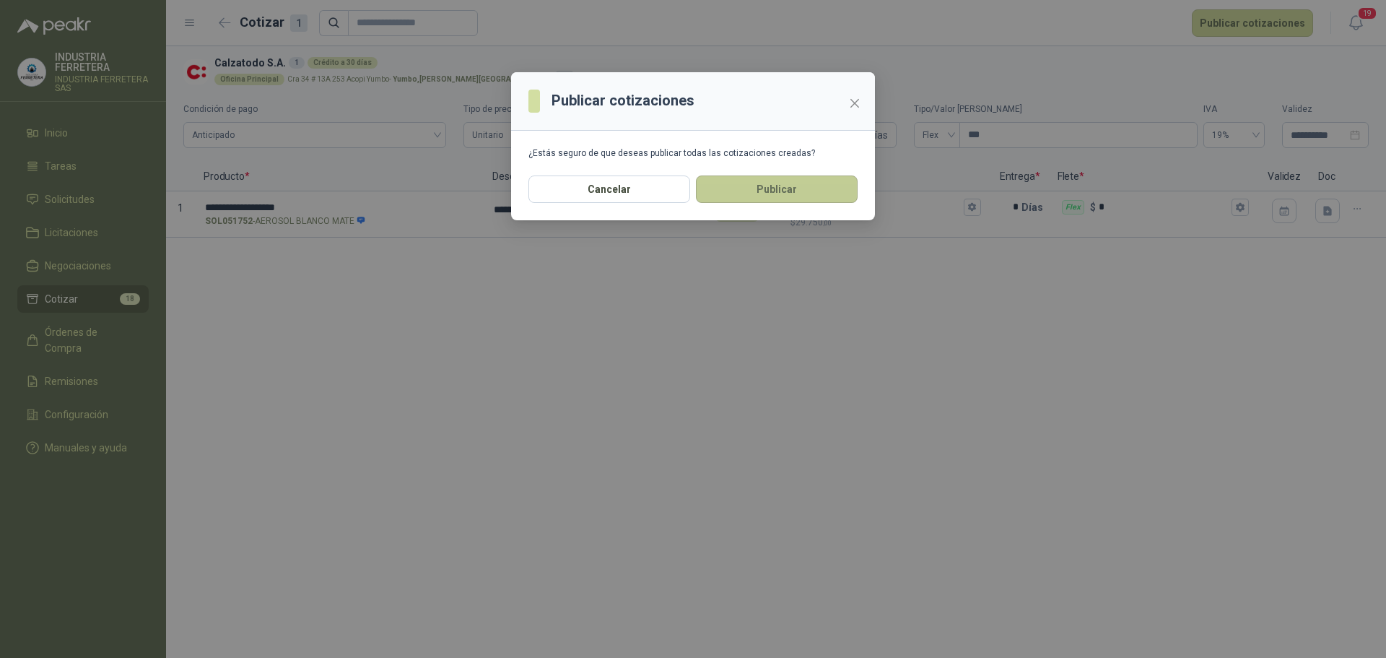
click at [791, 196] on button "Publicar" at bounding box center [777, 188] width 162 height 27
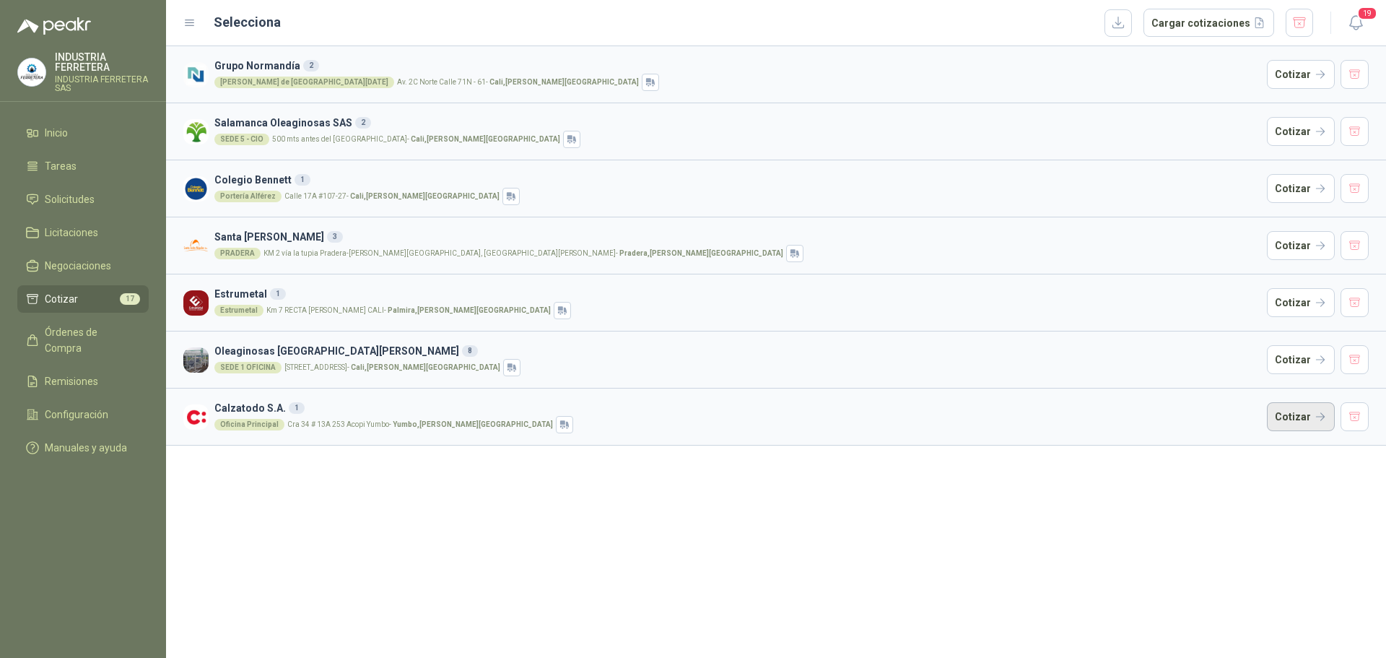
click at [1306, 412] on button "Cotizar" at bounding box center [1301, 416] width 68 height 29
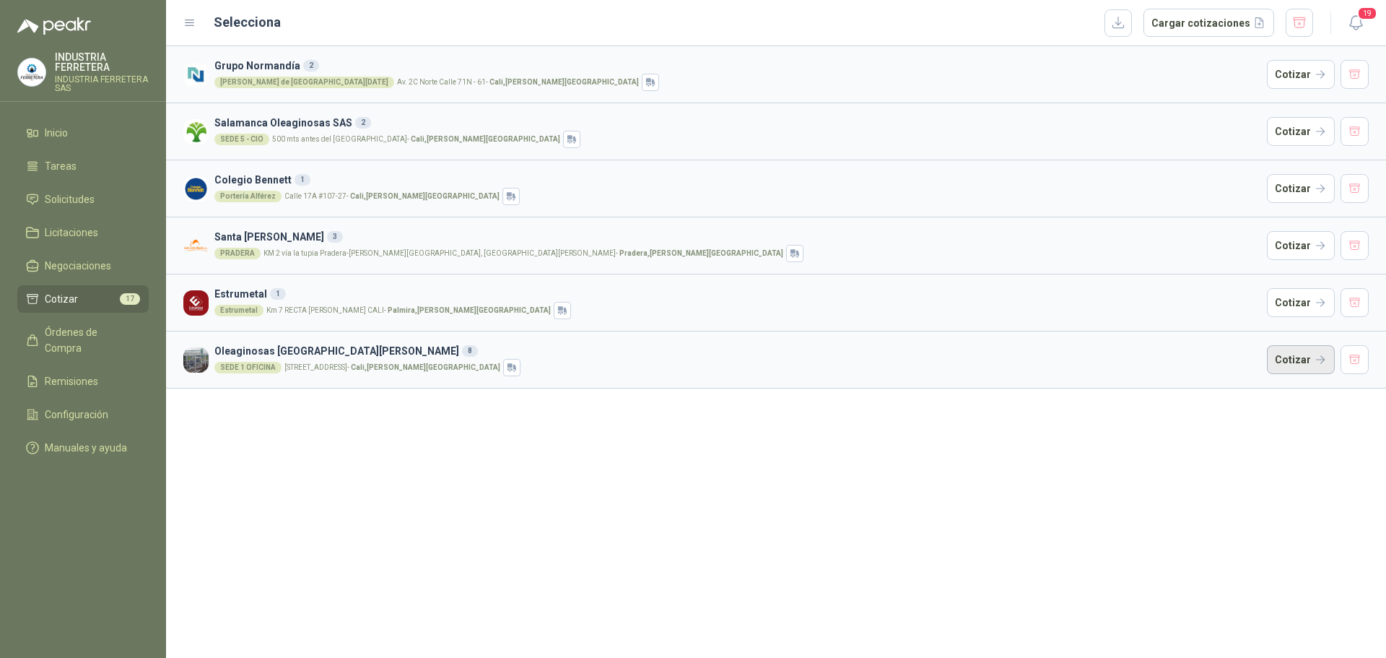
click at [1327, 357] on button "Cotizar" at bounding box center [1301, 359] width 68 height 29
click at [1291, 292] on button "Cotizar" at bounding box center [1301, 302] width 68 height 29
click at [1297, 248] on button "Cotizar" at bounding box center [1301, 245] width 68 height 29
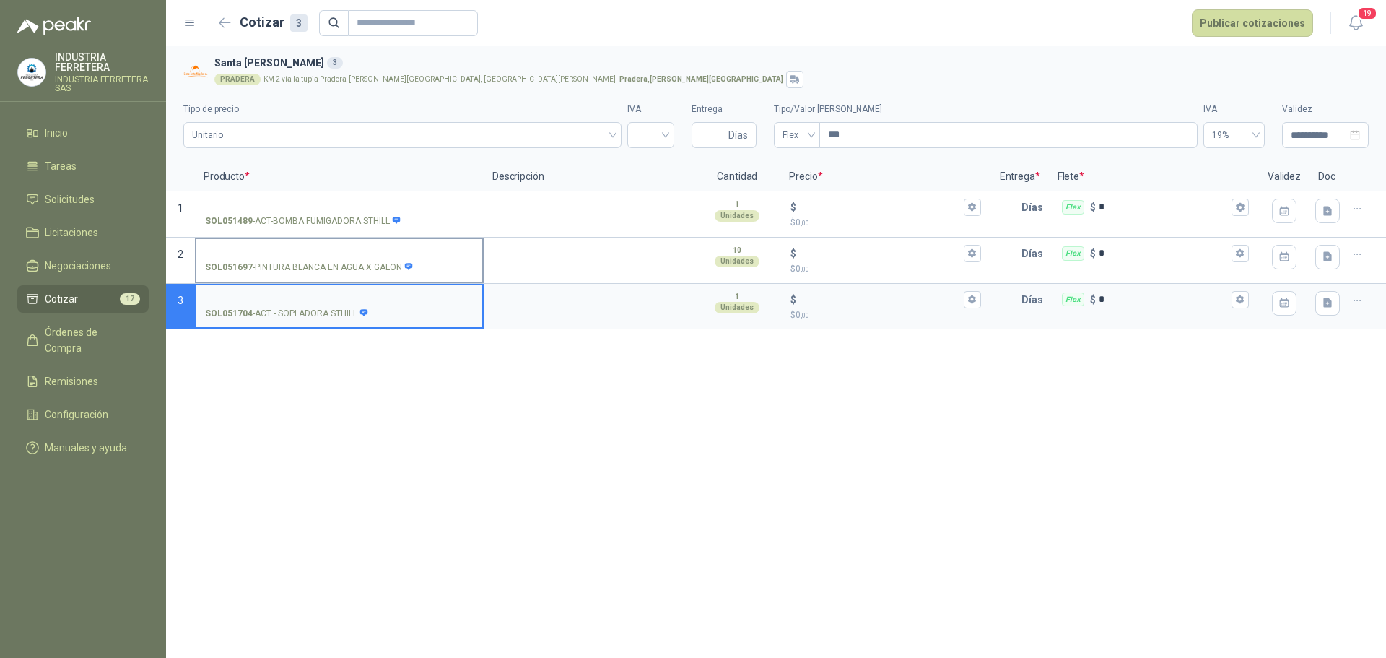
click at [307, 253] on input "SOL051697 - PINTURA BLANCA EN AGUA X GALON" at bounding box center [339, 253] width 269 height 11
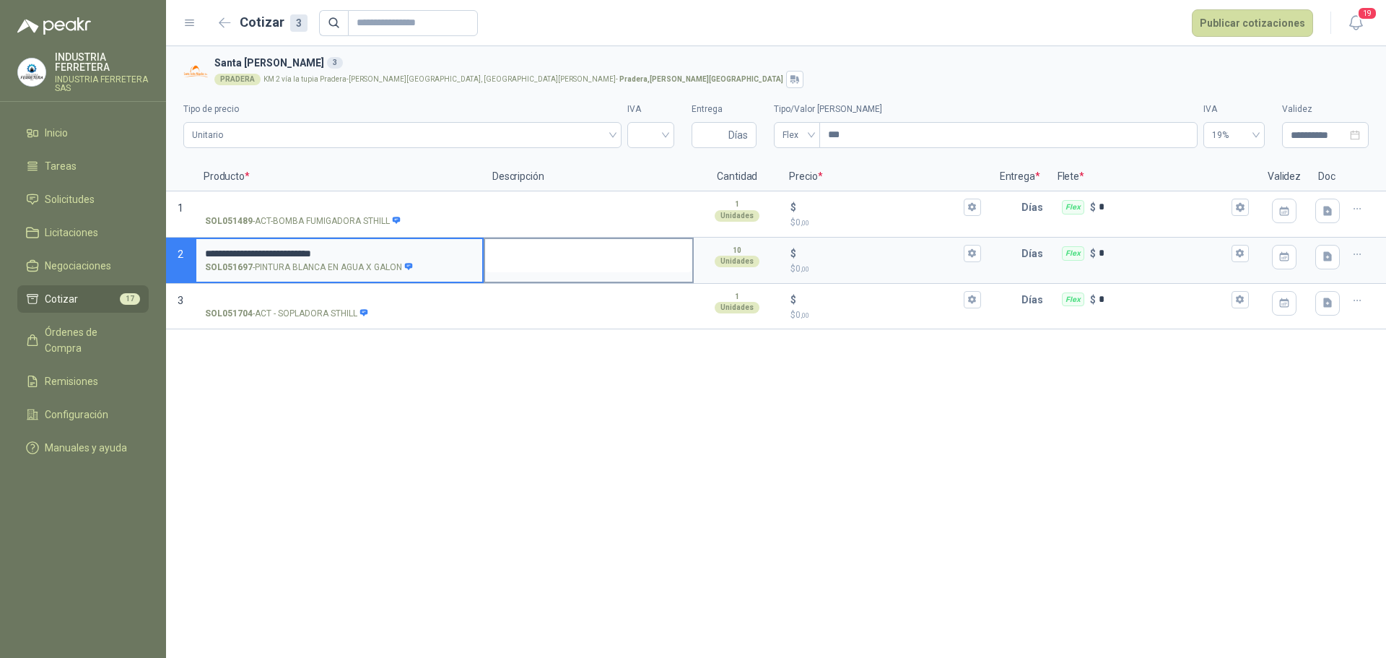
click at [540, 263] on textarea at bounding box center [588, 255] width 207 height 33
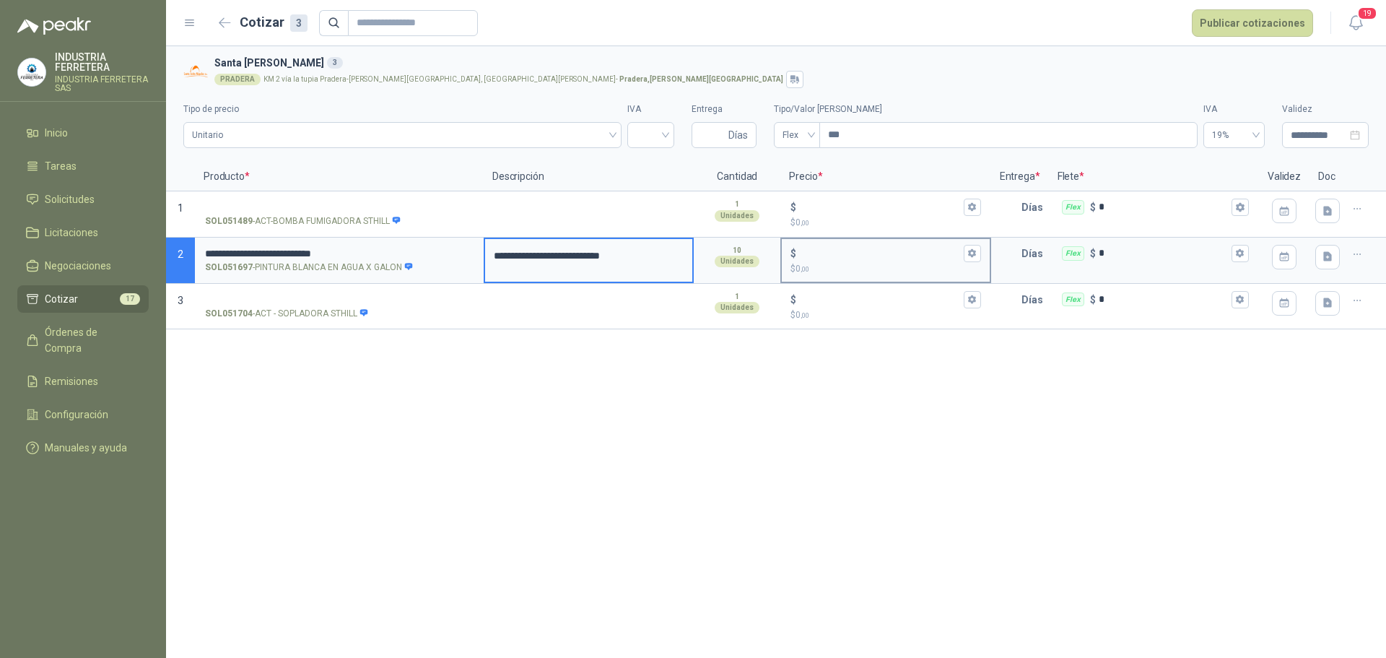
click at [828, 258] on input "$ $ 0 ,00" at bounding box center [879, 253] width 161 height 11
type input "******"
click at [1021, 263] on p "Días" at bounding box center [1034, 253] width 27 height 29
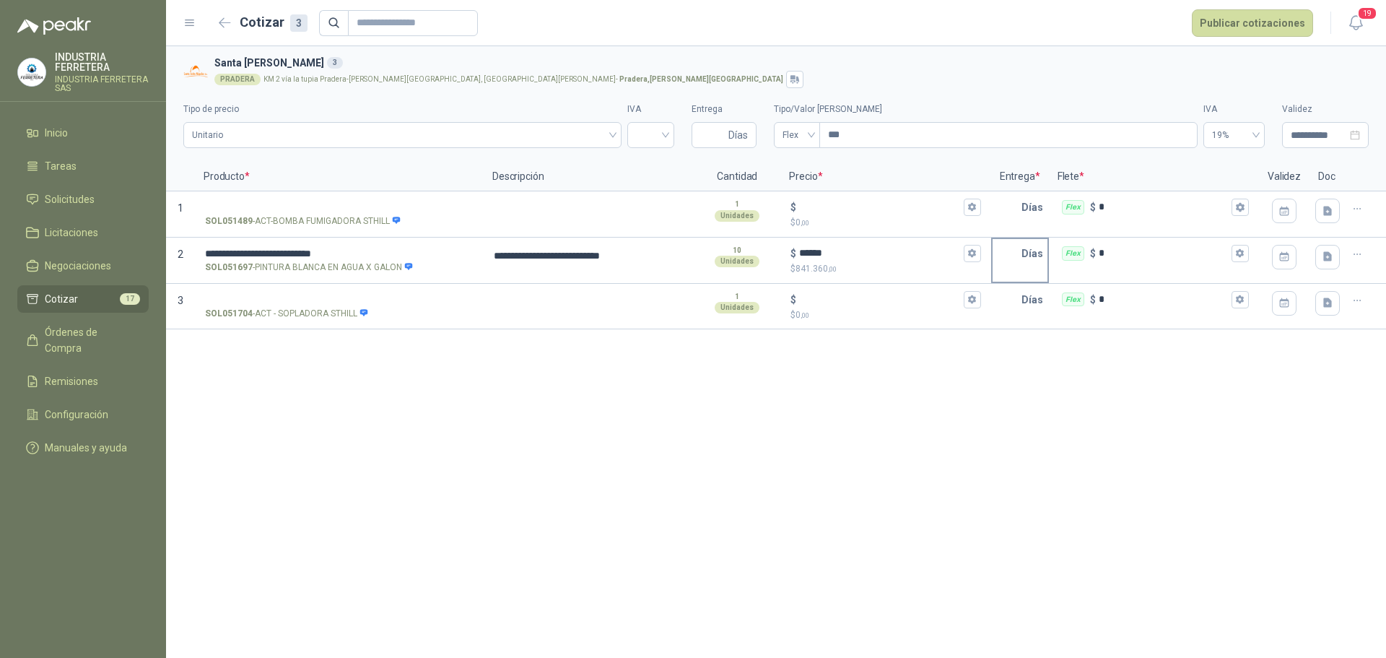
click at [1017, 261] on input "text" at bounding box center [1007, 253] width 29 height 29
type input "*"
click at [1094, 379] on div "**********" at bounding box center [776, 351] width 1220 height 611
click at [1360, 257] on icon "button" at bounding box center [1357, 254] width 12 height 12
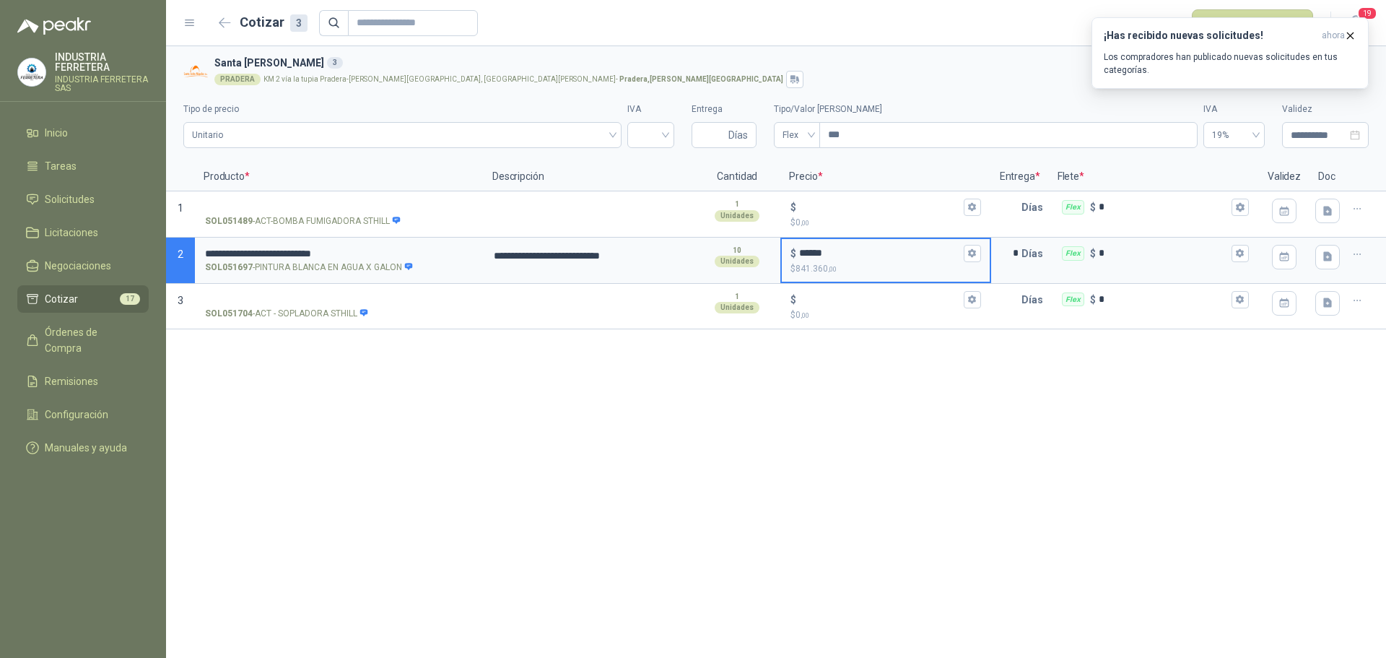
click at [807, 250] on input "******" at bounding box center [879, 253] width 161 height 11
type input "******"
click at [1353, 37] on icon "button" at bounding box center [1350, 36] width 12 height 12
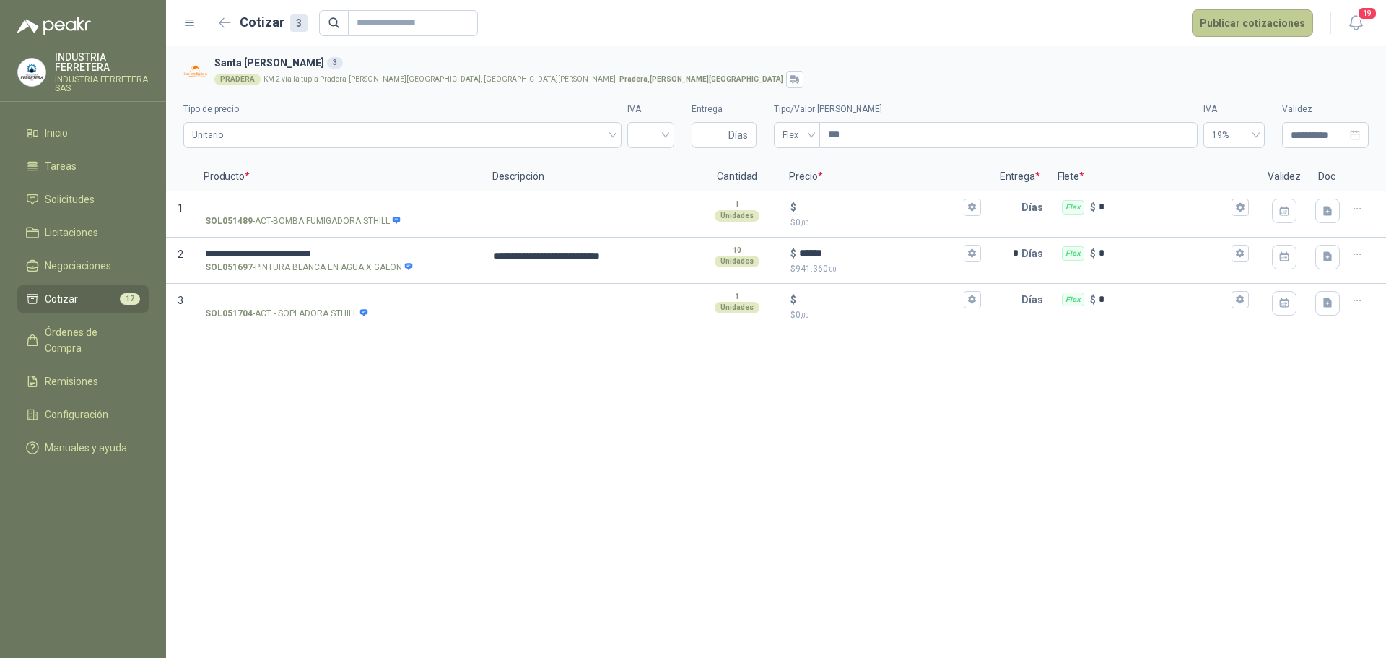
click at [1278, 28] on button "Publicar cotizaciones" at bounding box center [1252, 22] width 121 height 27
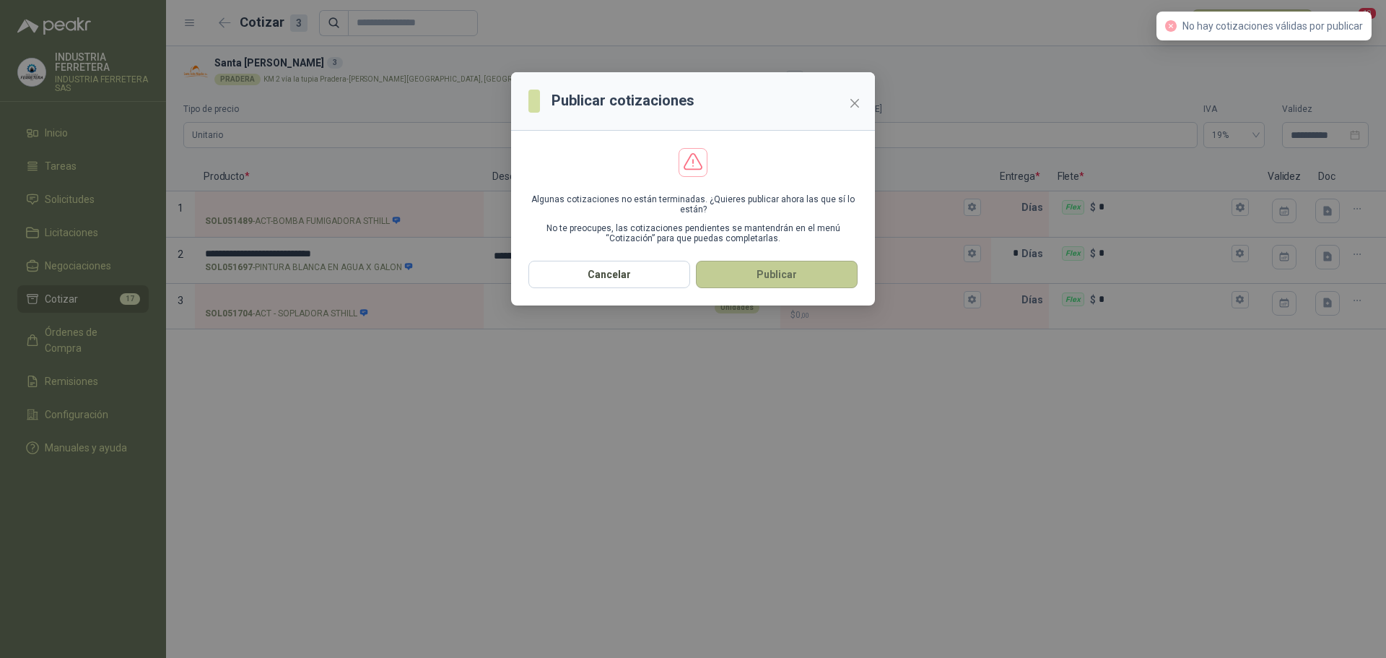
click at [759, 282] on button "Publicar" at bounding box center [777, 274] width 162 height 27
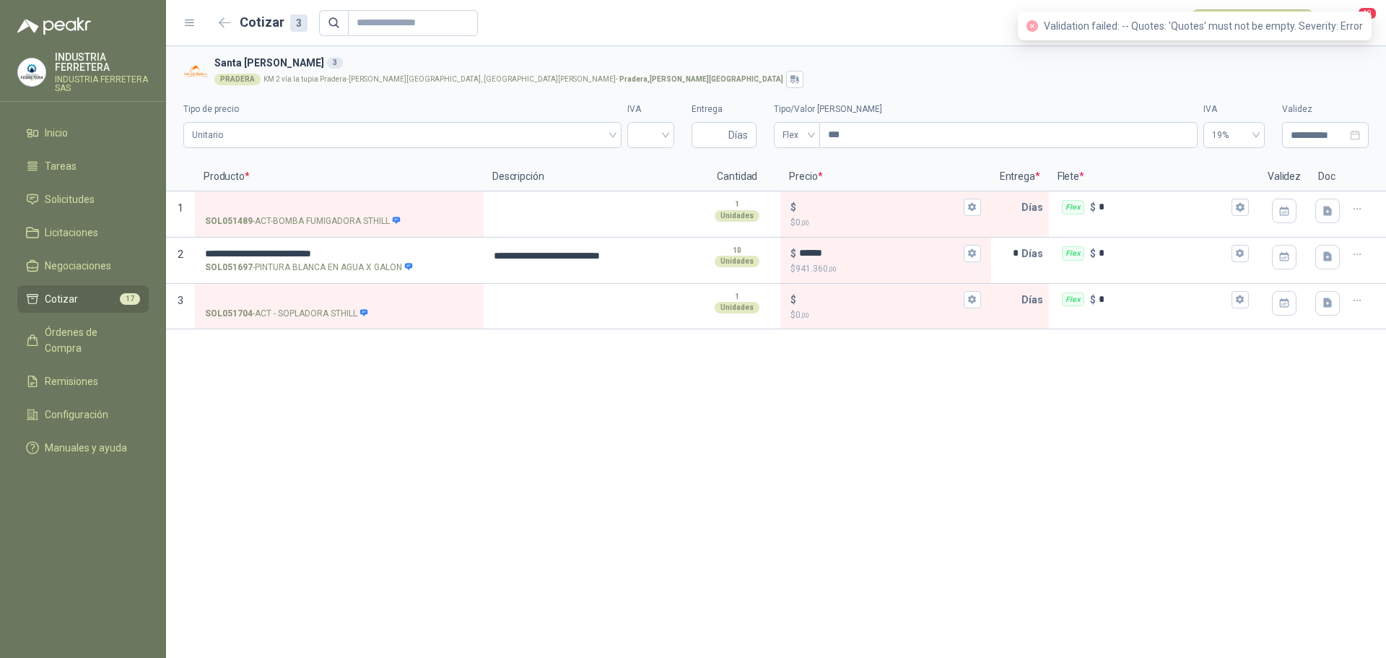
click at [118, 295] on li "Cotizar 17" at bounding box center [83, 299] width 114 height 16
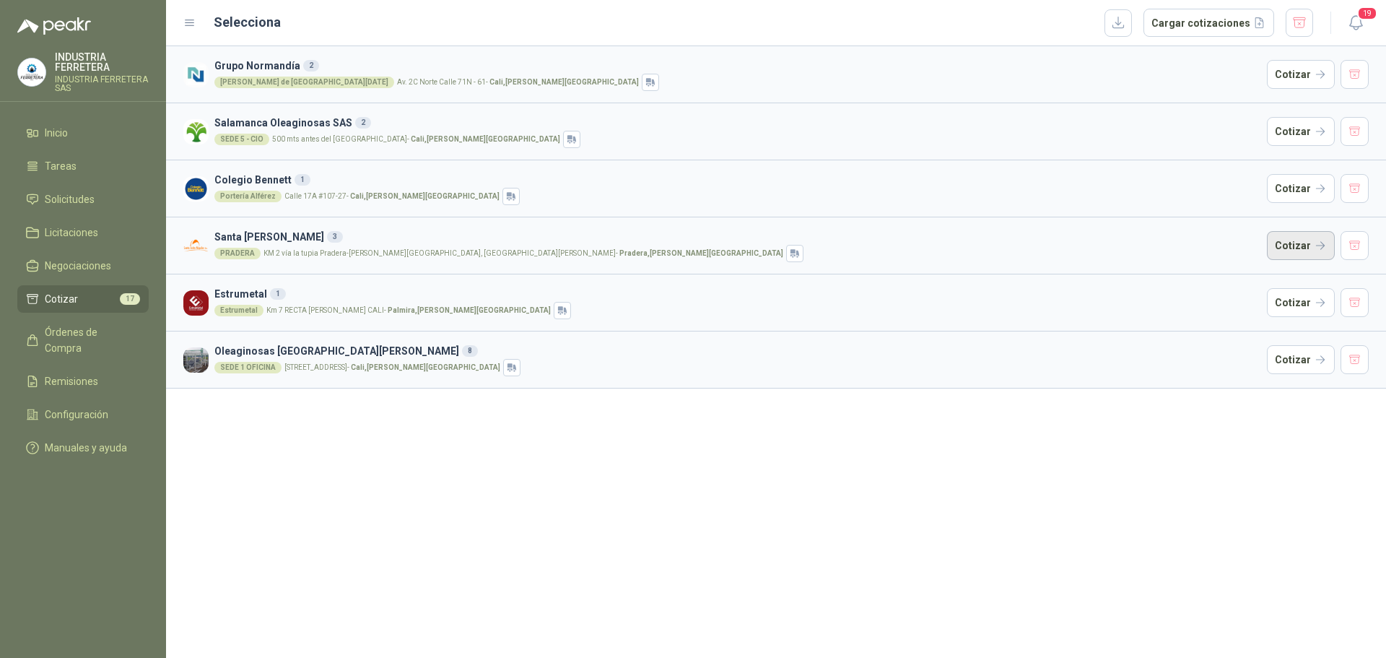
click at [1277, 238] on button "Cotizar" at bounding box center [1301, 245] width 68 height 29
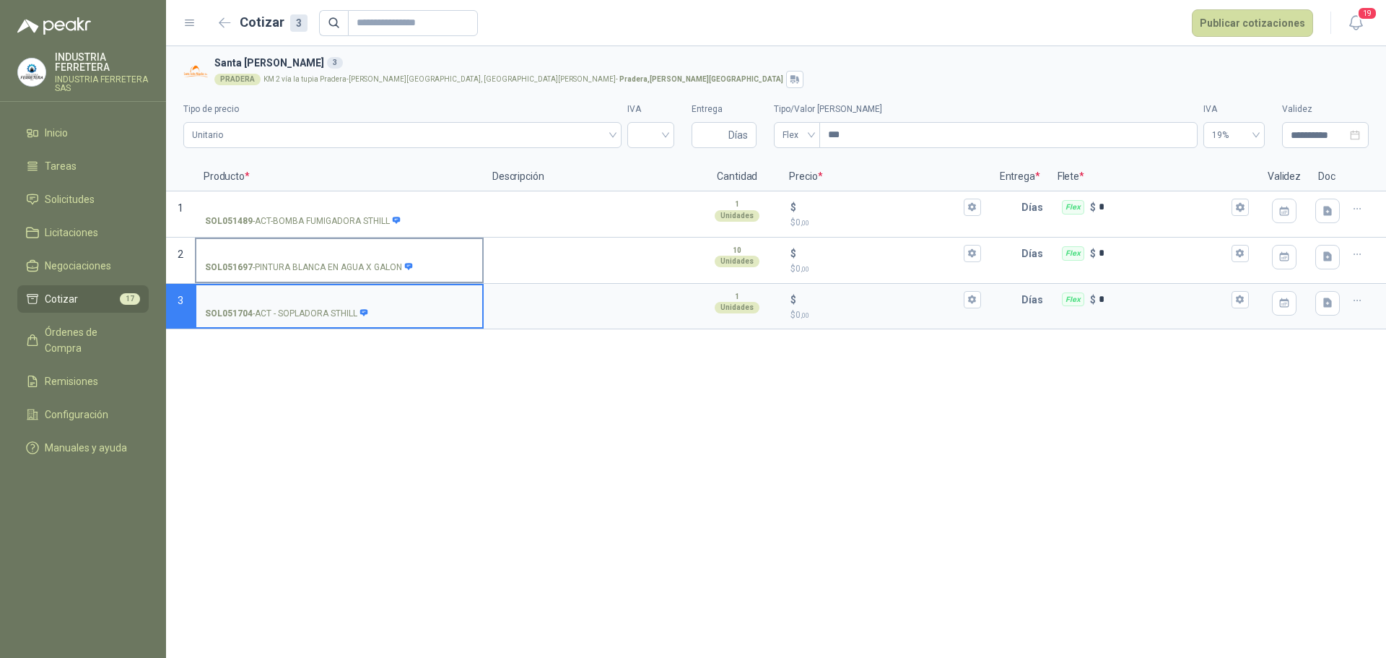
click at [329, 271] on p "SOL051697 - PINTURA BLANCA EN AGUA X GALON" at bounding box center [309, 268] width 209 height 14
click at [329, 259] on input "SOL051697 - PINTURA BLANCA EN AGUA X GALON" at bounding box center [339, 253] width 269 height 11
click at [329, 271] on p "SOL051697 - PINTURA BLANCA EN AGUA X GALON" at bounding box center [309, 268] width 209 height 14
click at [329, 259] on input "SOL051697 - PINTURA BLANCA EN AGUA X GALON" at bounding box center [339, 253] width 269 height 11
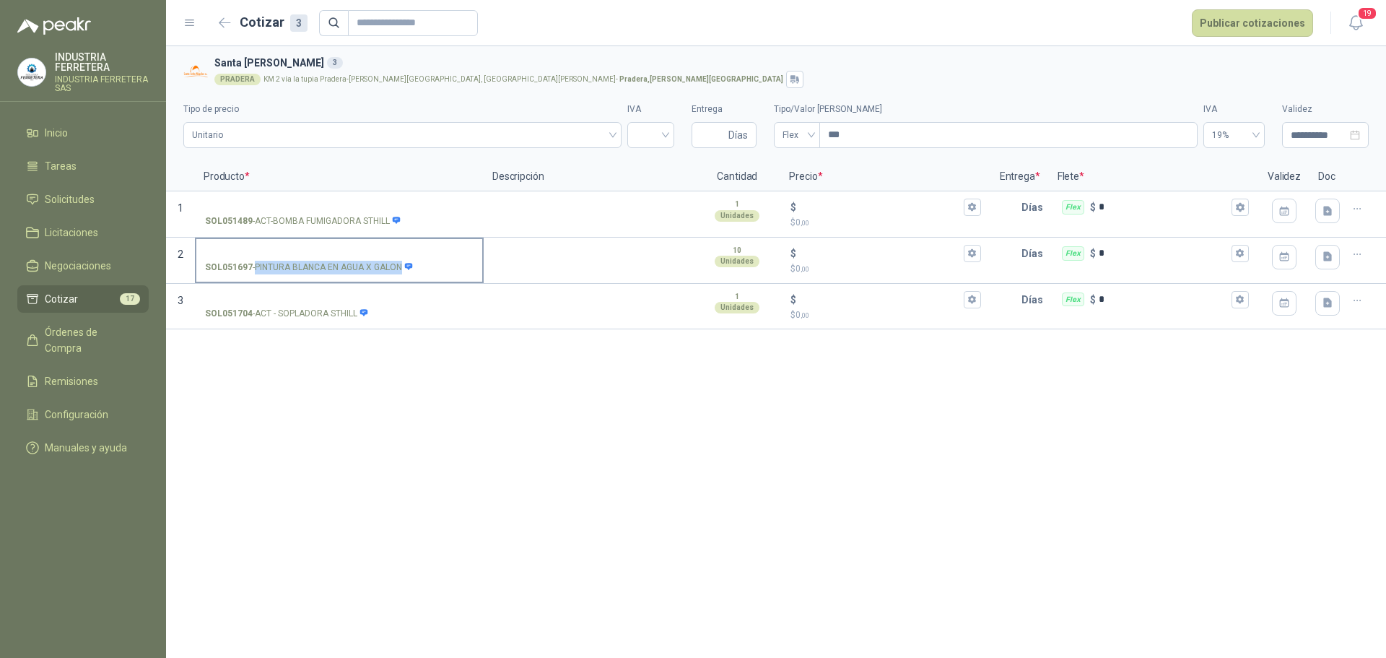
click at [329, 271] on p "SOL051697 - PINTURA BLANCA EN AGUA X GALON" at bounding box center [309, 268] width 209 height 14
click at [329, 259] on input "SOL051697 - PINTURA BLANCA EN AGUA X GALON" at bounding box center [339, 253] width 269 height 11
copy p "- PINTURA BLANCA EN AGUA X GALON"
click at [328, 253] on input "SOL051697 - PINTURA BLANCA EN AGUA X GALON" at bounding box center [339, 253] width 269 height 11
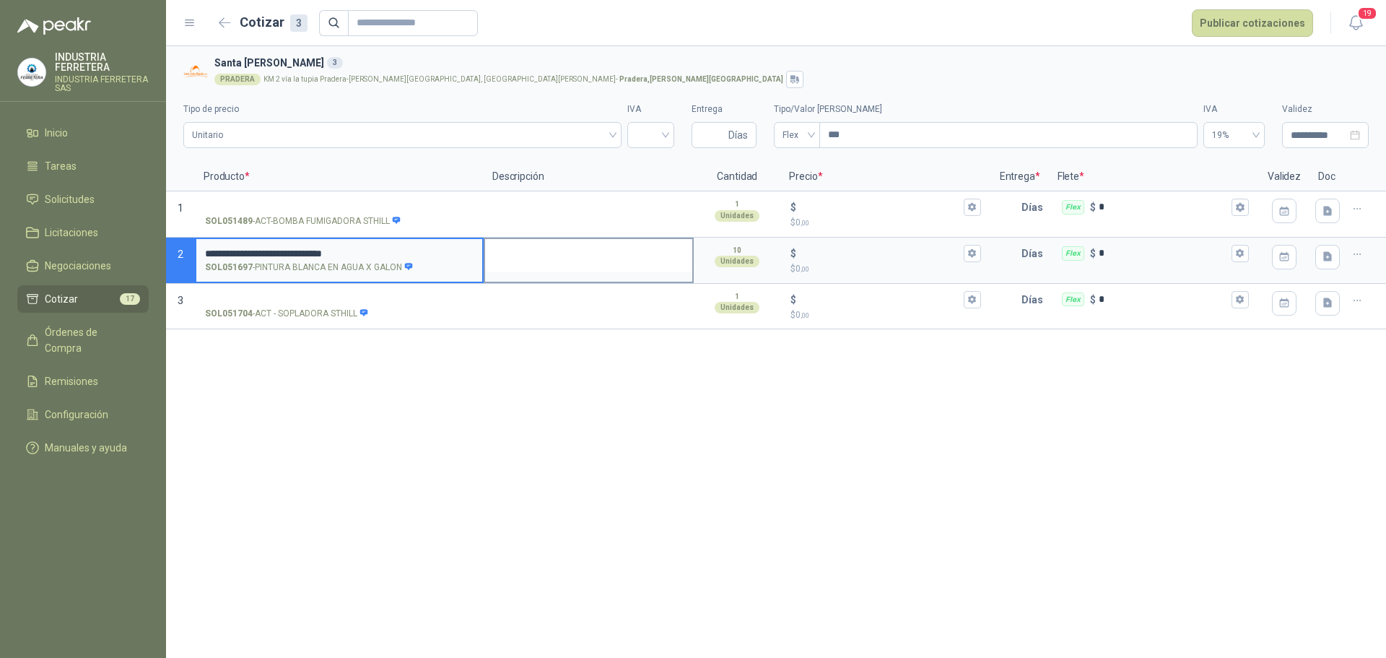
click at [541, 258] on textarea at bounding box center [588, 255] width 207 height 33
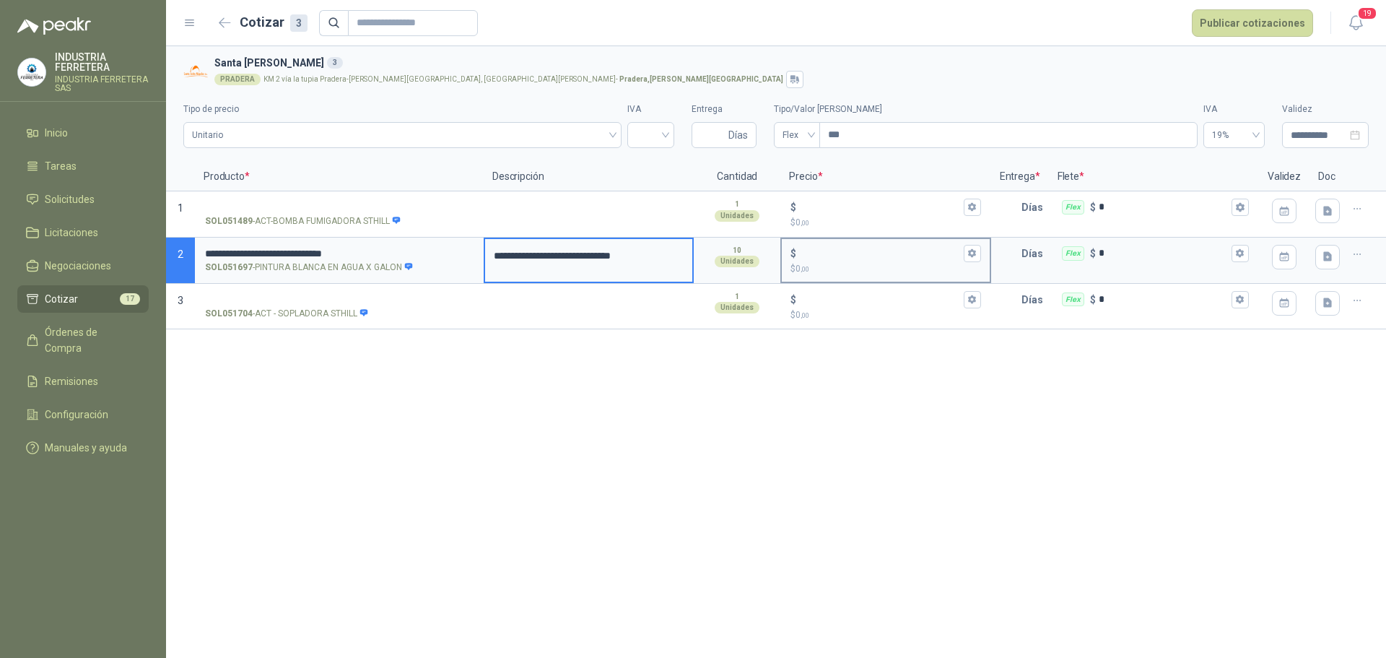
click at [815, 263] on p "$ 0 ,00" at bounding box center [885, 269] width 190 height 14
click at [815, 258] on input "$ $ 0 ,00" at bounding box center [879, 253] width 161 height 11
type input "******"
click at [1010, 266] on input "text" at bounding box center [1007, 253] width 29 height 29
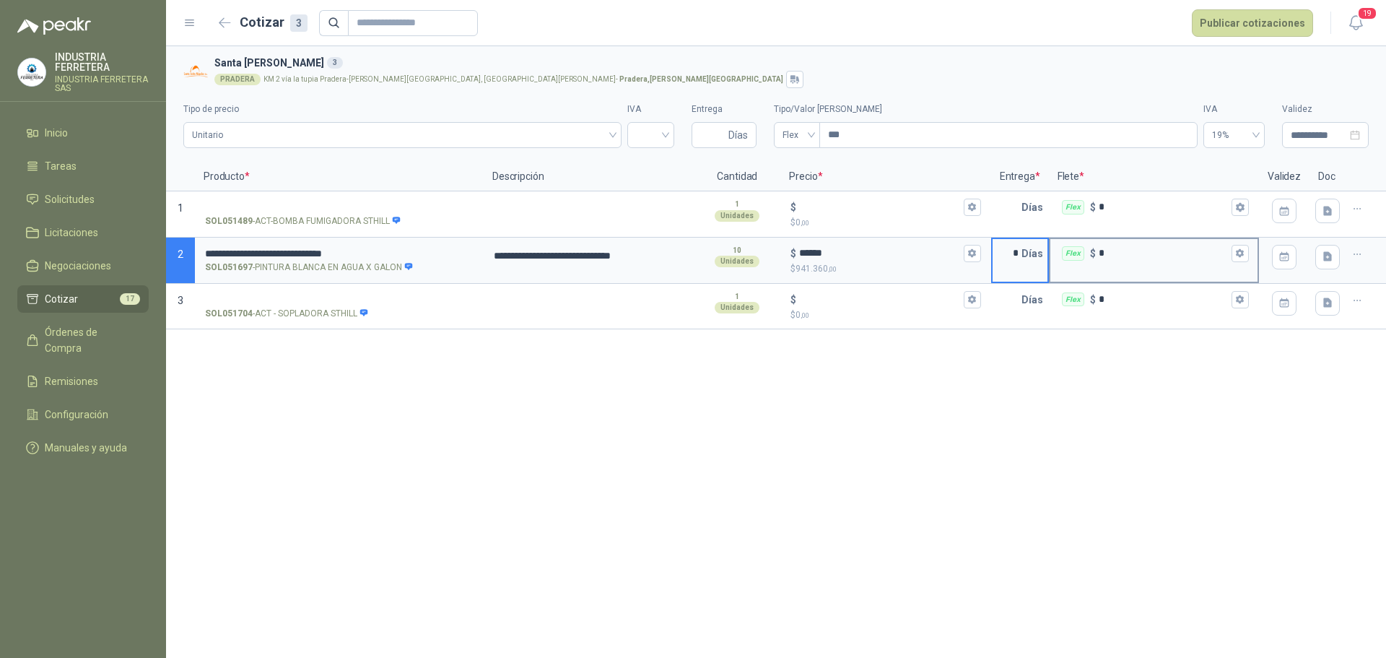
type input "*"
click at [1112, 256] on input "*" at bounding box center [1164, 253] width 130 height 11
click at [1232, 256] on button "Flex $ *" at bounding box center [1239, 253] width 17 height 17
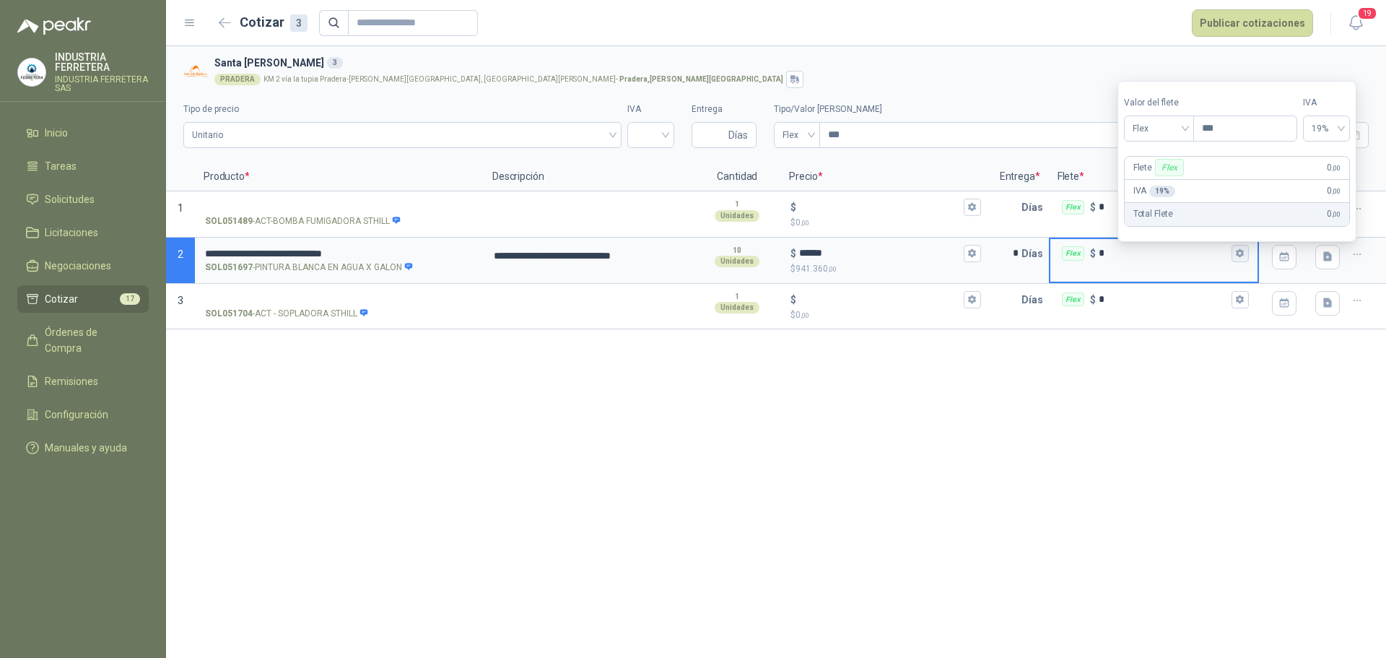
click at [1238, 255] on icon "button" at bounding box center [1240, 253] width 8 height 9
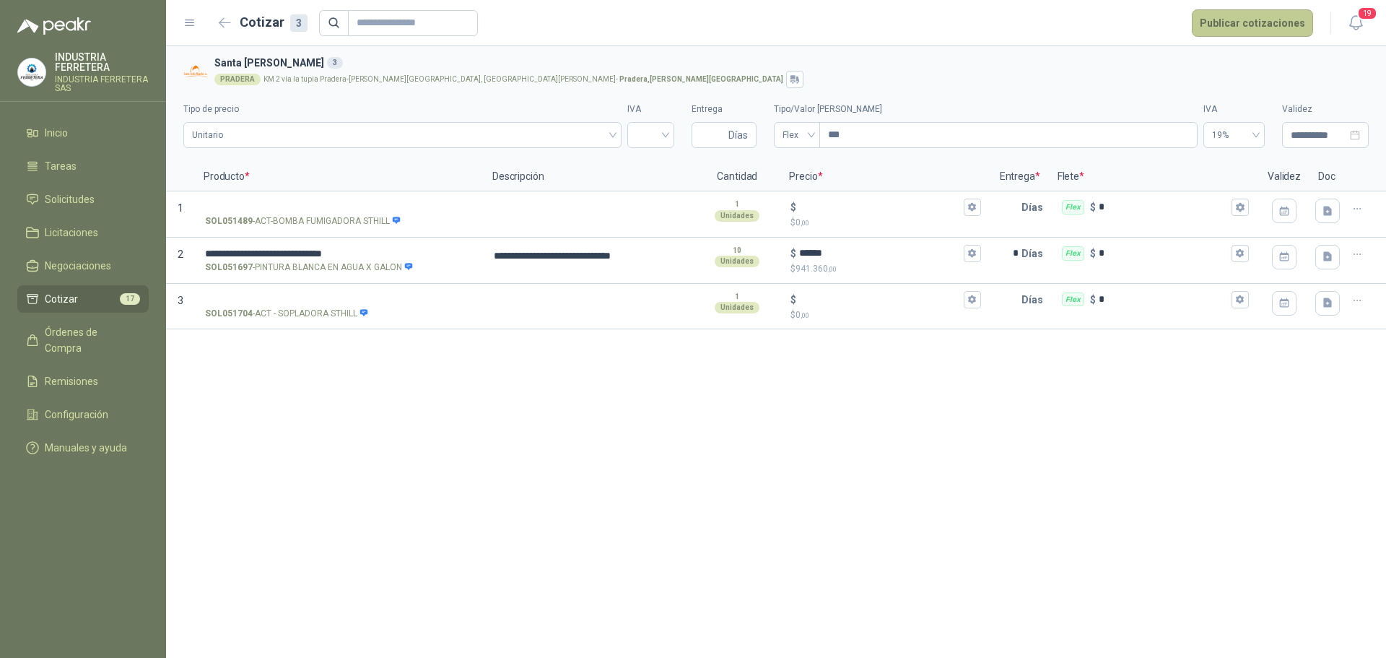
click at [1271, 27] on button "Publicar cotizaciones" at bounding box center [1252, 22] width 121 height 27
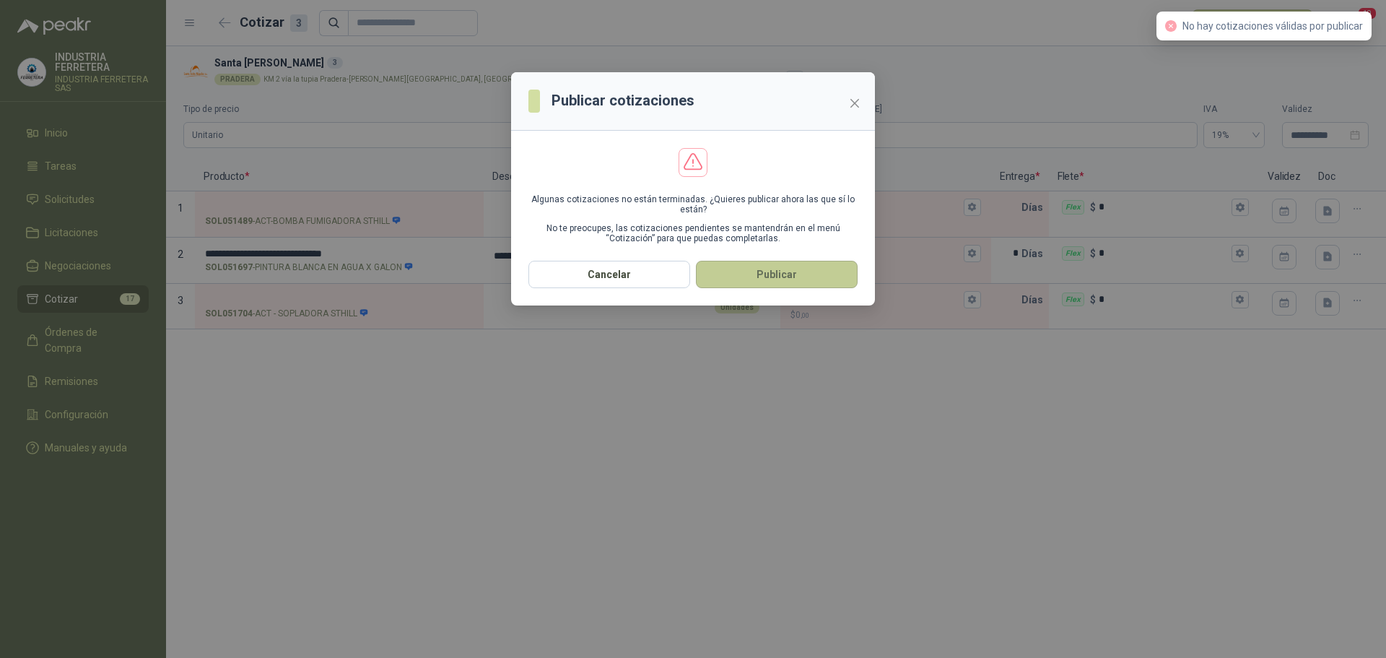
click at [756, 284] on button "Publicar" at bounding box center [777, 274] width 162 height 27
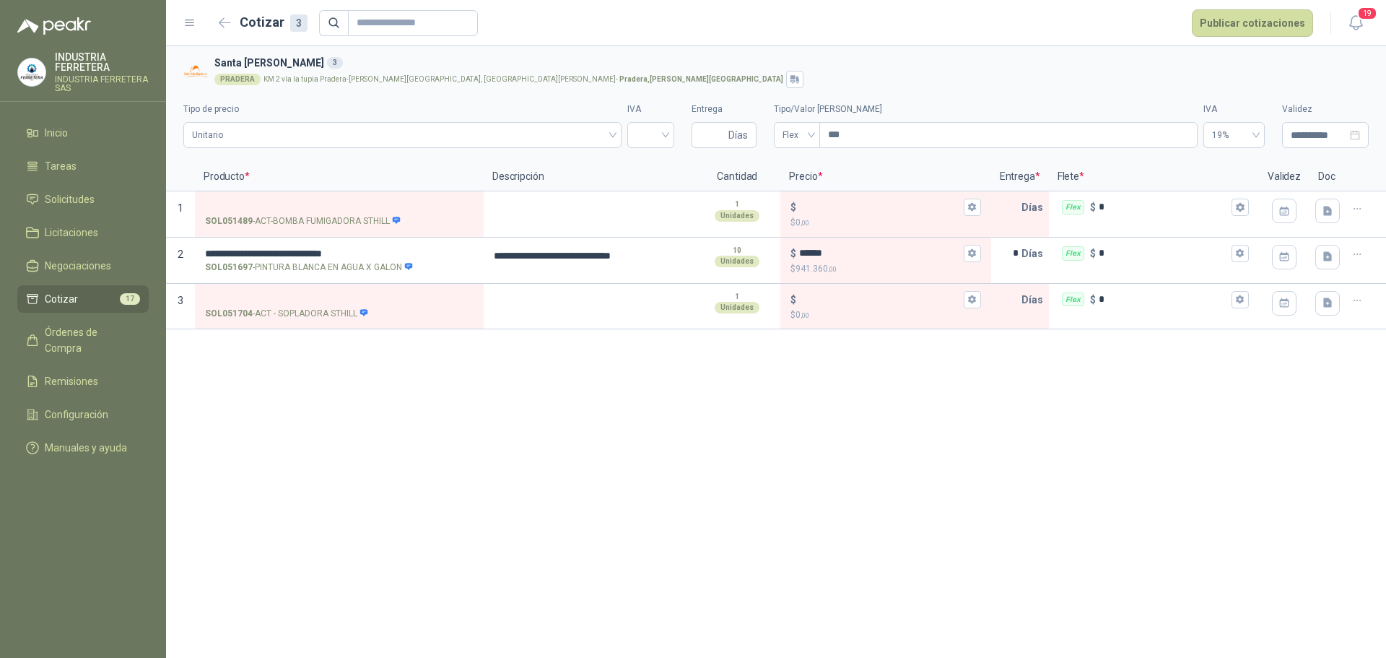
click at [99, 298] on li "Cotizar 17" at bounding box center [83, 299] width 114 height 16
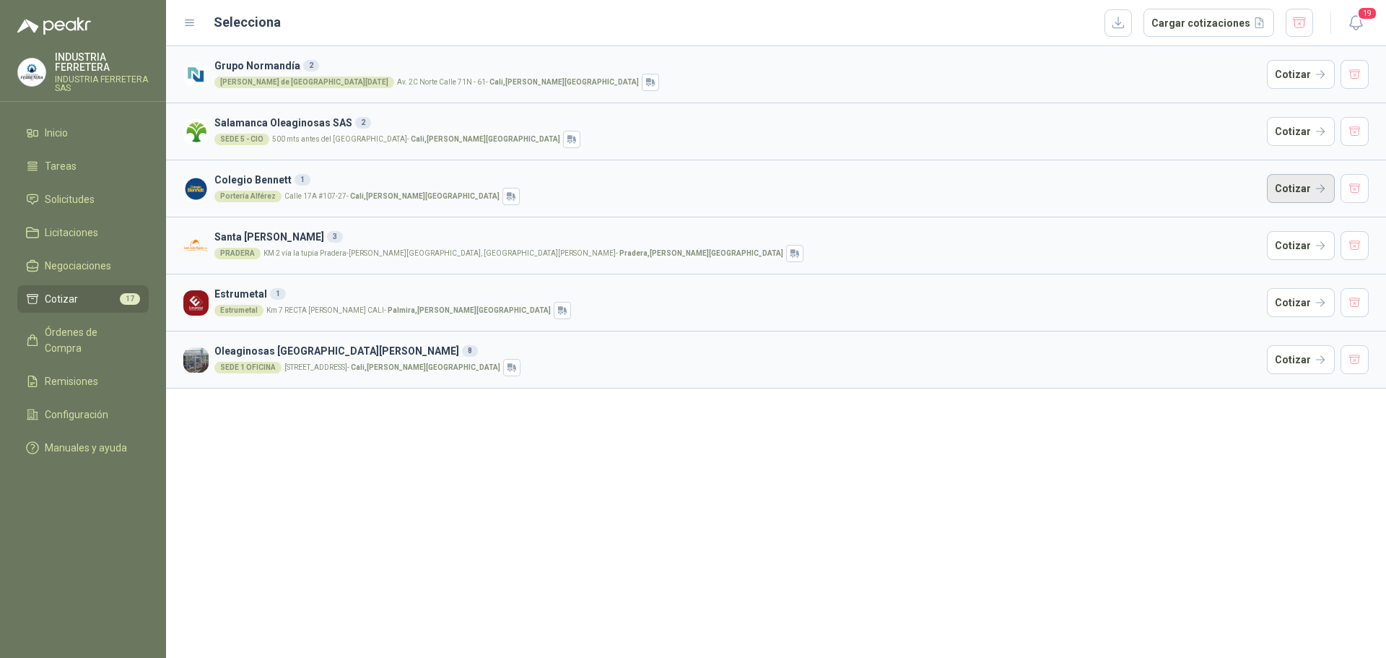
click at [1280, 185] on button "Cotizar" at bounding box center [1301, 188] width 68 height 29
click at [1299, 131] on button "Cotizar" at bounding box center [1301, 131] width 68 height 29
click at [1299, 79] on button "Cotizar" at bounding box center [1301, 74] width 68 height 29
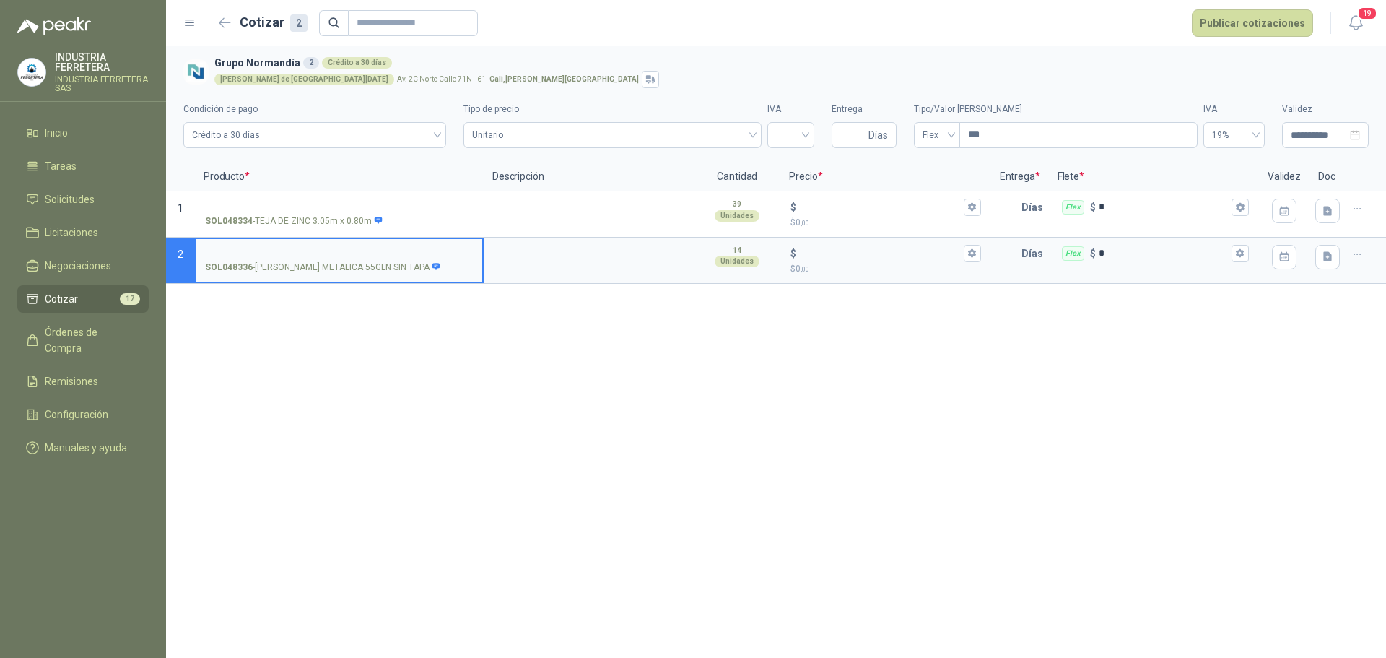
click at [378, 269] on p "SOL048336 - [PERSON_NAME] METALICA 55GLN SIN TAPA" at bounding box center [323, 268] width 236 height 14
click at [378, 259] on input "SOL048336 - [PERSON_NAME] METALICA 55GLN SIN TAPA" at bounding box center [339, 253] width 269 height 11
click at [378, 269] on p "SOL048336 - [PERSON_NAME] METALICA 55GLN SIN TAPA" at bounding box center [323, 268] width 236 height 14
click at [378, 259] on input "SOL048336 - [PERSON_NAME] METALICA 55GLN SIN TAPA" at bounding box center [339, 253] width 269 height 11
click at [378, 269] on p "SOL048336 - [PERSON_NAME] METALICA 55GLN SIN TAPA" at bounding box center [323, 268] width 236 height 14
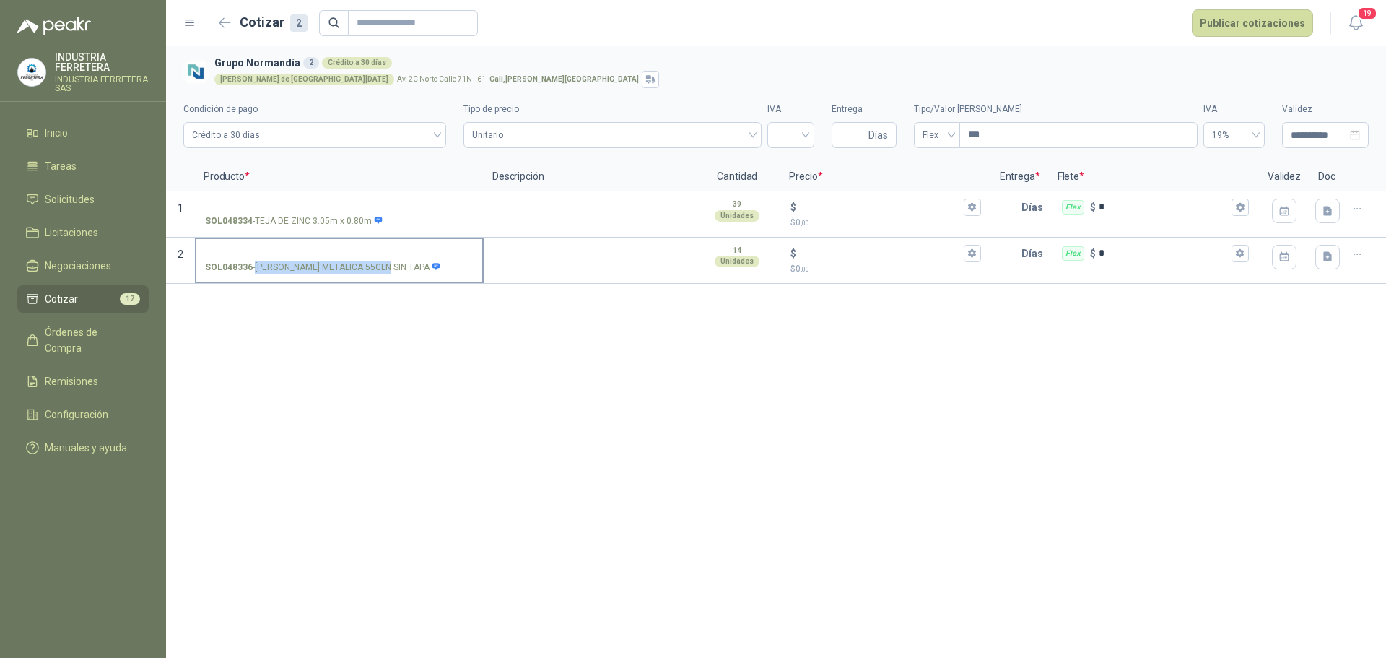
click at [378, 259] on input "SOL048336 - [PERSON_NAME] METALICA 55GLN SIN TAPA" at bounding box center [339, 253] width 269 height 11
copy p "- [PERSON_NAME] METALICA 55GLN SIN TAPA"
click at [339, 219] on p "SOL048334 - TEJA DE ZINC 3.05m x 0.80m" at bounding box center [294, 221] width 178 height 14
click at [339, 213] on input "SOL048334 - TEJA DE ZINC 3.05m x 0.80m" at bounding box center [339, 207] width 269 height 11
click at [339, 219] on p "SOL048334 - TEJA DE ZINC 3.05m x 0.80m" at bounding box center [294, 221] width 178 height 14
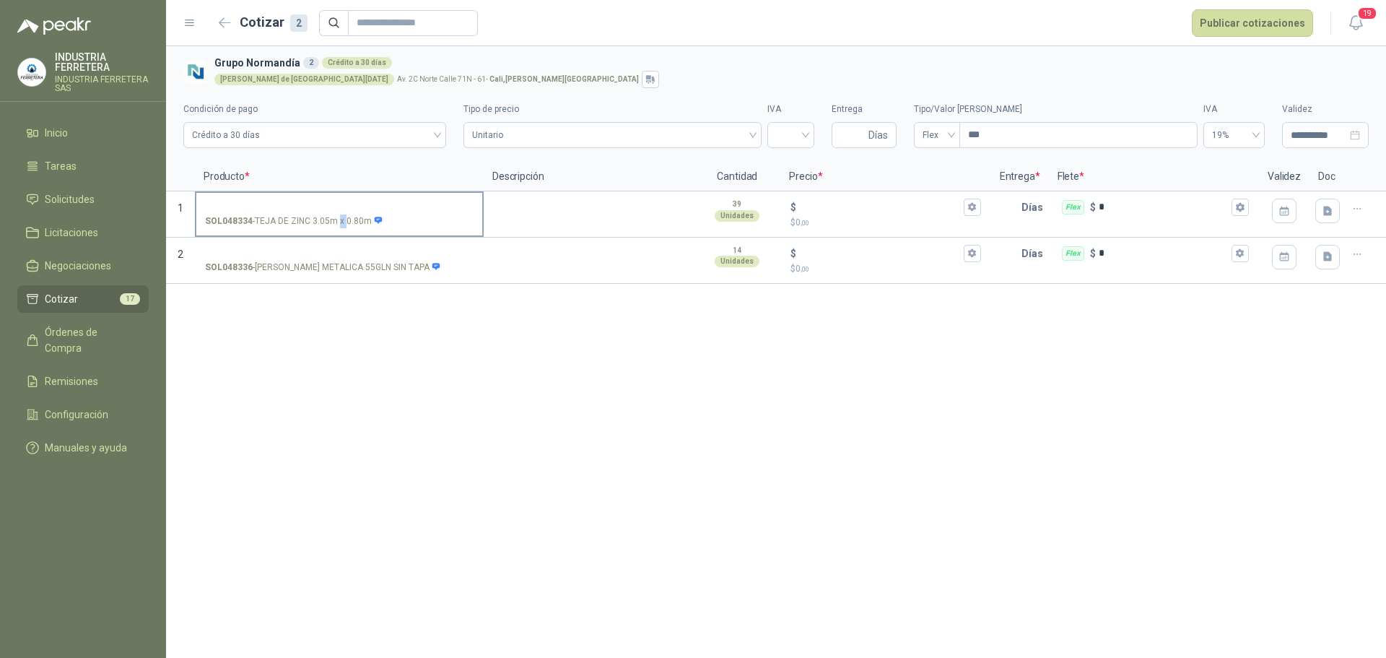
click at [339, 213] on input "SOL048334 - TEJA DE ZINC 3.05m x 0.80m" at bounding box center [339, 207] width 269 height 11
click at [339, 219] on p "SOL048334 - TEJA DE ZINC 3.05m x 0.80m" at bounding box center [294, 221] width 178 height 14
click at [339, 213] on input "SOL048334 - TEJA DE ZINC 3.05m x 0.80m" at bounding box center [339, 207] width 269 height 11
copy p "- TEJA DE ZINC 3.05m x 0.80m"
click at [398, 352] on div "**********" at bounding box center [776, 351] width 1220 height 611
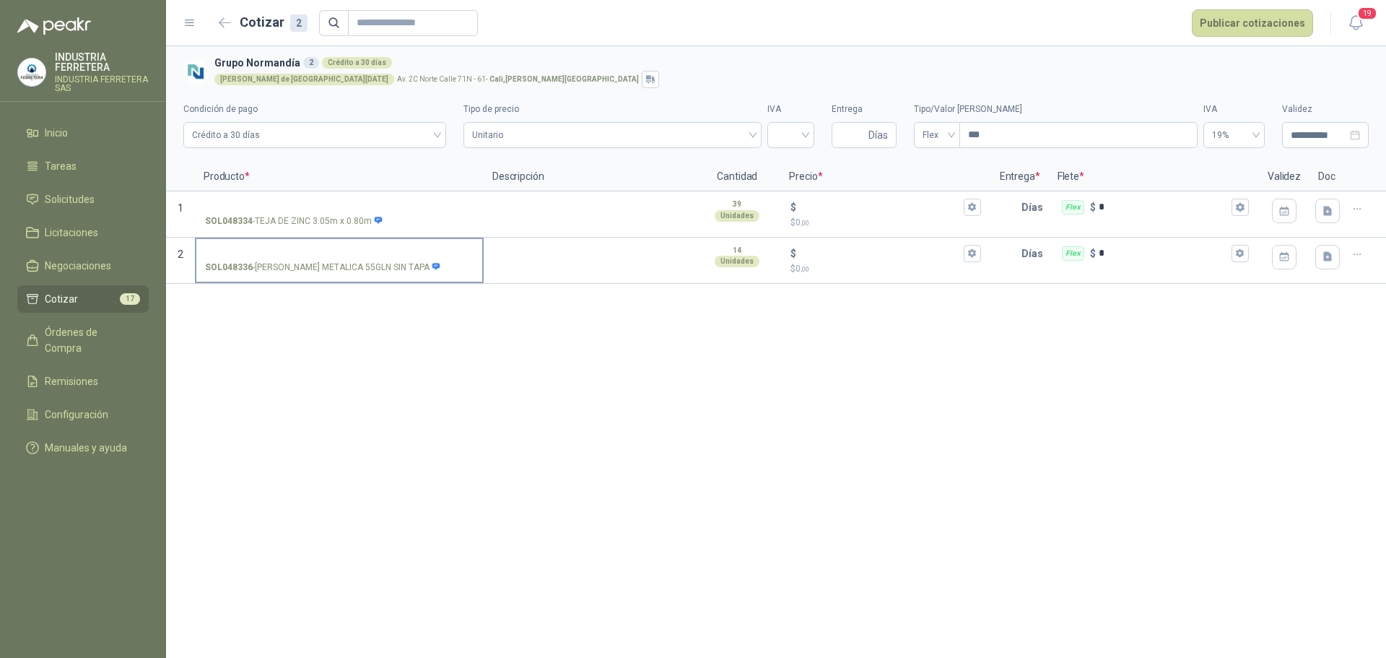
drag, startPoint x: 227, startPoint y: 261, endPoint x: 241, endPoint y: 269, distance: 16.2
